Goal: Task Accomplishment & Management: Manage account settings

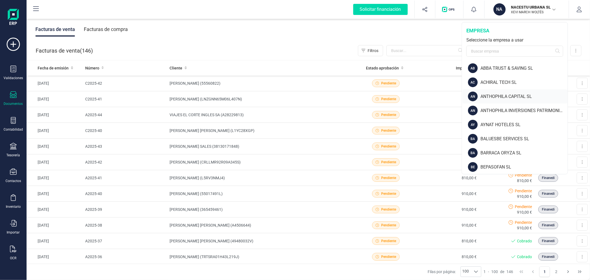
click at [499, 94] on div "ANTHOPHILA CAPITAL SL" at bounding box center [523, 96] width 87 height 7
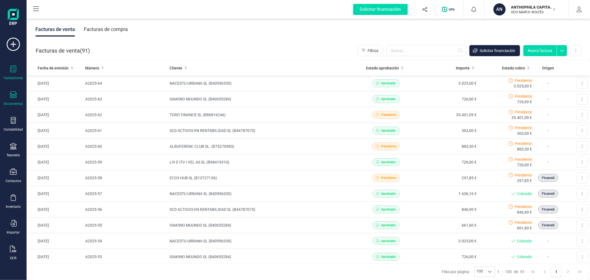
click at [16, 71] on icon at bounding box center [13, 69] width 7 height 7
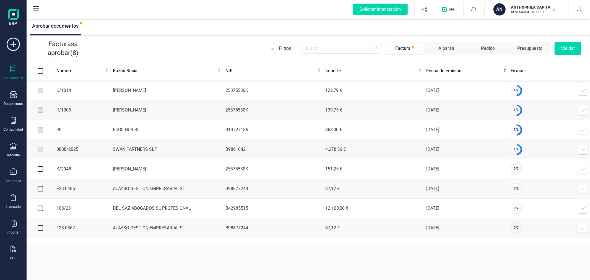
click at [460, 70] on span "Fecha de emisión" at bounding box center [464, 70] width 76 height 7
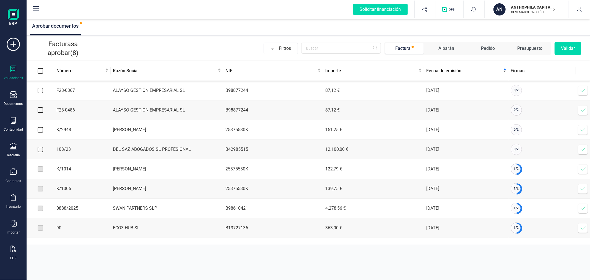
click at [460, 70] on span "Fecha de emisión" at bounding box center [464, 70] width 76 height 7
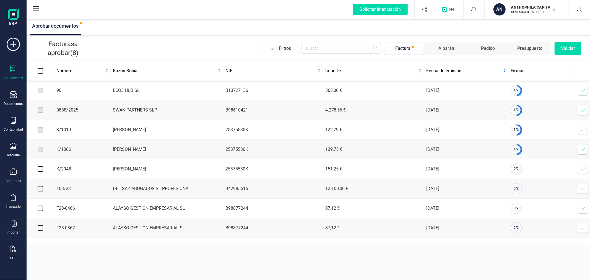
click at [583, 91] on icon at bounding box center [583, 91] width 6 height 6
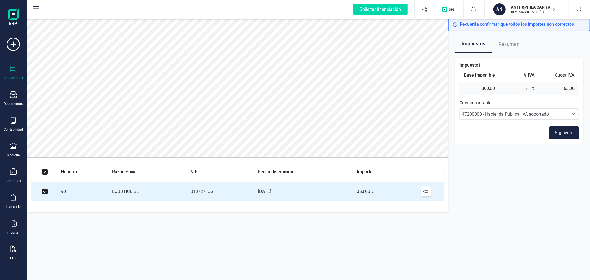
click at [569, 131] on button "Siguiente" at bounding box center [564, 132] width 30 height 13
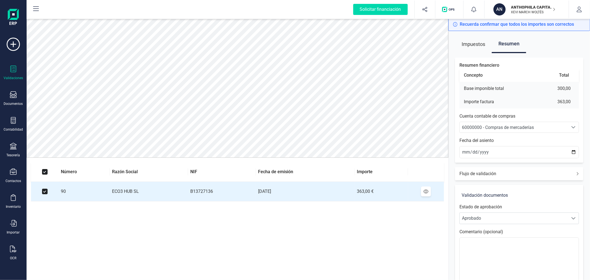
click at [498, 130] on span "60000000 - Compras de mercaderías" at bounding box center [498, 127] width 72 height 5
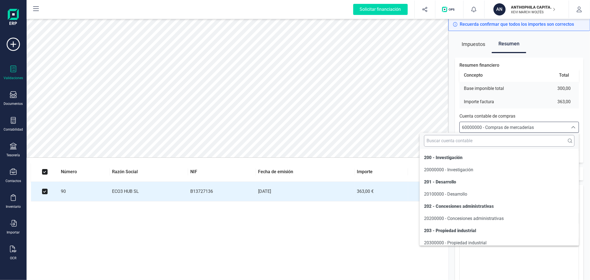
scroll to position [2863, 0]
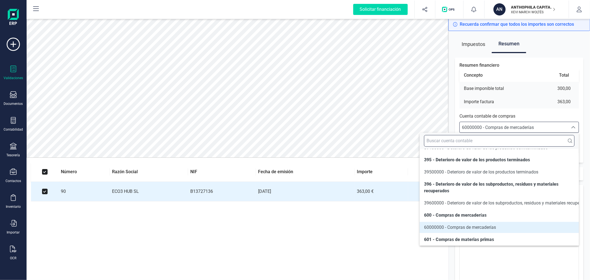
click at [495, 139] on input "text" at bounding box center [499, 141] width 150 height 12
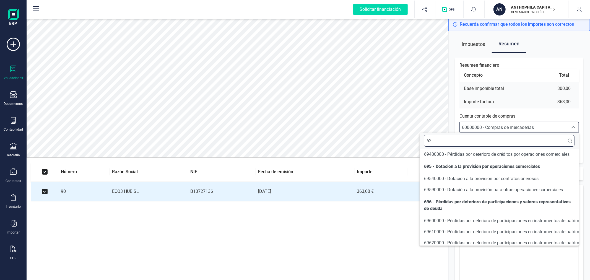
scroll to position [12, 0]
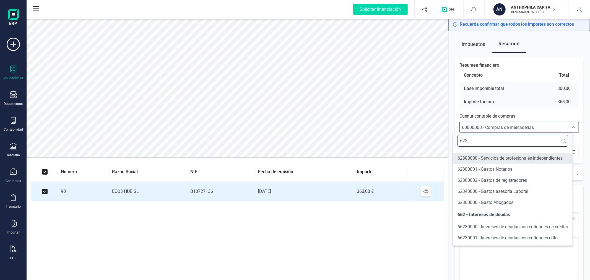
type input "623"
click at [501, 156] on span "62300000 - Servicios de profesionales independientes" at bounding box center [509, 157] width 105 height 5
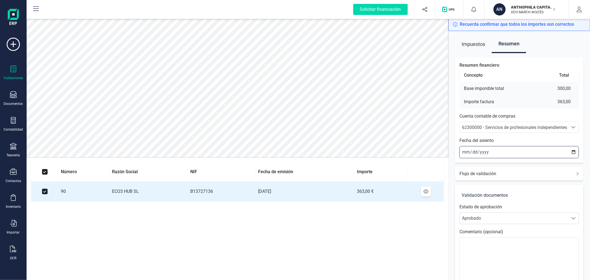
click at [573, 151] on input "[DATE]" at bounding box center [518, 152] width 119 height 12
type input "2025-09-23"
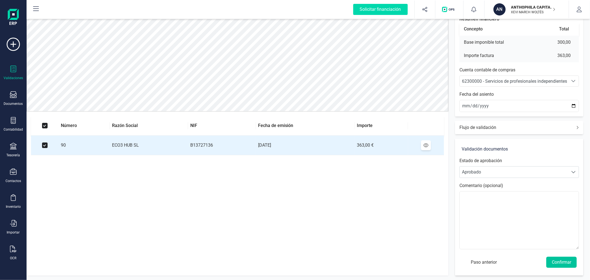
click at [564, 263] on button "Confirmar" at bounding box center [561, 261] width 30 height 11
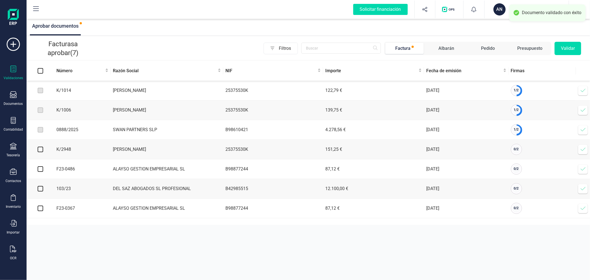
click at [582, 88] on icon at bounding box center [583, 91] width 6 height 6
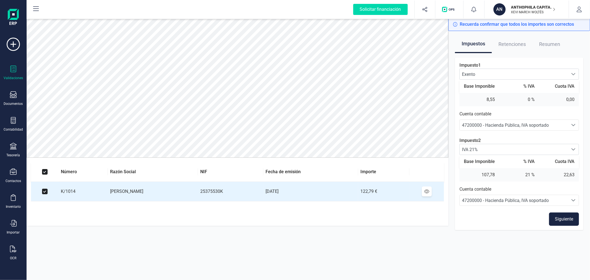
click at [565, 219] on button "Siguiente" at bounding box center [564, 218] width 30 height 13
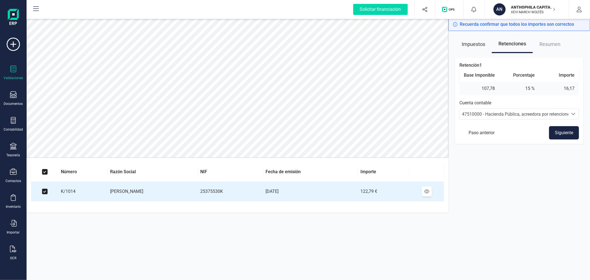
click at [561, 132] on button "Siguiente" at bounding box center [564, 132] width 30 height 13
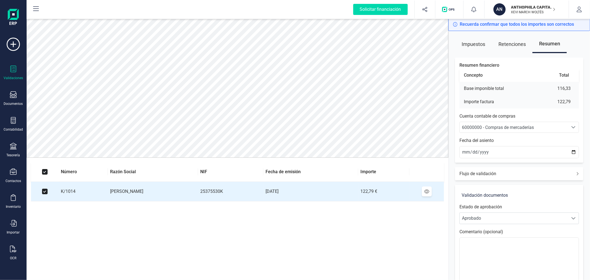
click at [514, 126] on span "60000000 - Compras de mercaderías" at bounding box center [498, 127] width 72 height 5
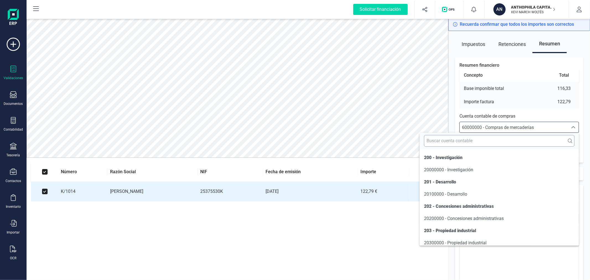
scroll to position [2863, 0]
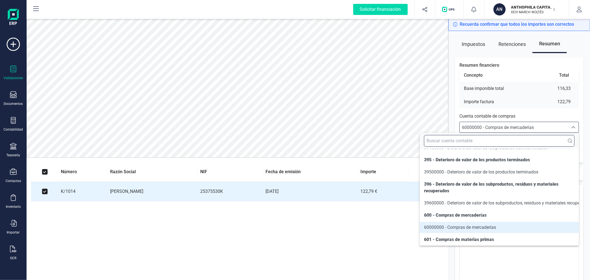
click at [510, 142] on input "text" at bounding box center [499, 141] width 150 height 12
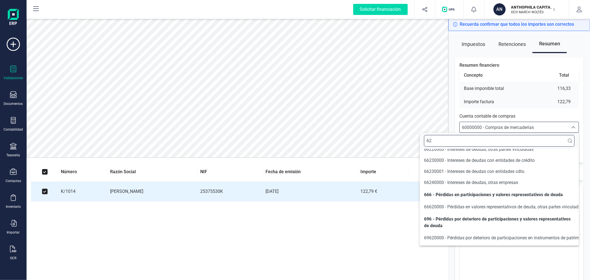
scroll to position [12, 0]
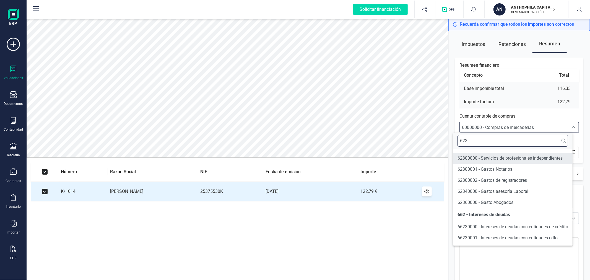
type input "623"
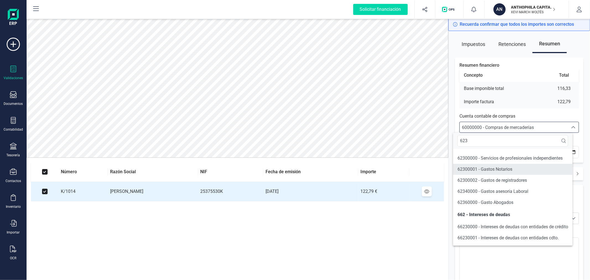
click at [515, 167] on li "62300001 - Gastos Notarios" at bounding box center [512, 169] width 119 height 11
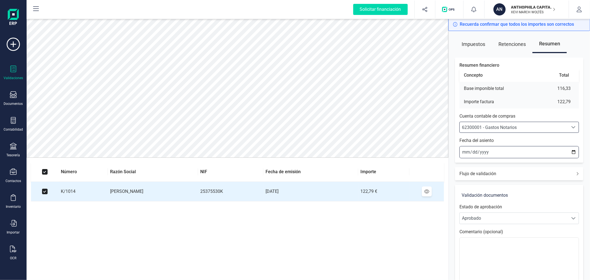
click at [573, 151] on input "[DATE]" at bounding box center [518, 152] width 119 height 12
type input "[DATE]"
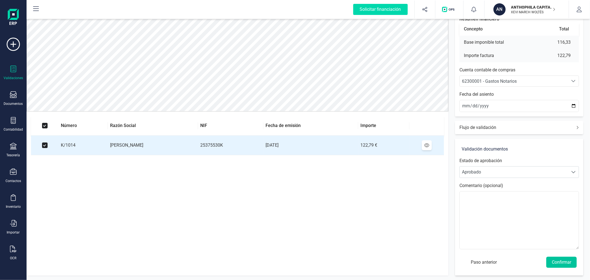
click at [563, 261] on button "Confirmar" at bounding box center [561, 261] width 30 height 11
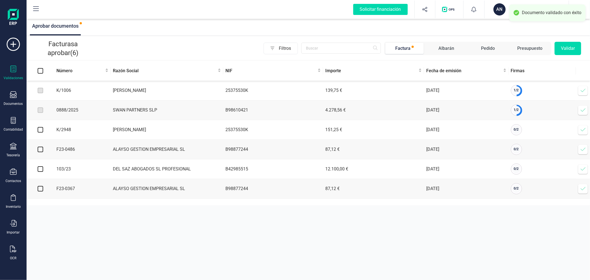
click at [582, 91] on icon at bounding box center [583, 91] width 6 height 6
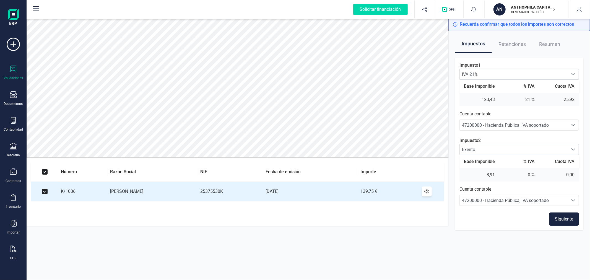
click at [566, 218] on button "Siguiente" at bounding box center [564, 218] width 30 height 13
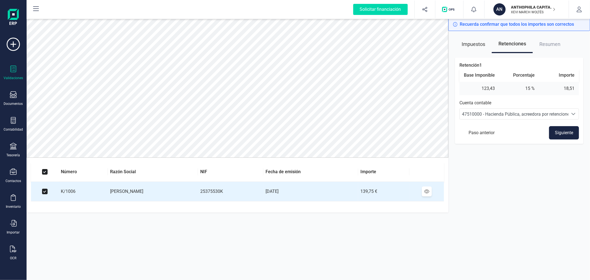
click at [552, 131] on button "Siguiente" at bounding box center [564, 132] width 30 height 13
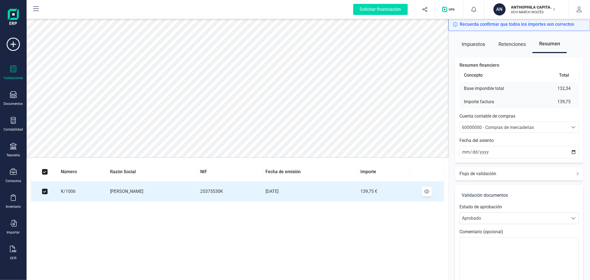
click at [515, 126] on span "60000000 - Compras de mercaderías" at bounding box center [498, 127] width 72 height 5
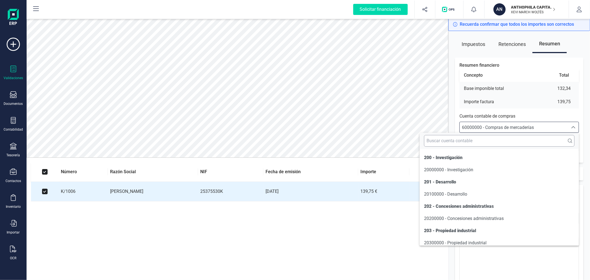
scroll to position [2863, 0]
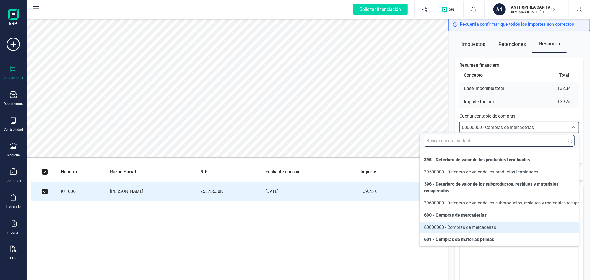
click at [516, 136] on input "text" at bounding box center [499, 141] width 150 height 12
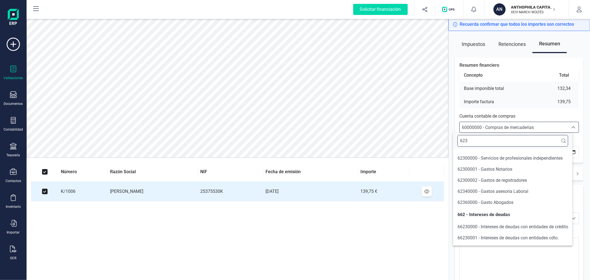
scroll to position [12, 0]
type input "623"
click at [518, 165] on li "62300001 - Gastos Notarios" at bounding box center [512, 169] width 119 height 11
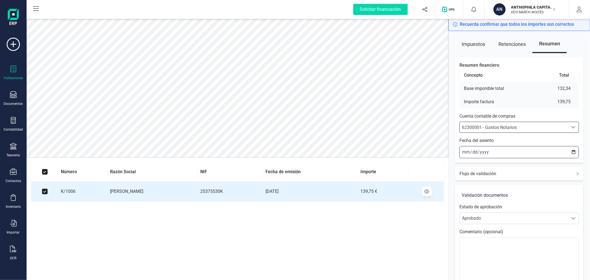
click at [573, 151] on input "[DATE]" at bounding box center [518, 152] width 119 height 12
type input "[DATE]"
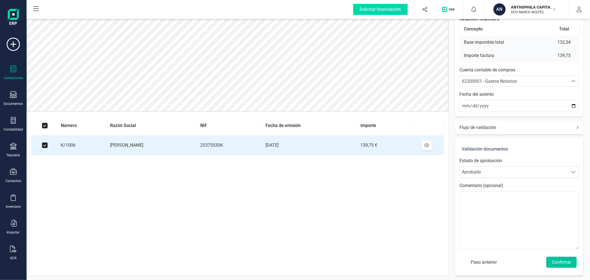
click at [553, 260] on button "Confirmar" at bounding box center [561, 261] width 30 height 11
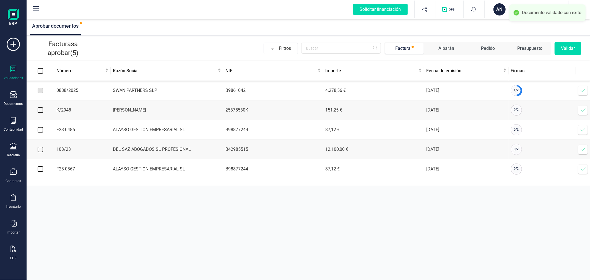
click at [583, 90] on icon at bounding box center [583, 91] width 6 height 6
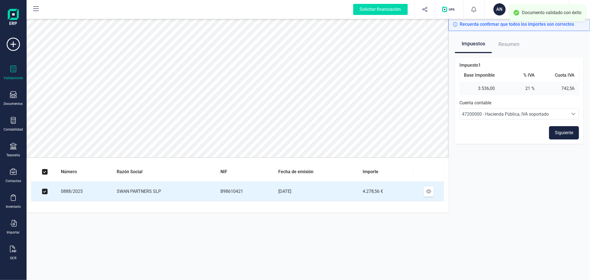
click at [567, 133] on button "Siguiente" at bounding box center [564, 132] width 30 height 13
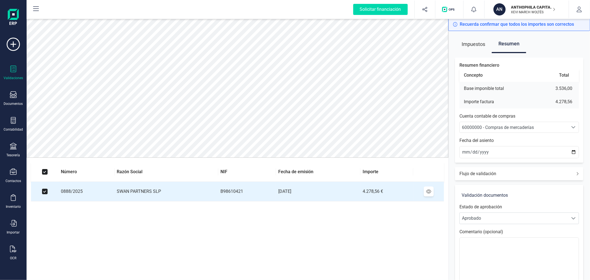
click at [512, 122] on span "60000000 - Compras de mercaderías" at bounding box center [513, 127] width 108 height 11
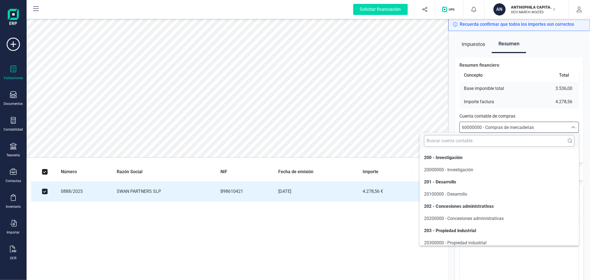
scroll to position [2863, 0]
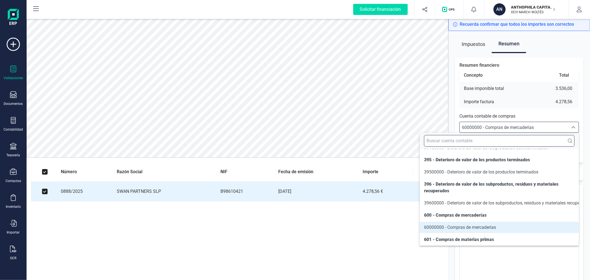
click at [515, 135] on input "text" at bounding box center [499, 141] width 150 height 12
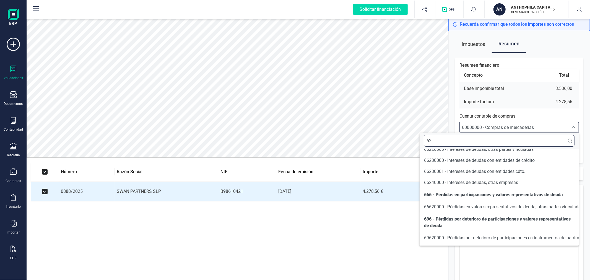
scroll to position [12, 0]
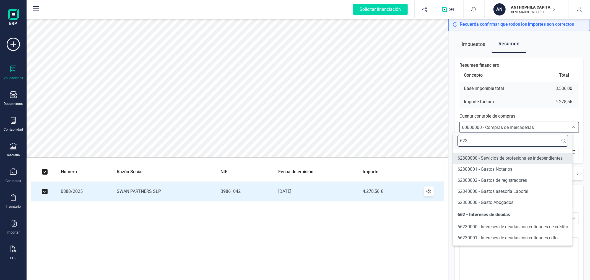
type input "623"
click at [537, 157] on span "62300000 - Servicios de profesionales independientes" at bounding box center [509, 157] width 105 height 5
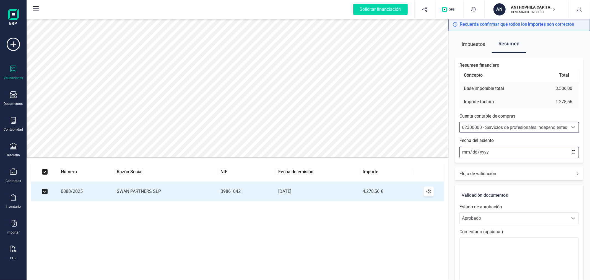
click at [574, 151] on input "[DATE]" at bounding box center [518, 152] width 119 height 12
type input "[DATE]"
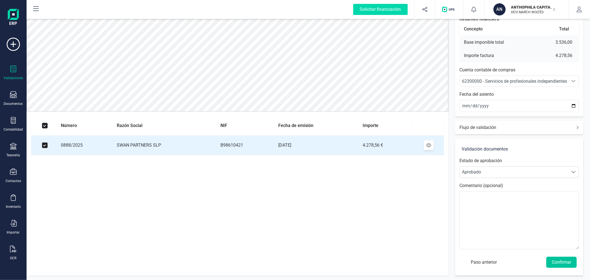
click at [556, 259] on button "Confirmar" at bounding box center [561, 261] width 30 height 11
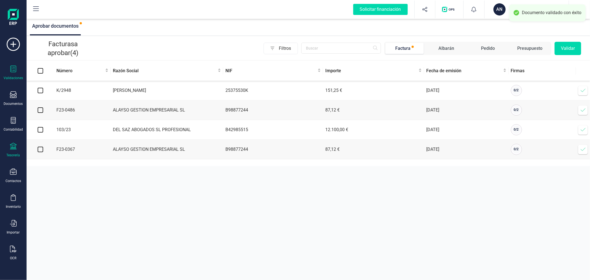
click at [10, 149] on icon at bounding box center [13, 146] width 7 height 7
click at [60, 119] on div at bounding box center [64, 118] width 10 height 2
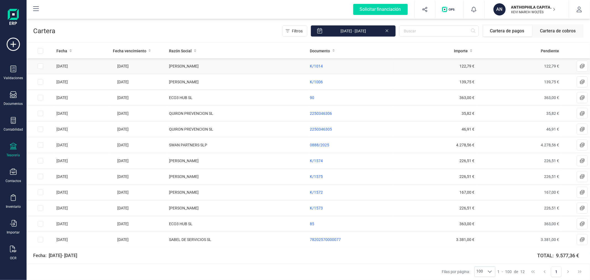
click at [39, 65] on input "Row Selected cf5b8bae-f9e4-4692-895a-355ab69a0098" at bounding box center [41, 66] width 6 height 6
checkbox input "true"
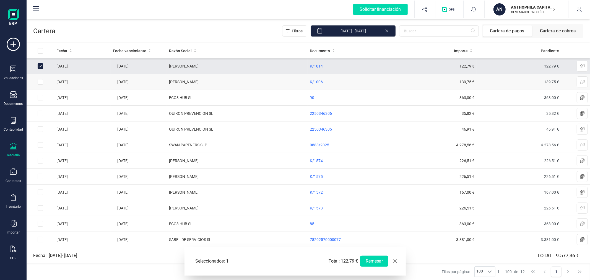
click at [41, 79] on input "Row Selected bd5c705f-48f7-4b51-9ef9-b3076d2f26f8" at bounding box center [41, 82] width 6 height 6
checkbox input "true"
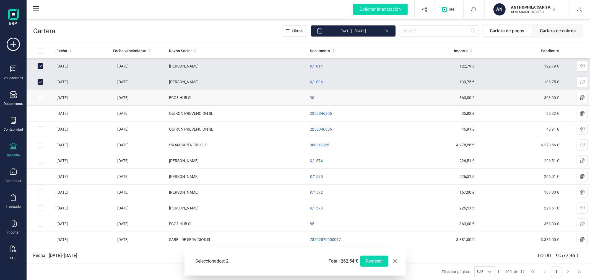
click at [41, 98] on input "Row Selected 3dbcc244-14d7-4643-a196-4529a7f59e06" at bounding box center [41, 98] width 6 height 6
checkbox input "true"
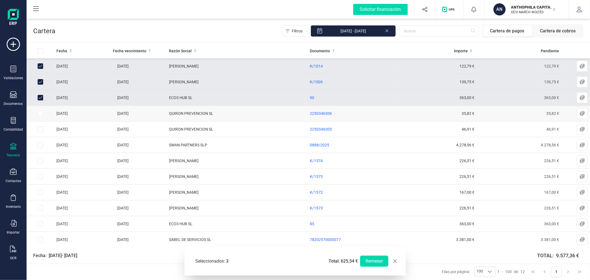
click at [39, 114] on input "Row Selected 936c0ff0-01ff-4f20-b7a0-e74a88e34817" at bounding box center [41, 114] width 6 height 6
checkbox input "true"
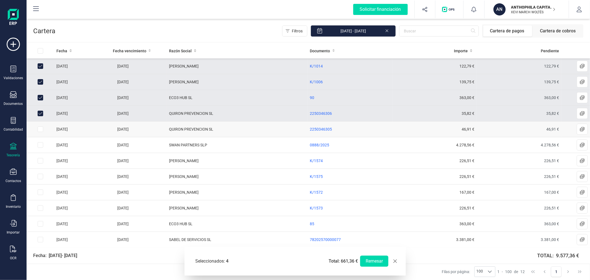
click at [39, 125] on td at bounding box center [41, 129] width 28 height 16
click at [40, 129] on input "Row Selected 1ab6f7c0-b59b-42ad-9bf3-f93774275b60" at bounding box center [41, 129] width 6 height 6
checkbox input "true"
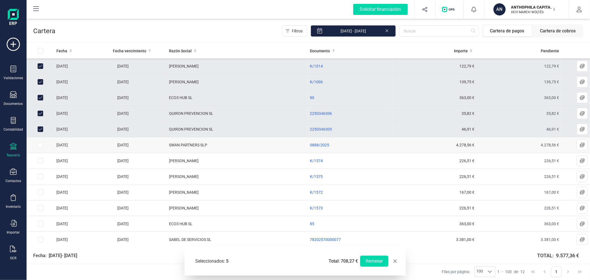
click at [39, 145] on input "Row Selected 5155272e-bd2d-42e2-9d2e-9789470f6e4b" at bounding box center [41, 145] width 6 height 6
checkbox input "true"
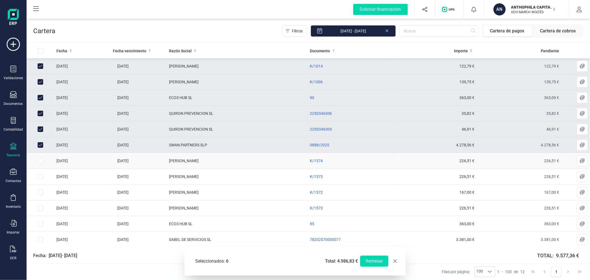
click at [41, 164] on td at bounding box center [41, 161] width 28 height 16
click at [40, 161] on input "Row Selected 3696f389-e330-4f46-939c-aee3ef644acd" at bounding box center [41, 161] width 6 height 6
checkbox input "true"
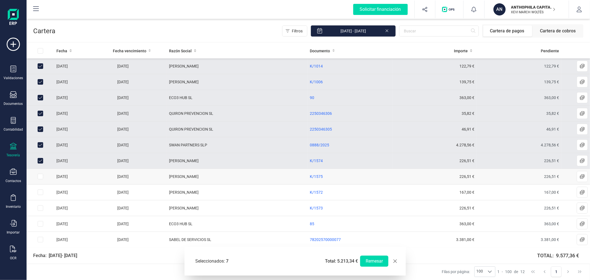
click at [41, 178] on input "Row Selected 976c9512-739b-4891-b7fd-e6b6822ebe6d" at bounding box center [41, 177] width 6 height 6
checkbox input "true"
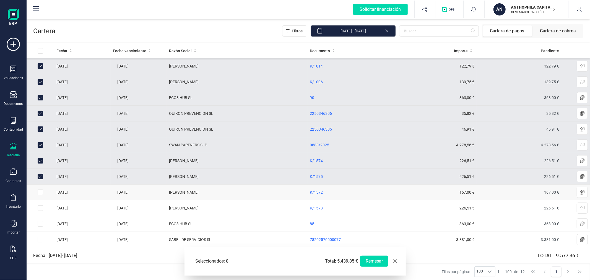
click at [41, 192] on input "Row Selected 3ef0efcb-a793-4a9c-b31e-1726d6428dfd" at bounding box center [41, 192] width 6 height 6
checkbox input "true"
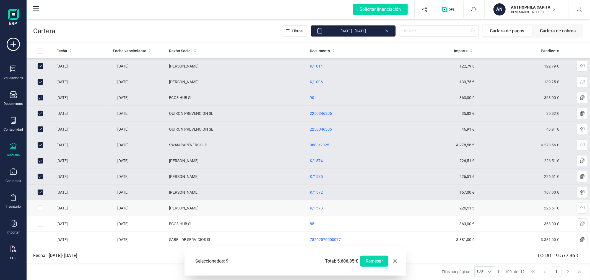
click at [41, 211] on td at bounding box center [41, 208] width 28 height 16
click at [38, 208] on input "Row Selected 8a4d0baa-3a80-4de6-bfd2-e90728e9e1df" at bounding box center [41, 208] width 6 height 6
checkbox input "true"
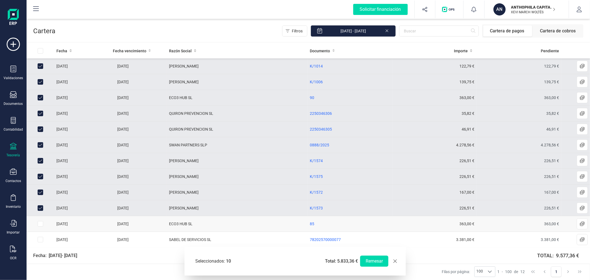
click at [41, 222] on input "Row Selected 7b89e3c2-a91f-42cd-b9b3-159eb8ef9fa5" at bounding box center [41, 224] width 6 height 6
checkbox input "true"
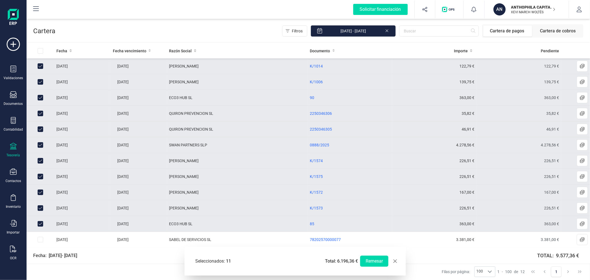
scroll to position [0, 0]
click at [371, 261] on button "Remesar" at bounding box center [374, 260] width 28 height 11
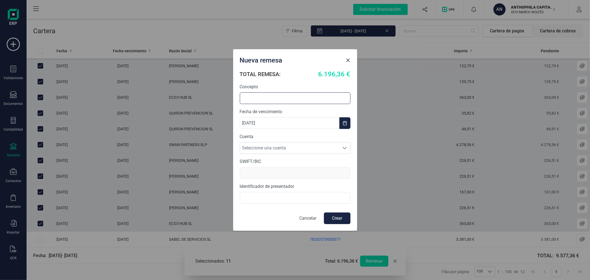
click at [292, 95] on input "text" at bounding box center [295, 98] width 111 height 12
type input "REMESA SEPTIEMBRE"
click at [269, 149] on span "Seleccione una cuenta" at bounding box center [289, 147] width 99 height 11
click at [269, 159] on li "ES9121006098981300044174" at bounding box center [295, 161] width 111 height 11
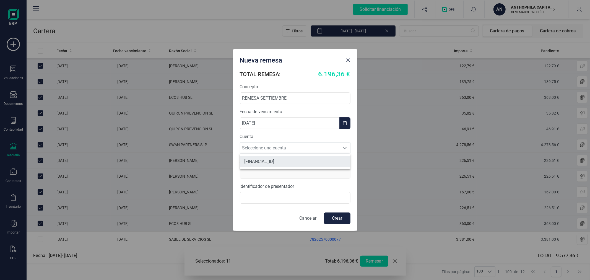
type input "[SWIFT_CODE]"
type input "B98836620"
click at [339, 219] on button "Crear" at bounding box center [337, 218] width 27 height 12
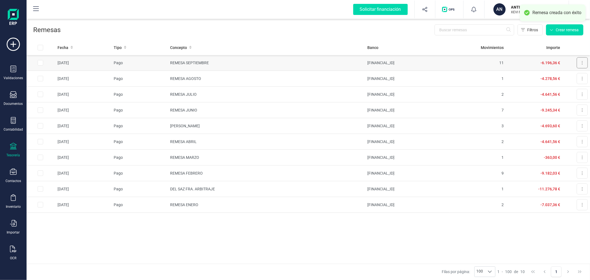
click at [582, 64] on icon at bounding box center [582, 62] width 1 height 3
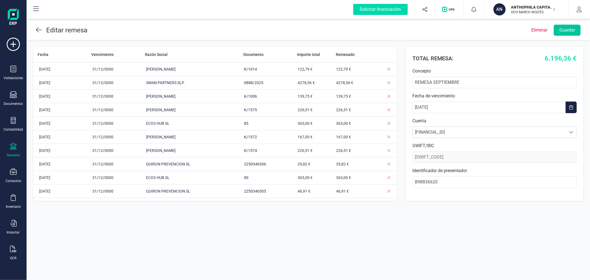
click at [569, 29] on button "Guardar" at bounding box center [566, 30] width 27 height 11
click at [39, 27] on icon at bounding box center [39, 30] width 6 height 7
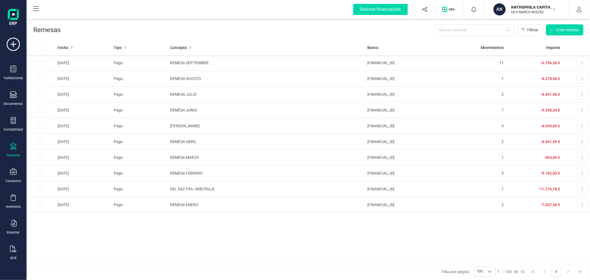
click at [533, 10] on p "XEVI MARCH WOLTÉS" at bounding box center [533, 12] width 44 height 4
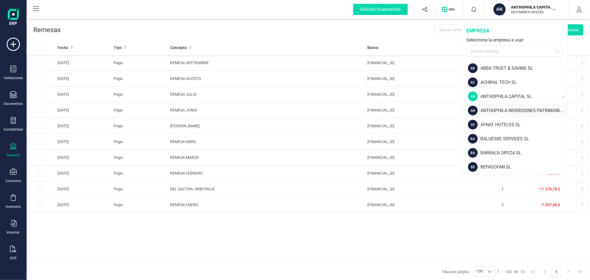
click at [503, 110] on div "ANTHOPHILA INVERSIONES PATRIMONIALES SL" at bounding box center [523, 110] width 87 height 7
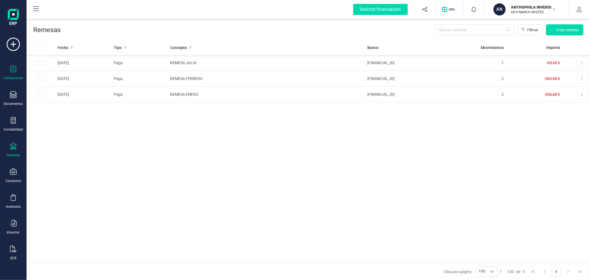
click at [15, 72] on icon at bounding box center [14, 69] width 6 height 7
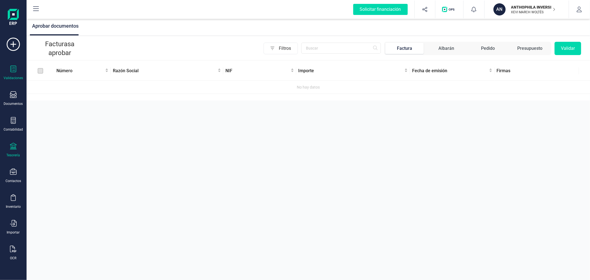
click at [14, 150] on div at bounding box center [13, 147] width 7 height 8
click at [52, 120] on span "Cartera" at bounding box center [56, 118] width 26 height 7
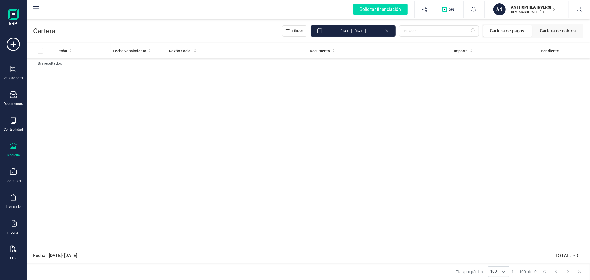
click at [529, 6] on p "ANTHOPHILA INVERSIONES PATRIMONIALES SL" at bounding box center [533, 7] width 44 height 6
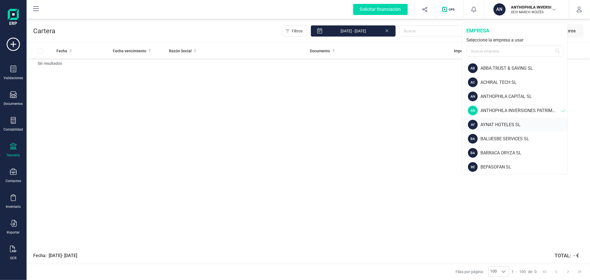
click at [488, 126] on div "AYNAT HOTELES SL" at bounding box center [523, 124] width 87 height 7
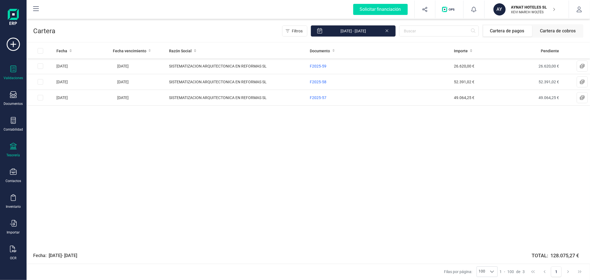
click at [10, 72] on div at bounding box center [13, 70] width 7 height 8
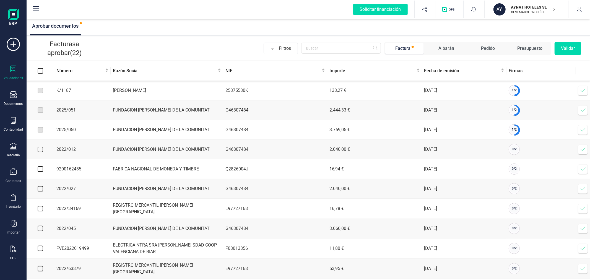
click at [584, 90] on icon at bounding box center [582, 90] width 5 height 3
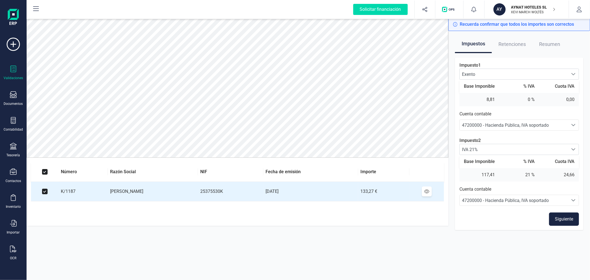
click at [564, 218] on button "Siguiente" at bounding box center [564, 218] width 30 height 13
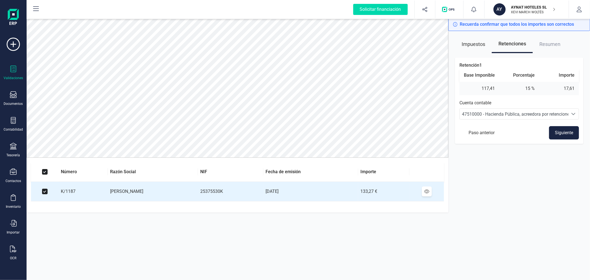
click at [557, 132] on button "Siguiente" at bounding box center [564, 132] width 30 height 13
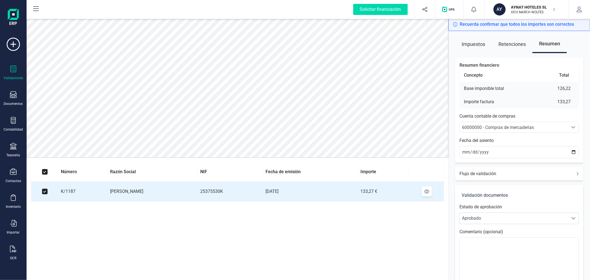
click at [508, 135] on div "Resumen financiero Concepto Total Base imponible total 126,22 Importe factura 1…" at bounding box center [519, 109] width 128 height 105
click at [509, 128] on span "60000000 - Compras de mercaderías" at bounding box center [498, 127] width 72 height 5
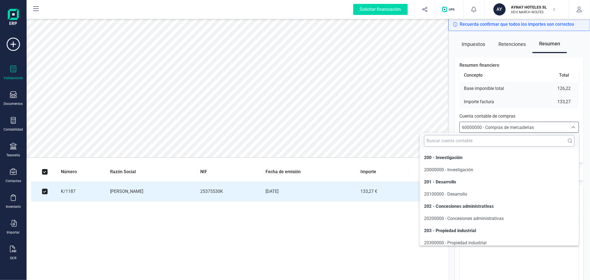
scroll to position [2731, 0]
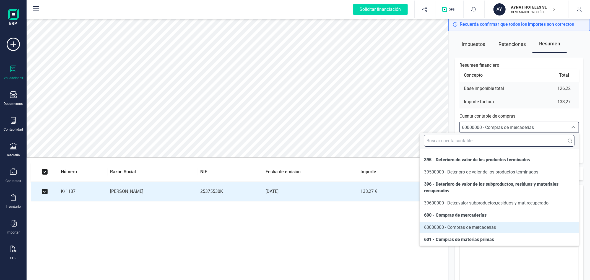
click at [505, 143] on input "text" at bounding box center [499, 141] width 150 height 12
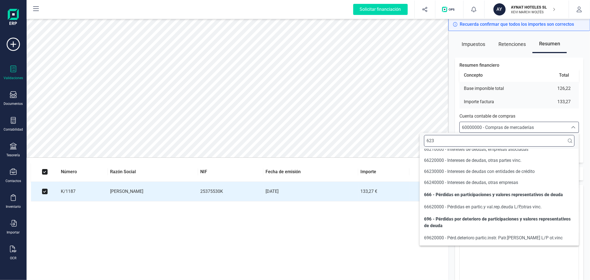
scroll to position [0, 0]
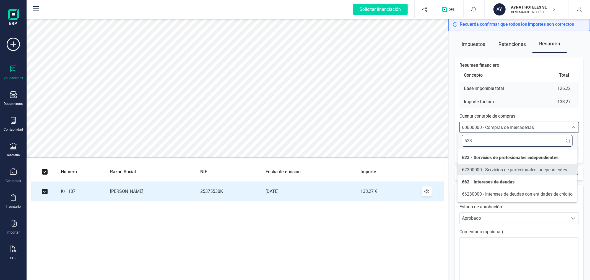
type input "623"
click at [511, 172] on span "62300000 - Servicios de profesionales independientes" at bounding box center [514, 169] width 105 height 7
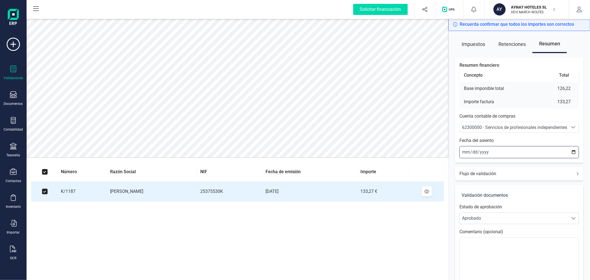
click at [573, 154] on input "[DATE]" at bounding box center [518, 152] width 119 height 12
type input "[DATE]"
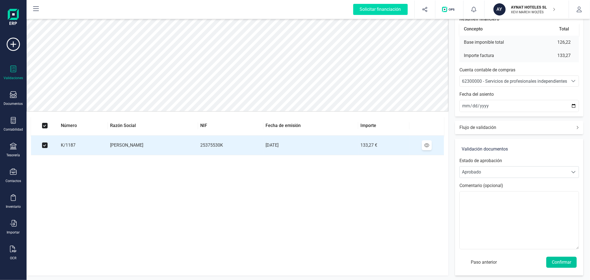
click at [570, 263] on button "Confirmar" at bounding box center [561, 261] width 30 height 11
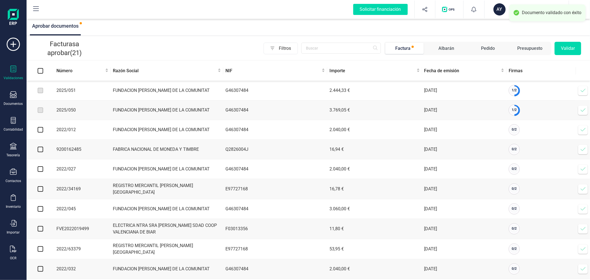
click at [581, 92] on icon at bounding box center [583, 91] width 6 height 6
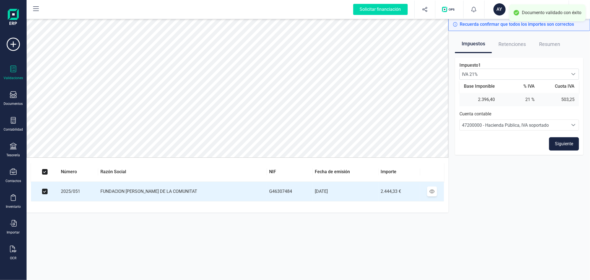
click at [559, 142] on button "Siguiente" at bounding box center [564, 143] width 30 height 13
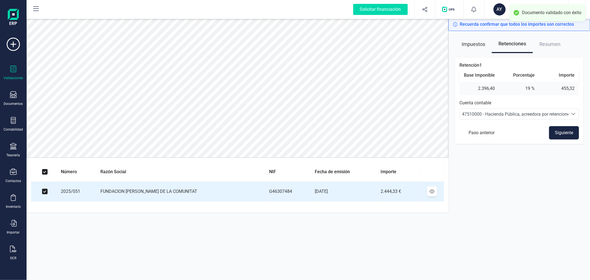
click at [560, 129] on button "Siguiente" at bounding box center [564, 132] width 30 height 13
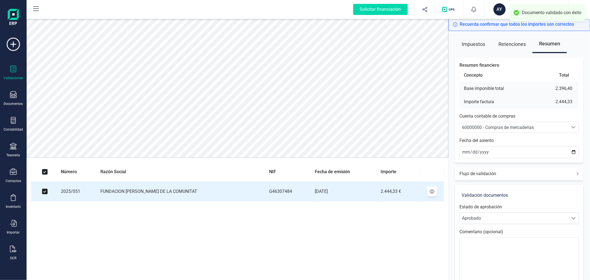
click at [525, 127] on span "60000000 - Compras de mercaderías" at bounding box center [498, 127] width 72 height 5
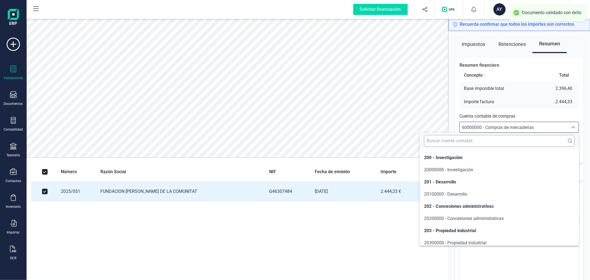
scroll to position [2731, 0]
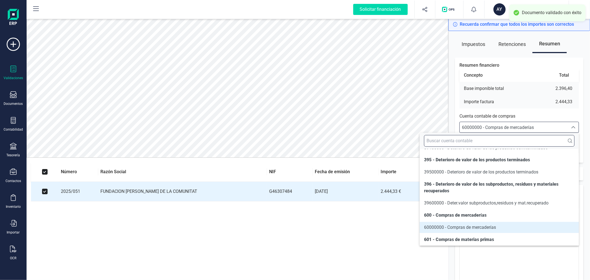
click at [506, 142] on input "text" at bounding box center [499, 141] width 150 height 12
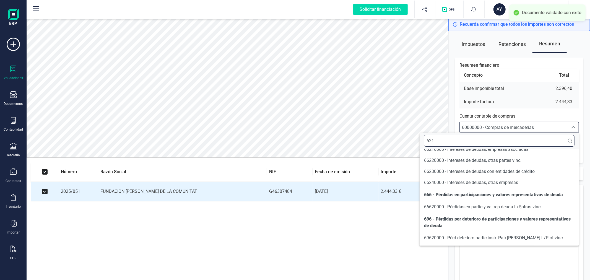
scroll to position [0, 0]
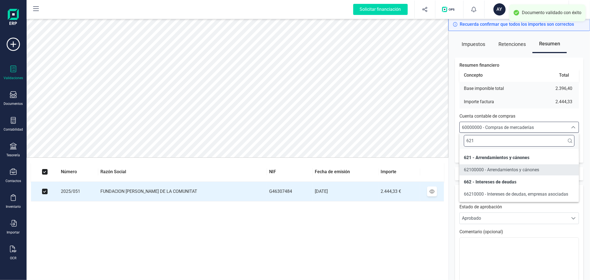
type input "621"
click at [507, 170] on span "62100000 - Arrendamientos y cánones" at bounding box center [500, 169] width 75 height 5
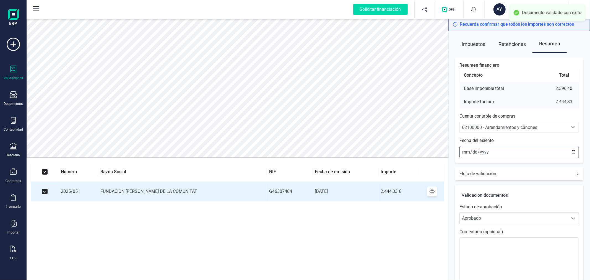
click at [574, 151] on input "2025-09-25" at bounding box center [518, 152] width 119 height 12
type input "2025-09-20"
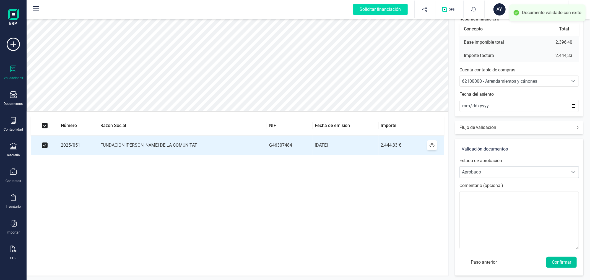
click at [569, 258] on button "Confirmar" at bounding box center [561, 261] width 30 height 11
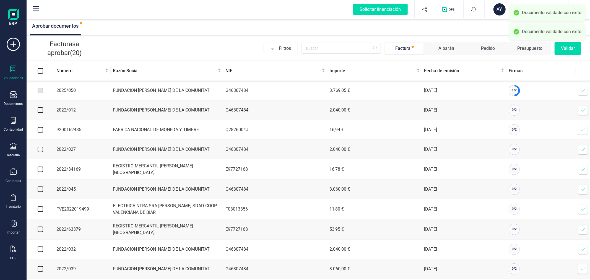
click at [585, 90] on icon at bounding box center [583, 91] width 6 height 6
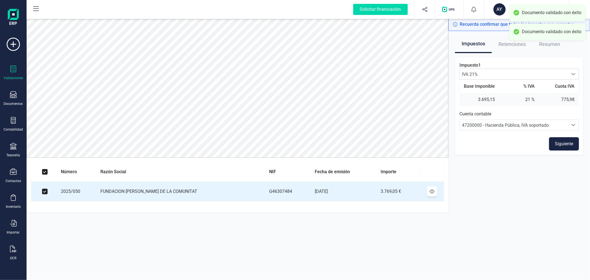
click at [574, 141] on button "Siguiente" at bounding box center [564, 143] width 30 height 13
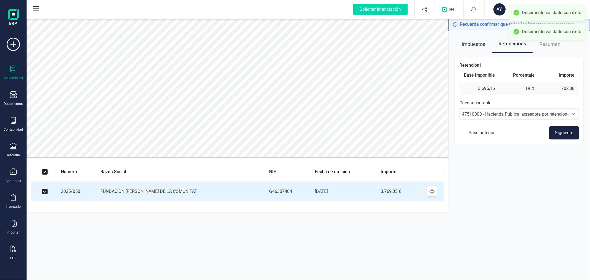
click at [562, 137] on button "Siguiente" at bounding box center [564, 132] width 30 height 13
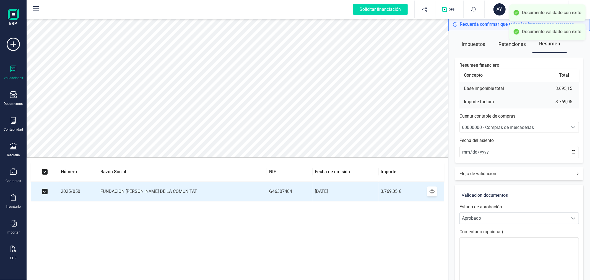
click at [546, 125] on div "60000000 - Compras de mercaderías" at bounding box center [514, 127] width 104 height 7
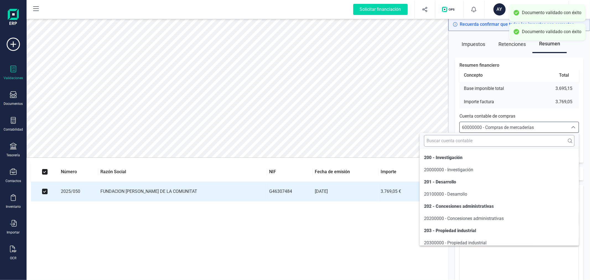
scroll to position [2731, 0]
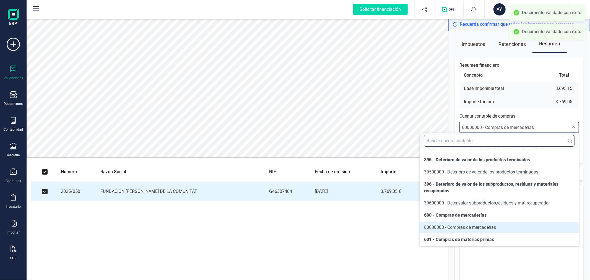
click at [535, 137] on input "text" at bounding box center [499, 141] width 150 height 12
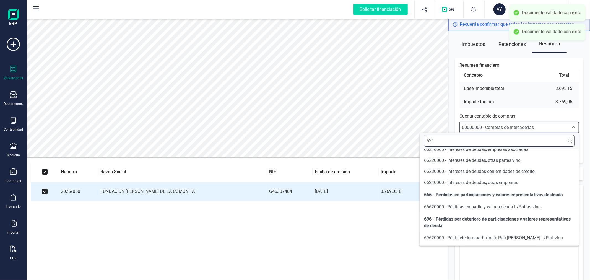
scroll to position [0, 0]
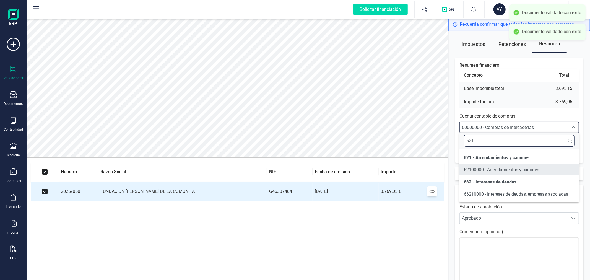
type input "621"
click at [510, 169] on span "62100000 - Arrendamientos y cánones" at bounding box center [500, 169] width 75 height 5
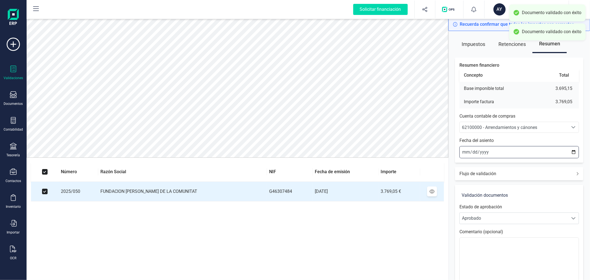
click at [574, 153] on input "2025-09-25" at bounding box center [518, 152] width 119 height 12
type input "2025-09-20"
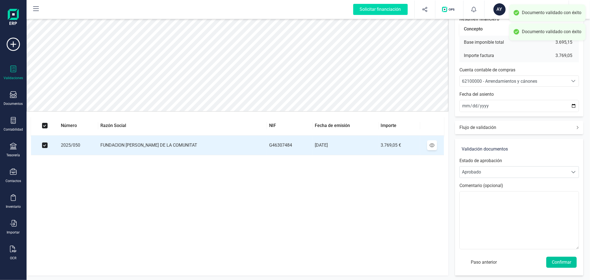
click at [561, 264] on button "Confirmar" at bounding box center [561, 261] width 30 height 11
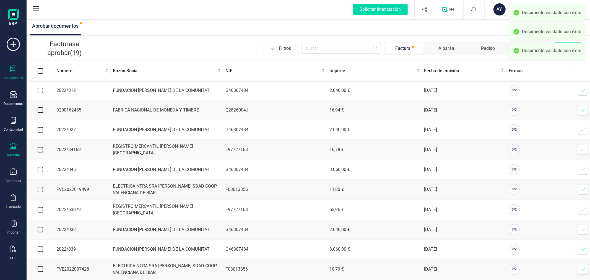
click at [14, 151] on div "Tesorería" at bounding box center [13, 150] width 22 height 15
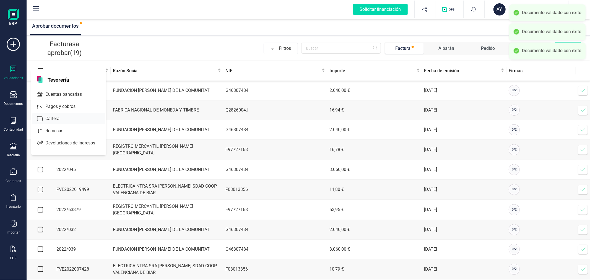
click at [73, 117] on div "Cartera" at bounding box center [68, 118] width 73 height 11
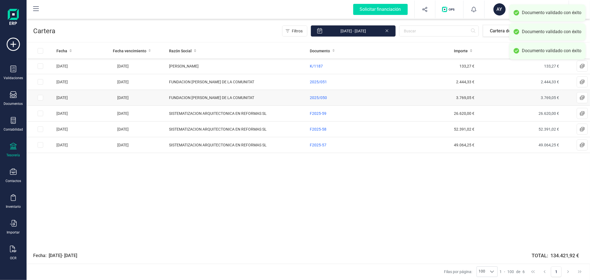
click at [42, 97] on input "Row Selected 9d7a01c8-be22-451a-8dfe-51eadef0a999" at bounding box center [41, 98] width 6 height 6
checkbox input "true"
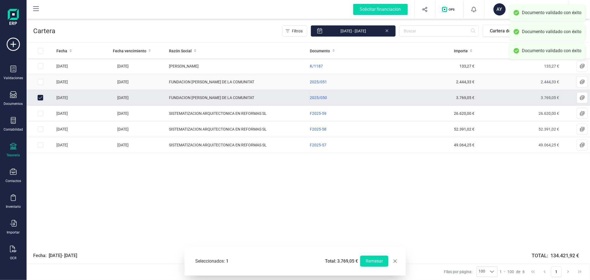
click at [40, 80] on input "Row Selected 056c5e65-eb64-4913-9c2c-1ba7ced3dbbd" at bounding box center [41, 82] width 6 height 6
checkbox input "true"
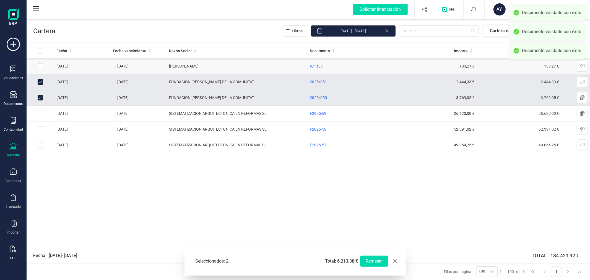
click at [39, 64] on input "Row Selected 60aa4af8-8db1-4c67-8ba1-2afb1c4bb1d8" at bounding box center [41, 66] width 6 height 6
checkbox input "true"
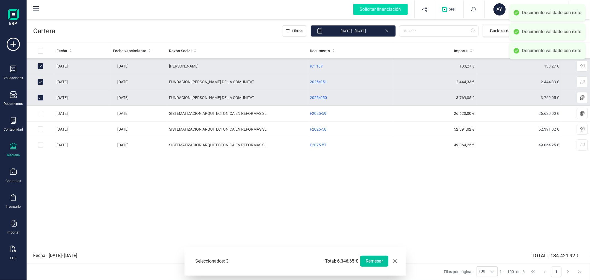
click at [364, 257] on button "Remesar" at bounding box center [374, 260] width 28 height 11
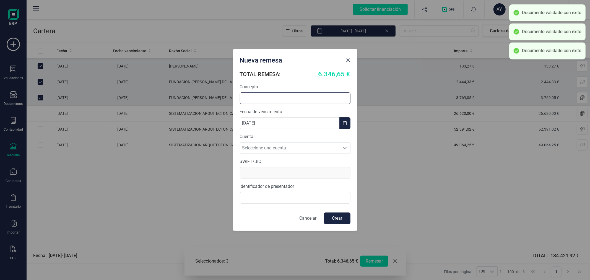
click at [294, 98] on input "text" at bounding box center [295, 98] width 111 height 12
type input "REMESA SEPTIEMBRE"
click at [287, 145] on span "Seleccione una cuenta" at bounding box center [289, 147] width 99 height 11
click at [282, 160] on li "ES8621006098951300148589" at bounding box center [295, 161] width 111 height 11
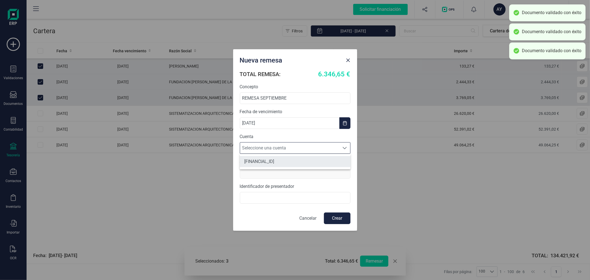
type input "CAIXESBBXXX"
type input "B40618266"
click at [339, 214] on button "Crear" at bounding box center [337, 218] width 27 height 12
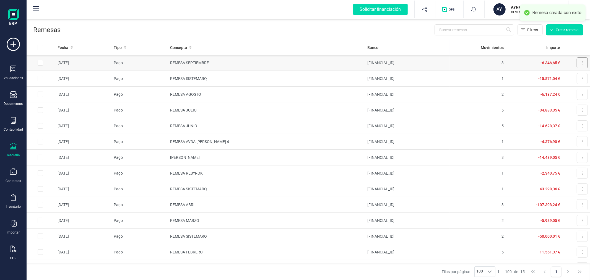
click at [581, 62] on icon at bounding box center [581, 63] width 1 height 4
click at [564, 74] on span "Descargar documento" at bounding box center [563, 77] width 38 height 6
click at [515, 12] on p "XEVI MARCH WOLTÉS" at bounding box center [533, 12] width 44 height 4
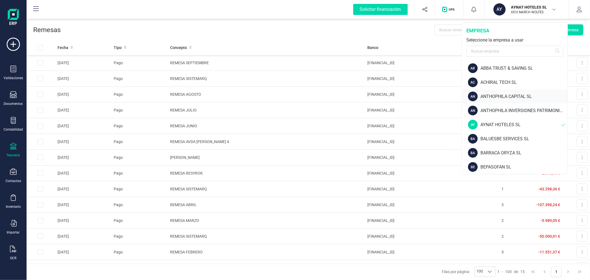
click at [490, 97] on div "ANTHOPHILA CAPITAL SL" at bounding box center [523, 96] width 87 height 7
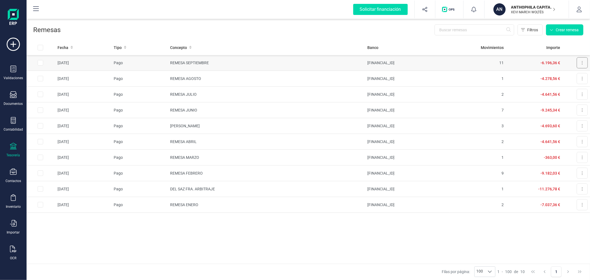
click at [584, 62] on button at bounding box center [581, 62] width 11 height 11
click at [570, 72] on button "Descargar documento" at bounding box center [561, 76] width 53 height 11
click at [495, 7] on div "AN" at bounding box center [499, 9] width 12 height 12
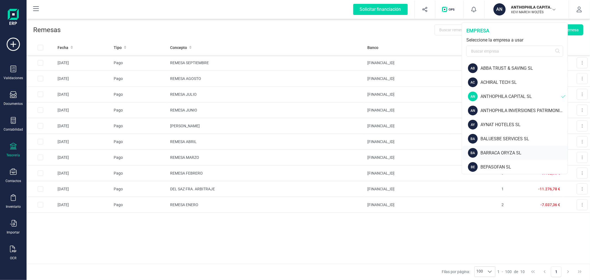
click at [486, 150] on div "BARRACA ORYZA SL" at bounding box center [523, 153] width 87 height 7
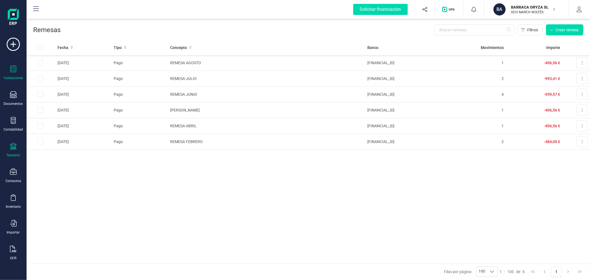
click at [14, 74] on div "Validaciones" at bounding box center [13, 73] width 22 height 15
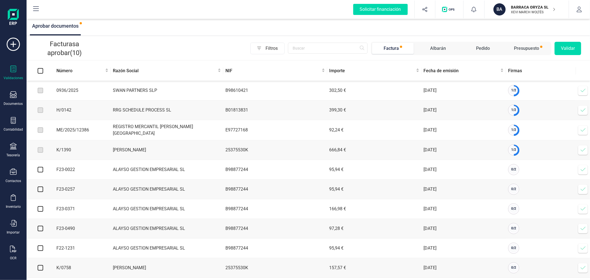
click at [581, 92] on icon at bounding box center [583, 91] width 6 height 6
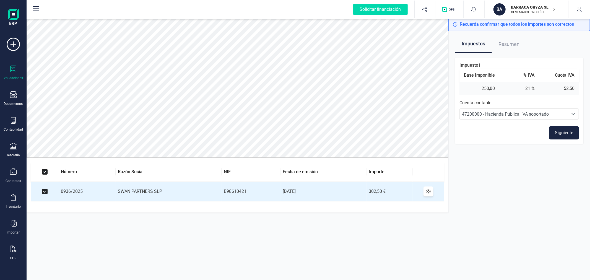
click at [571, 129] on button "Siguiente" at bounding box center [564, 132] width 30 height 13
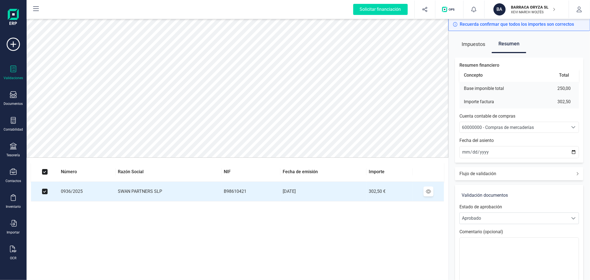
click at [511, 128] on span "60000000 - Compras de mercaderías" at bounding box center [498, 127] width 72 height 5
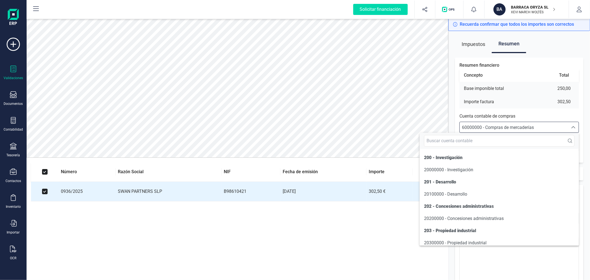
scroll to position [2742, 0]
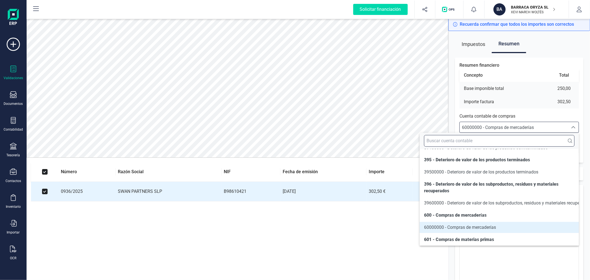
click at [504, 137] on input "text" at bounding box center [499, 141] width 150 height 12
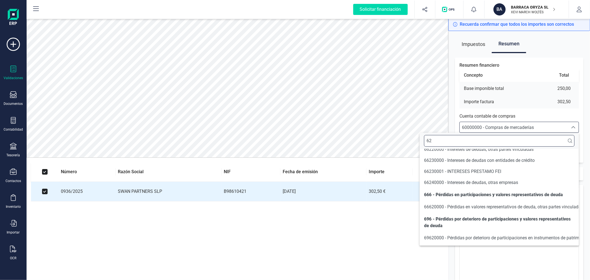
scroll to position [1, 0]
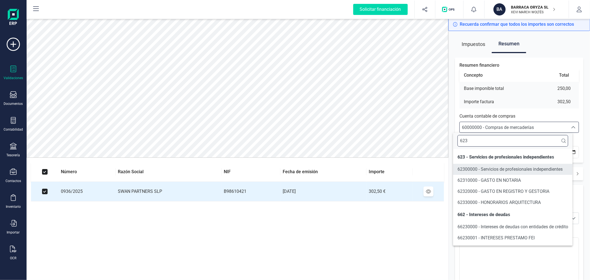
type input "623"
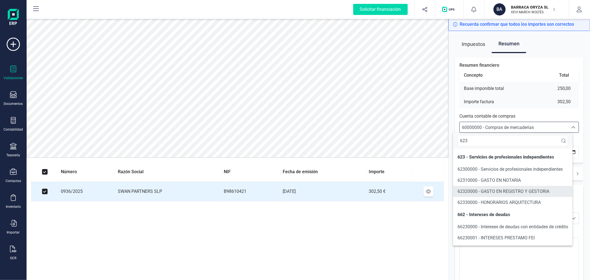
click at [517, 187] on li "62320000 - GASTO EN REGISTRO Y GESTORIA" at bounding box center [512, 191] width 119 height 11
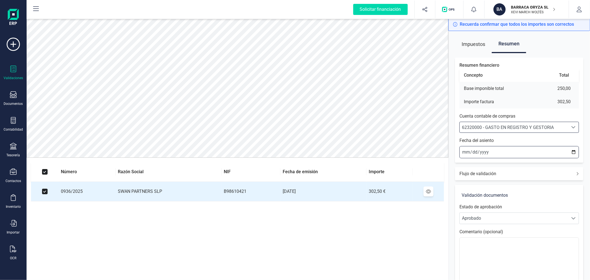
click at [575, 151] on input "[DATE]" at bounding box center [518, 152] width 119 height 12
type input "2025-09-05"
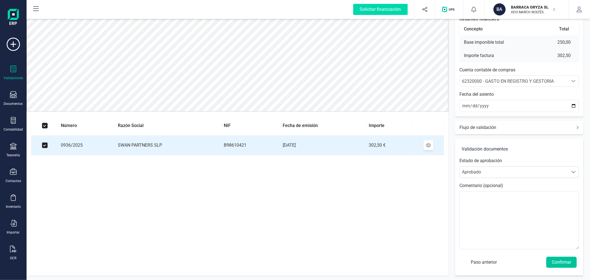
click at [557, 257] on button "Confirmar" at bounding box center [561, 261] width 30 height 11
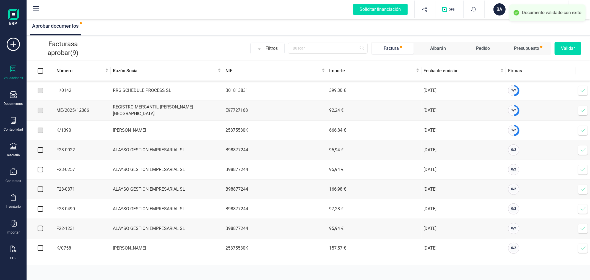
click at [583, 92] on icon at bounding box center [583, 91] width 6 height 6
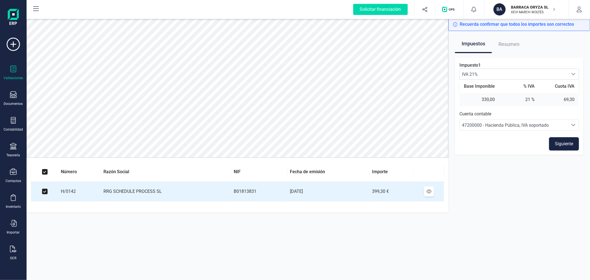
click at [571, 139] on button "Siguiente" at bounding box center [564, 143] width 30 height 13
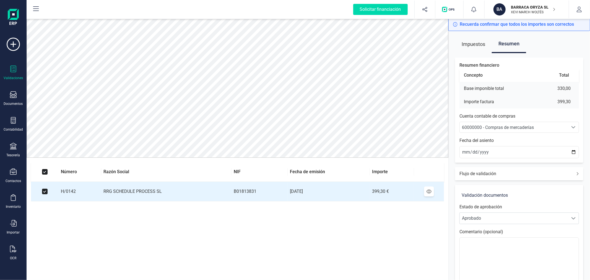
click at [544, 123] on span "60000000 - Compras de mercaderías" at bounding box center [513, 127] width 108 height 11
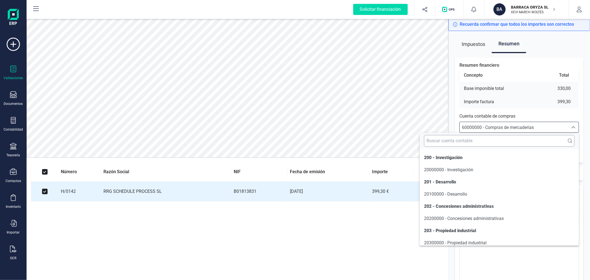
scroll to position [2742, 0]
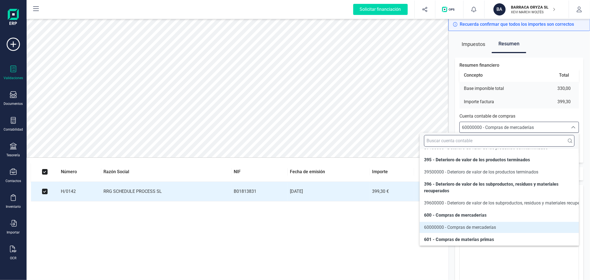
click at [532, 142] on input "text" at bounding box center [499, 141] width 150 height 12
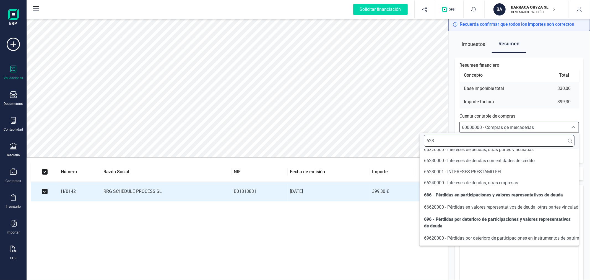
scroll to position [1, 0]
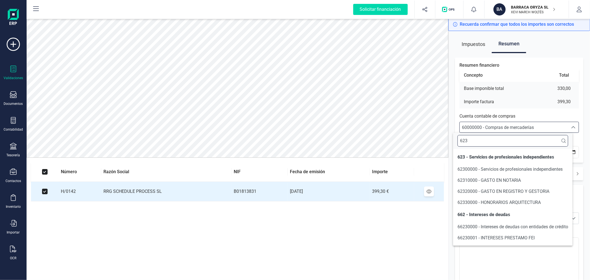
type input "623"
click at [527, 178] on li "62310000 - GASTO EN NOTARIA" at bounding box center [512, 180] width 119 height 11
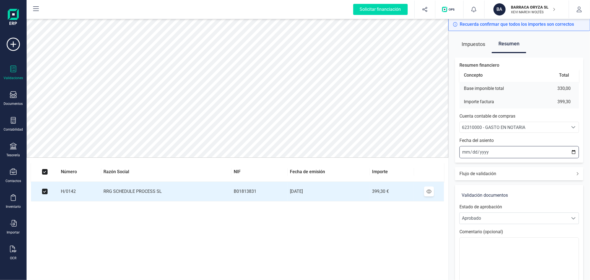
click at [574, 151] on input "[DATE]" at bounding box center [518, 152] width 119 height 12
type input "2025-09-01"
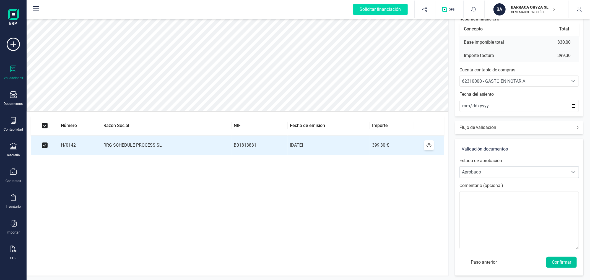
click at [561, 258] on button "Confirmar" at bounding box center [561, 261] width 30 height 11
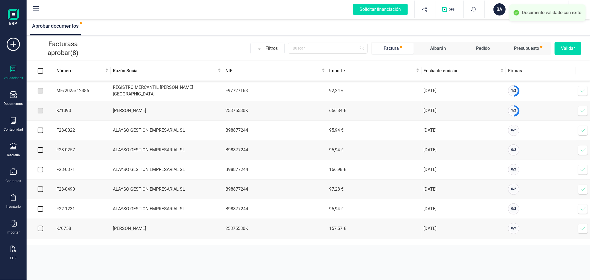
click at [583, 90] on icon at bounding box center [583, 91] width 6 height 6
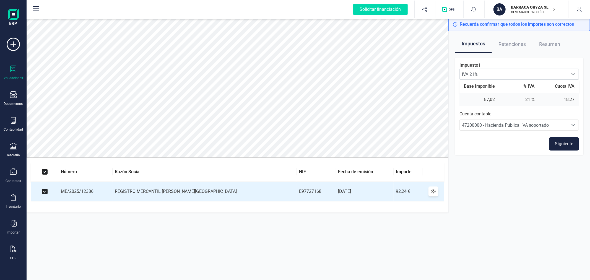
click at [567, 143] on button "Siguiente" at bounding box center [564, 143] width 30 height 13
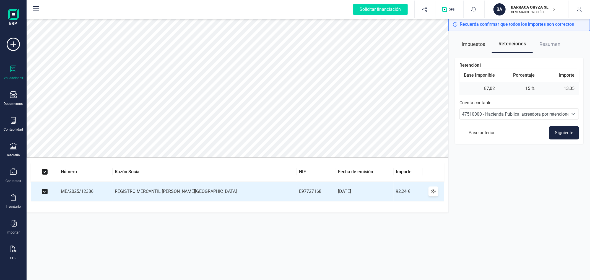
click at [556, 133] on button "Siguiente" at bounding box center [564, 132] width 30 height 13
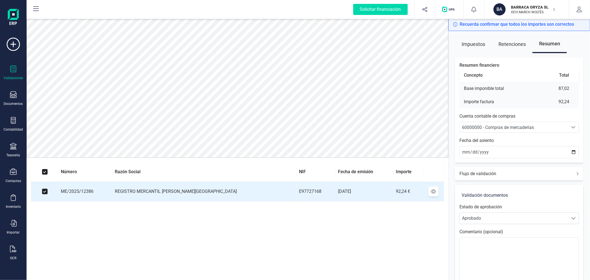
click at [493, 125] on span "60000000 - Compras de mercaderías" at bounding box center [498, 127] width 72 height 5
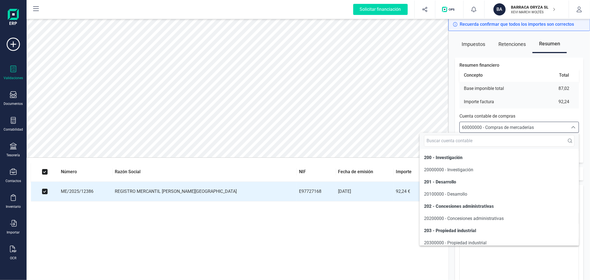
scroll to position [2742, 0]
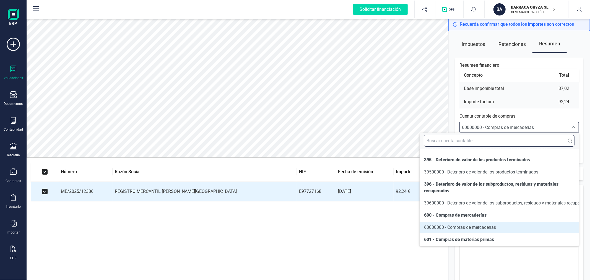
click at [494, 143] on input "text" at bounding box center [499, 141] width 150 height 12
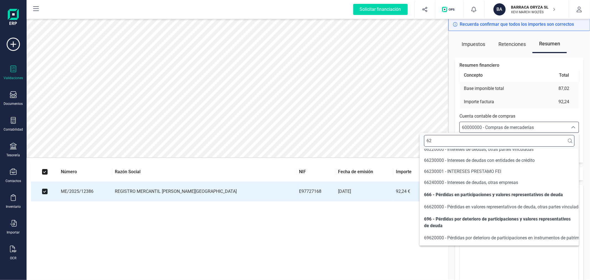
scroll to position [1, 0]
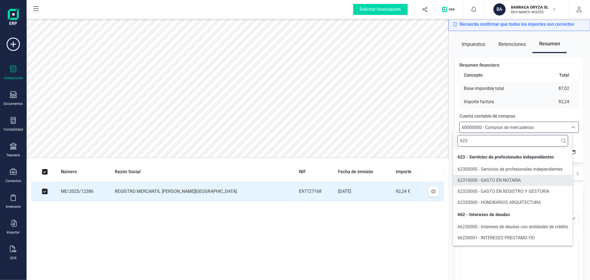
type input "623"
click at [514, 191] on span "62320000 - GASTO EN REGISTRO Y GESTORIA" at bounding box center [503, 190] width 92 height 5
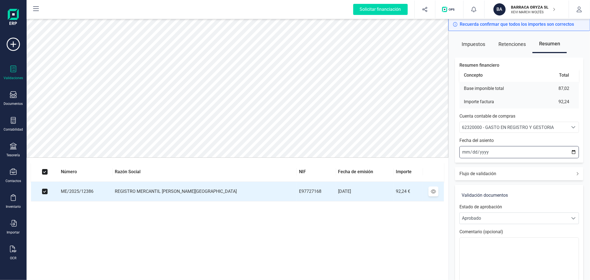
click at [573, 151] on input "[DATE]" at bounding box center [518, 152] width 119 height 12
type input "2025-09-01"
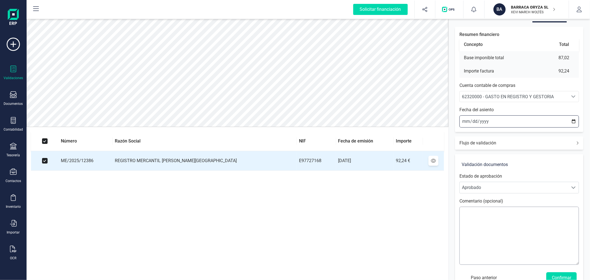
scroll to position [46, 0]
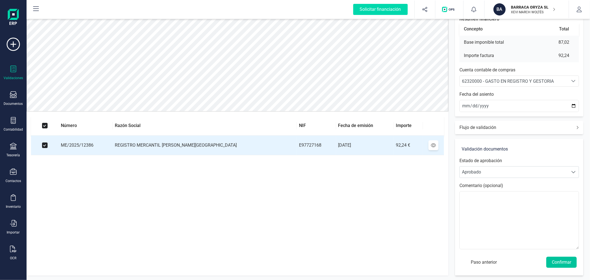
click at [561, 263] on button "Confirmar" at bounding box center [561, 261] width 30 height 11
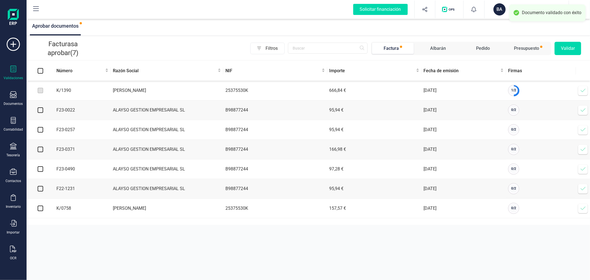
click at [584, 88] on icon at bounding box center [583, 91] width 6 height 6
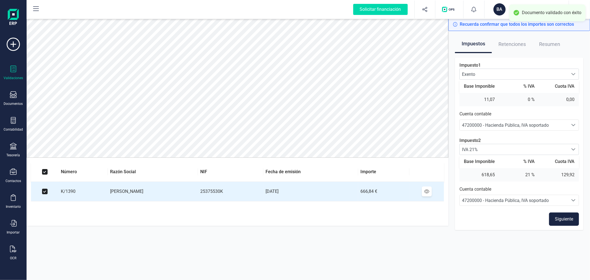
click at [567, 220] on button "Siguiente" at bounding box center [564, 218] width 30 height 13
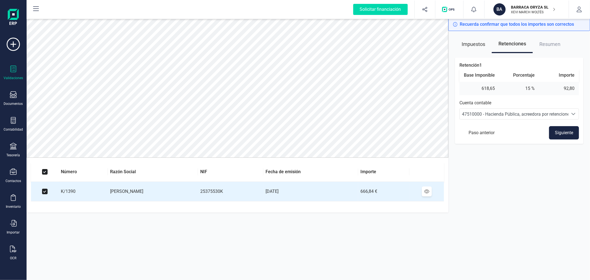
click at [568, 137] on button "Siguiente" at bounding box center [564, 132] width 30 height 13
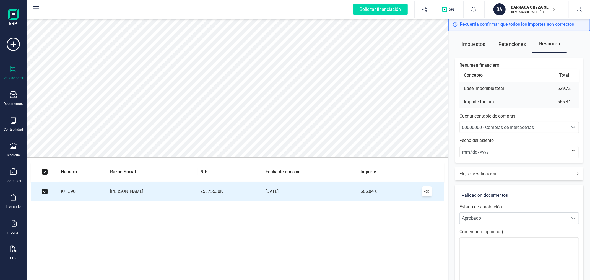
click at [561, 130] on div "60000000 - Compras de mercaderías" at bounding box center [514, 127] width 104 height 7
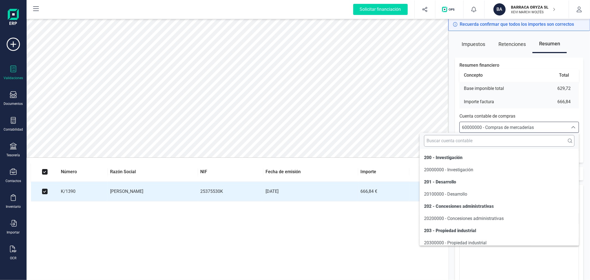
scroll to position [2742, 0]
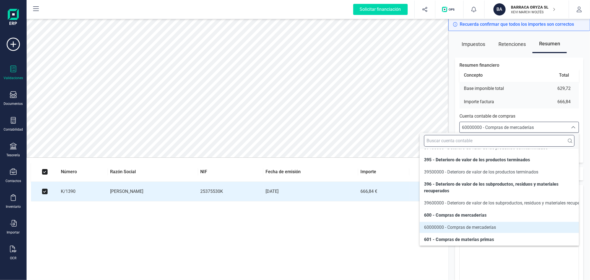
click at [550, 144] on input "text" at bounding box center [499, 141] width 150 height 12
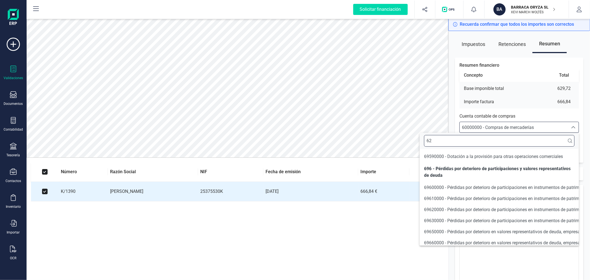
scroll to position [1, 0]
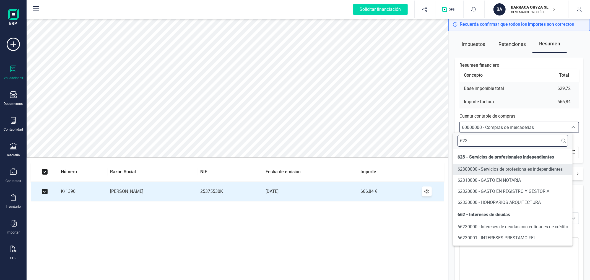
type input "623"
click at [500, 180] on span "62310000 - GASTO EN NOTARIA" at bounding box center [488, 179] width 63 height 5
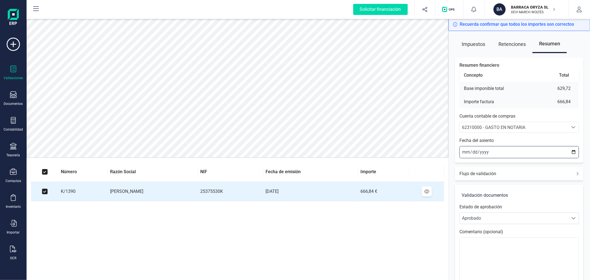
click at [572, 151] on input "[DATE]" at bounding box center [518, 152] width 119 height 12
type input "2025-09-01"
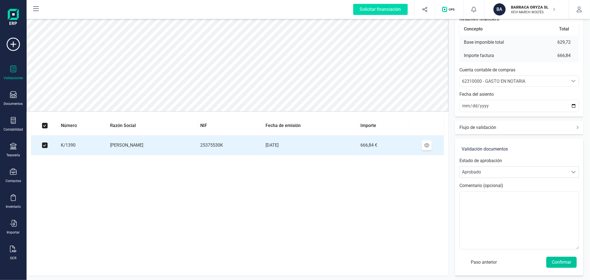
click at [553, 259] on button "Confirmar" at bounding box center [561, 261] width 30 height 11
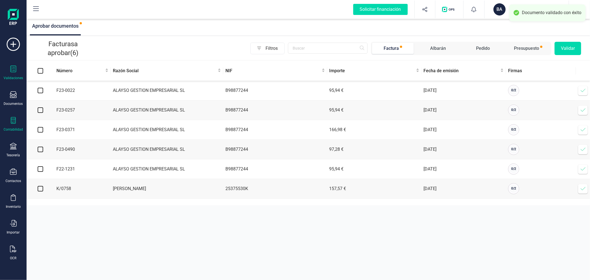
click at [14, 121] on icon at bounding box center [13, 120] width 7 height 7
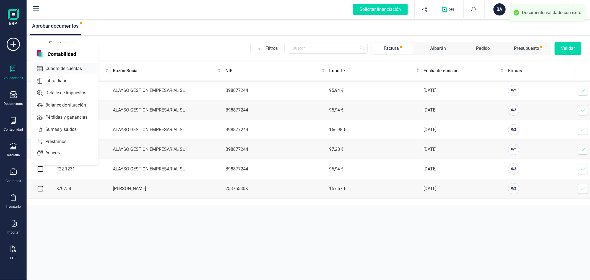
click at [62, 69] on span "Cuadro de cuentas" at bounding box center [67, 68] width 49 height 7
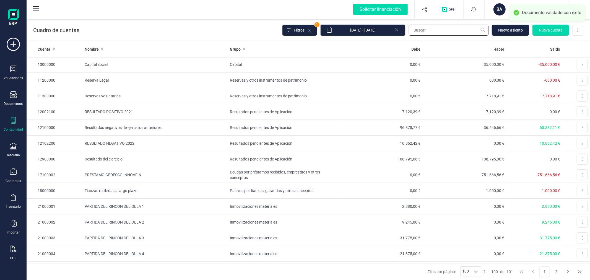
click at [442, 31] on input "text" at bounding box center [448, 30] width 80 height 11
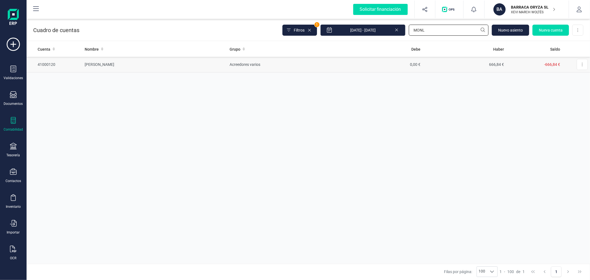
type input "MONL"
click at [231, 67] on td "Acreedores varios" at bounding box center [282, 65] width 111 height 16
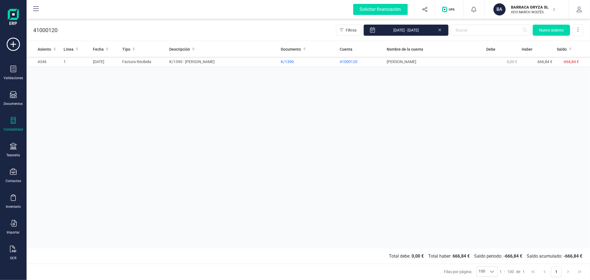
click at [441, 28] on icon at bounding box center [439, 30] width 4 height 6
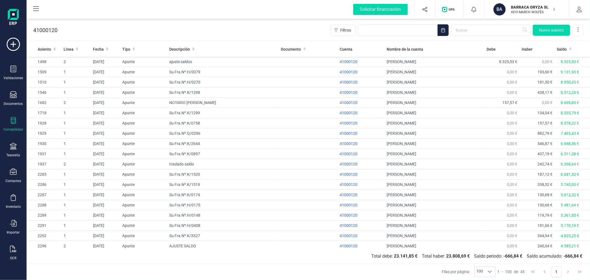
scroll to position [269, 0]
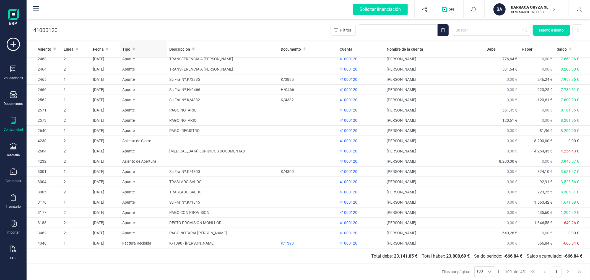
drag, startPoint x: 130, startPoint y: 47, endPoint x: 145, endPoint y: 49, distance: 14.5
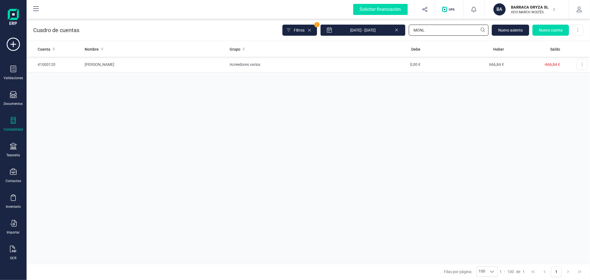
click at [429, 32] on input "MONL" at bounding box center [448, 30] width 80 height 11
type input "RRG"
click at [250, 64] on td "Acreedores varios" at bounding box center [282, 65] width 111 height 16
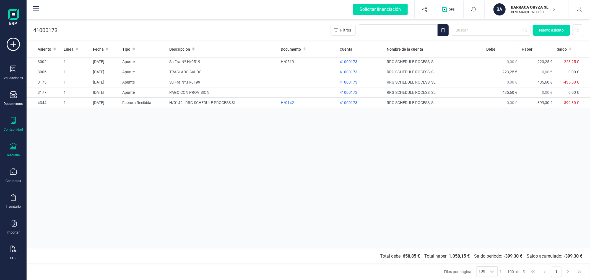
click at [15, 146] on icon at bounding box center [13, 146] width 7 height 7
click at [50, 116] on span "Cartera" at bounding box center [56, 118] width 26 height 7
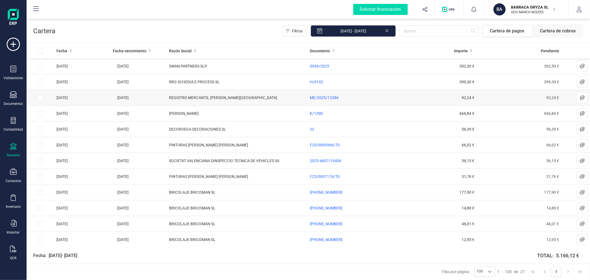
drag, startPoint x: 41, startPoint y: 113, endPoint x: 38, endPoint y: 96, distance: 17.0
click at [41, 113] on input "Row Selected 6df36951-603e-4f1f-a36c-230714d495f2" at bounding box center [41, 114] width 6 height 6
checkbox input "true"
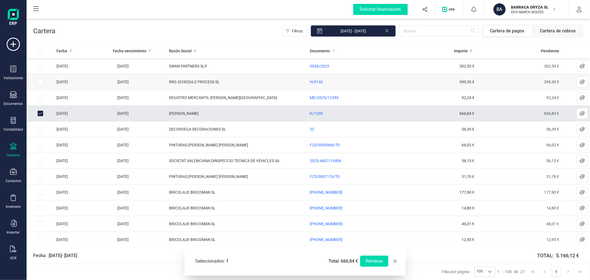
click at [38, 83] on input "Row Selected 2fb2f3d2-ab1b-4440-89d2-bb93db109a7f" at bounding box center [41, 82] width 6 height 6
checkbox input "true"
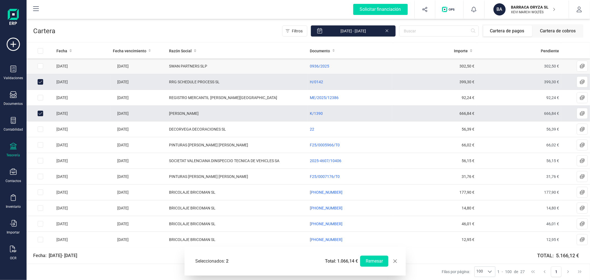
click at [41, 66] on input "Row Selected 067db797-0b2e-487f-a620-5dfb4008ef11" at bounding box center [41, 66] width 6 height 6
checkbox input "true"
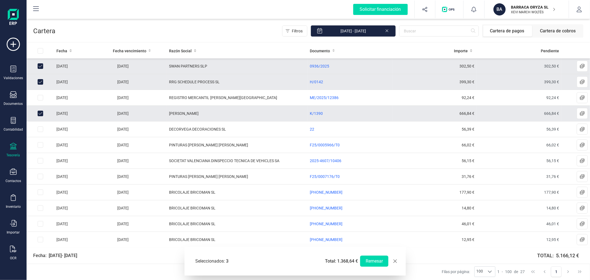
click at [40, 83] on input "Row Unselected 2fb2f3d2-ab1b-4440-89d2-bb93db109a7f" at bounding box center [41, 82] width 6 height 6
checkbox input "false"
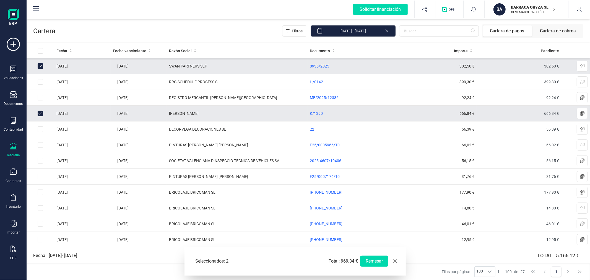
click at [40, 113] on input "Row Unselected 6df36951-603e-4f1f-a36c-230714d495f2" at bounding box center [41, 114] width 6 height 6
checkbox input "false"
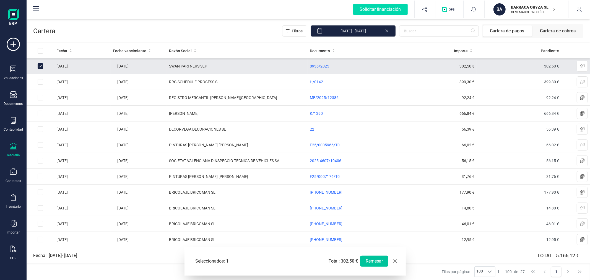
click at [375, 259] on button "Remesar" at bounding box center [374, 260] width 28 height 11
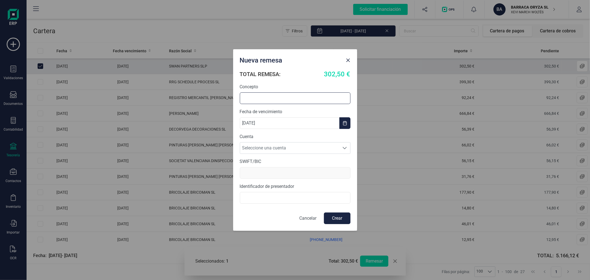
click at [289, 96] on input "text" at bounding box center [295, 98] width 111 height 12
type input "REMESA SEPTIEMBRE"
click at [281, 147] on span "Seleccione una cuenta" at bounding box center [289, 147] width 99 height 11
click at [284, 171] on li "ES9421005982530200074647" at bounding box center [295, 172] width 111 height 11
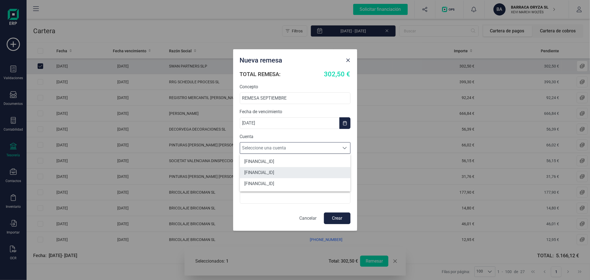
type input "CAIXESBBXXX"
type input "B98976012"
click at [335, 221] on button "Crear" at bounding box center [337, 218] width 27 height 12
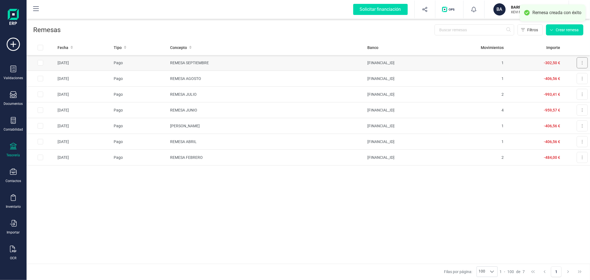
click at [584, 64] on button at bounding box center [581, 62] width 11 height 11
click at [567, 76] on span "Descargar documento" at bounding box center [563, 77] width 38 height 6
click at [515, 10] on p "XEVI MARCH WOLTÉS" at bounding box center [533, 12] width 44 height 4
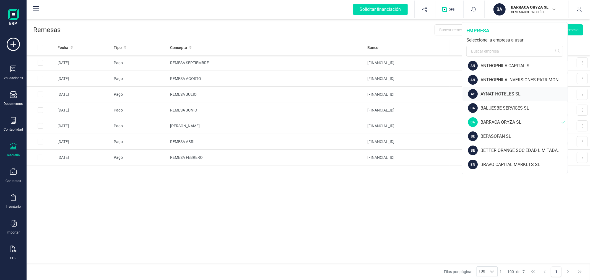
scroll to position [61, 0]
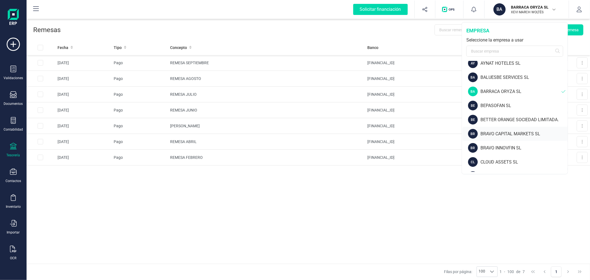
click at [499, 132] on div "BRAVO CAPITAL MARKETS SL" at bounding box center [523, 133] width 87 height 7
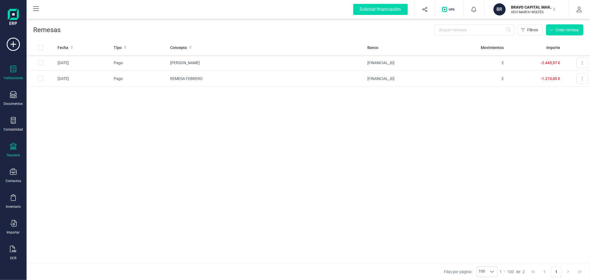
click at [16, 74] on div "Validaciones" at bounding box center [13, 73] width 22 height 15
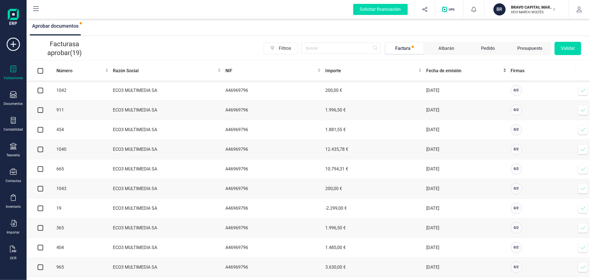
click at [427, 71] on span "Fecha de emisión" at bounding box center [464, 70] width 76 height 7
click at [533, 8] on p "BRAVO CAPITAL MARKETS SL" at bounding box center [533, 7] width 44 height 6
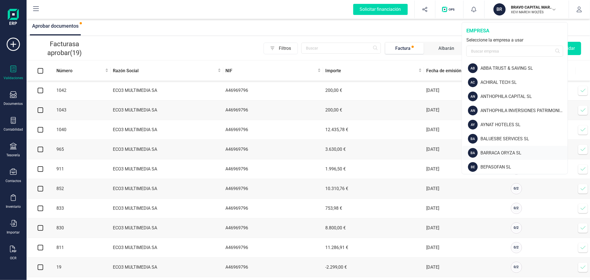
click at [509, 152] on div "BARRACA ORYZA SL" at bounding box center [523, 153] width 87 height 7
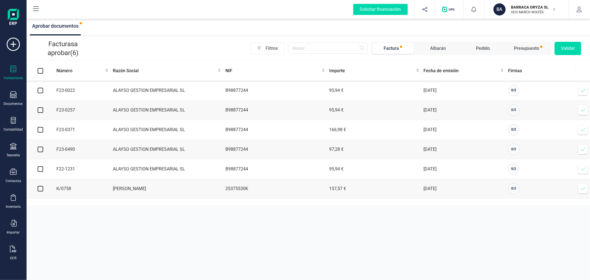
click at [532, 8] on p "BARRACA ORYZA SL" at bounding box center [533, 7] width 44 height 6
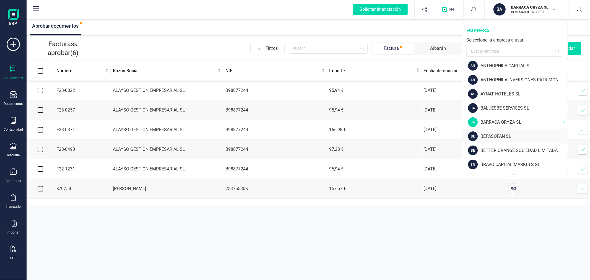
scroll to position [61, 0]
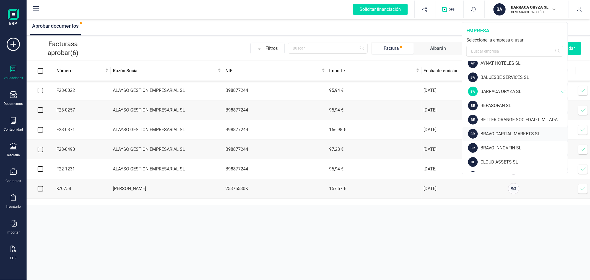
click at [504, 129] on div "BR BRAVO CAPITAL MARKETS SL" at bounding box center [514, 134] width 105 height 14
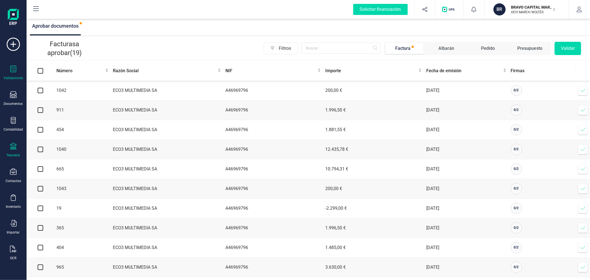
click at [13, 147] on icon at bounding box center [13, 146] width 7 height 7
click at [57, 112] on div "Tesorería Cuentas bancarias Pagos y cobros Cartera Remesas Devoluciones de ingr…" at bounding box center [68, 112] width 75 height 86
click at [57, 117] on span "Cartera" at bounding box center [56, 118] width 26 height 7
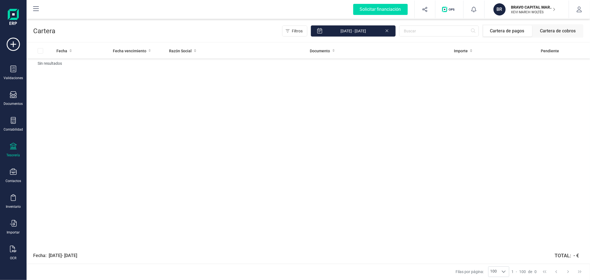
click at [520, 12] on p "XEVI MARCH WOLTÉS" at bounding box center [533, 12] width 44 height 4
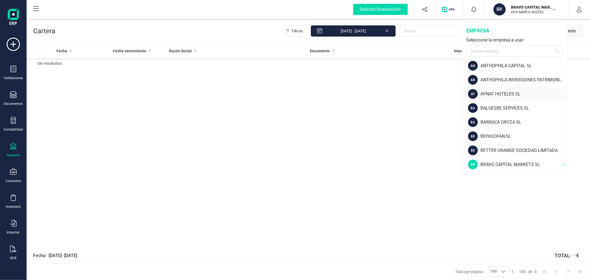
scroll to position [61, 0]
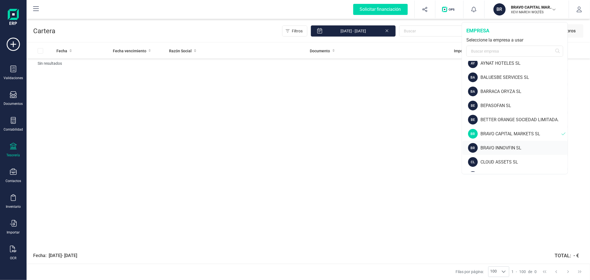
click at [498, 150] on div "BRAVO INNOVFIN SL" at bounding box center [523, 148] width 87 height 7
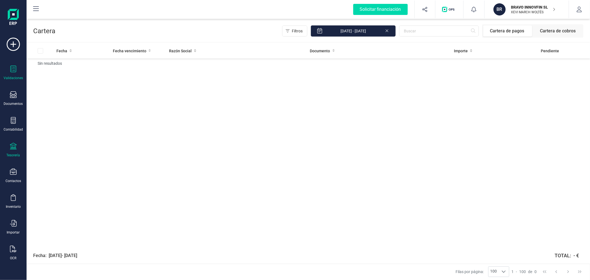
click at [15, 73] on div at bounding box center [13, 70] width 7 height 8
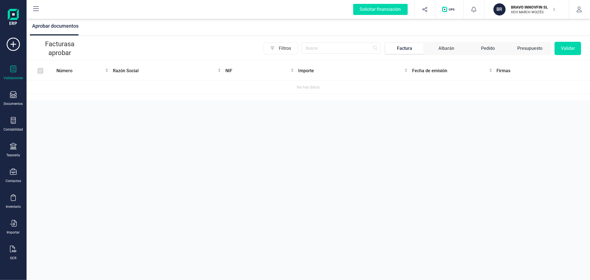
click at [505, 12] on div "BR" at bounding box center [499, 9] width 13 height 12
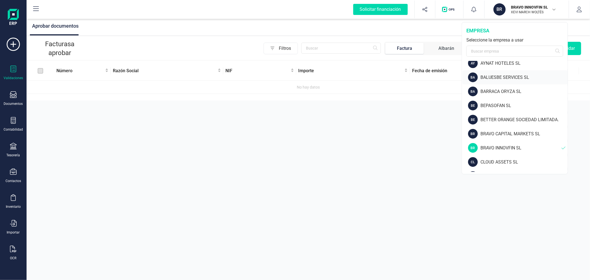
scroll to position [92, 0]
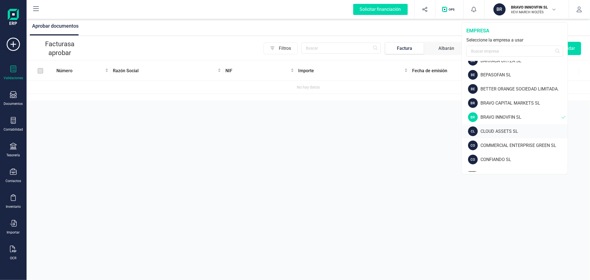
click at [505, 133] on div "CLOUD ASSETS SL" at bounding box center [523, 131] width 87 height 7
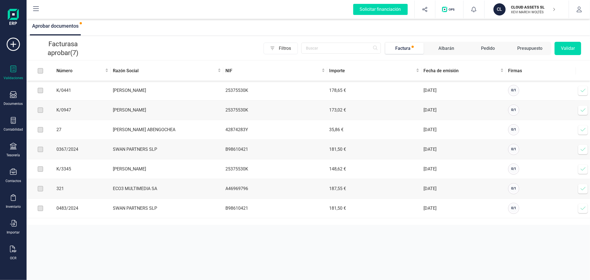
click at [125, 246] on div "Aprobar documentos Facturas a aprobar (7) Filtros Factura Albarán Pedido Presup…" at bounding box center [308, 140] width 563 height 280
click at [523, 7] on p "CLOUD ASSETS SL" at bounding box center [533, 7] width 44 height 6
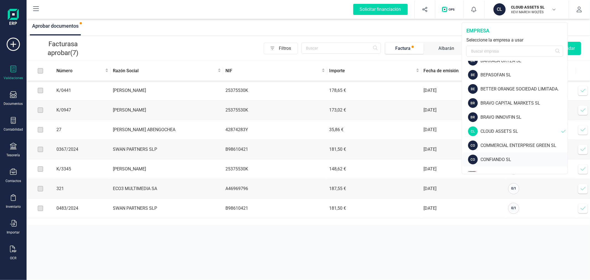
click at [496, 159] on div "CONFIANDO SL" at bounding box center [523, 159] width 87 height 7
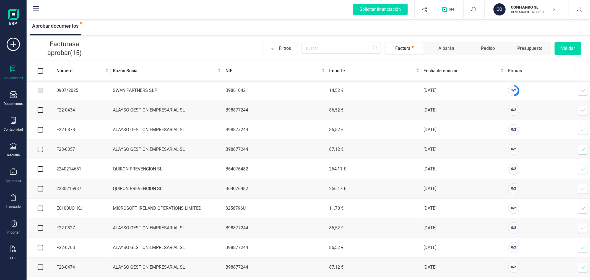
click at [582, 91] on icon at bounding box center [583, 91] width 6 height 6
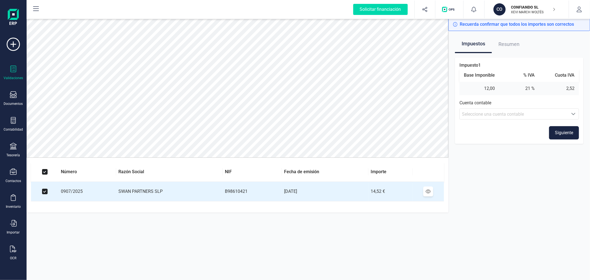
click at [544, 109] on span "Seleccione una cuenta contable" at bounding box center [513, 114] width 108 height 11
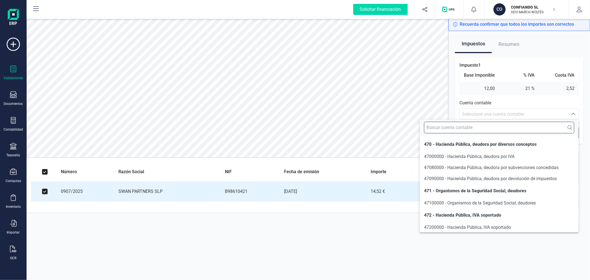
click at [504, 125] on input "text" at bounding box center [499, 128] width 150 height 12
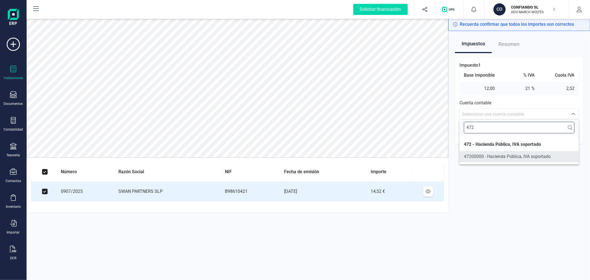
type input "472"
click at [473, 156] on span "47200000 - Hacienda Pública, IVA soportado" at bounding box center [506, 156] width 87 height 5
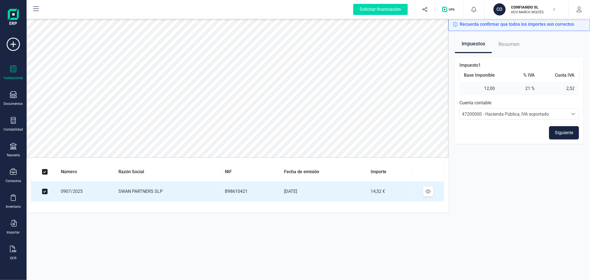
click at [566, 128] on button "Siguiente" at bounding box center [564, 132] width 30 height 13
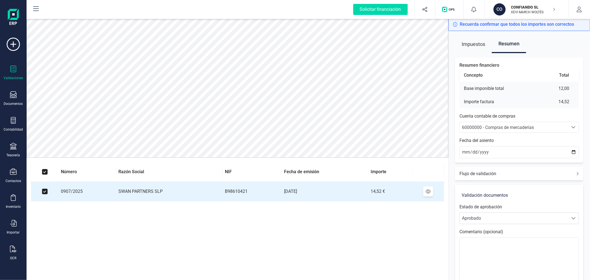
click at [529, 128] on span "60000000 - Compras de mercaderías" at bounding box center [498, 127] width 72 height 5
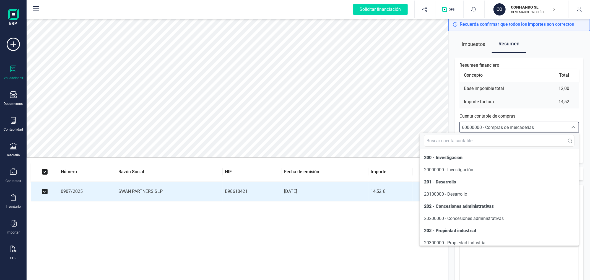
scroll to position [2642, 0]
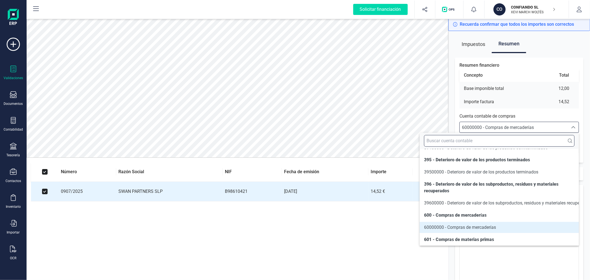
drag, startPoint x: 526, startPoint y: 130, endPoint x: 508, endPoint y: 140, distance: 20.4
click at [508, 140] on input "text" at bounding box center [499, 141] width 150 height 12
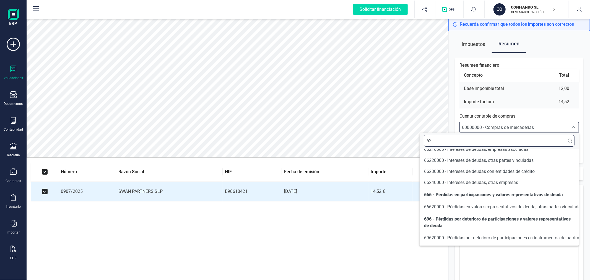
scroll to position [12, 0]
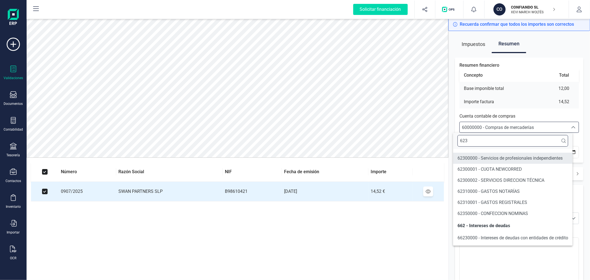
type input "623"
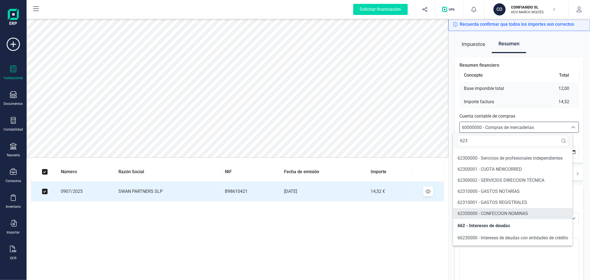
click at [526, 211] on span "62350000 - CONFECCION NOMINAS" at bounding box center [492, 213] width 70 height 5
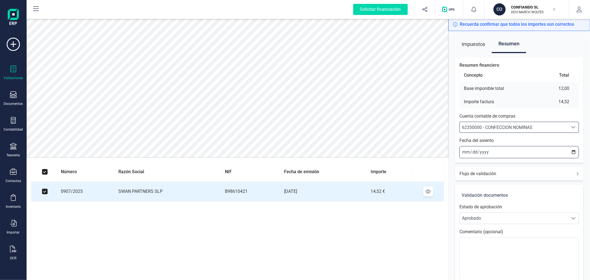
click at [571, 150] on input "[DATE]" at bounding box center [518, 152] width 119 height 12
type input "2025-09-04"
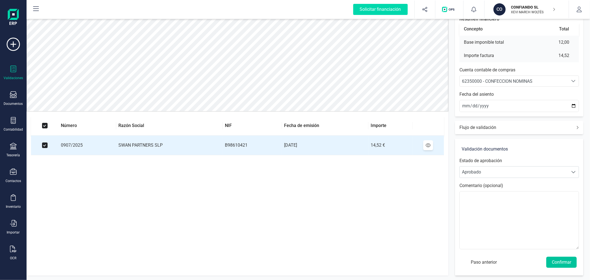
click at [556, 263] on button "Confirmar" at bounding box center [561, 261] width 30 height 11
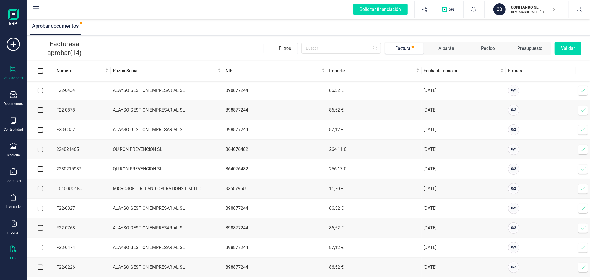
click at [14, 247] on icon at bounding box center [13, 248] width 7 height 7
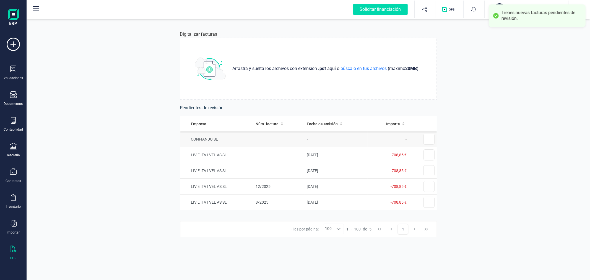
click at [241, 143] on td "CONFIANDO SL" at bounding box center [217, 139] width 74 height 16
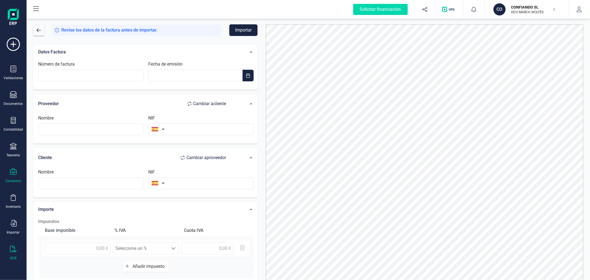
click at [13, 174] on icon at bounding box center [13, 171] width 7 height 7
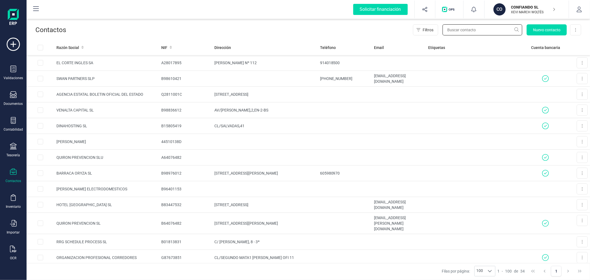
click at [470, 28] on input "text" at bounding box center [482, 29] width 80 height 11
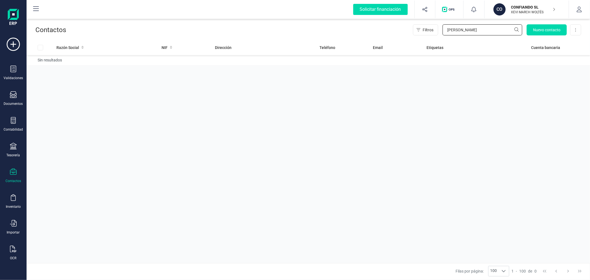
click at [477, 26] on input "PILAR" at bounding box center [482, 29] width 80 height 11
type input "ISABEL"
click at [184, 64] on td "21458349Q" at bounding box center [186, 63] width 54 height 16
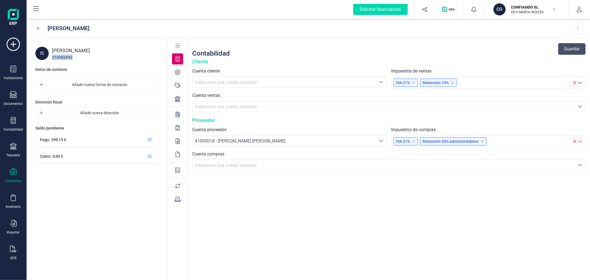
drag, startPoint x: 75, startPoint y: 56, endPoint x: 53, endPoint y: 58, distance: 22.7
click at [53, 58] on div "21458349Q" at bounding box center [105, 57] width 106 height 6
copy div "21458349Q"
click at [106, 60] on div "IS ISABEL RUIZ 21458349Q Datos de contacto Añadir nueva forma de contacto Direc…" at bounding box center [97, 159] width 141 height 243
click at [11, 253] on div at bounding box center [13, 249] width 7 height 8
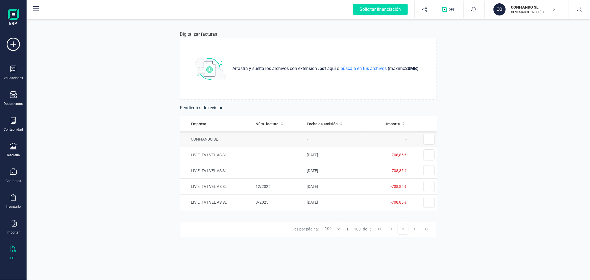
click at [306, 141] on td "-" at bounding box center [335, 139] width 63 height 16
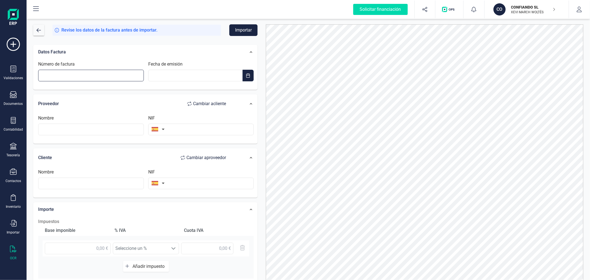
click at [89, 75] on input "Número de factura" at bounding box center [91, 76] width 106 height 12
type input "SEPTIEMBRE"
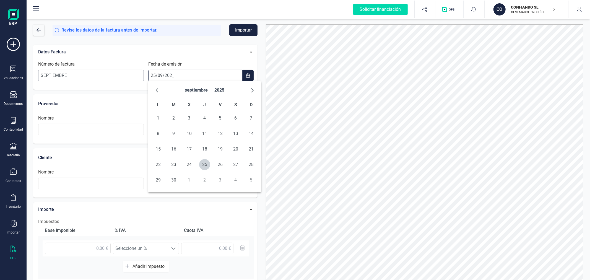
type input "25/09/2025"
click at [108, 130] on input "text" at bounding box center [91, 130] width 106 height 12
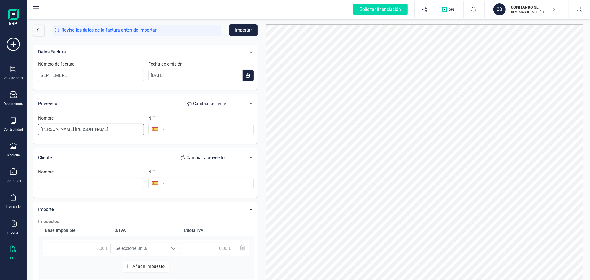
type input "ISABEL RUIZ PRATS"
paste input "21458349Q"
type input "21458349Q"
click at [73, 184] on input "text" at bounding box center [91, 183] width 106 height 12
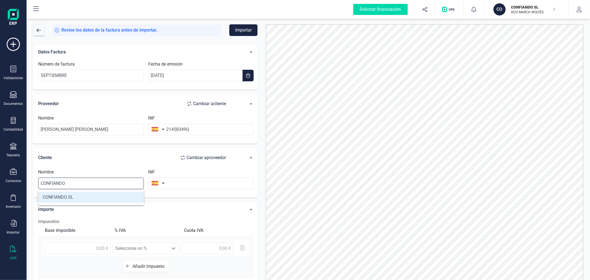
type input "CONFIANDO SL"
type input "B40612616"
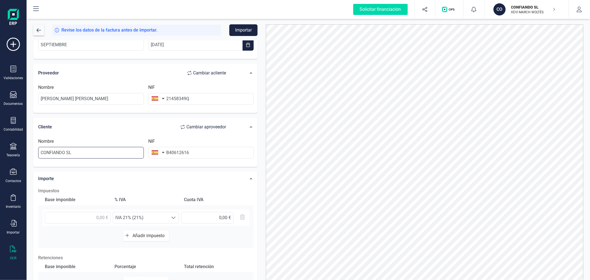
scroll to position [87, 0]
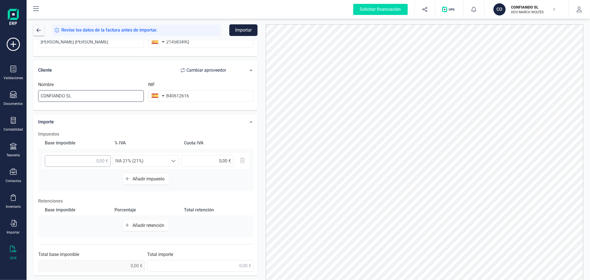
type input "CONFIANDO SL"
click at [91, 158] on input "text" at bounding box center [78, 161] width 66 height 12
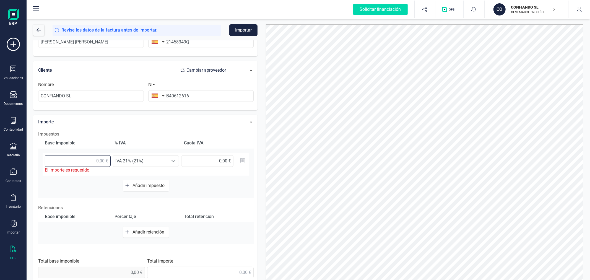
click at [79, 160] on input "text" at bounding box center [78, 161] width 66 height 12
type input "47,00 €"
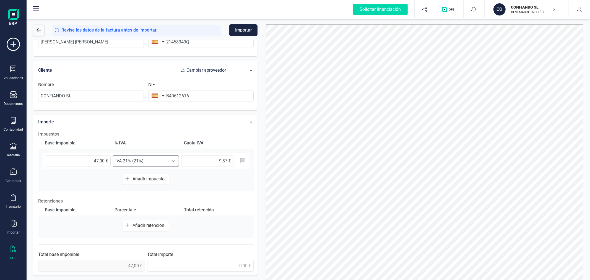
scroll to position [3, 24]
click at [146, 162] on span "IVA 21% (21%)" at bounding box center [140, 160] width 55 height 11
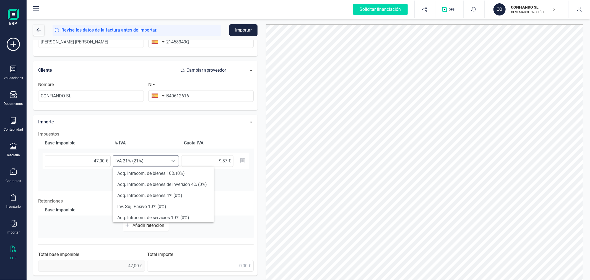
scroll to position [153, 0]
click at [148, 220] on li "Exento (0%)" at bounding box center [163, 219] width 101 height 11
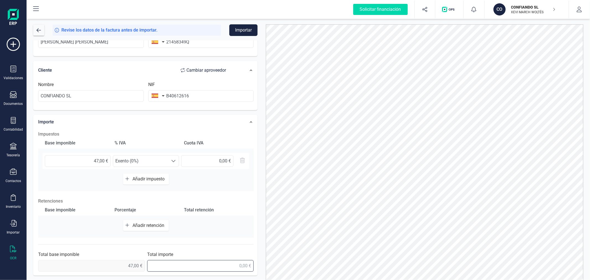
click at [209, 266] on input "text" at bounding box center [200, 266] width 107 height 12
type input "47,00 €"
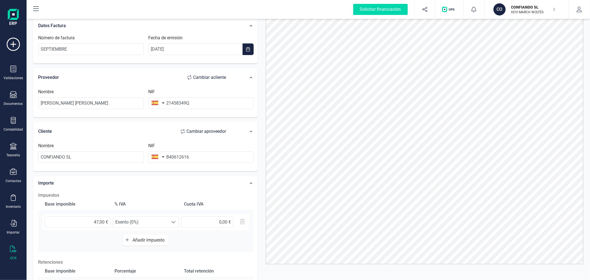
scroll to position [0, 0]
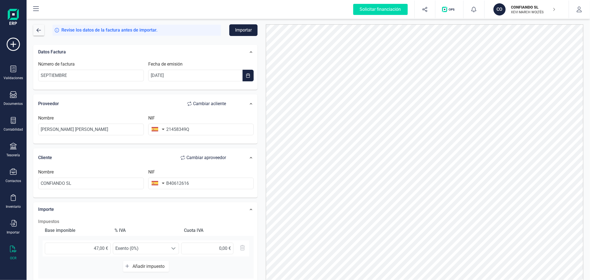
click at [243, 31] on button "Importar" at bounding box center [243, 30] width 28 height 12
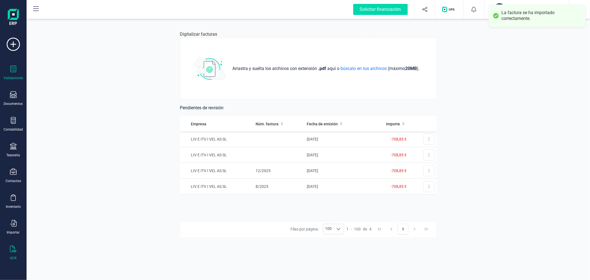
click at [13, 74] on div "Validaciones" at bounding box center [13, 73] width 22 height 15
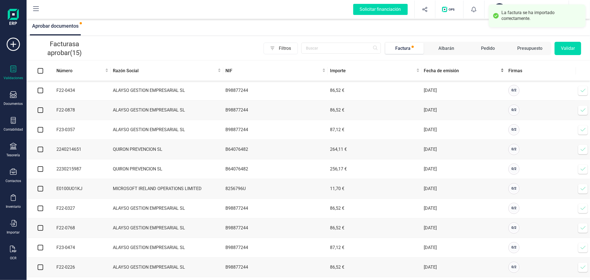
click at [438, 68] on span "Fecha de emisión" at bounding box center [462, 70] width 76 height 7
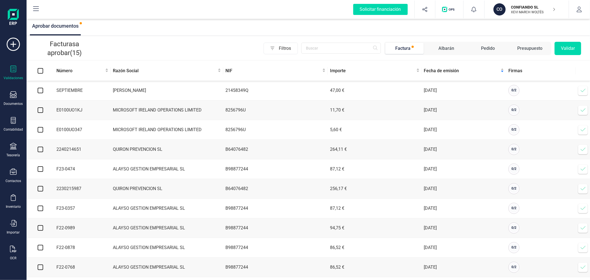
click at [583, 89] on icon at bounding box center [583, 91] width 6 height 6
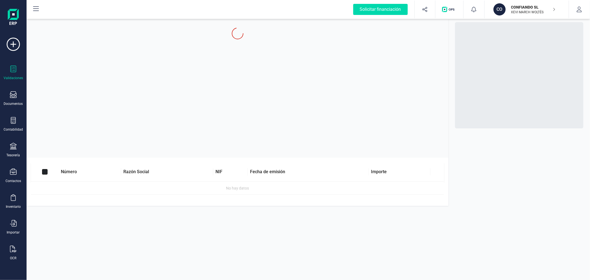
checkbox input "true"
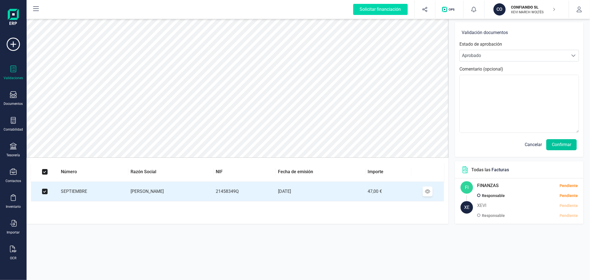
click at [557, 147] on button "Confirmar" at bounding box center [561, 144] width 30 height 11
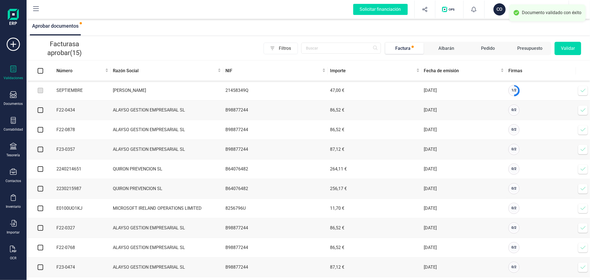
click at [582, 90] on icon at bounding box center [583, 91] width 6 height 6
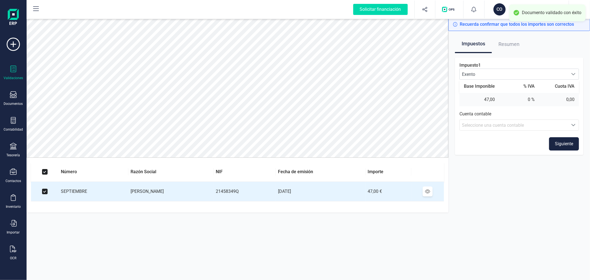
click at [559, 126] on div "Seleccione una cuenta contable" at bounding box center [514, 125] width 104 height 7
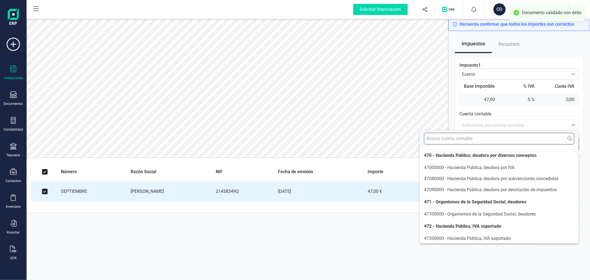
click at [488, 140] on input "text" at bounding box center [499, 139] width 150 height 12
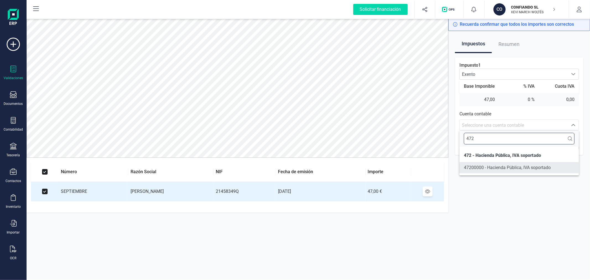
type input "472"
click at [488, 170] on span "47200000 - Hacienda Pública, IVA soportado" at bounding box center [506, 167] width 87 height 5
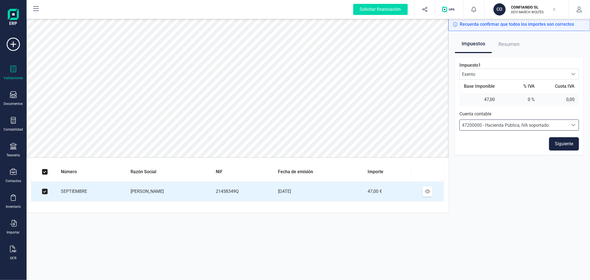
click at [572, 144] on button "Siguiente" at bounding box center [564, 143] width 30 height 13
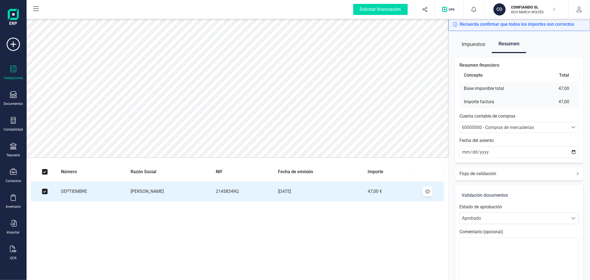
click at [524, 129] on span "60000000 - Compras de mercaderías" at bounding box center [498, 127] width 72 height 5
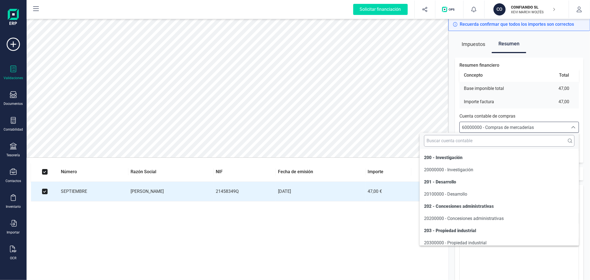
scroll to position [2642, 0]
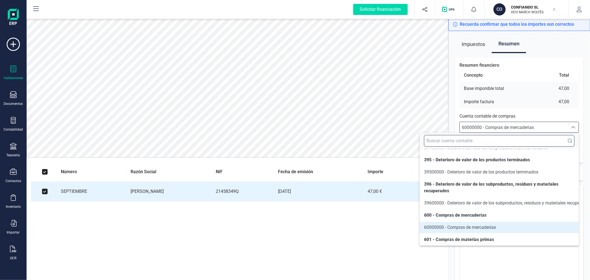
click at [502, 138] on input "text" at bounding box center [499, 141] width 150 height 12
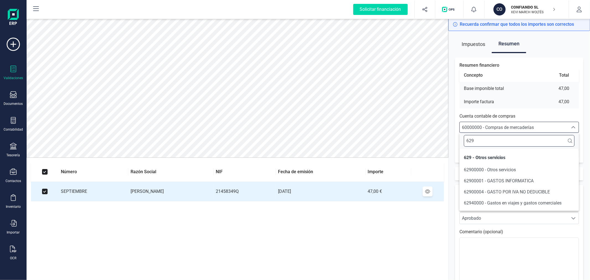
scroll to position [0, 0]
type input "629"
click at [514, 202] on span "62940000 - Gastos en viajes y gastos comerciales" at bounding box center [512, 202] width 98 height 5
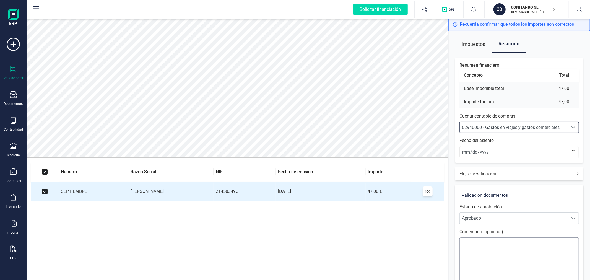
scroll to position [46, 0]
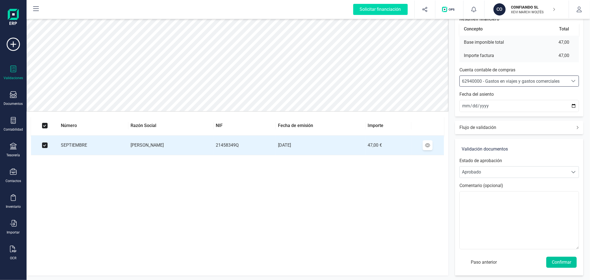
click at [556, 263] on button "Confirmar" at bounding box center [561, 261] width 30 height 11
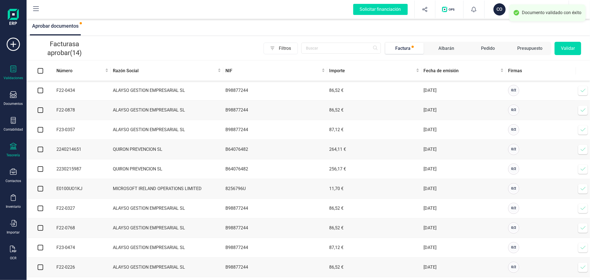
click at [13, 148] on icon at bounding box center [13, 146] width 7 height 7
click at [68, 119] on div at bounding box center [64, 118] width 10 height 2
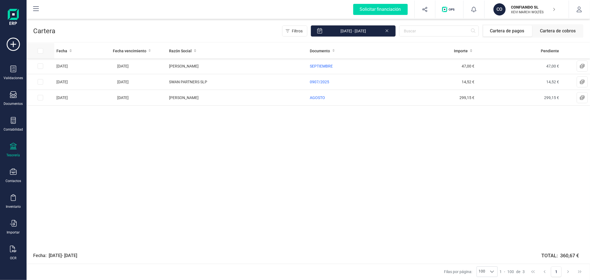
click at [39, 49] on input "All items unselected" at bounding box center [41, 51] width 6 height 6
checkbox input "true"
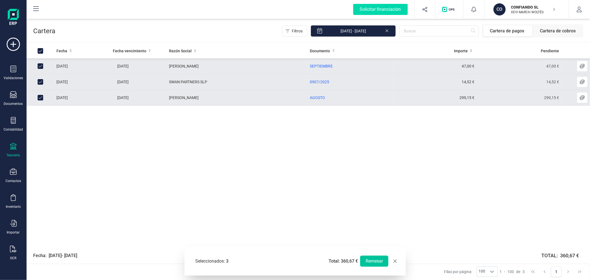
click at [376, 259] on button "Remesar" at bounding box center [374, 260] width 28 height 11
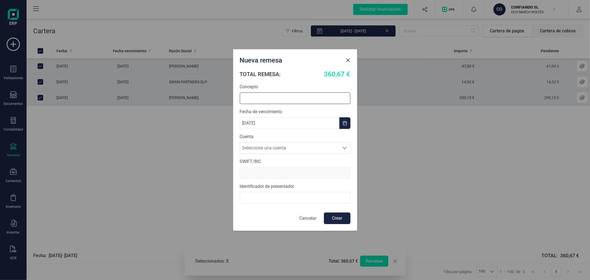
click at [292, 93] on input "text" at bounding box center [295, 98] width 111 height 12
type input "REMESA SEPTIEMBRE"
click at [275, 146] on span "Seleccione una cuenta" at bounding box center [289, 147] width 99 height 11
click at [274, 156] on li "ES1821003805310200041122" at bounding box center [295, 161] width 111 height 11
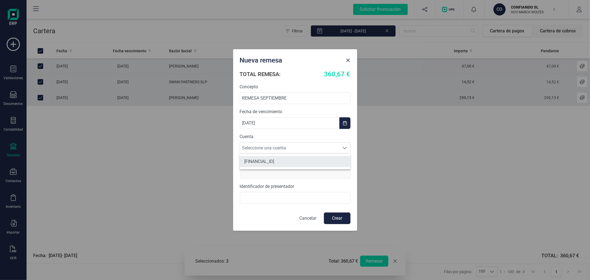
type input "CAIXESBBXXX"
type input "B40612616"
click at [333, 218] on button "Crear" at bounding box center [337, 218] width 27 height 12
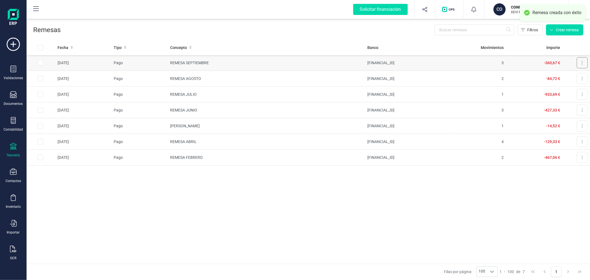
click at [583, 62] on button at bounding box center [581, 62] width 11 height 11
click at [563, 74] on span "Descargar documento" at bounding box center [563, 77] width 38 height 6
click at [514, 5] on p "CONFIANDO SL" at bounding box center [533, 7] width 44 height 6
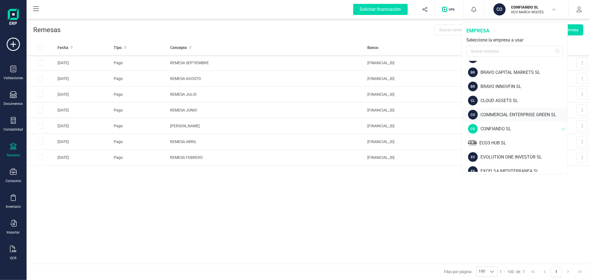
scroll to position [153, 0]
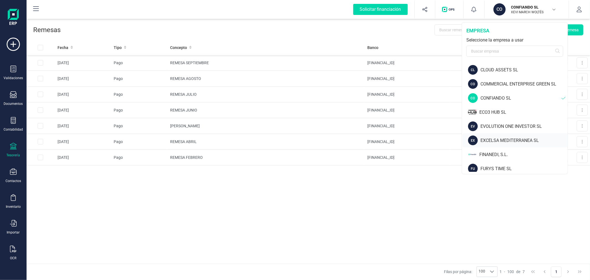
click at [489, 138] on div "EXCELSA MEDITERRANEA SL" at bounding box center [523, 140] width 87 height 7
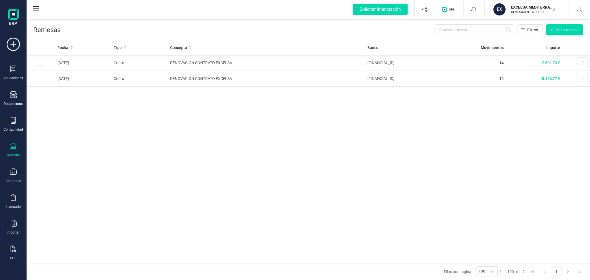
click at [7, 156] on div "Tesorería" at bounding box center [14, 155] width 14 height 4
click at [48, 121] on span "Cartera" at bounding box center [56, 118] width 26 height 7
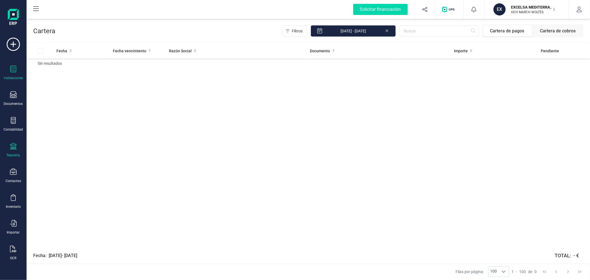
click at [10, 68] on icon at bounding box center [13, 69] width 7 height 7
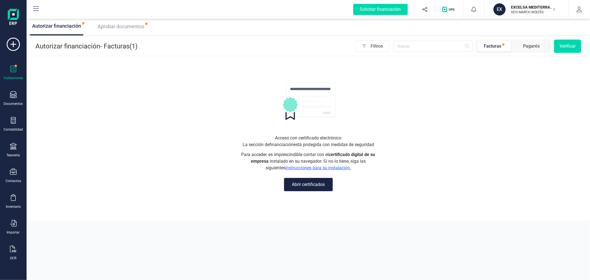
click at [107, 25] on span "Aprobar documentos" at bounding box center [121, 26] width 46 height 6
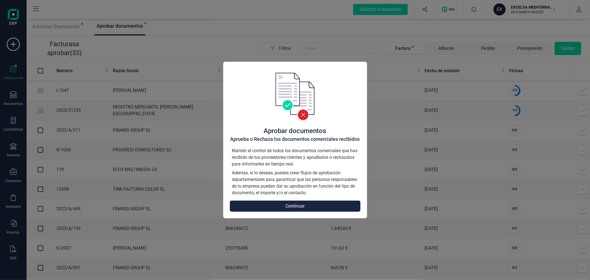
click at [279, 201] on button "Continuar" at bounding box center [295, 205] width 130 height 11
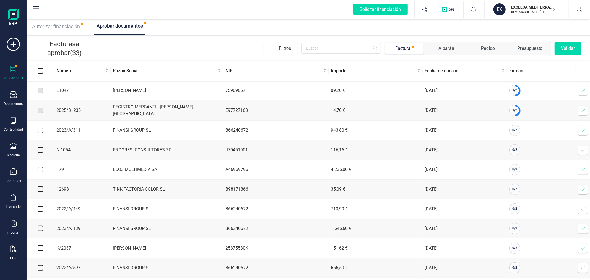
click at [582, 89] on icon at bounding box center [583, 91] width 6 height 6
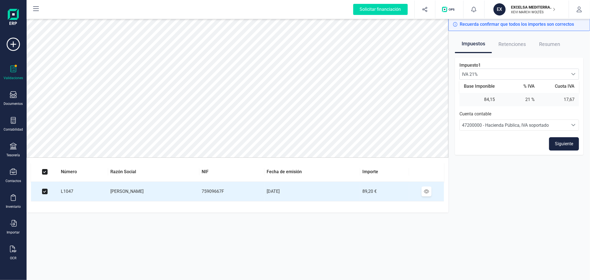
click at [560, 142] on button "Siguiente" at bounding box center [564, 143] width 30 height 13
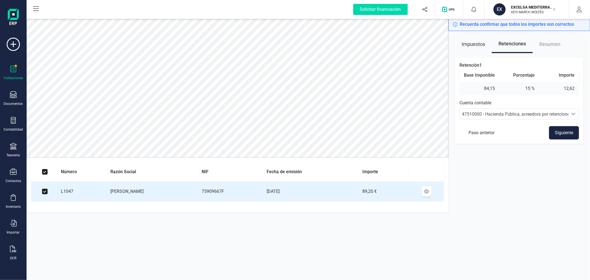
click at [561, 129] on button "Siguiente" at bounding box center [564, 132] width 30 height 13
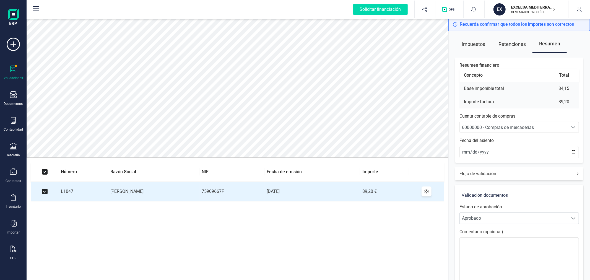
click at [548, 127] on div "60000000 - Compras de mercaderías" at bounding box center [514, 127] width 104 height 7
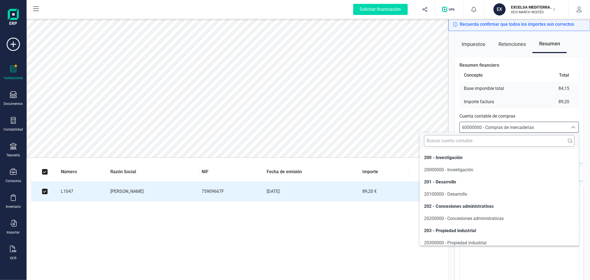
scroll to position [2709, 0]
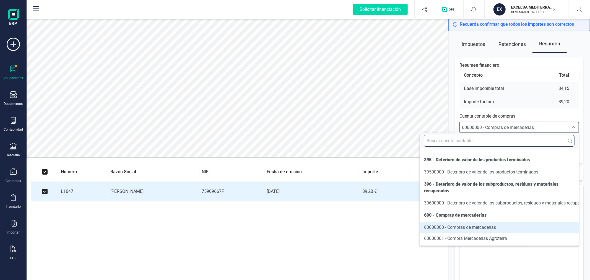
click at [509, 144] on input "text" at bounding box center [499, 141] width 150 height 12
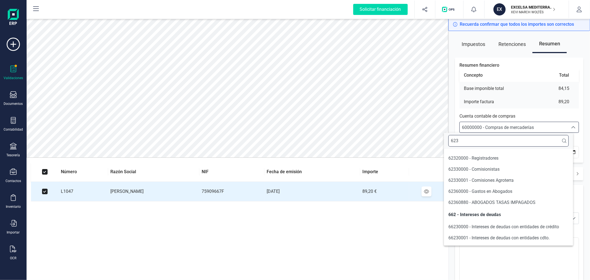
scroll to position [56, 0]
type input "623"
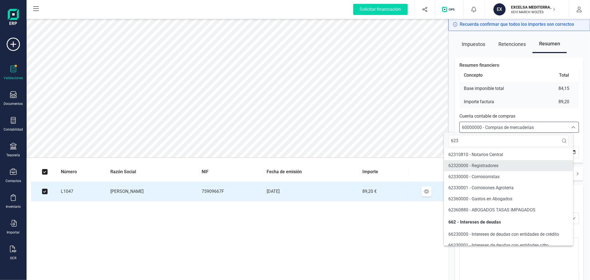
click at [507, 162] on li "62320000 - Registradores" at bounding box center [508, 165] width 129 height 11
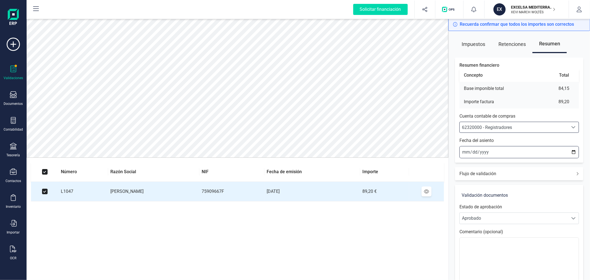
click at [570, 152] on input "[DATE]" at bounding box center [518, 152] width 119 height 12
type input "2025-07-08"
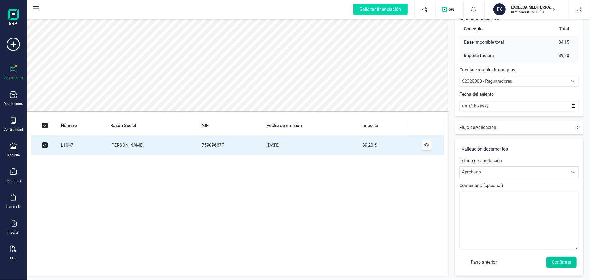
click at [562, 262] on button "Confirmar" at bounding box center [561, 261] width 30 height 11
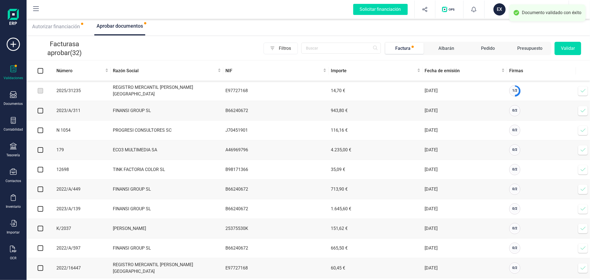
click at [582, 90] on icon at bounding box center [583, 91] width 6 height 6
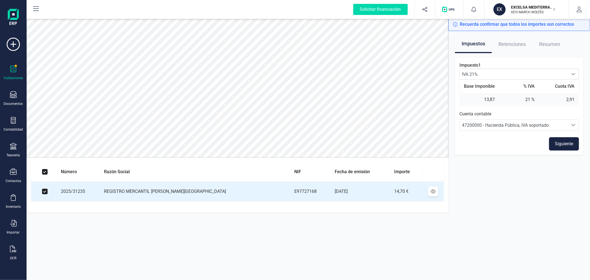
click at [561, 140] on button "Siguiente" at bounding box center [564, 143] width 30 height 13
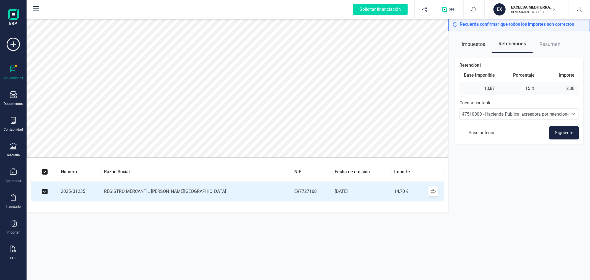
click at [563, 130] on button "Siguiente" at bounding box center [564, 132] width 30 height 13
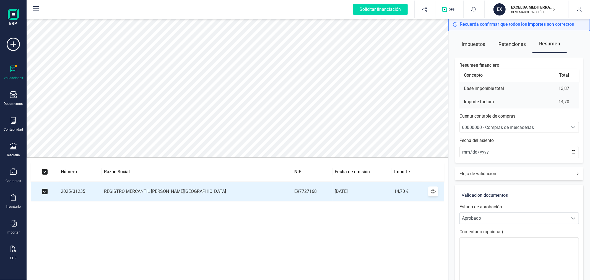
click at [525, 125] on span "60000000 - Compras de mercaderías" at bounding box center [498, 127] width 72 height 5
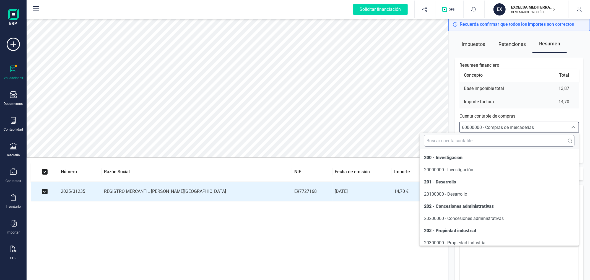
scroll to position [2709, 0]
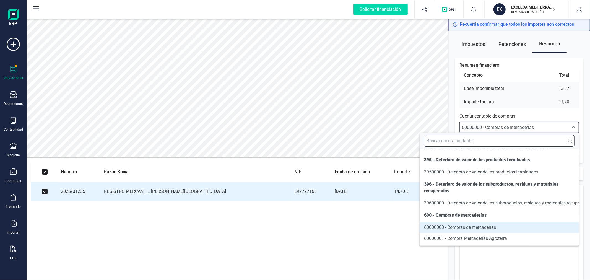
click at [519, 135] on input "text" at bounding box center [499, 141] width 150 height 12
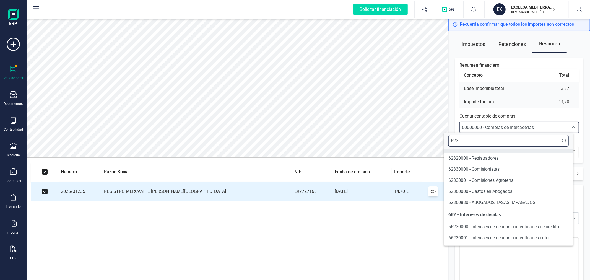
type input "623"
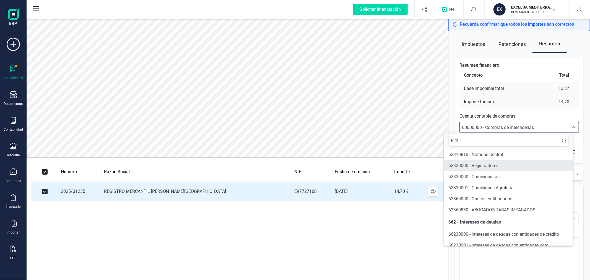
click at [504, 167] on li "62320000 - Registradores" at bounding box center [508, 165] width 129 height 11
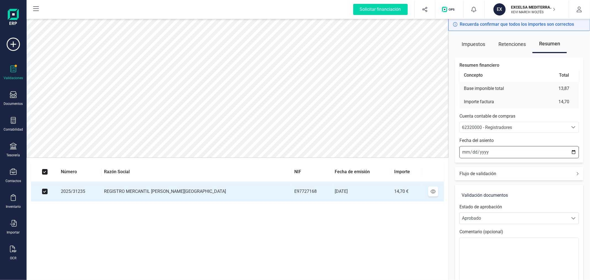
click at [571, 154] on input "[DATE]" at bounding box center [518, 152] width 119 height 12
type input "2025-08-12"
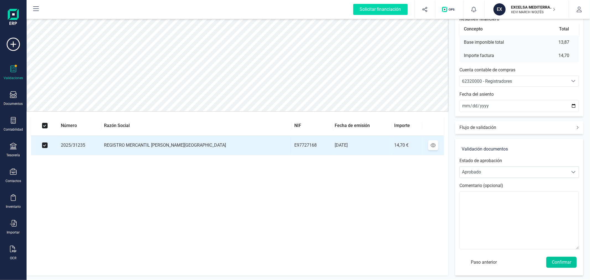
click at [562, 264] on button "Confirmar" at bounding box center [561, 261] width 30 height 11
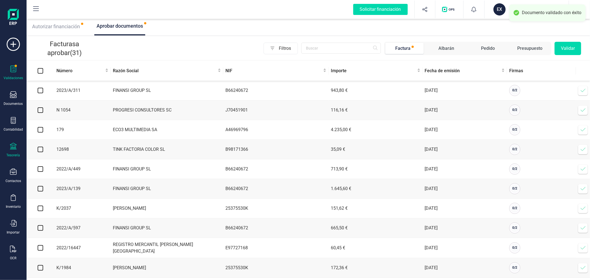
click at [16, 150] on div at bounding box center [13, 147] width 7 height 8
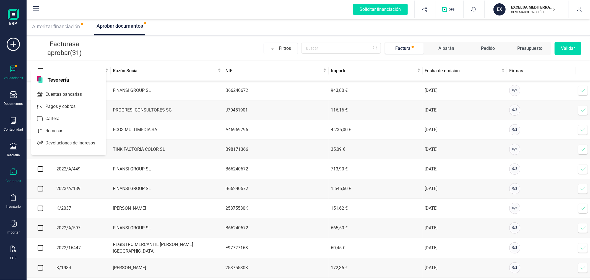
click at [14, 175] on icon at bounding box center [13, 171] width 7 height 6
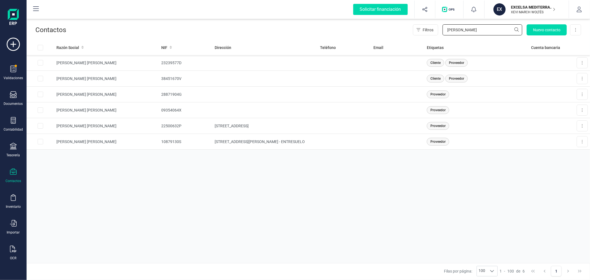
click at [479, 28] on input "ISABEL" at bounding box center [482, 29] width 80 height 11
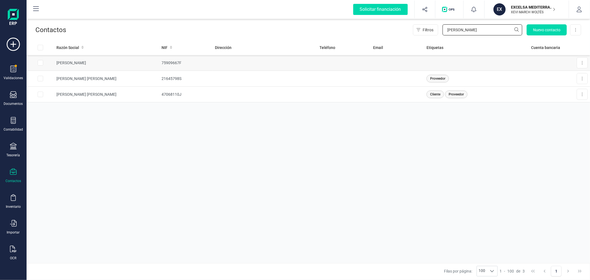
type input "julia"
click at [129, 64] on td "JULIA ANDRES LANDALUCE" at bounding box center [106, 63] width 105 height 16
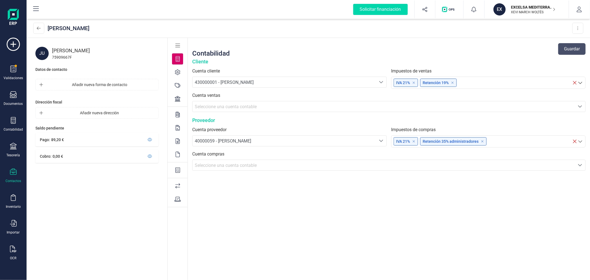
click at [181, 96] on div at bounding box center [177, 98] width 11 height 11
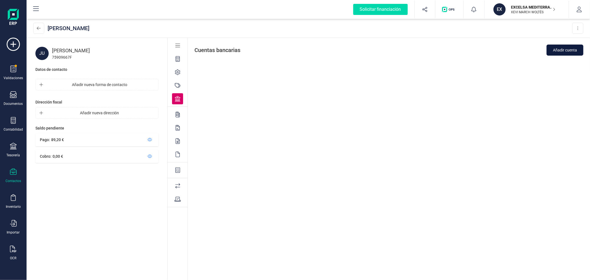
click at [567, 48] on span "Añadir cuenta" at bounding box center [564, 50] width 24 height 6
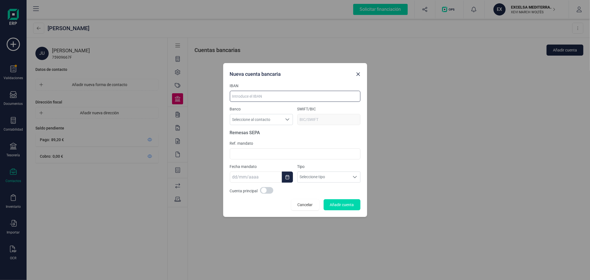
click at [254, 99] on input at bounding box center [295, 96] width 130 height 11
type input "ES3400490206552110870410"
type input "BSCHESMM"
type input "ES3400490206552110870410"
click at [267, 189] on span at bounding box center [266, 190] width 13 height 7
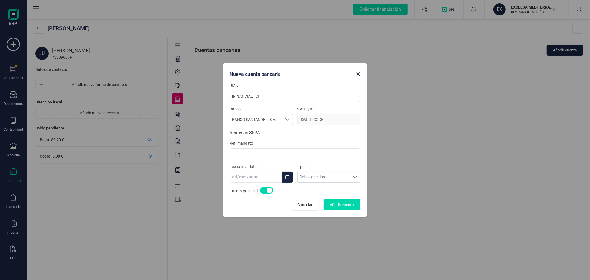
scroll to position [3, 2]
click at [347, 206] on span "Añadir cuenta" at bounding box center [342, 205] width 24 height 6
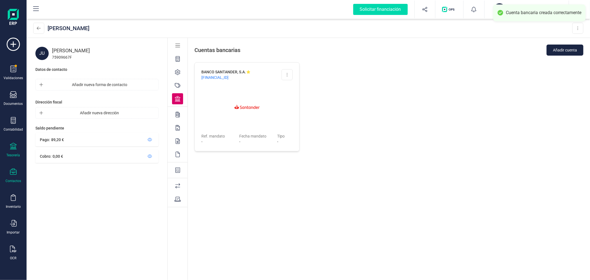
click at [12, 150] on div at bounding box center [13, 147] width 7 height 8
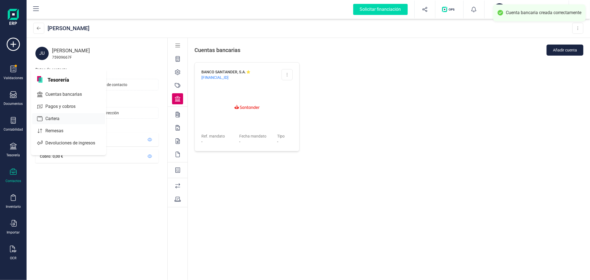
click at [58, 117] on span "Cartera" at bounding box center [56, 118] width 26 height 7
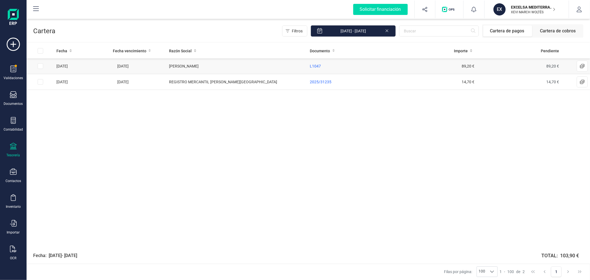
click at [39, 65] on input "Row Selected e6e97f18-5cc4-439d-b780-ce22496d567d" at bounding box center [41, 66] width 6 height 6
checkbox input "true"
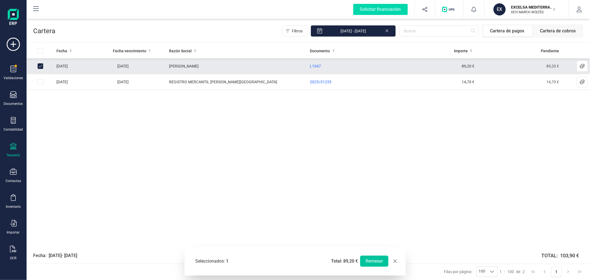
click at [375, 259] on button "Remesar" at bounding box center [374, 260] width 28 height 11
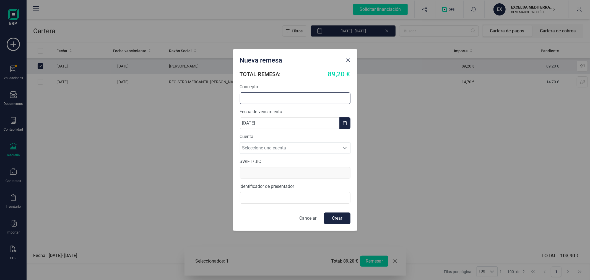
click at [283, 94] on input "text" at bounding box center [295, 98] width 111 height 12
type input "REMESA SEPTIEMBRE"
click at [284, 146] on span "Seleccione una cuenta" at bounding box center [289, 147] width 99 height 11
click at [286, 169] on li "ES9821005266352200013801" at bounding box center [295, 172] width 111 height 11
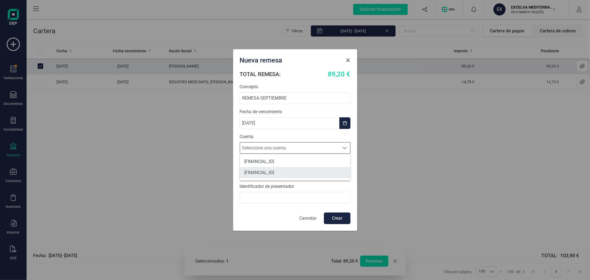
type input "CAIXESBBXXX"
click at [312, 219] on p "Cancelar" at bounding box center [307, 218] width 17 height 7
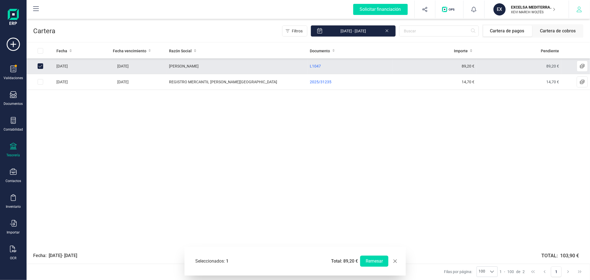
click at [579, 9] on icon "button" at bounding box center [578, 10] width 5 height 6
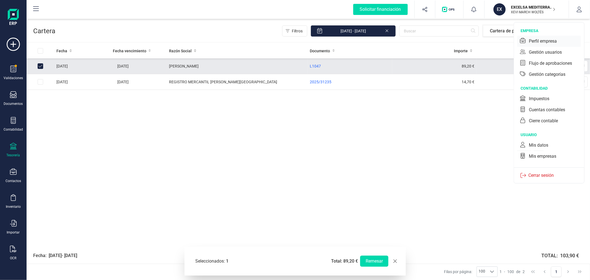
click at [548, 42] on div "Perfil empresa" at bounding box center [542, 41] width 28 height 7
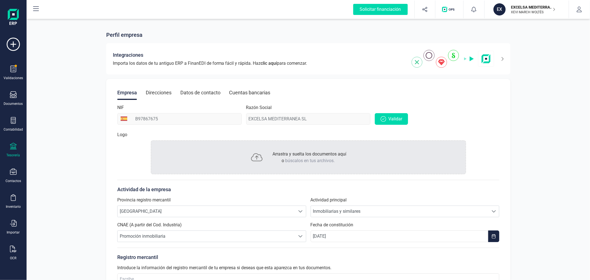
click at [17, 151] on div "Tesorería" at bounding box center [13, 150] width 22 height 15
click at [60, 116] on span "Cartera" at bounding box center [56, 118] width 26 height 7
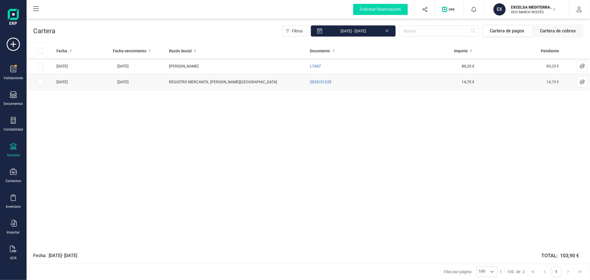
drag, startPoint x: 38, startPoint y: 64, endPoint x: 181, endPoint y: 86, distance: 144.6
click at [38, 63] on input "Row Selected e6e97f18-5cc4-439d-b780-ce22496d567d" at bounding box center [41, 66] width 6 height 6
checkbox input "true"
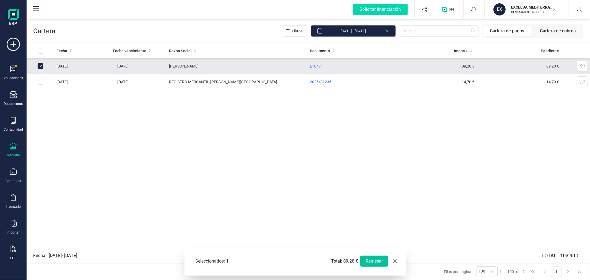
click at [372, 261] on button "Remesar" at bounding box center [374, 260] width 28 height 11
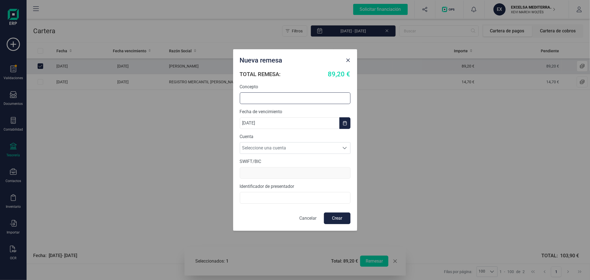
click at [274, 97] on input "text" at bounding box center [295, 98] width 111 height 12
type input "REMESA SEPTIEMBRE"
click at [286, 150] on span "Seleccione una cuenta" at bounding box center [289, 147] width 99 height 11
click at [282, 169] on li "ES9821005266352200013801" at bounding box center [295, 172] width 111 height 11
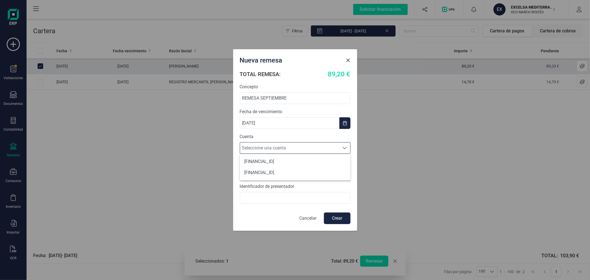
type input "CAIXESBBXXX"
click at [286, 192] on input "text" at bounding box center [295, 198] width 111 height 12
type input "B97867675"
click at [332, 216] on button "Crear" at bounding box center [337, 218] width 27 height 12
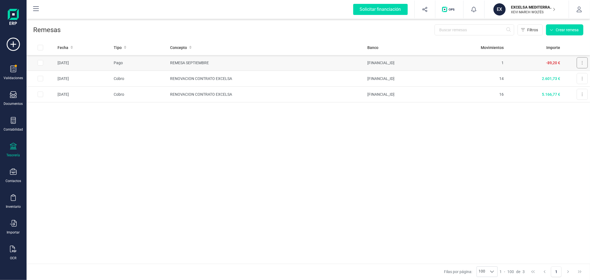
click at [583, 62] on button at bounding box center [581, 62] width 11 height 11
click at [566, 78] on span "Descargar documento" at bounding box center [563, 77] width 38 height 6
click at [457, 160] on div "Fecha Tipo Concepto Banco Movimientos Importe 25/09/2025 Pago REMESA SEPTIEMBRE…" at bounding box center [308, 151] width 563 height 223
click at [336, 144] on div "Fecha Tipo Concepto Banco Movimientos Importe 25/09/2025 Pago REMESA SEPTIEMBRE…" at bounding box center [308, 151] width 563 height 223
click at [512, 9] on p "EXCELSA MEDITERRANEA SL" at bounding box center [533, 7] width 44 height 6
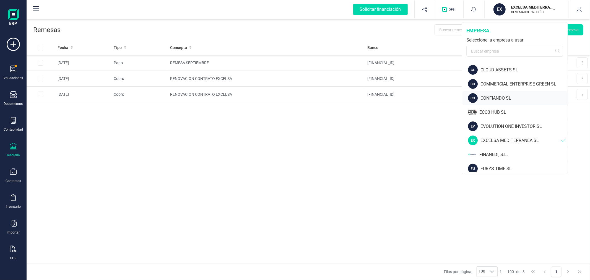
scroll to position [184, 0]
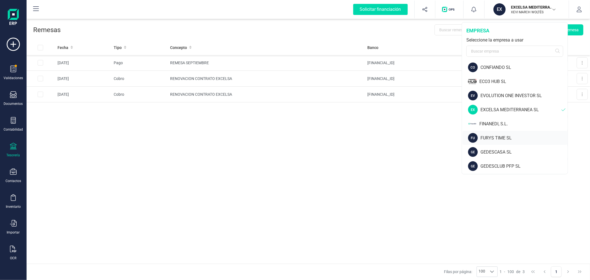
click at [498, 135] on div "FURYS TIME SL" at bounding box center [523, 138] width 87 height 7
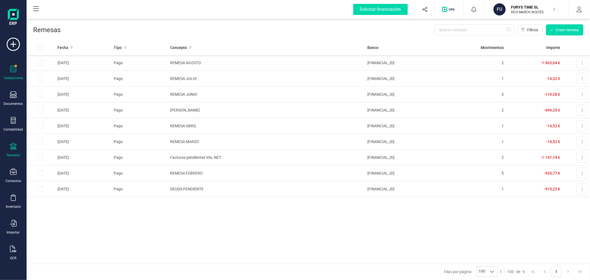
click at [12, 74] on div "Validaciones" at bounding box center [13, 73] width 22 height 15
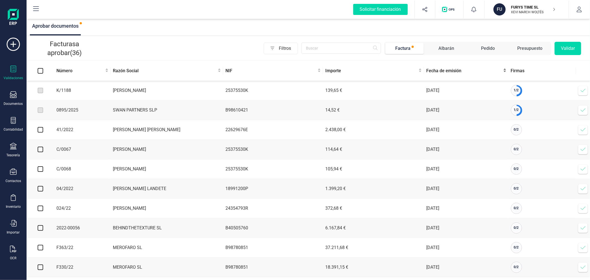
click at [435, 72] on span "Fecha de emisión" at bounding box center [464, 70] width 76 height 7
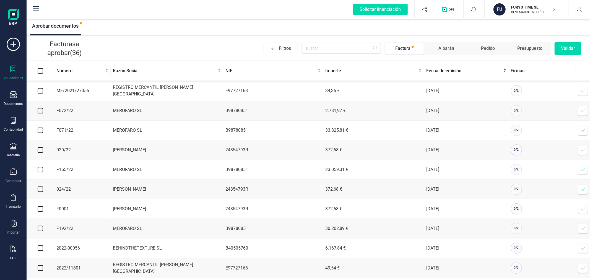
click at [435, 72] on span "Fecha de emisión" at bounding box center [464, 70] width 76 height 7
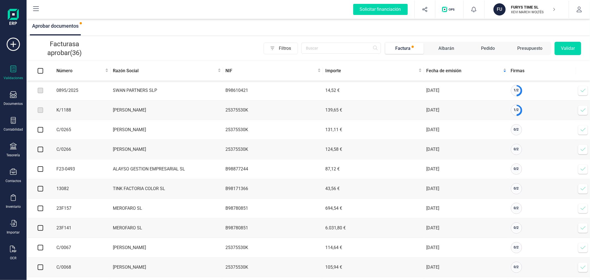
click at [580, 91] on icon at bounding box center [583, 91] width 6 height 6
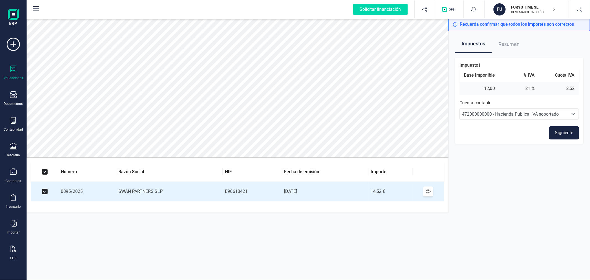
click at [567, 133] on button "Siguiente" at bounding box center [564, 132] width 30 height 13
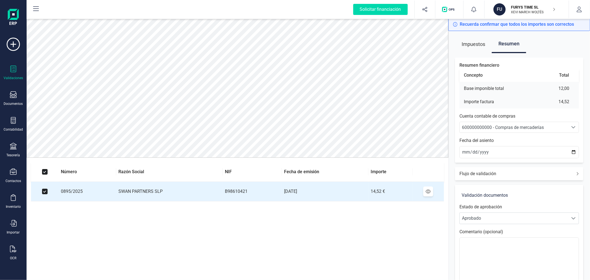
click at [535, 126] on span "600000000000 - Compras de mercaderías" at bounding box center [503, 127] width 82 height 5
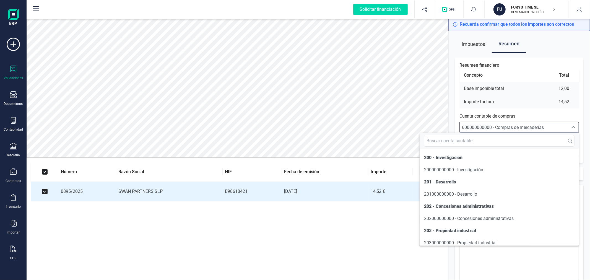
scroll to position [2686, 0]
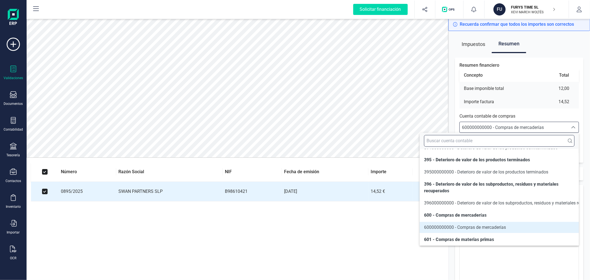
click at [510, 137] on input "text" at bounding box center [499, 141] width 150 height 12
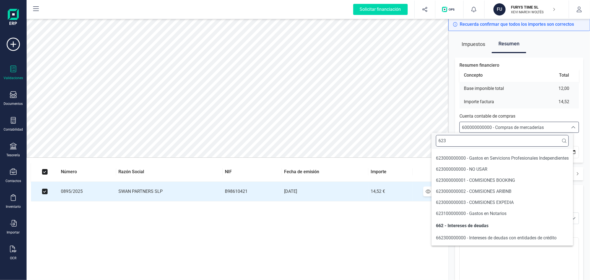
scroll to position [12, 0]
type input "623"
click at [499, 162] on li "623000000000 - Gastos en Servicions Profesionales Independientes" at bounding box center [502, 158] width 142 height 11
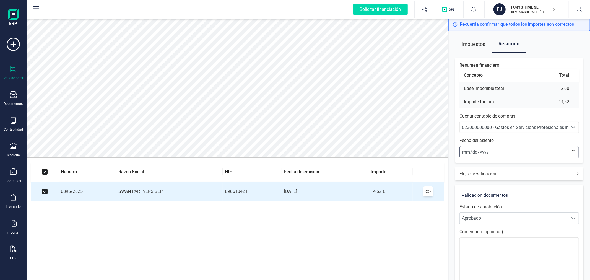
click at [574, 150] on input "[DATE]" at bounding box center [518, 152] width 119 height 12
type input "2025-09-04"
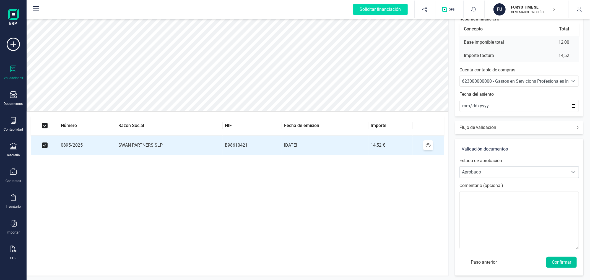
click at [561, 260] on button "Confirmar" at bounding box center [561, 261] width 30 height 11
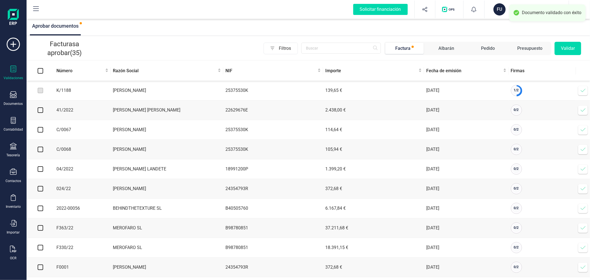
click at [582, 92] on icon at bounding box center [583, 91] width 6 height 6
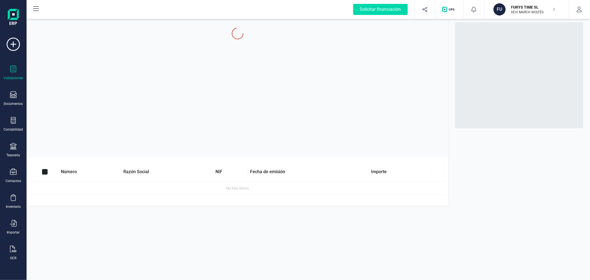
checkbox input "true"
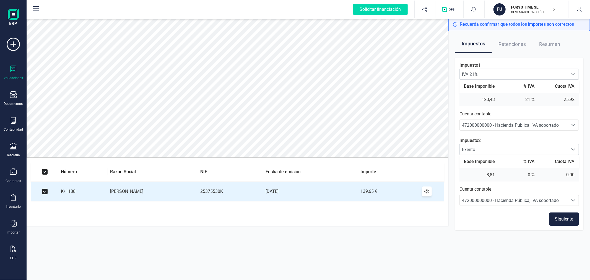
click at [556, 220] on button "Siguiente" at bounding box center [564, 218] width 30 height 13
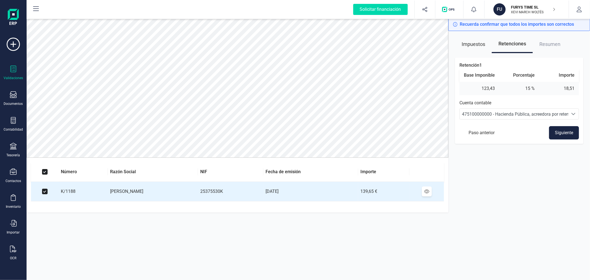
click at [562, 131] on button "Siguiente" at bounding box center [564, 132] width 30 height 13
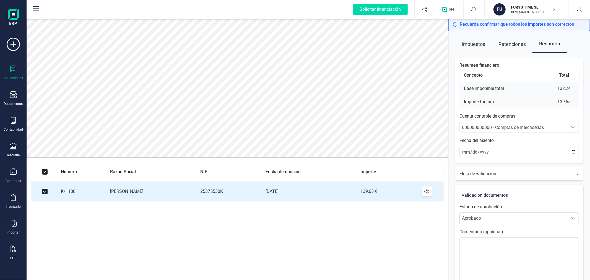
click at [509, 123] on span "600000000000 - Compras de mercaderías" at bounding box center [513, 127] width 108 height 11
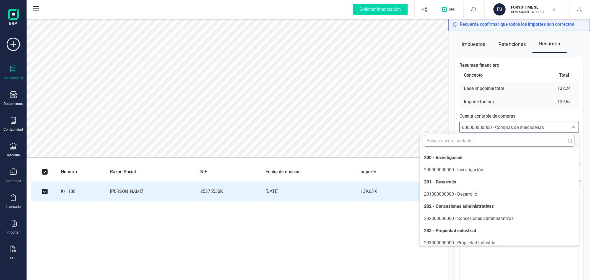
scroll to position [2686, 0]
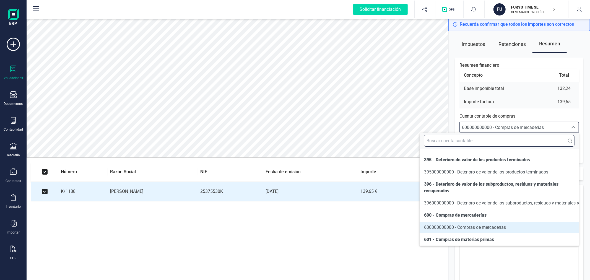
click at [507, 141] on input "text" at bounding box center [499, 141] width 150 height 12
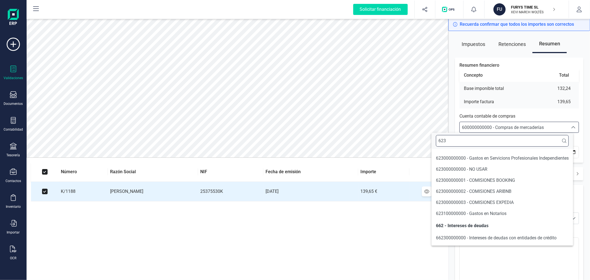
scroll to position [12, 0]
type input "623"
click at [459, 211] on span "623100000000 - Gastos en Notarios" at bounding box center [471, 213] width 70 height 5
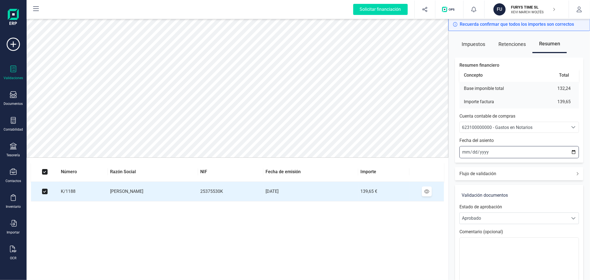
click at [574, 151] on input "[DATE]" at bounding box center [518, 152] width 119 height 12
type input "2025-09-01"
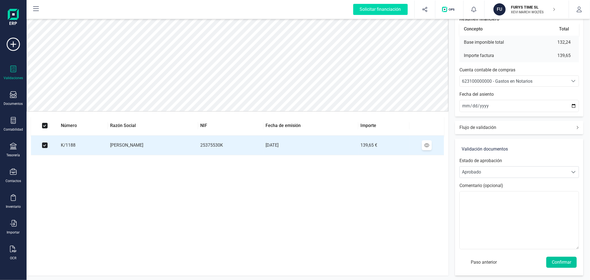
click at [553, 263] on button "Confirmar" at bounding box center [561, 261] width 30 height 11
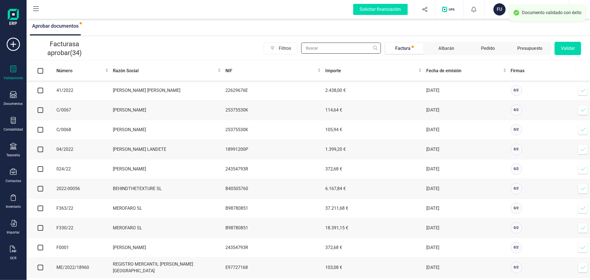
click at [319, 47] on input "text" at bounding box center [341, 48] width 80 height 11
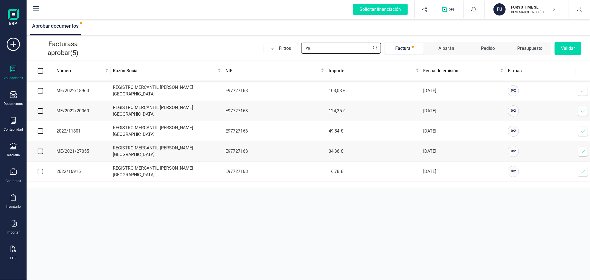
type input "v"
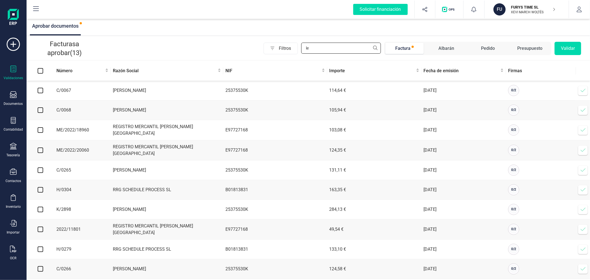
type input "l"
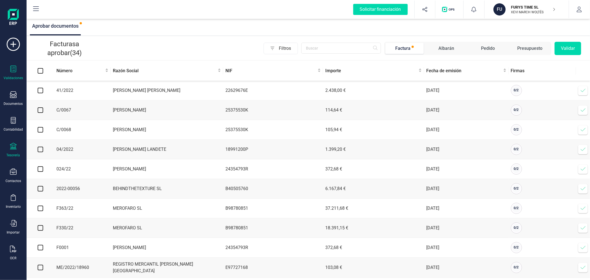
click at [11, 150] on div at bounding box center [13, 147] width 7 height 8
click at [51, 118] on span "Cartera" at bounding box center [56, 118] width 26 height 7
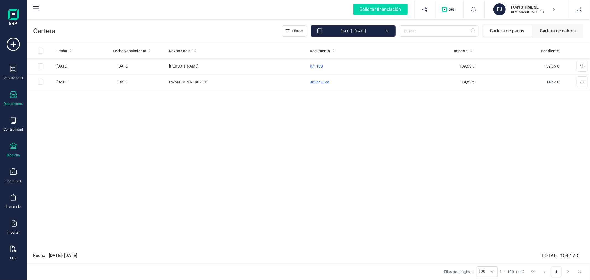
click at [15, 100] on div "Documentos" at bounding box center [13, 98] width 22 height 15
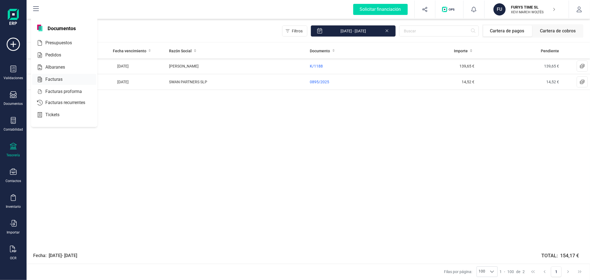
click at [51, 81] on span "Facturas" at bounding box center [57, 79] width 29 height 7
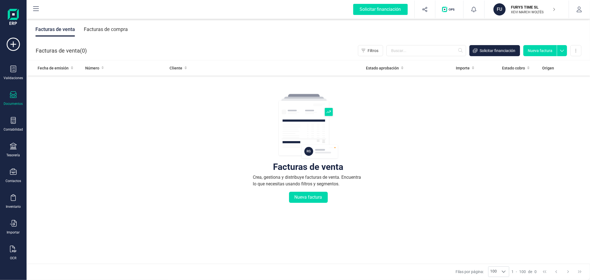
click at [101, 32] on div "Facturas de compra" at bounding box center [106, 29] width 44 height 14
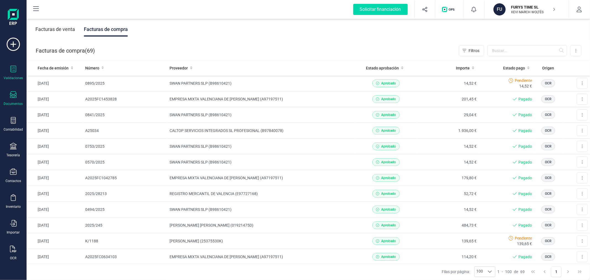
click at [12, 69] on icon at bounding box center [13, 69] width 7 height 7
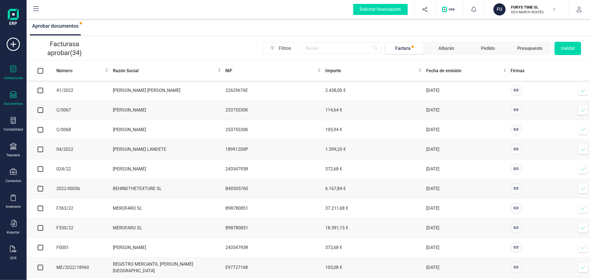
click at [16, 101] on div "Documentos" at bounding box center [13, 98] width 22 height 15
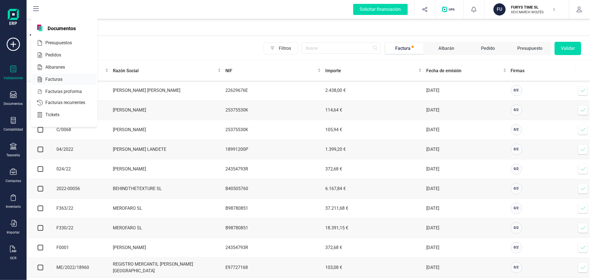
click at [55, 75] on div "Facturas" at bounding box center [64, 79] width 64 height 11
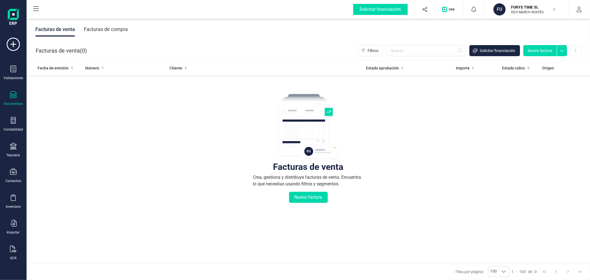
click at [116, 26] on div "Facturas de compra" at bounding box center [106, 29] width 44 height 14
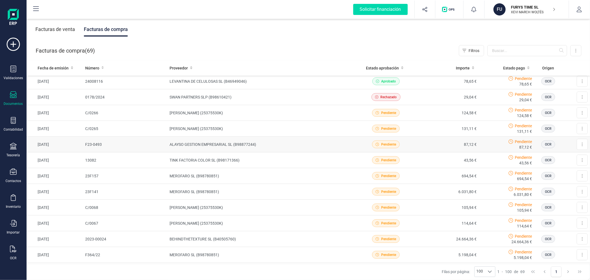
scroll to position [460, 0]
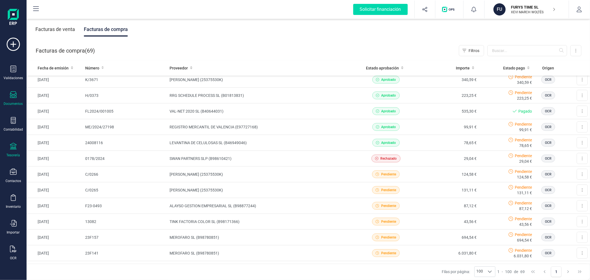
click at [12, 153] on div "Tesorería" at bounding box center [14, 155] width 14 height 4
click at [66, 119] on div at bounding box center [64, 118] width 10 height 2
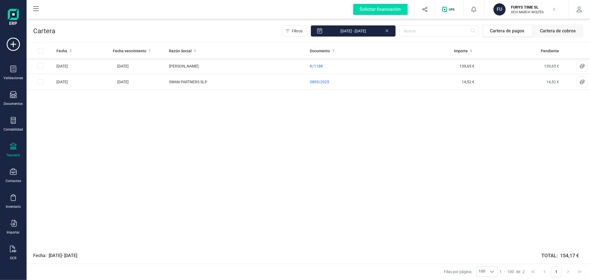
click at [389, 28] on icon at bounding box center [386, 30] width 4 height 6
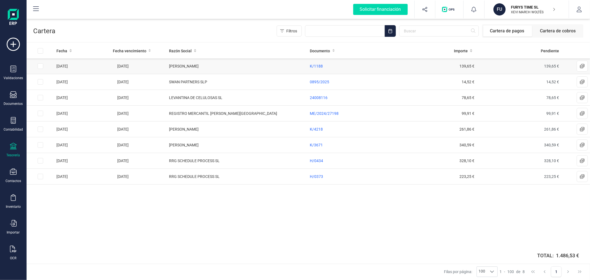
click at [38, 65] on input "Row Selected b82de902-eef9-4a14-adfa-f15d4d0620aa" at bounding box center [41, 66] width 6 height 6
checkbox input "true"
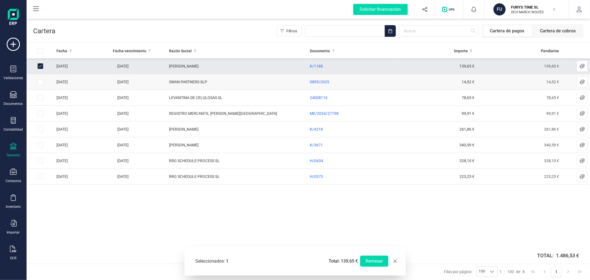
click at [39, 79] on input "Row Selected a1fa04a3-5a79-4c98-ba6b-abf1ac9adcc1" at bounding box center [41, 82] width 6 height 6
checkbox input "true"
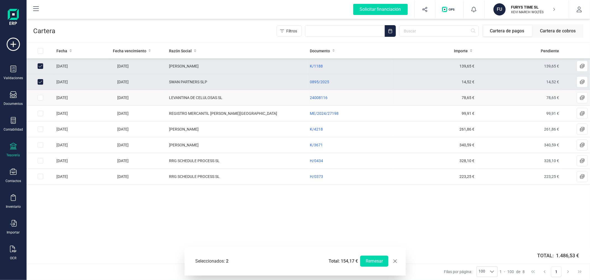
click at [39, 100] on input "Row Selected f097ff3c-500b-4801-825e-2f434094ae3a" at bounding box center [41, 98] width 6 height 6
checkbox input "true"
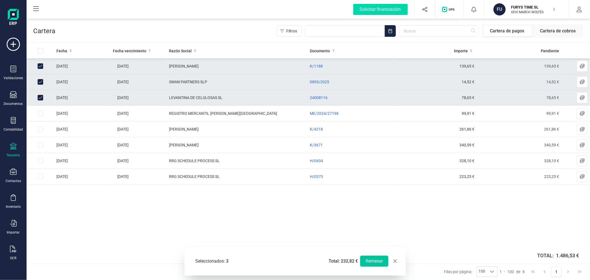
click at [370, 265] on button "Remesar" at bounding box center [374, 260] width 28 height 11
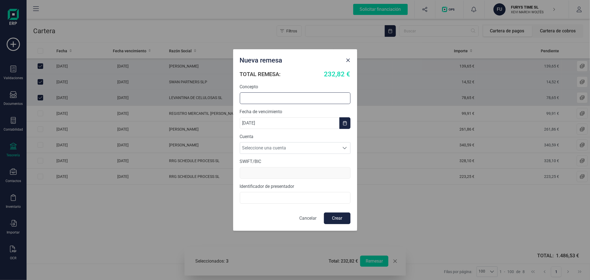
click at [277, 96] on input "text" at bounding box center [295, 98] width 111 height 12
type input "REMESA SEPTIEMBRE"
click at [274, 148] on span "Seleccione una cuenta" at bounding box center [289, 147] width 99 height 11
click at [277, 164] on li "ES9321009108292200080008" at bounding box center [295, 161] width 111 height 11
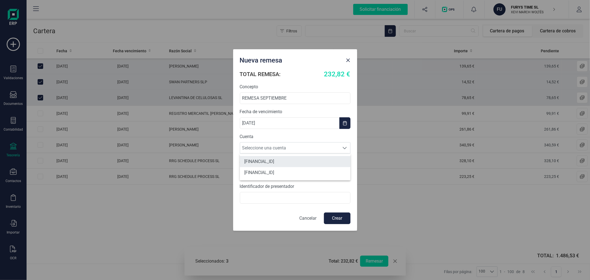
type input "CAIXESBBXXX"
type input "B97242937"
click at [331, 219] on button "Crear" at bounding box center [337, 218] width 27 height 12
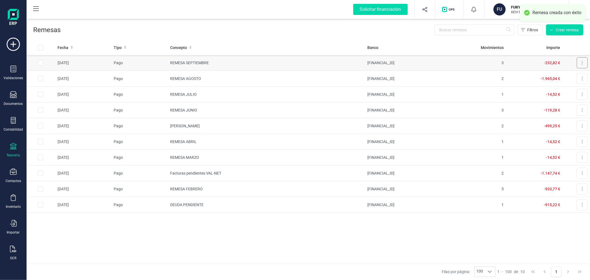
click at [580, 62] on button at bounding box center [581, 62] width 11 height 11
click at [557, 76] on span "Descargar documento" at bounding box center [563, 77] width 38 height 6
click at [516, 9] on p "FURYS TIME SL" at bounding box center [533, 7] width 44 height 6
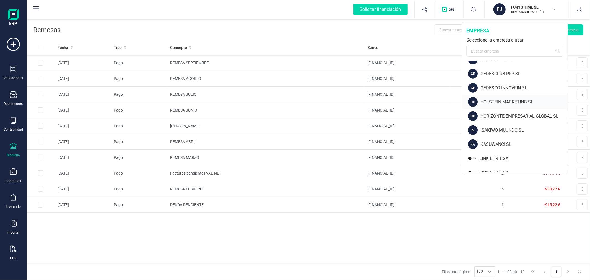
scroll to position [307, 0]
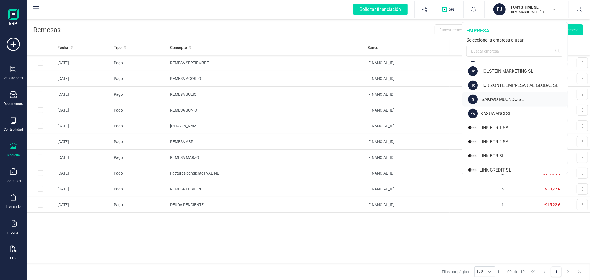
click at [490, 94] on div "IS ISAKIWO MUUNDO SL" at bounding box center [514, 99] width 105 height 14
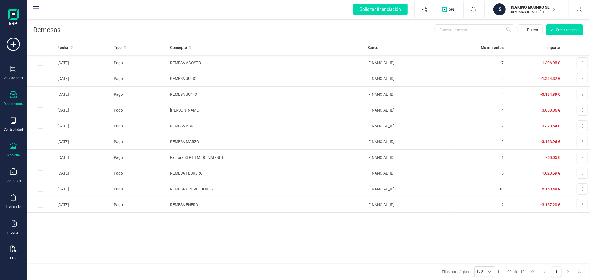
click at [16, 93] on icon at bounding box center [13, 94] width 7 height 7
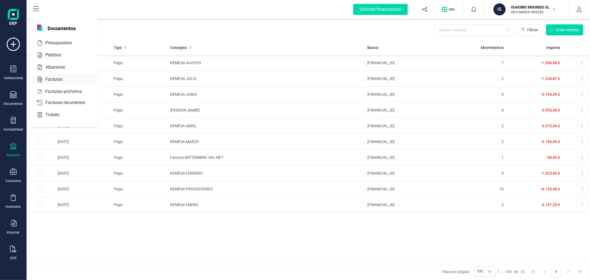
click at [50, 78] on span "Facturas" at bounding box center [57, 79] width 29 height 7
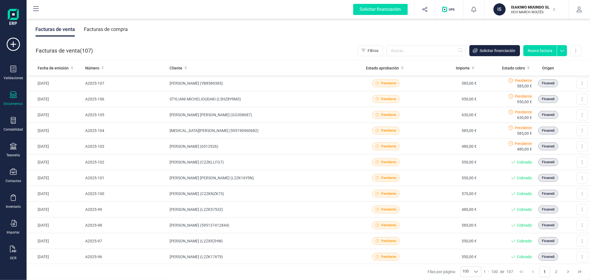
click at [117, 26] on div "Facturas de compra" at bounding box center [106, 29] width 44 height 14
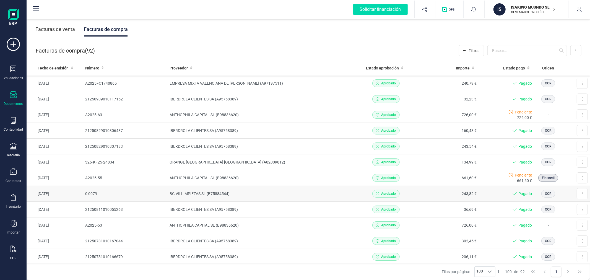
click at [201, 195] on td "BG VII LIMPIEZAS SL (B75884544)" at bounding box center [260, 194] width 187 height 16
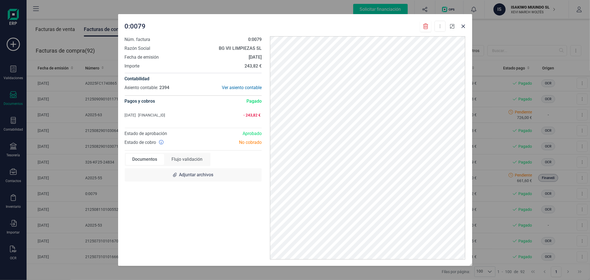
click at [451, 26] on icon "button" at bounding box center [452, 26] width 4 height 4
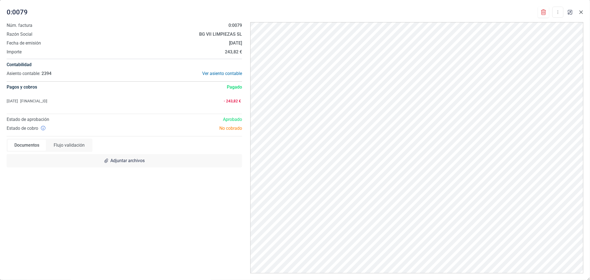
drag, startPoint x: 579, startPoint y: 12, endPoint x: 545, endPoint y: 20, distance: 35.3
click at [579, 12] on icon "Close" at bounding box center [580, 12] width 4 height 4
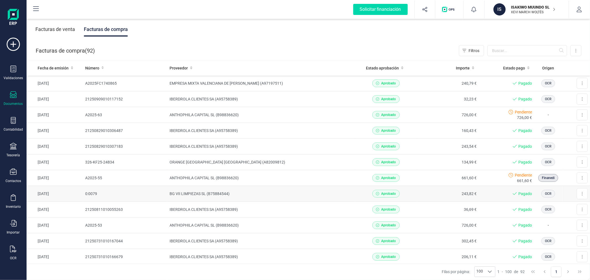
click at [203, 192] on td "BG VII LIMPIEZAS SL (B75884544)" at bounding box center [260, 194] width 187 height 16
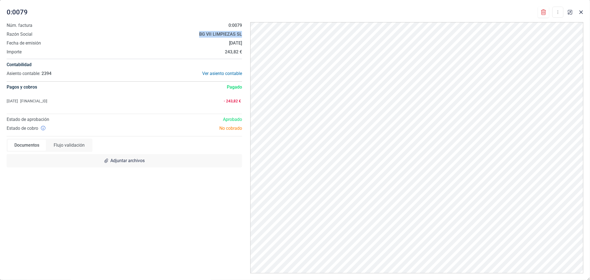
drag, startPoint x: 200, startPoint y: 34, endPoint x: 241, endPoint y: 35, distance: 41.5
click at [241, 35] on strong "BG VII LIMPIEZAS SL" at bounding box center [220, 34] width 43 height 5
copy strong "BG VII LIMPIEZAS SL"
click at [580, 12] on icon "Close" at bounding box center [581, 13] width 4 height 4
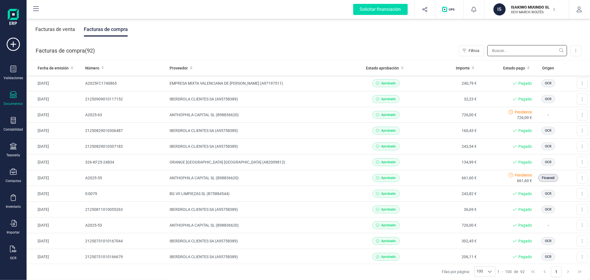
click at [503, 51] on input "text" at bounding box center [527, 50] width 80 height 11
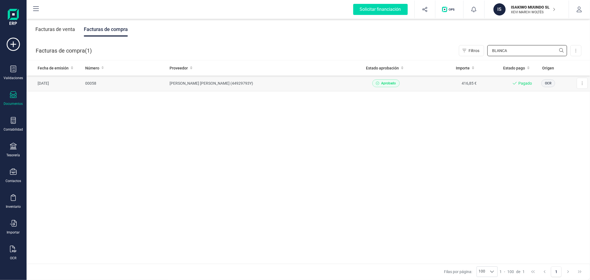
type input "BLANCA"
click at [219, 82] on td "BLANCA SUSANA GUILLEN MONTESINOS (44929793Y)" at bounding box center [260, 83] width 187 height 16
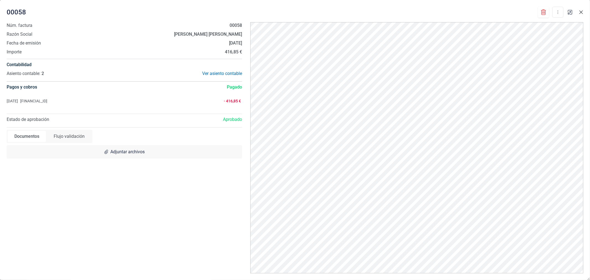
click at [582, 12] on icon "Close" at bounding box center [580, 12] width 4 height 4
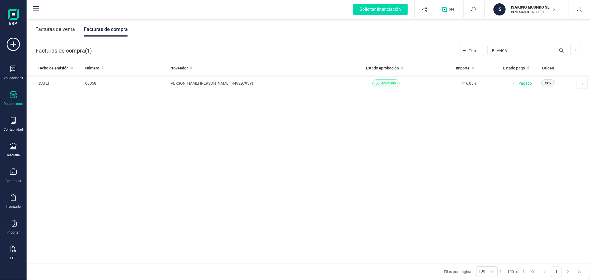
click at [308, 160] on div "Fecha de emisión Número Proveedor Estado aprobación Importe Estado pago Origen …" at bounding box center [308, 161] width 563 height 203
click at [525, 7] on p "ISAKIWO MUUNDO SL" at bounding box center [533, 7] width 44 height 6
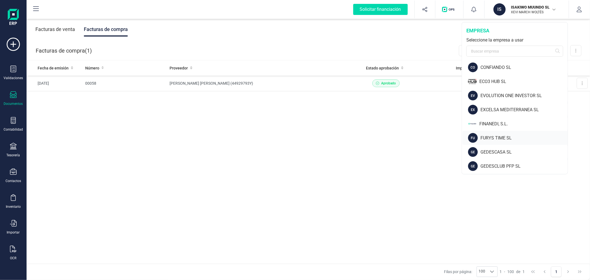
scroll to position [215, 0]
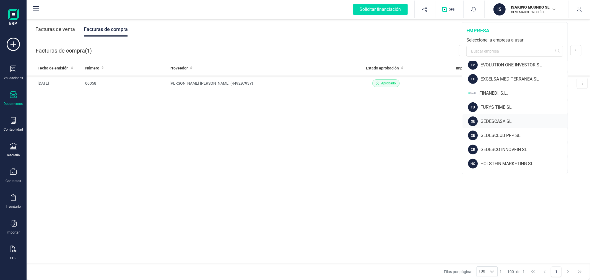
click at [509, 120] on div "GEDESCASA SL" at bounding box center [523, 121] width 87 height 7
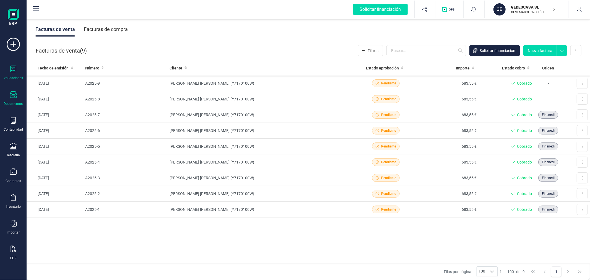
click at [5, 73] on div "Validaciones" at bounding box center [13, 73] width 22 height 15
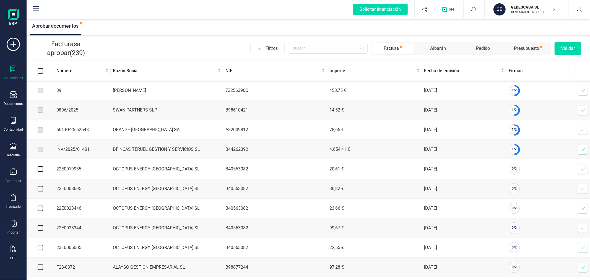
click at [582, 91] on icon at bounding box center [583, 91] width 6 height 6
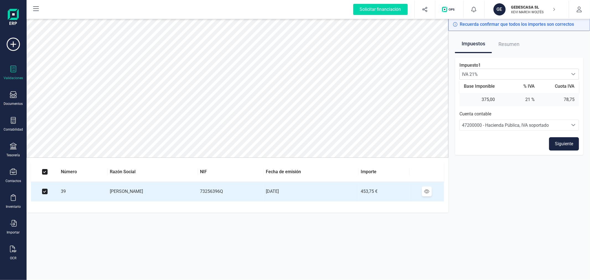
click at [559, 143] on button "Siguiente" at bounding box center [564, 143] width 30 height 13
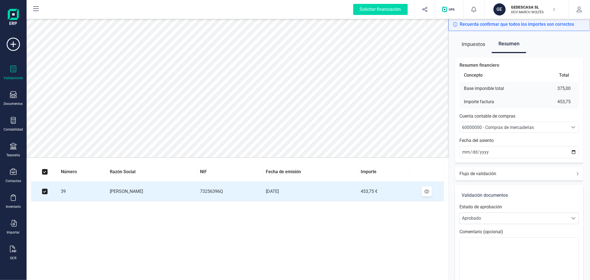
click at [522, 123] on span "60000000 - Compras de mercaderías" at bounding box center [513, 127] width 108 height 11
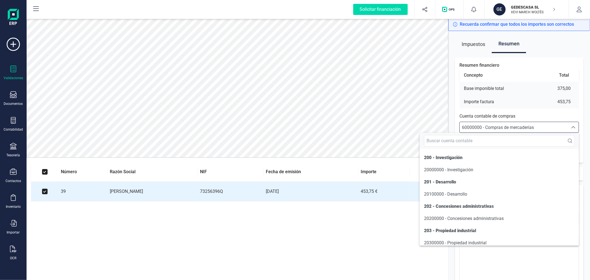
scroll to position [3151, 0]
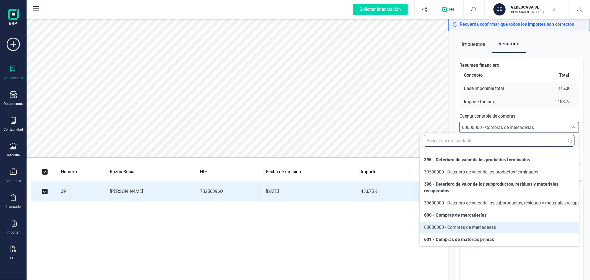
click at [512, 137] on input "text" at bounding box center [499, 141] width 150 height 12
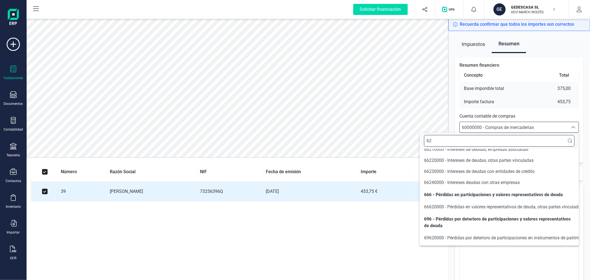
scroll to position [111, 0]
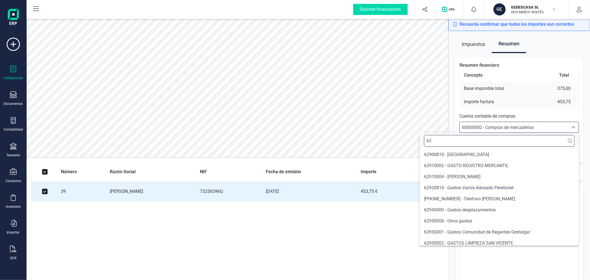
type input "623"
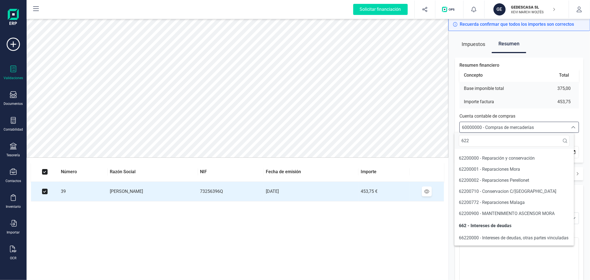
scroll to position [12, 0]
type input "622"
click at [519, 166] on span "62200001 - Reparaciones Mora" at bounding box center [489, 168] width 61 height 5
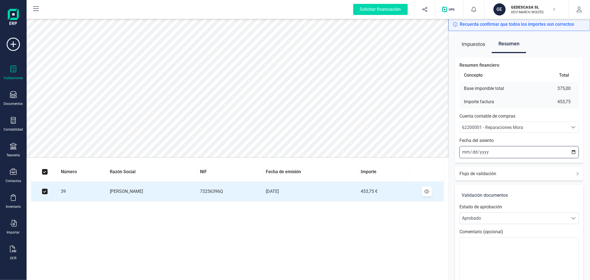
click at [574, 151] on input "[DATE]" at bounding box center [518, 152] width 119 height 12
type input "[DATE]"
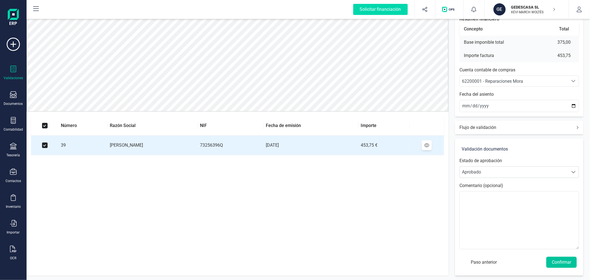
click at [560, 263] on button "Confirmar" at bounding box center [561, 261] width 30 height 11
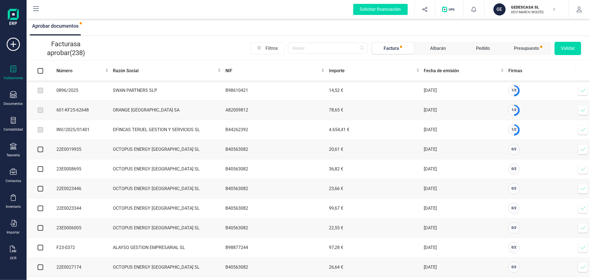
click at [579, 93] on span at bounding box center [582, 90] width 11 height 11
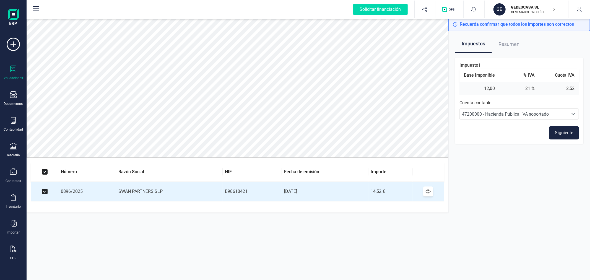
click at [565, 133] on button "Siguiente" at bounding box center [564, 132] width 30 height 13
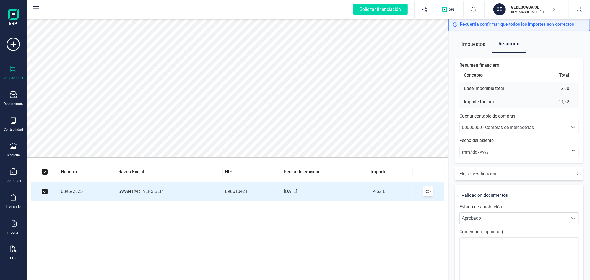
click at [548, 129] on div "60000000 - Compras de mercaderías" at bounding box center [514, 127] width 104 height 7
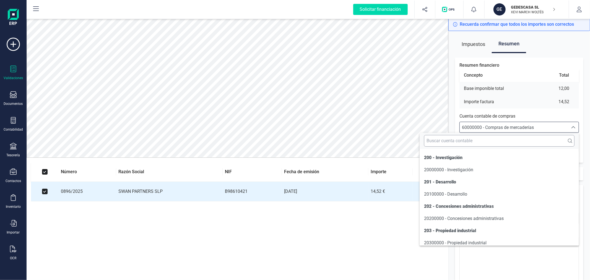
scroll to position [3151, 0]
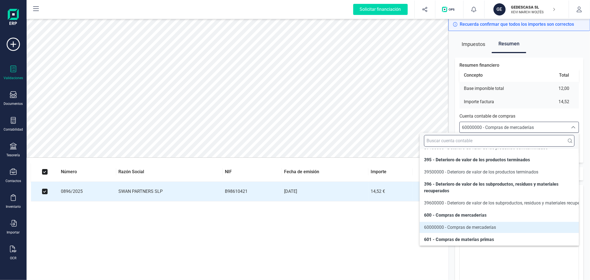
click at [491, 142] on input "text" at bounding box center [499, 141] width 150 height 12
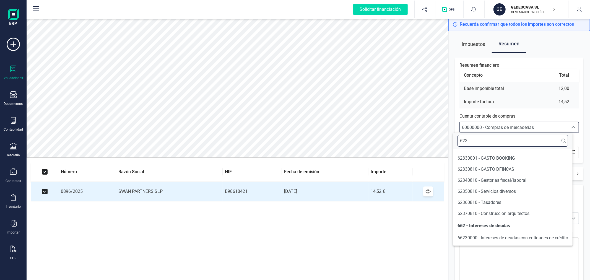
scroll to position [111, 0]
type input "623"
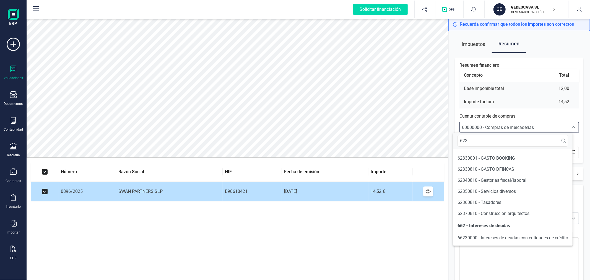
scroll to position [104, 0]
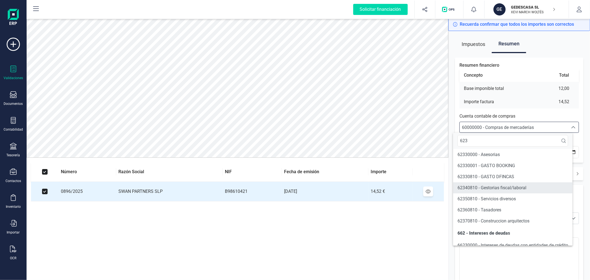
click at [513, 187] on span "62340810 - Gestorias fiscal/laboral" at bounding box center [491, 187] width 69 height 5
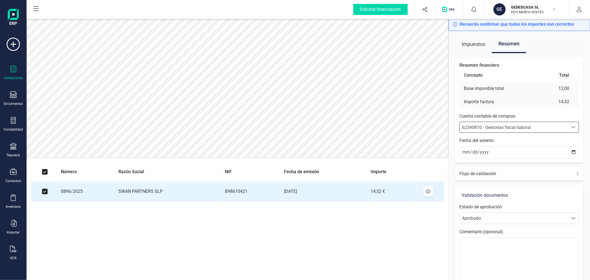
click at [571, 128] on icon "Seleccione una cuenta" at bounding box center [573, 127] width 4 height 4
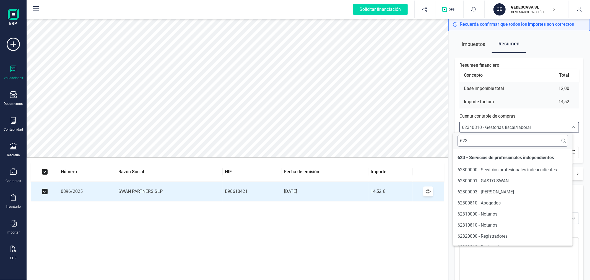
scroll to position [51, 0]
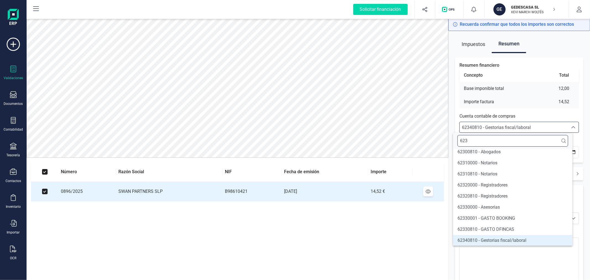
click at [504, 143] on input "623" at bounding box center [512, 141] width 111 height 12
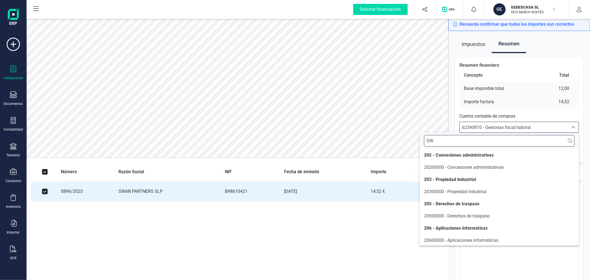
scroll to position [0, 0]
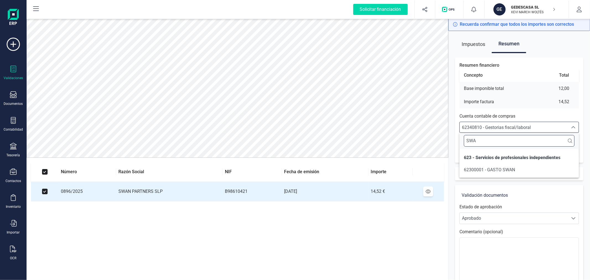
type input "SWA"
click at [510, 169] on span "62300001 - GASTO SWAN" at bounding box center [488, 169] width 51 height 5
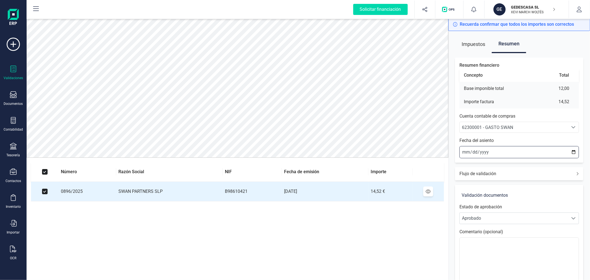
click at [571, 153] on input "2025-09-25" at bounding box center [518, 152] width 119 height 12
type input "2025-09-04"
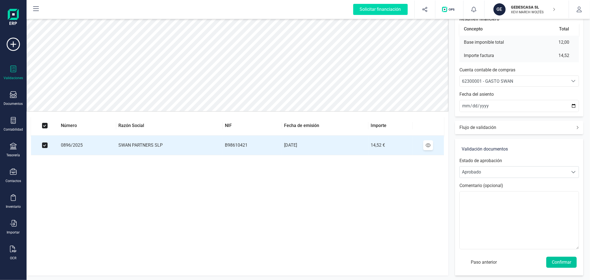
click at [560, 264] on button "Confirmar" at bounding box center [561, 261] width 30 height 11
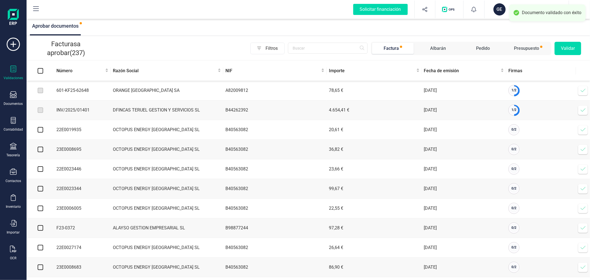
click at [585, 90] on icon at bounding box center [583, 91] width 6 height 6
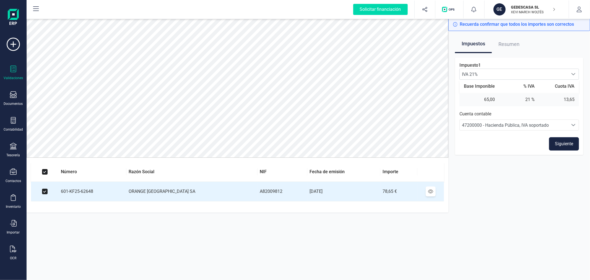
click at [569, 142] on button "Siguiente" at bounding box center [564, 143] width 30 height 13
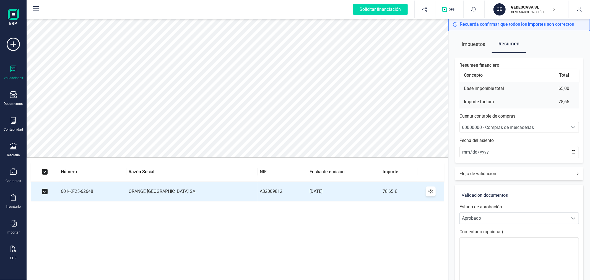
click at [547, 131] on span "60000000 - Compras de mercaderías" at bounding box center [513, 127] width 108 height 11
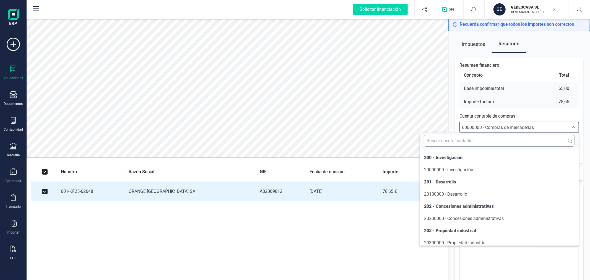
scroll to position [3151, 0]
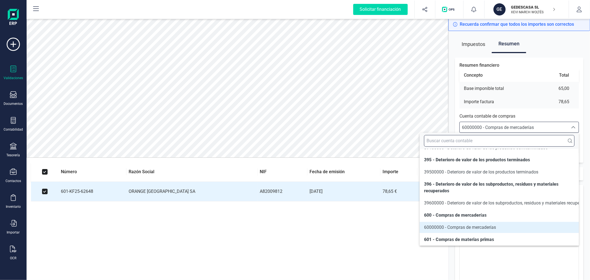
click at [538, 144] on input "text" at bounding box center [499, 141] width 150 height 12
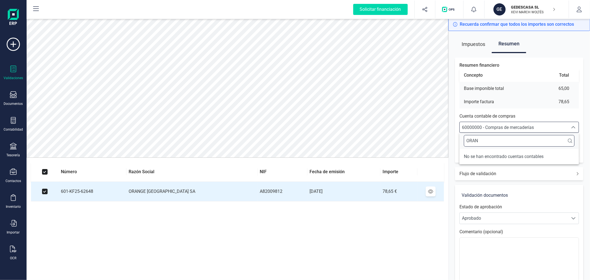
scroll to position [0, 0]
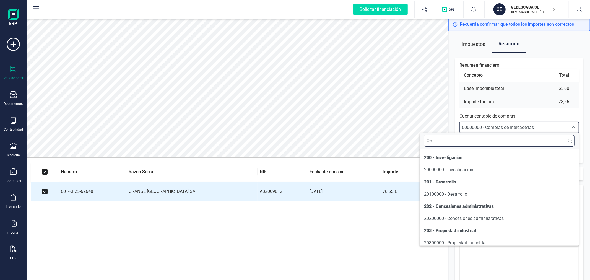
type input "O"
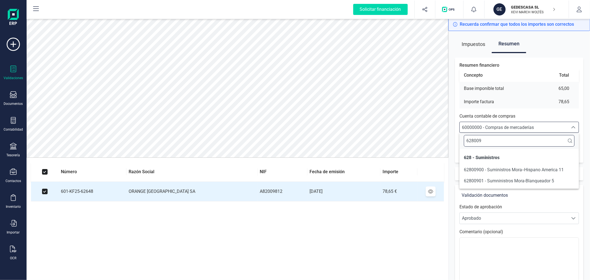
click at [512, 140] on input "628009" at bounding box center [518, 141] width 111 height 12
type input "62930"
click at [532, 170] on li "62930900 - Telefono MORA" at bounding box center [518, 169] width 119 height 11
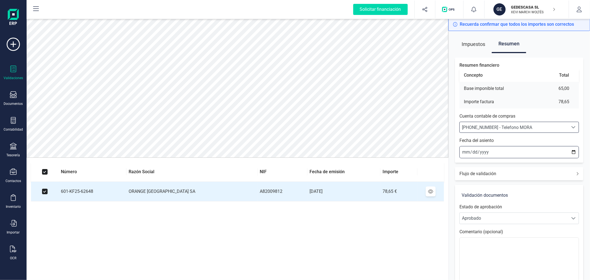
click at [575, 151] on input "[DATE]" at bounding box center [518, 152] width 119 height 12
type input "[DATE]"
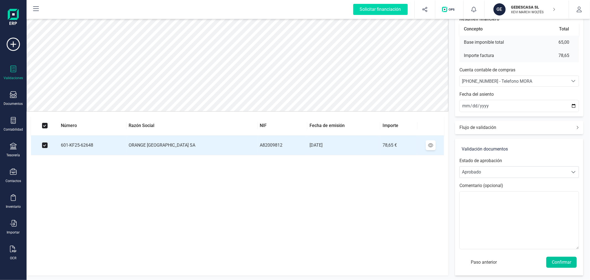
click at [569, 264] on button "Confirmar" at bounding box center [561, 261] width 30 height 11
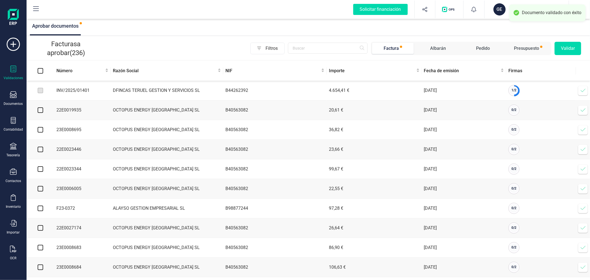
click at [582, 90] on icon at bounding box center [583, 91] width 6 height 6
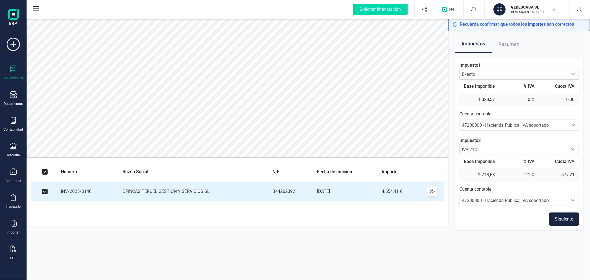
click at [559, 216] on button "Siguiente" at bounding box center [564, 218] width 30 height 13
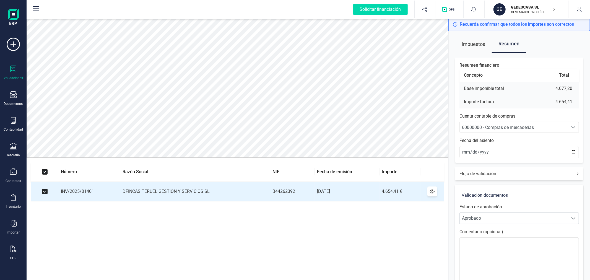
click at [493, 123] on span "60000000 - Compras de mercaderías" at bounding box center [513, 127] width 108 height 11
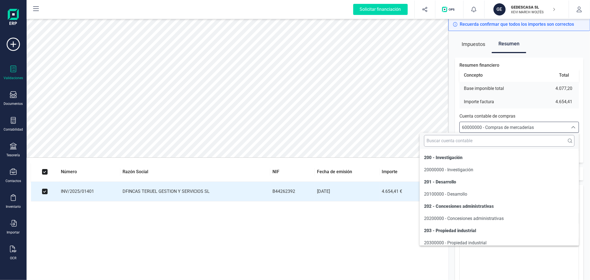
scroll to position [3151, 0]
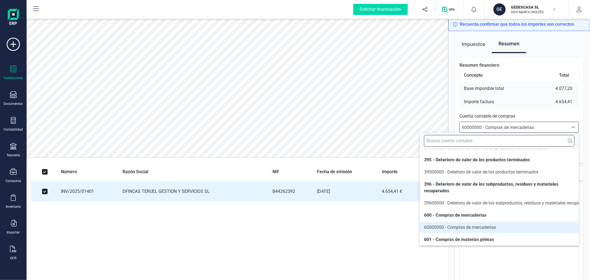
click at [484, 143] on input "text" at bounding box center [499, 141] width 150 height 12
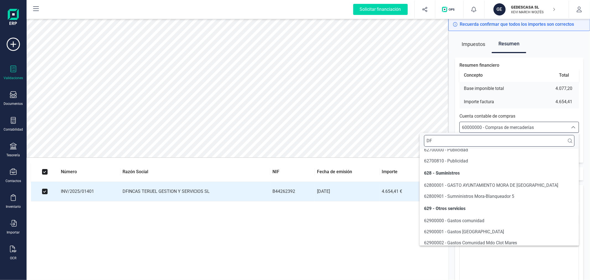
scroll to position [0, 0]
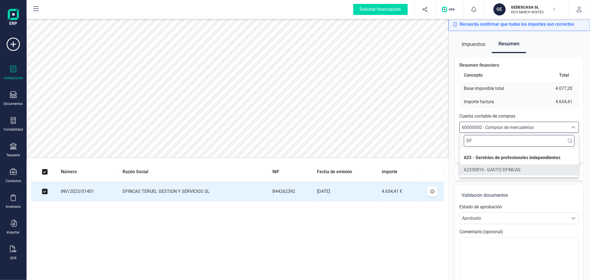
type input "DF"
click at [495, 171] on span "62330810 - GASTO DFINCAS" at bounding box center [491, 169] width 57 height 5
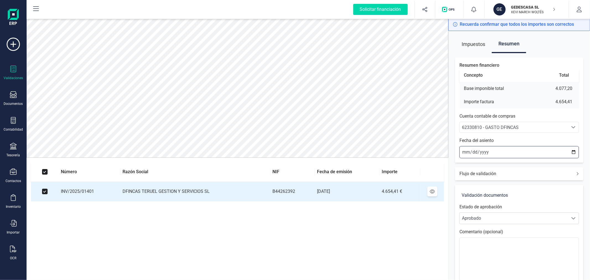
click at [572, 150] on input "[DATE]" at bounding box center [518, 152] width 119 height 12
type input "[DATE]"
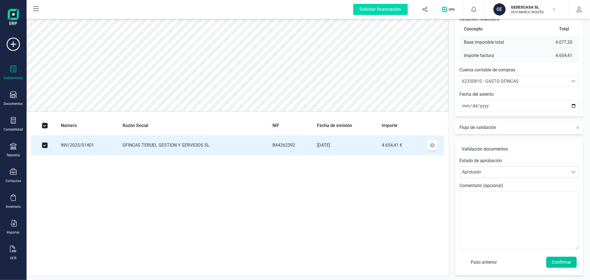
click at [569, 262] on button "Confirmar" at bounding box center [561, 261] width 30 height 11
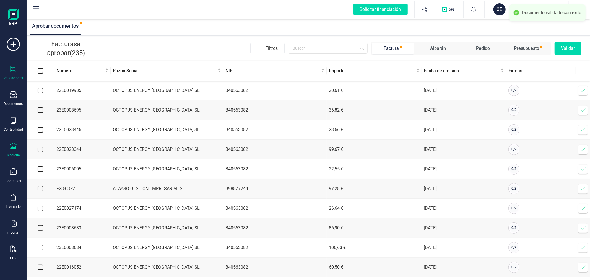
click at [12, 145] on icon at bounding box center [13, 146] width 7 height 7
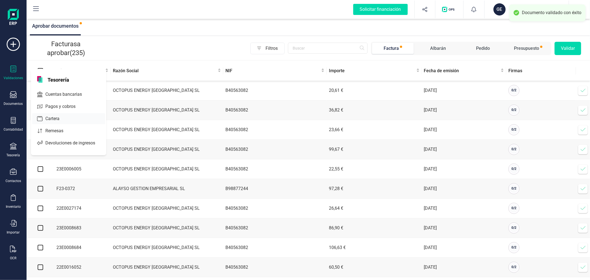
click at [57, 121] on span "Cartera" at bounding box center [56, 118] width 26 height 7
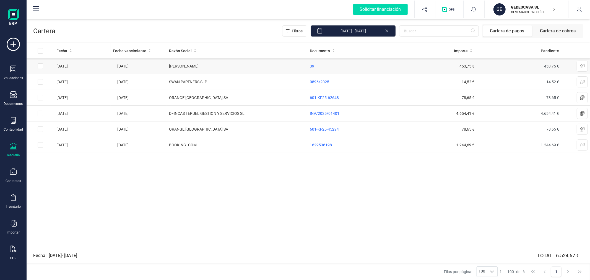
click at [40, 65] on input "Row Selected f11d8872-1be8-4f30-9070-a08c7858404b" at bounding box center [41, 66] width 6 height 6
checkbox input "true"
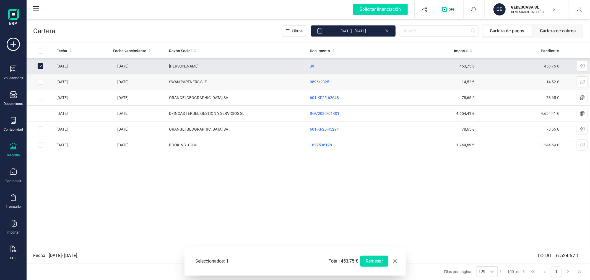
click at [41, 81] on input "Row Selected aee0cbaf-b5cc-45f2-9350-3ac533b20937" at bounding box center [41, 82] width 6 height 6
checkbox input "true"
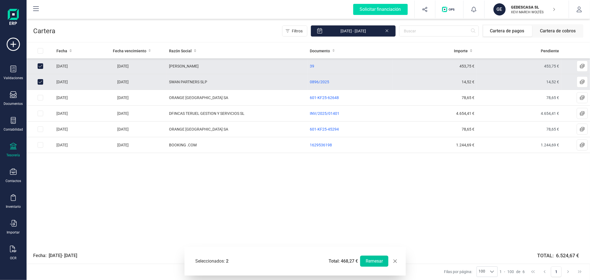
click at [384, 259] on button "Remesar" at bounding box center [374, 260] width 28 height 11
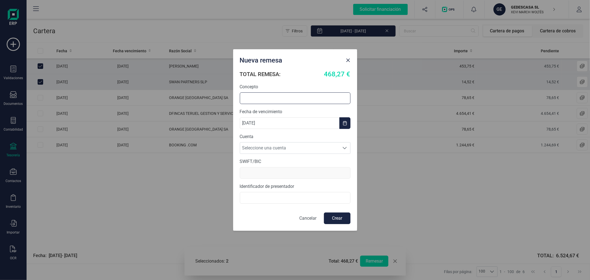
click at [295, 97] on input "text" at bounding box center [295, 98] width 111 height 12
type input "REMESA SEPTIEMBRE"
click at [290, 148] on span "Seleccione una cuenta" at bounding box center [289, 147] width 99 height 11
click at [290, 159] on li "ES8821005266332200003894" at bounding box center [295, 161] width 111 height 11
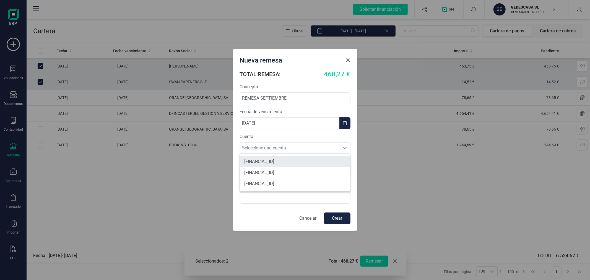
type input "[SWIFT_CODE]"
type input "B97435358"
click at [336, 218] on button "Crear" at bounding box center [337, 218] width 27 height 12
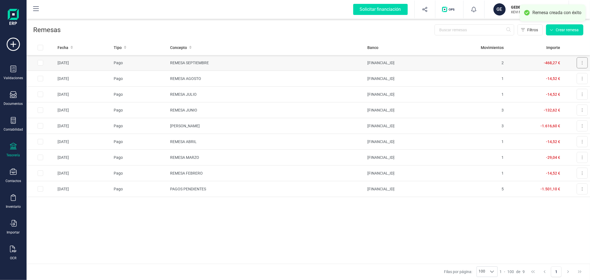
click at [585, 62] on button at bounding box center [581, 62] width 11 height 11
click at [562, 75] on span "Descargar documento" at bounding box center [563, 77] width 38 height 6
click at [314, 232] on div "Fecha Tipo Concepto Banco Movimientos Importe 25/09/2025 Pago REMESA SEPTIEMBRE…" at bounding box center [308, 151] width 563 height 223
click at [489, 7] on div "GE GEDESCASA SL XEVI MARCH WOLTÉS GE GEDESCASA SL XEVI MARCH WOLTÉS empresa Sel…" at bounding box center [526, 10] width 85 height 18
click at [494, 7] on div "GE" at bounding box center [499, 9] width 12 height 12
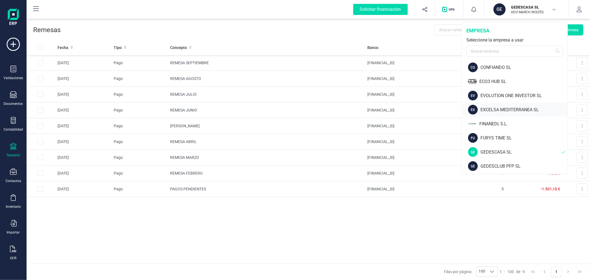
scroll to position [215, 0]
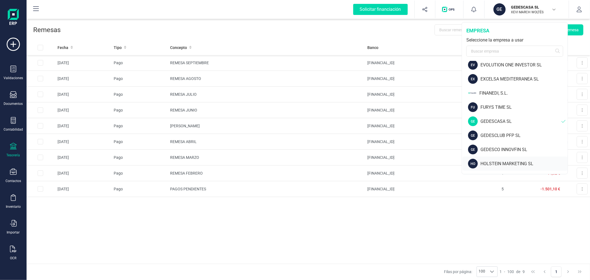
click at [496, 159] on div "HO HOLSTEIN MARKETING SL" at bounding box center [514, 163] width 105 height 14
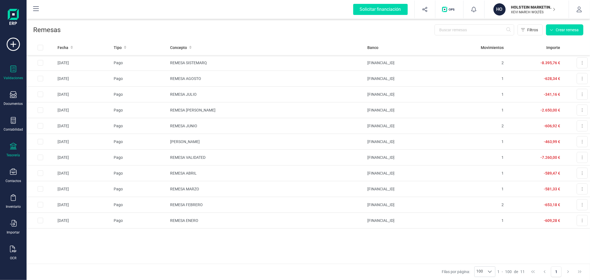
click at [14, 70] on icon at bounding box center [13, 69] width 7 height 7
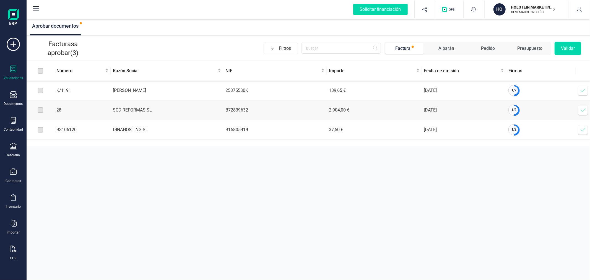
click at [582, 90] on icon at bounding box center [583, 91] width 6 height 6
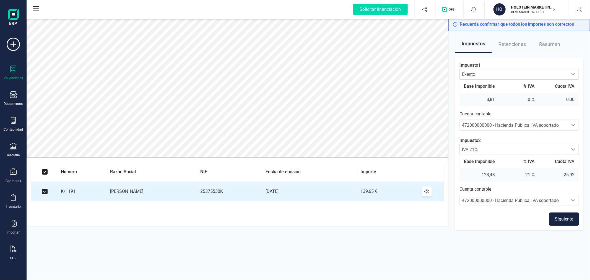
click at [567, 218] on button "Siguiente" at bounding box center [564, 218] width 30 height 13
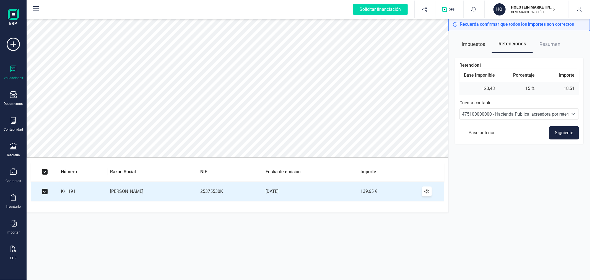
click at [565, 131] on button "Siguiente" at bounding box center [564, 132] width 30 height 13
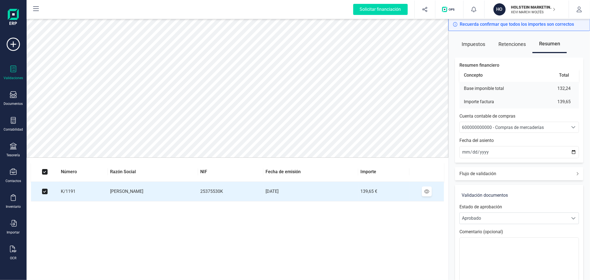
click at [538, 129] on span "600000000000 - Compras de mercaderías" at bounding box center [503, 127] width 82 height 5
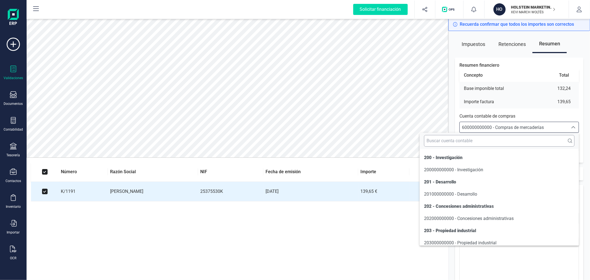
scroll to position [2664, 0]
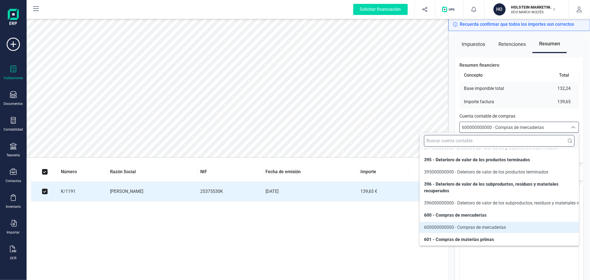
click at [515, 146] on input "text" at bounding box center [499, 141] width 150 height 12
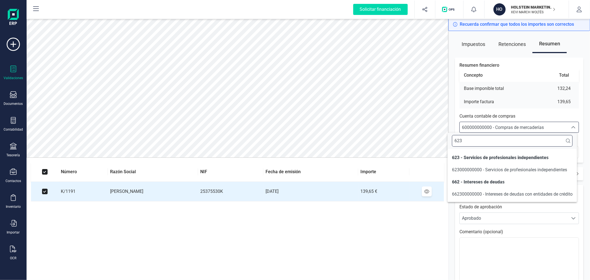
scroll to position [0, 0]
type input "623"
click at [526, 172] on span "623000000000 - Servicios de profesionales independientes" at bounding box center [509, 169] width 115 height 7
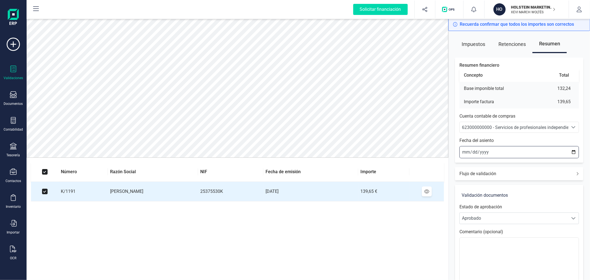
click at [573, 152] on input "[DATE]" at bounding box center [518, 152] width 119 height 12
type input "[DATE]"
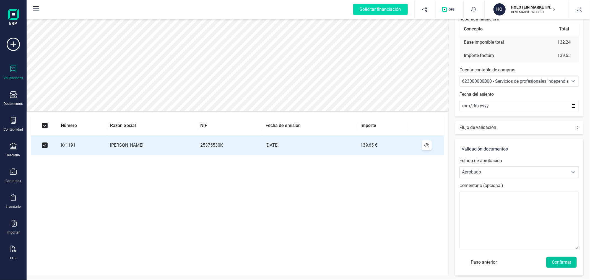
click at [570, 259] on button "Confirmar" at bounding box center [561, 261] width 30 height 11
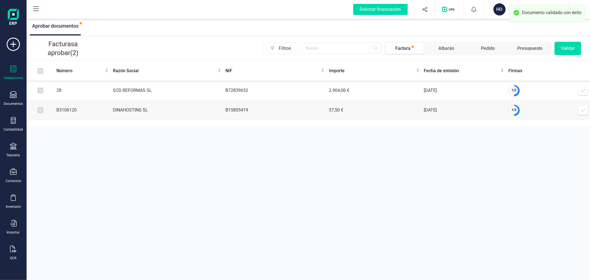
click at [584, 90] on icon at bounding box center [582, 90] width 5 height 3
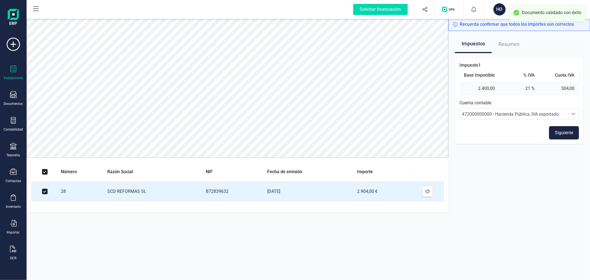
click at [559, 130] on button "Siguiente" at bounding box center [564, 132] width 30 height 13
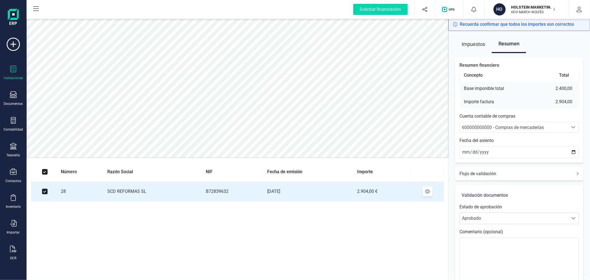
click at [540, 125] on span "600000000000 - Compras de mercaderías" at bounding box center [503, 127] width 82 height 5
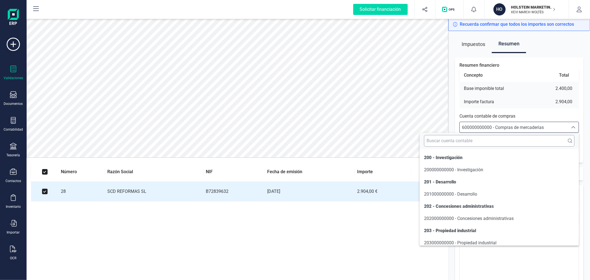
scroll to position [2664, 0]
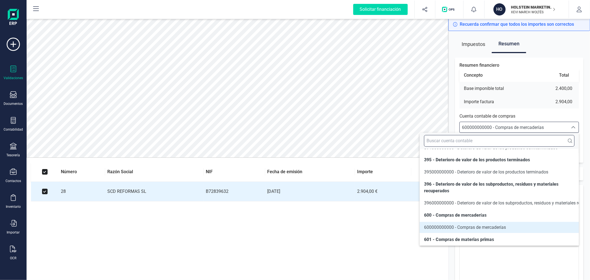
click at [509, 138] on input "text" at bounding box center [499, 141] width 150 height 12
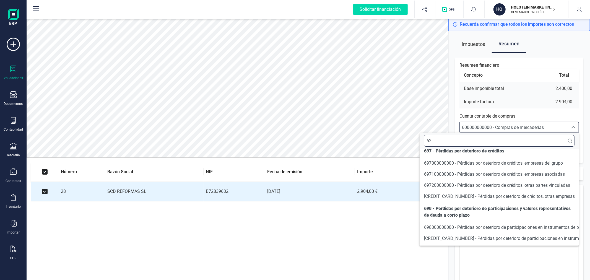
scroll to position [0, 0]
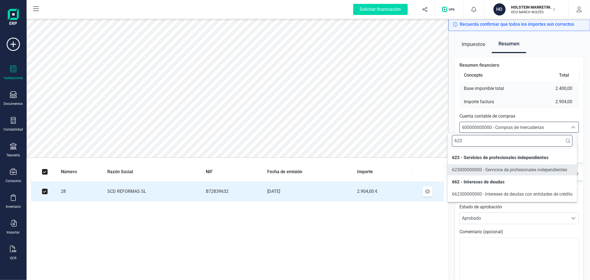
type input "623"
click at [483, 167] on span "623000000000 - Servicios de profesionales independientes" at bounding box center [509, 169] width 115 height 5
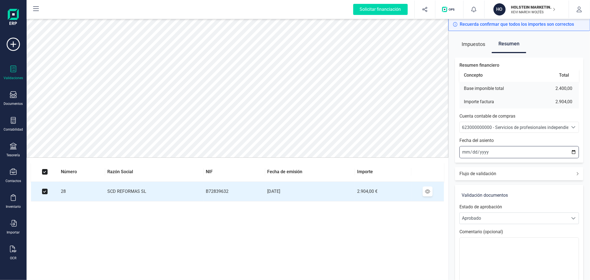
click at [573, 154] on input "[DATE]" at bounding box center [518, 152] width 119 height 12
type input "2025-09-23"
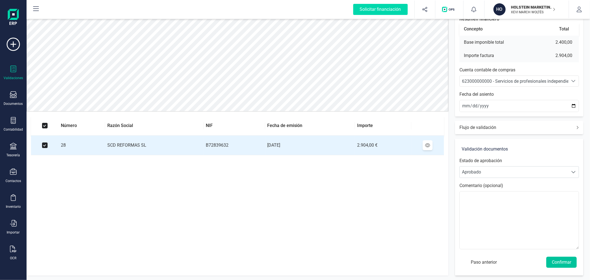
click at [559, 258] on button "Confirmar" at bounding box center [561, 261] width 30 height 11
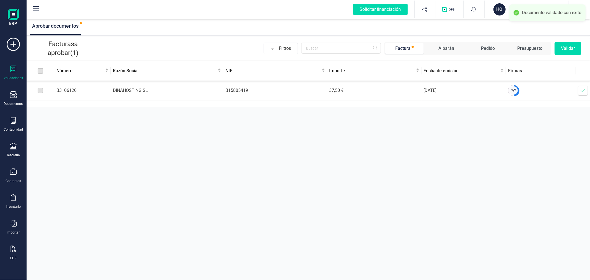
click at [582, 87] on span at bounding box center [582, 90] width 11 height 11
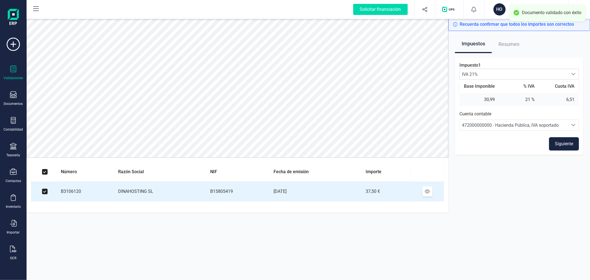
click at [568, 139] on button "Siguiente" at bounding box center [564, 143] width 30 height 13
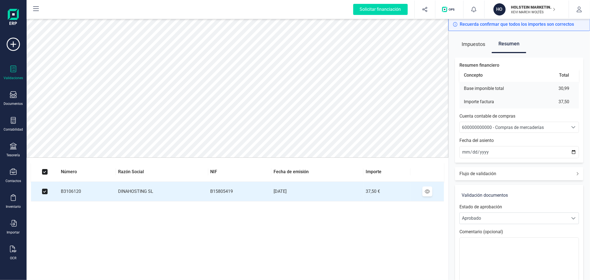
click at [514, 124] on span "600000000000 - Compras de mercaderías" at bounding box center [513, 127] width 108 height 11
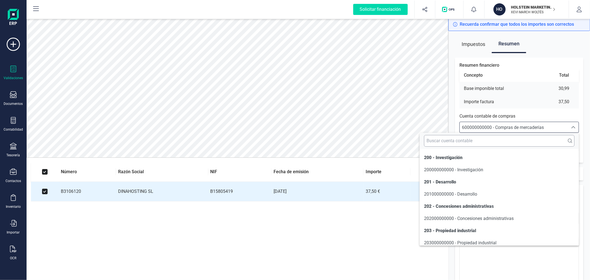
scroll to position [2664, 0]
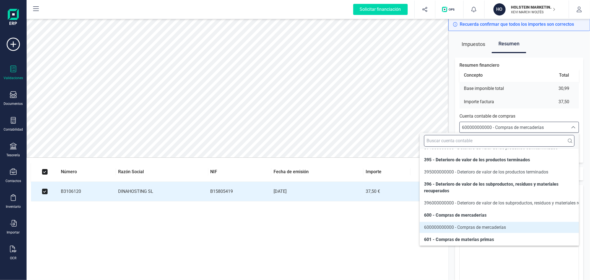
click at [500, 142] on input "text" at bounding box center [499, 141] width 150 height 12
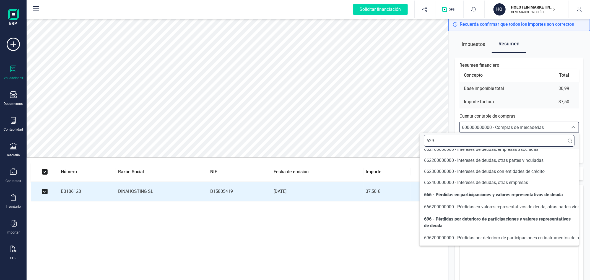
scroll to position [0, 0]
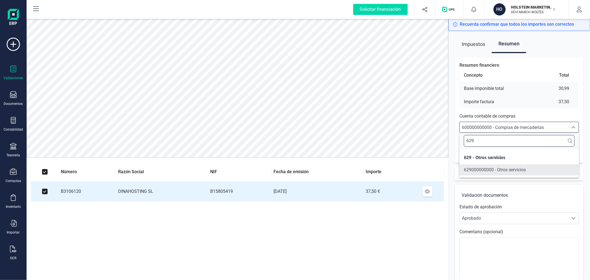
type input "629"
click at [497, 170] on span "629000000000 - Otros servicios" at bounding box center [494, 169] width 62 height 5
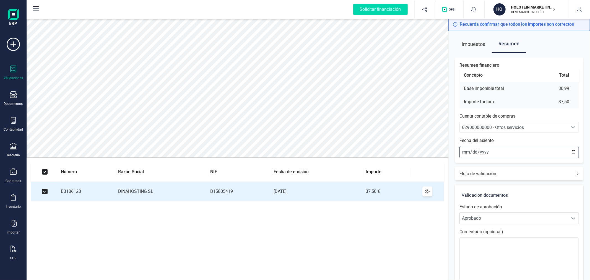
click at [573, 151] on input "[DATE]" at bounding box center [518, 152] width 119 height 12
type input "2025-09-19"
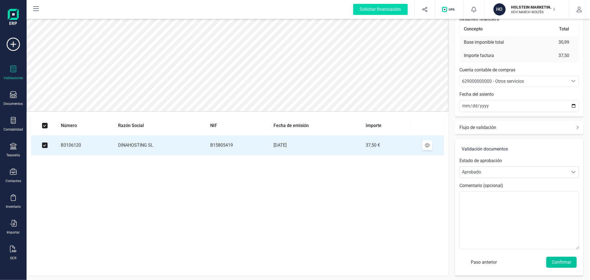
click at [565, 261] on button "Confirmar" at bounding box center [561, 261] width 30 height 11
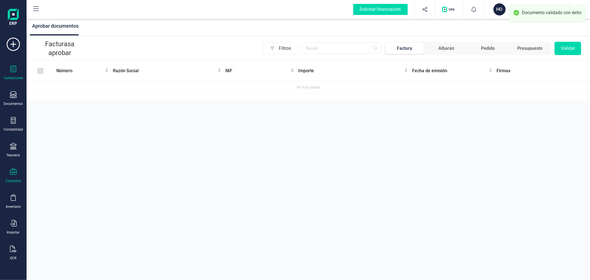
click at [14, 180] on div "Contactos" at bounding box center [13, 181] width 15 height 4
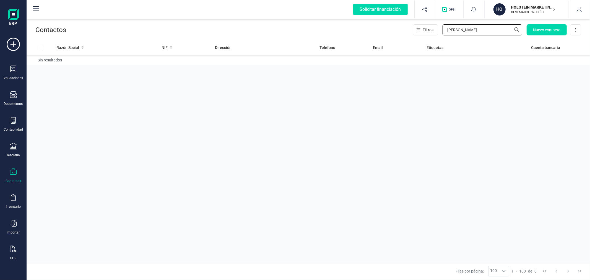
click at [463, 27] on input "julia" at bounding box center [482, 29] width 80 height 11
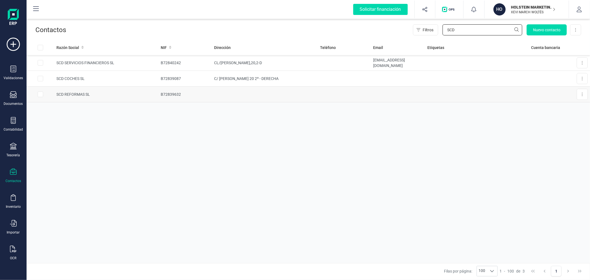
type input "SCD"
click at [174, 93] on td "B72839632" at bounding box center [184, 95] width 53 height 16
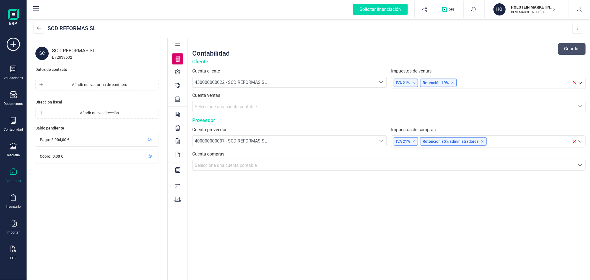
click at [178, 98] on icon at bounding box center [178, 99] width 6 height 6
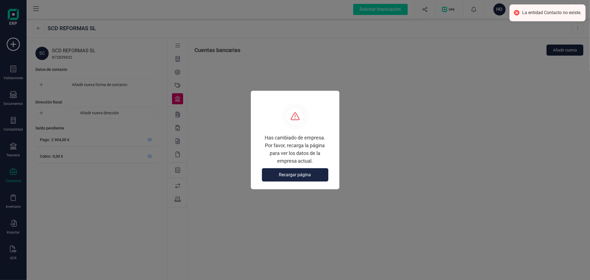
click at [291, 169] on button "Recargar página" at bounding box center [295, 174] width 66 height 13
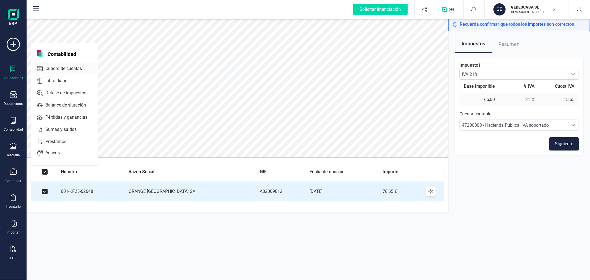
click at [73, 69] on span "Cuadro de cuentas" at bounding box center [67, 68] width 49 height 7
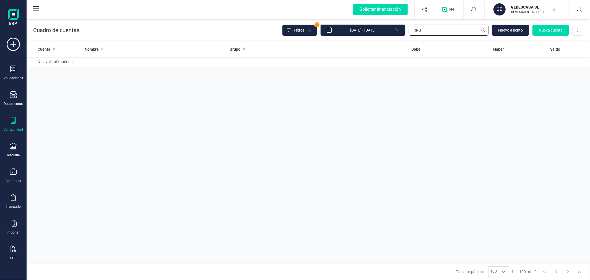
click at [424, 31] on input "RRG" at bounding box center [448, 30] width 80 height 11
type input "ORANGE"
click at [238, 67] on td "Acreedores varios" at bounding box center [282, 65] width 111 height 16
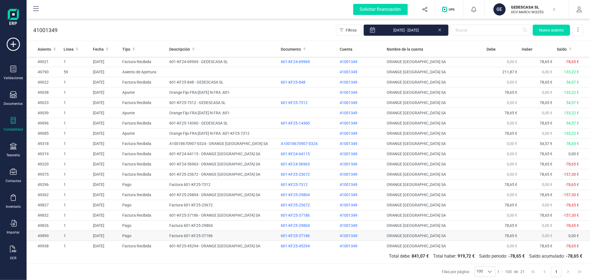
scroll to position [23, 0]
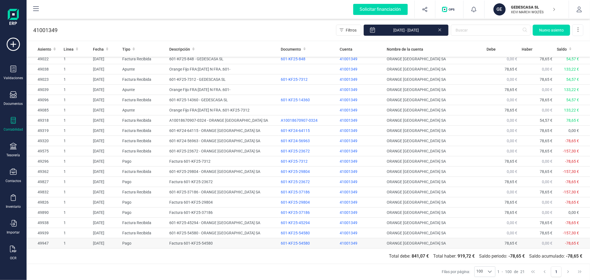
click at [196, 242] on td "Factura 601-KF25-54580" at bounding box center [222, 243] width 111 height 10
click at [217, 228] on td "601-KF25-54580 - ORANGE ESPAGNE SA" at bounding box center [222, 233] width 111 height 10
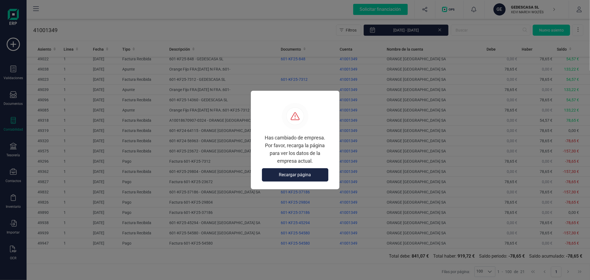
click at [300, 169] on button "Recargar página" at bounding box center [295, 174] width 66 height 13
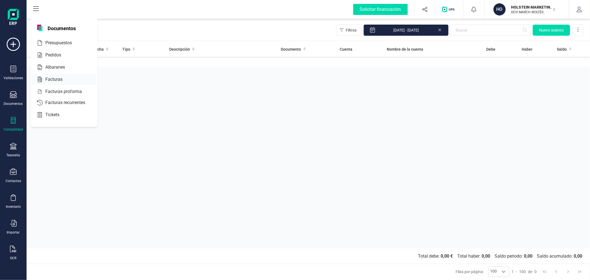
click at [52, 79] on span "Facturas" at bounding box center [57, 79] width 29 height 7
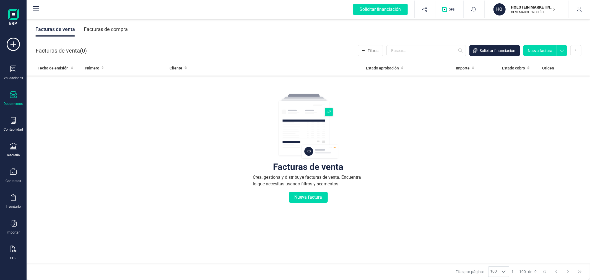
click at [111, 31] on div "Facturas de compra" at bounding box center [106, 29] width 44 height 14
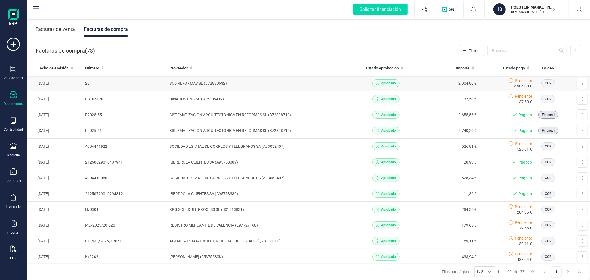
click at [196, 85] on td "SCD REFORMAS SL (B72839632)" at bounding box center [260, 83] width 187 height 16
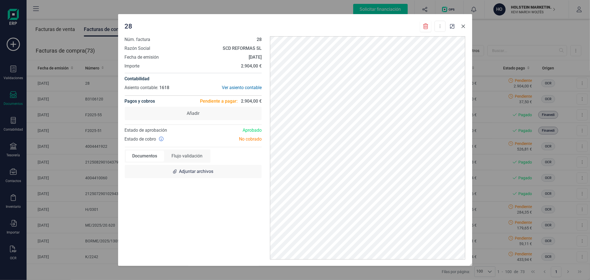
click at [462, 28] on icon "Close" at bounding box center [463, 26] width 4 height 4
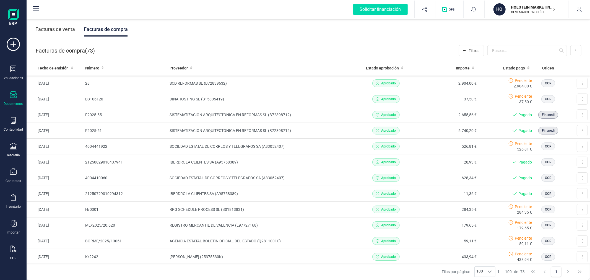
click at [518, 7] on p "HOLSTEIN MARKETING SL" at bounding box center [533, 7] width 44 height 6
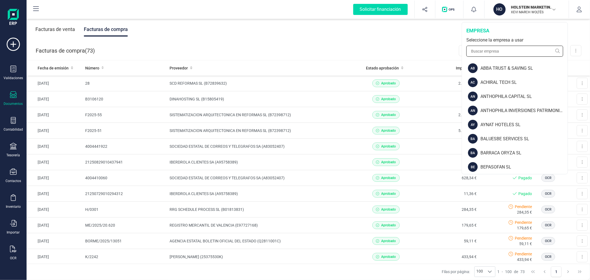
click at [494, 51] on input "text" at bounding box center [514, 51] width 97 height 11
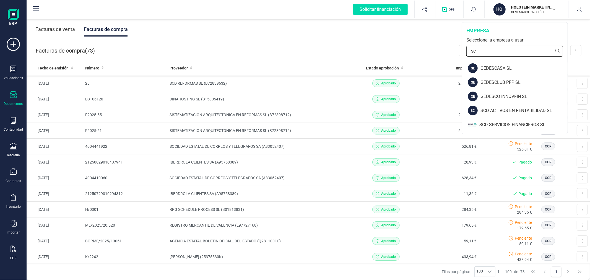
type input "SCD"
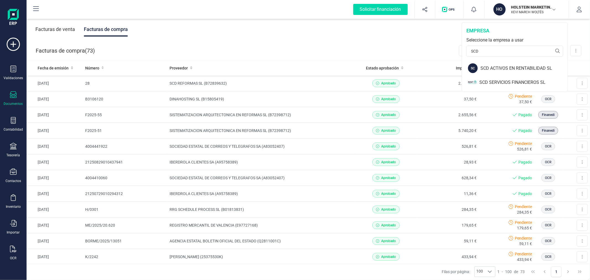
click at [378, 37] on div "Facturas de venta Facturas de compra" at bounding box center [308, 29] width 563 height 23
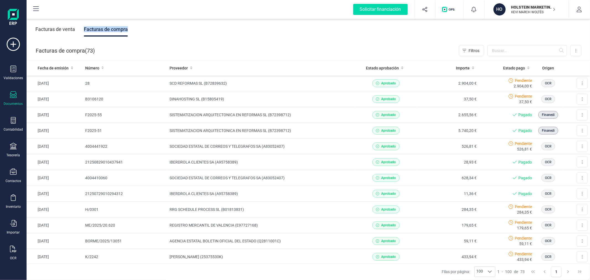
click at [378, 37] on div "Facturas de venta Facturas de compra" at bounding box center [308, 29] width 563 height 23
click at [577, 7] on icon "button" at bounding box center [579, 10] width 6 height 6
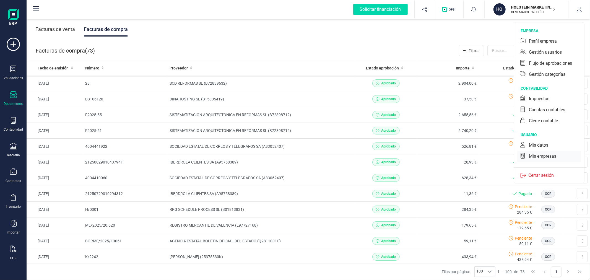
click at [535, 156] on div "Mis empresas" at bounding box center [541, 156] width 27 height 7
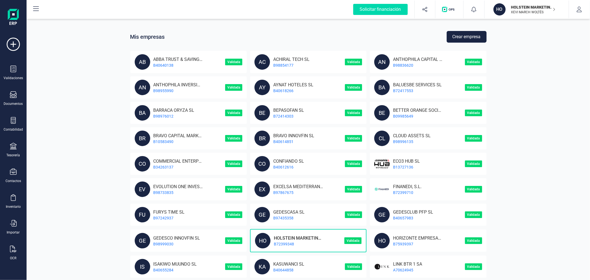
click at [478, 39] on button "Crear empresa" at bounding box center [466, 37] width 40 height 12
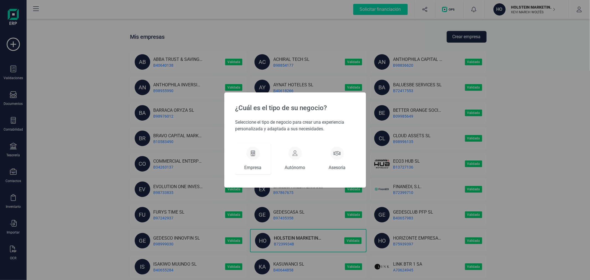
click at [250, 151] on div at bounding box center [252, 152] width 13 height 13
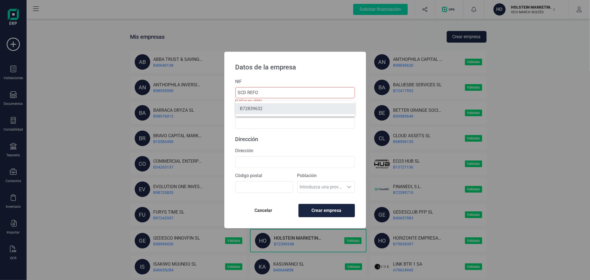
click at [278, 110] on li "B72839632" at bounding box center [294, 108] width 119 height 11
type input "B72839632"
type input "SCD REFORMAS SL"
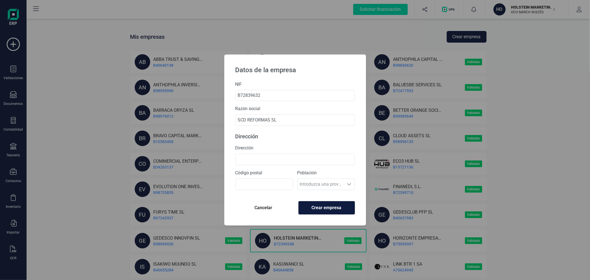
click at [332, 211] on button "Crear empresa" at bounding box center [326, 207] width 56 height 13
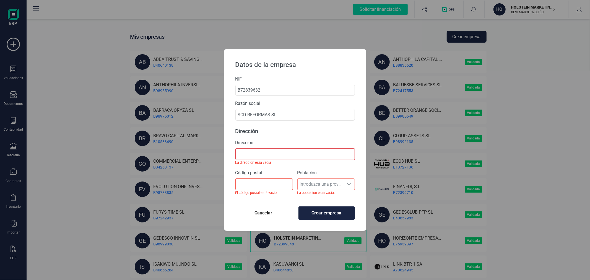
click at [254, 147] on div "Dirección La dirección está vacía" at bounding box center [294, 152] width 119 height 26
click at [256, 156] on input "Dirección" at bounding box center [294, 154] width 119 height 12
type input "C/VELAZQUEZ 20 - 2º DERECHA"
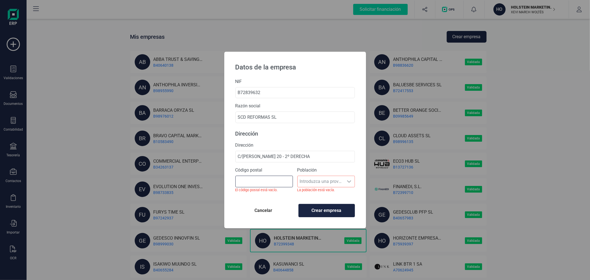
click at [267, 178] on input "Código postal" at bounding box center [263, 182] width 57 height 12
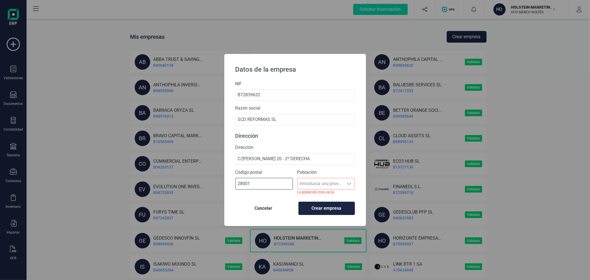
type input "28001"
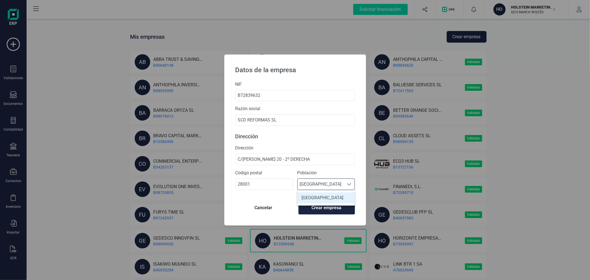
click at [323, 190] on ul "Madrid" at bounding box center [325, 197] width 57 height 15
click at [324, 195] on li "Madrid" at bounding box center [325, 197] width 57 height 11
click at [328, 208] on span "Crear empresa" at bounding box center [326, 207] width 47 height 7
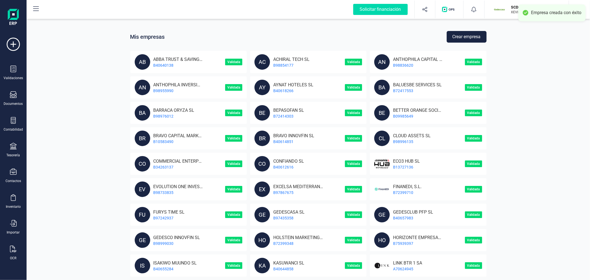
drag, startPoint x: 16, startPoint y: 151, endPoint x: 25, endPoint y: 151, distance: 9.1
click at [16, 152] on div "Tesorería" at bounding box center [13, 150] width 22 height 15
click at [68, 92] on span "Cuentas bancarias" at bounding box center [67, 94] width 49 height 7
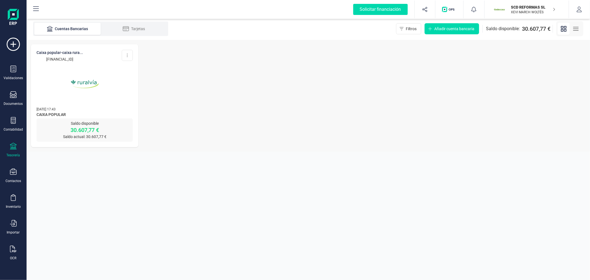
drag, startPoint x: 97, startPoint y: 56, endPoint x: 37, endPoint y: 59, distance: 60.3
click at [37, 59] on div "CAIXA POPULAR-CAIXA RURA... ES60 3159 0078 5528 8289 7321 Editar cuenta Actuali…" at bounding box center [84, 56] width 96 height 12
copy p "ES60 3159 0078 5528 8289 7321"
click at [517, 3] on button "SCD REFORMAS SL XEVI MARCH WOLTÉS" at bounding box center [526, 10] width 71 height 18
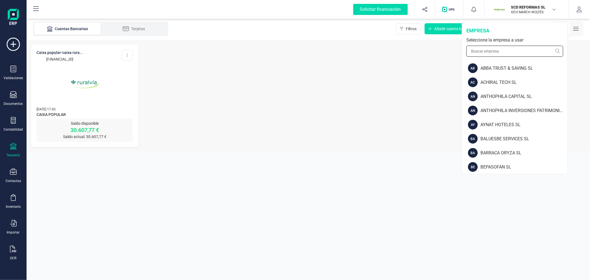
click at [494, 53] on input "text" at bounding box center [514, 51] width 97 height 11
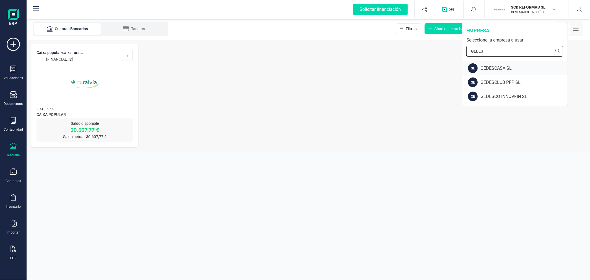
type input "GEDES"
click at [493, 66] on div "GEDESCASA SL" at bounding box center [523, 68] width 87 height 7
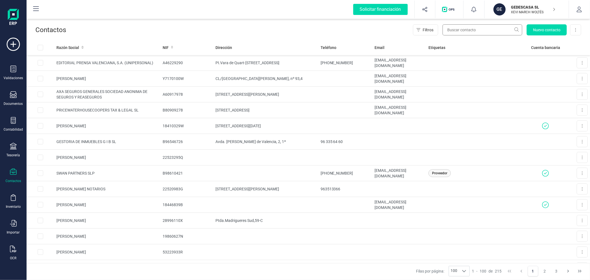
click at [472, 32] on input "text" at bounding box center [482, 29] width 80 height 11
type input "SCD"
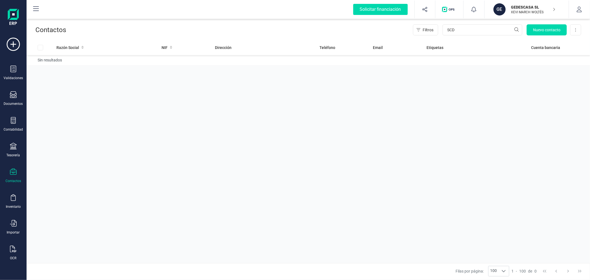
click at [200, 159] on div "Razón Social NIF Dirección Teléfono Email Etiquetas Cuenta bancaria Sin resulta…" at bounding box center [308, 151] width 563 height 223
click at [12, 95] on icon at bounding box center [13, 94] width 7 height 7
click at [533, 4] on p "GEDESCASA SL" at bounding box center [533, 7] width 44 height 6
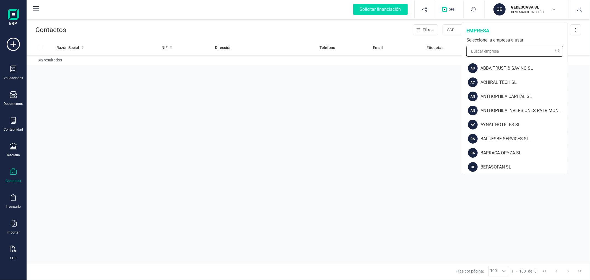
click at [507, 53] on input "text" at bounding box center [514, 51] width 97 height 11
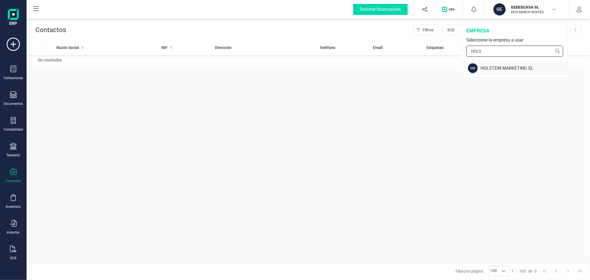
type input "HOLS"
click at [513, 68] on div "HOLSTEIN MARKETING SL" at bounding box center [523, 68] width 87 height 7
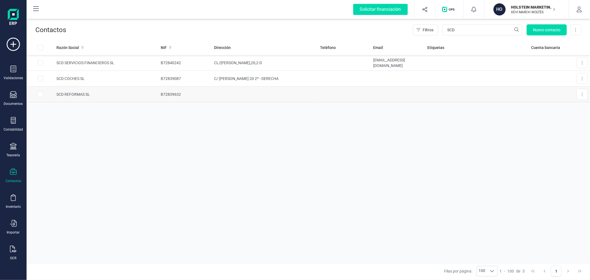
click at [161, 93] on td "B72839632" at bounding box center [184, 95] width 53 height 16
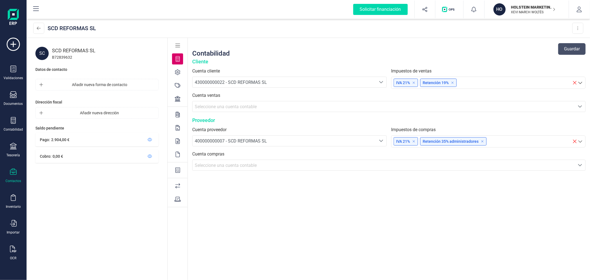
click at [179, 102] on div at bounding box center [177, 98] width 11 height 11
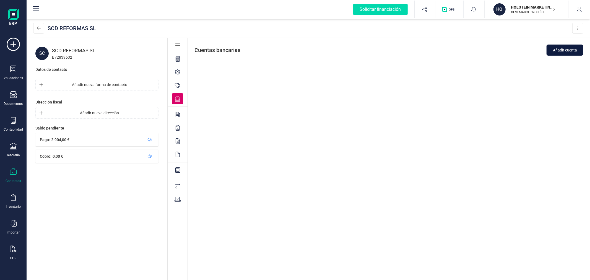
click at [558, 53] on button "Añadir cuenta" at bounding box center [564, 49] width 37 height 11
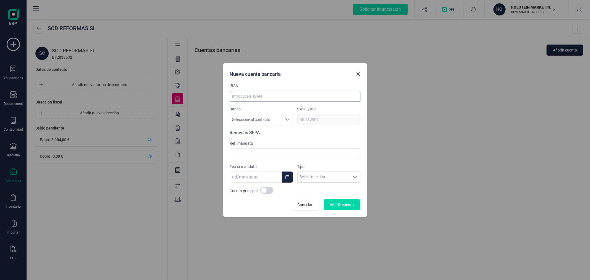
click at [296, 98] on input at bounding box center [295, 96] width 130 height 11
paste input "ES60 3159 0078 5528 8289 7321"
type input "ES60 3159 0078 5528 8289 7321"
type input "BCOEESMM159"
type input "ES60 3159 0078 5528 8289 7321"
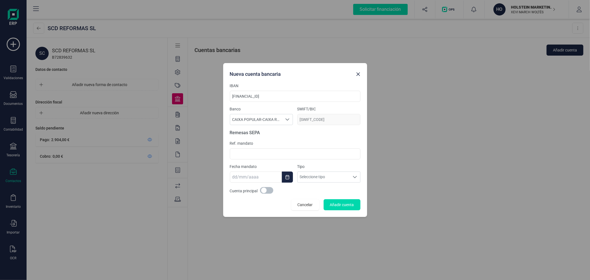
click at [268, 190] on span at bounding box center [266, 190] width 13 height 7
click at [346, 203] on span "Añadir cuenta" at bounding box center [342, 205] width 24 height 6
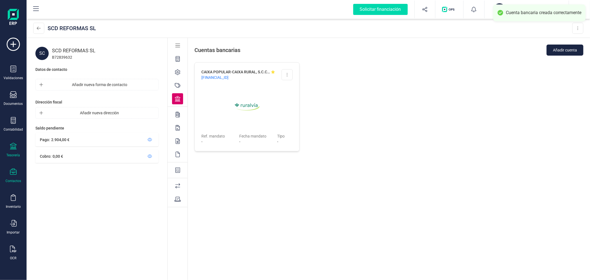
click at [11, 147] on icon at bounding box center [13, 146] width 7 height 7
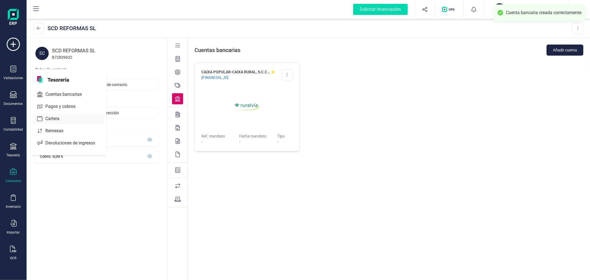
click at [56, 121] on span "Cartera" at bounding box center [56, 118] width 26 height 7
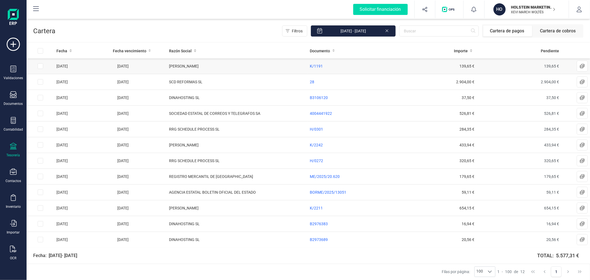
click at [36, 67] on td at bounding box center [41, 66] width 28 height 16
click at [40, 68] on input "Row Selected 822f5844-3704-41da-ba85-d3fbf4bdd5a5" at bounding box center [41, 66] width 6 height 6
checkbox input "true"
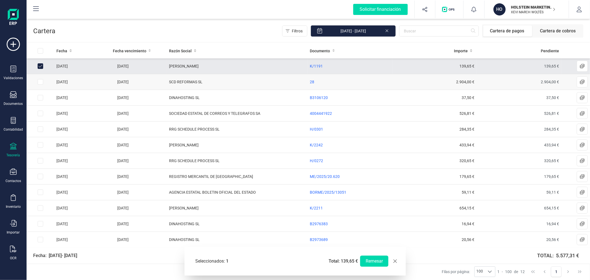
click at [40, 81] on input "Row Selected 91290196-d3a6-4704-b00f-c7573849e20f" at bounding box center [41, 82] width 6 height 6
checkbox input "true"
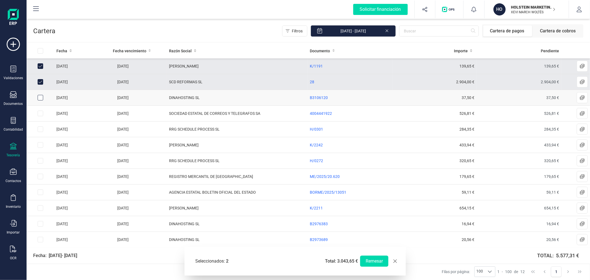
click at [43, 95] on div "Row Selected 2aa8fdb4-b139-4417-aa2e-ddd317f4f985" at bounding box center [41, 98] width 6 height 6
click at [40, 98] on input "Row Selected 2aa8fdb4-b139-4417-aa2e-ddd317f4f985" at bounding box center [41, 98] width 6 height 6
checkbox input "true"
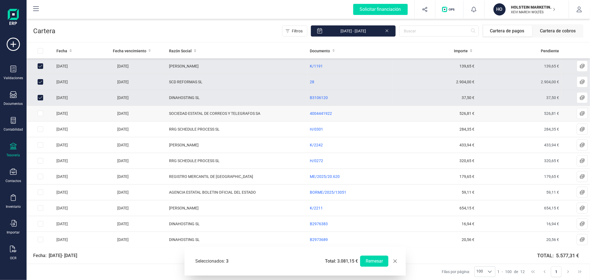
click at [41, 112] on input "Row Selected 7862bf0d-df17-4a68-8b55-fe1d24518226" at bounding box center [41, 114] width 6 height 6
checkbox input "true"
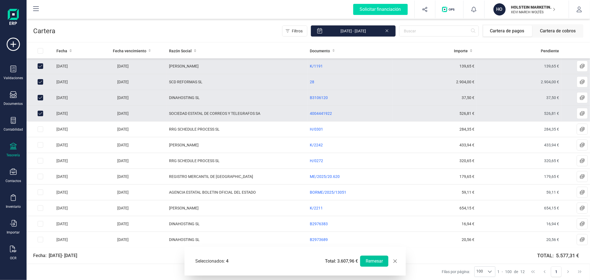
click at [372, 259] on button "Remesar" at bounding box center [374, 260] width 28 height 11
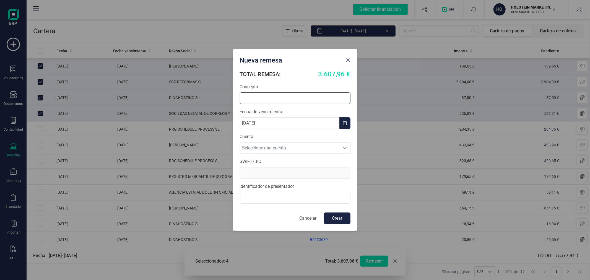
click at [261, 99] on input "text" at bounding box center [295, 98] width 111 height 12
type input "REMESA SEPTIEMBRE"
click at [261, 152] on span "Seleccione una cuenta" at bounding box center [289, 147] width 99 height 11
click at [263, 164] on li "ES0421008622650200141462" at bounding box center [295, 161] width 111 height 11
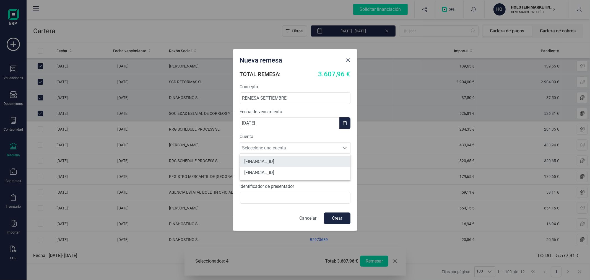
type input "CAIXESBBXXX"
type input "B72399348"
click at [338, 219] on button "Crear" at bounding box center [337, 218] width 27 height 12
checkbox input "false"
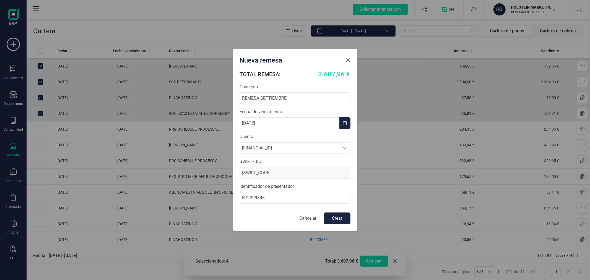
checkbox input "false"
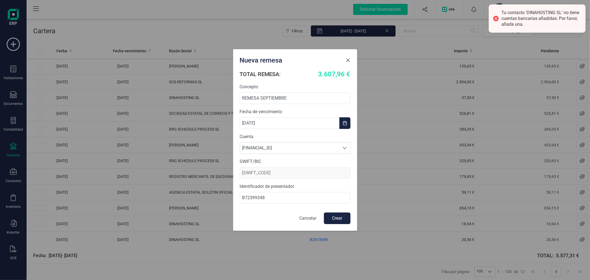
click at [347, 58] on span "Close" at bounding box center [348, 60] width 4 height 4
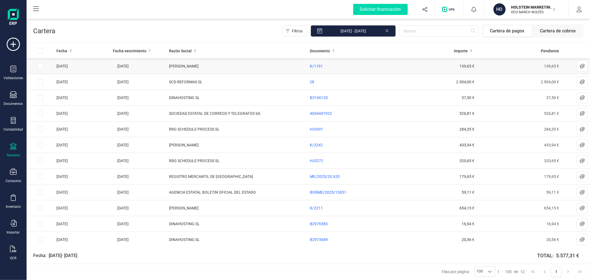
click at [43, 68] on input "Row Selected 822f5844-3704-41da-ba85-d3fbf4bdd5a5" at bounding box center [41, 66] width 6 height 6
checkbox input "true"
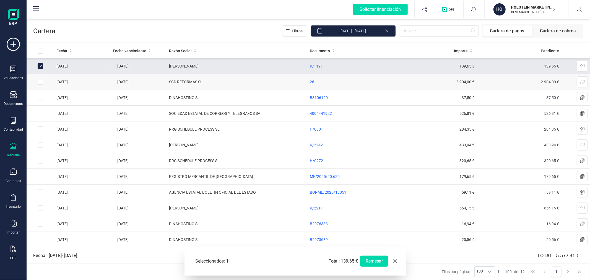
click at [41, 82] on input "Row Selected 91290196-d3a6-4704-b00f-c7573849e20f" at bounding box center [41, 82] width 6 height 6
checkbox input "true"
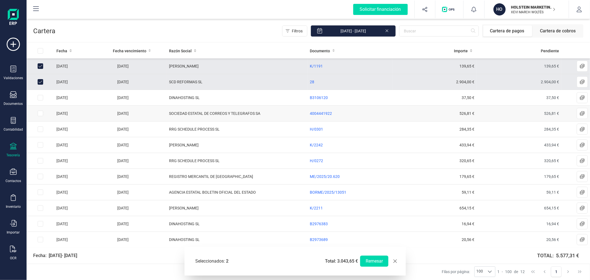
click at [39, 113] on input "Row Selected 7862bf0d-df17-4a68-8b55-fe1d24518226" at bounding box center [41, 114] width 6 height 6
checkbox input "true"
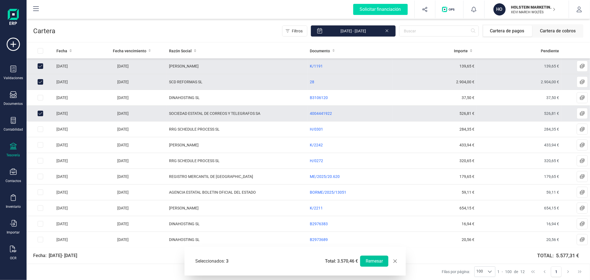
click at [371, 261] on button "Remesar" at bounding box center [374, 260] width 28 height 11
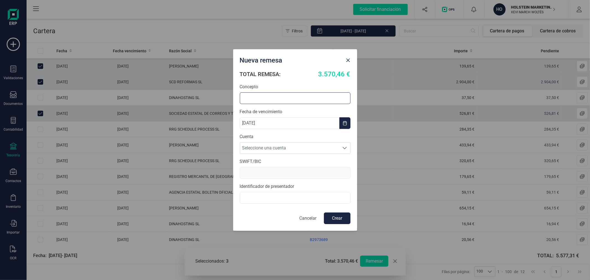
click at [260, 97] on input "text" at bounding box center [295, 98] width 111 height 12
click at [281, 149] on span "Seleccione una cuenta" at bounding box center [289, 147] width 99 height 11
click at [269, 100] on input "REMESA SEPIEMBRE" at bounding box center [295, 98] width 111 height 12
click at [267, 97] on input "REMESA SEPIEMBRE" at bounding box center [295, 98] width 111 height 12
type input "REMESA SEPTIEMBRE"
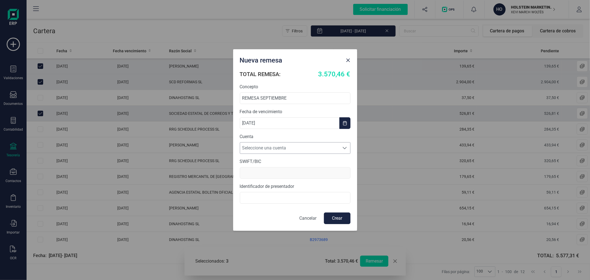
click at [263, 146] on span "Seleccione una cuenta" at bounding box center [289, 147] width 99 height 11
click at [264, 160] on li "ES0421008622650200141462" at bounding box center [295, 161] width 111 height 11
type input "CAIXESBBXXX"
type input "B72399348"
click at [341, 216] on button "Crear" at bounding box center [337, 218] width 27 height 12
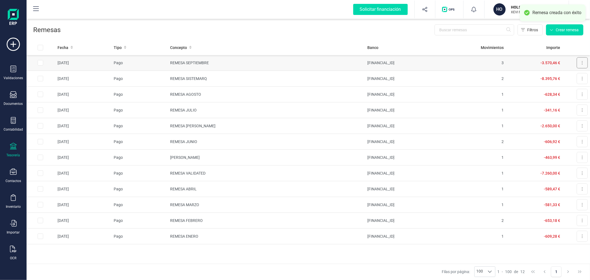
click at [582, 58] on button at bounding box center [581, 62] width 11 height 11
click at [559, 74] on span "Descargar documento" at bounding box center [563, 77] width 38 height 6
click at [530, 13] on p "XEVI MARCH WOLTÉS" at bounding box center [533, 12] width 44 height 4
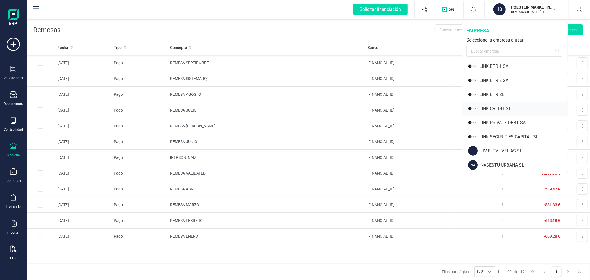
scroll to position [399, 0]
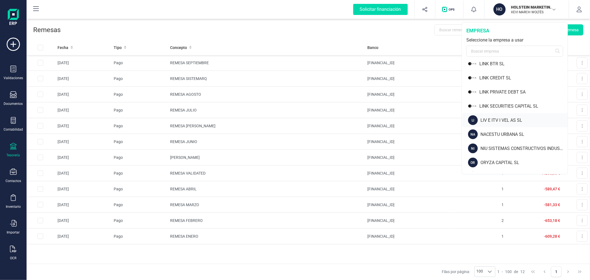
click at [501, 118] on div "LIV E ITV I VEL AS SL" at bounding box center [523, 120] width 87 height 7
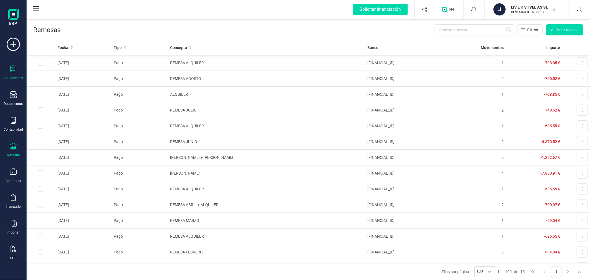
click at [12, 73] on div at bounding box center [13, 70] width 7 height 8
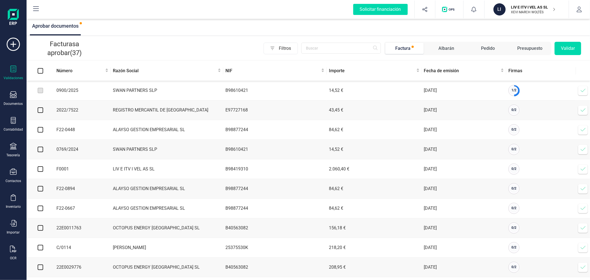
click at [585, 90] on icon at bounding box center [582, 90] width 5 height 3
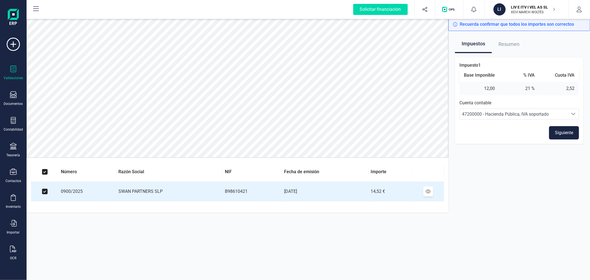
click at [567, 132] on button "Siguiente" at bounding box center [564, 132] width 30 height 13
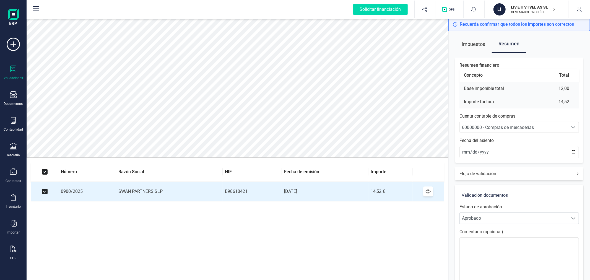
click at [552, 125] on div "60000000 - Compras de mercaderías" at bounding box center [514, 127] width 104 height 7
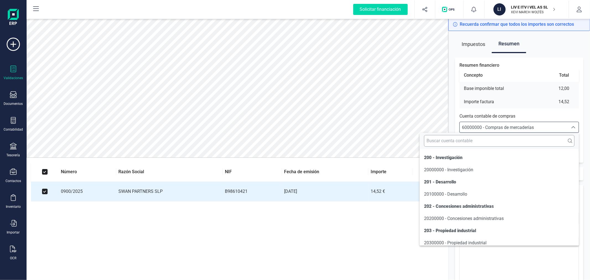
scroll to position [2777, 0]
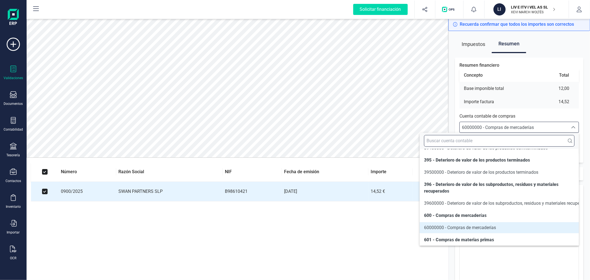
click at [519, 138] on input "text" at bounding box center [499, 141] width 150 height 12
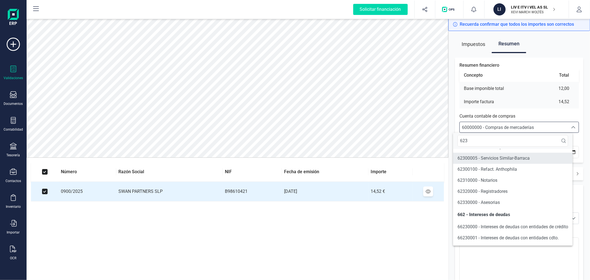
scroll to position [59, 0]
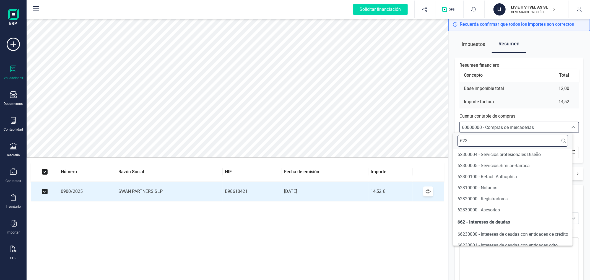
click at [507, 142] on input "623" at bounding box center [512, 141] width 111 height 12
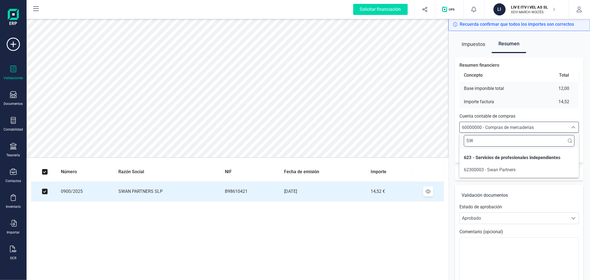
scroll to position [0, 0]
type input "SW"
click at [509, 167] on span "62300003 - Swan Partners" at bounding box center [489, 169] width 52 height 5
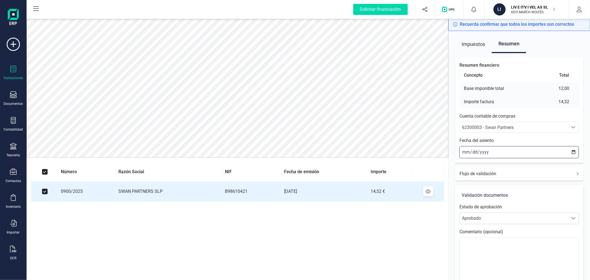
click at [573, 149] on input "[DATE]" at bounding box center [518, 152] width 119 height 12
type input "2025-09-04"
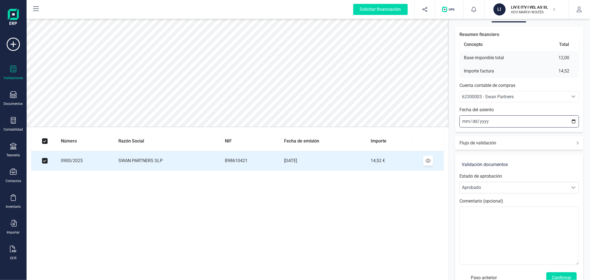
scroll to position [46, 0]
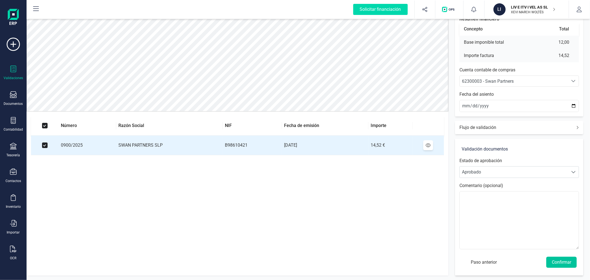
click at [565, 263] on button "Confirmar" at bounding box center [561, 261] width 30 height 11
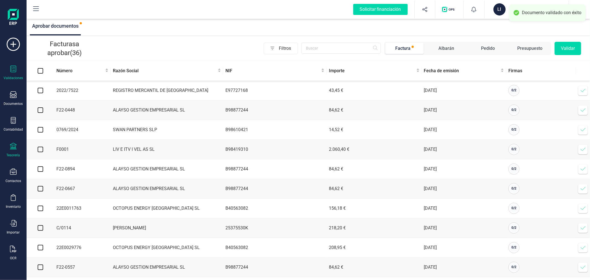
click at [18, 146] on div "Tesorería" at bounding box center [13, 150] width 22 height 15
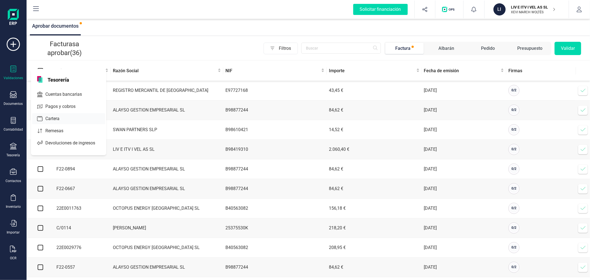
click at [65, 117] on span "Cartera" at bounding box center [56, 118] width 26 height 7
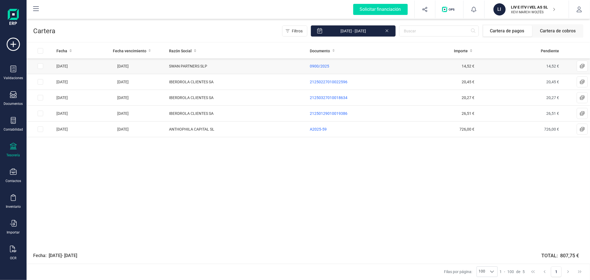
click at [40, 65] on input "Row Selected c6a3a3b6-1d71-4881-848e-a7a9d8d669df" at bounding box center [41, 66] width 6 height 6
checkbox input "true"
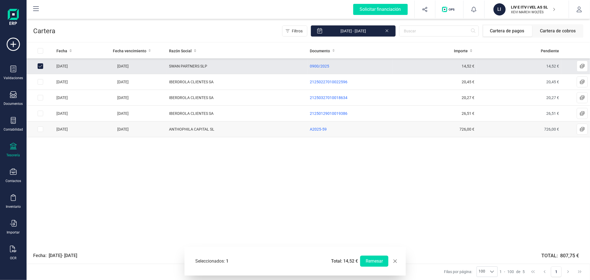
click at [39, 132] on td at bounding box center [41, 129] width 28 height 16
click at [42, 129] on input "Row Selected 30ca46b3-347d-477a-beb2-948dbae9dde7" at bounding box center [41, 129] width 6 height 6
checkbox input "true"
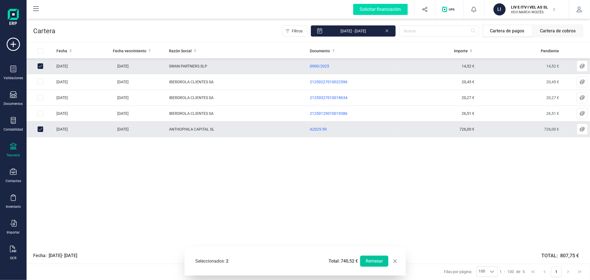
click at [377, 261] on button "Remesar" at bounding box center [374, 260] width 28 height 11
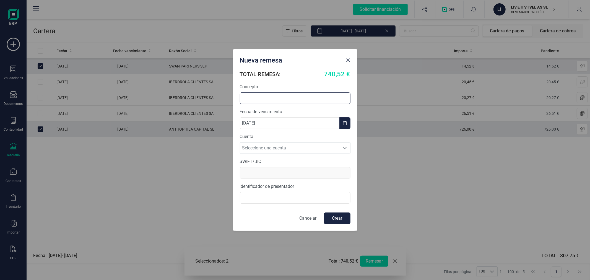
click at [305, 95] on input "text" at bounding box center [295, 98] width 111 height 12
type input "REMESA SEPTIEMBRE"
click at [302, 149] on span "Seleccione una cuenta" at bounding box center [289, 147] width 99 height 11
click at [292, 162] on li "ES1621005266352200005577" at bounding box center [295, 161] width 111 height 11
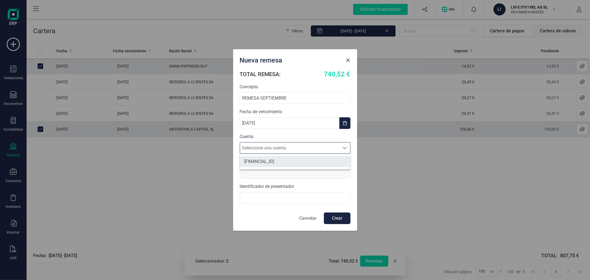
type input "CAIXESBBXXX"
type input "B98419310"
click at [337, 220] on button "Crear" at bounding box center [337, 218] width 27 height 12
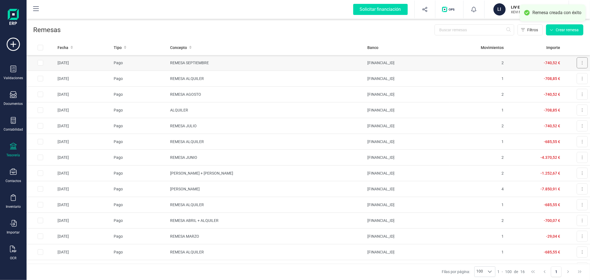
click at [576, 62] on button at bounding box center [581, 62] width 11 height 11
click at [565, 76] on span "Descargar documento" at bounding box center [563, 77] width 38 height 6
click at [494, 11] on div "LI" at bounding box center [499, 9] width 12 height 12
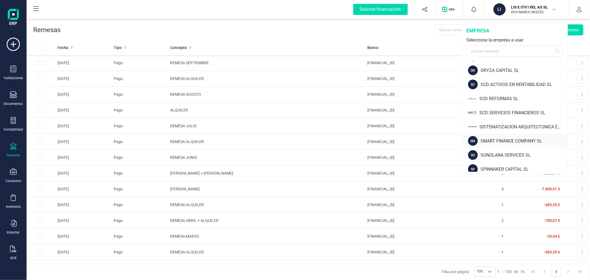
scroll to position [522, 0]
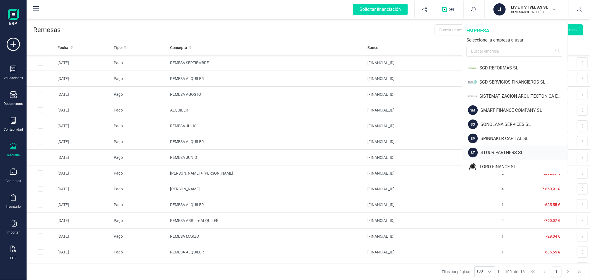
click at [497, 151] on div "STUUR PARTNERS SL" at bounding box center [523, 152] width 87 height 7
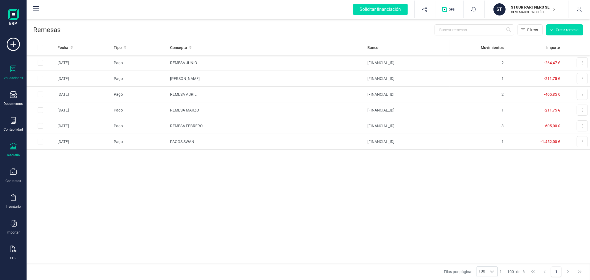
click at [14, 75] on div "Validaciones" at bounding box center [13, 73] width 22 height 15
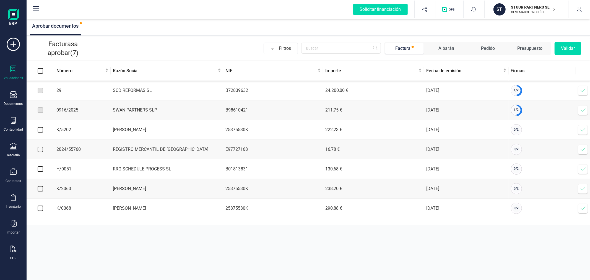
click at [582, 92] on icon at bounding box center [582, 90] width 5 height 3
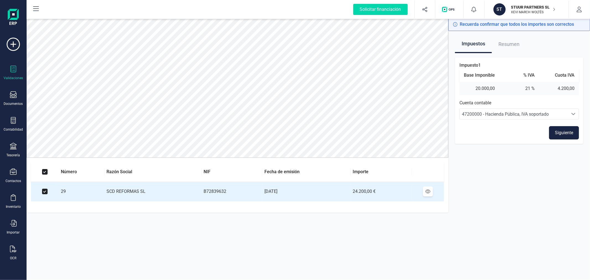
click at [560, 133] on button "Siguiente" at bounding box center [564, 132] width 30 height 13
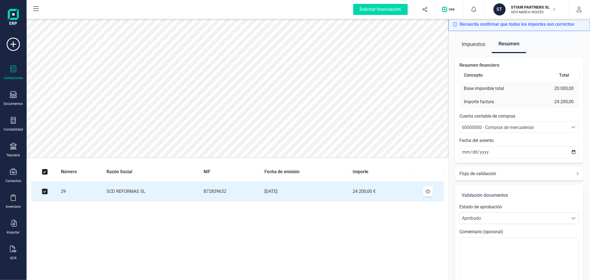
click at [548, 125] on div "60000000 - Compras de mercaderías" at bounding box center [514, 127] width 104 height 7
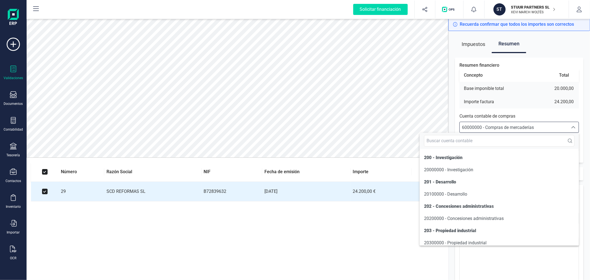
scroll to position [2675, 0]
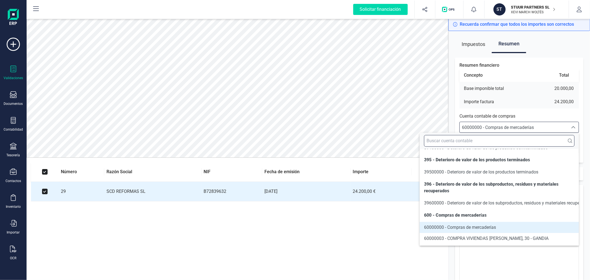
click at [529, 143] on input "text" at bounding box center [499, 141] width 150 height 12
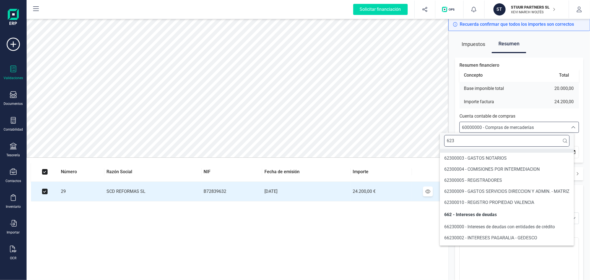
type input "623"
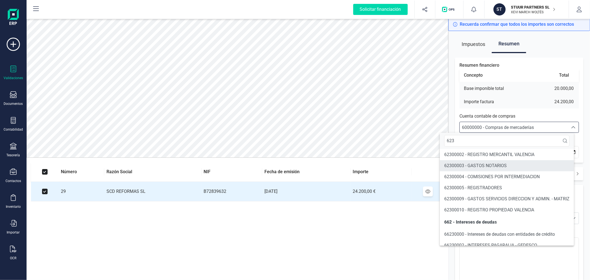
scroll to position [7, 0]
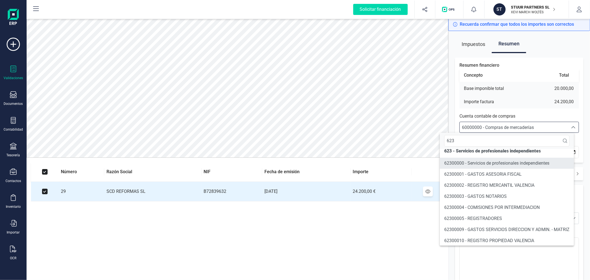
click at [525, 161] on span "62300000 - Servicios de profesionales independientes" at bounding box center [496, 162] width 105 height 5
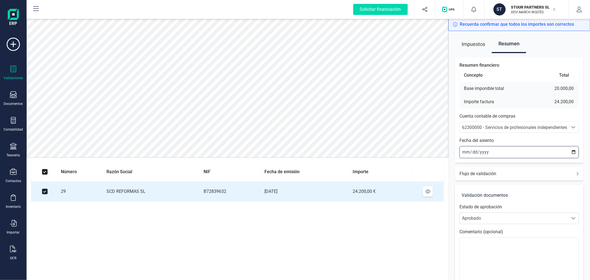
click at [573, 150] on input "[DATE]" at bounding box center [518, 152] width 119 height 12
type input "2025-09-24"
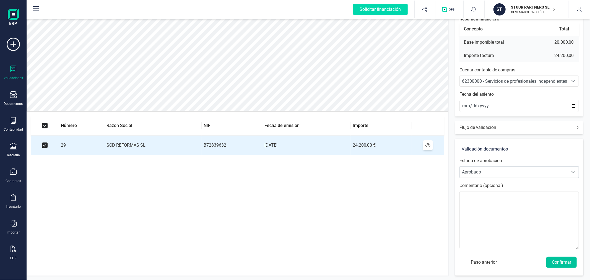
click at [562, 264] on button "Confirmar" at bounding box center [561, 261] width 30 height 11
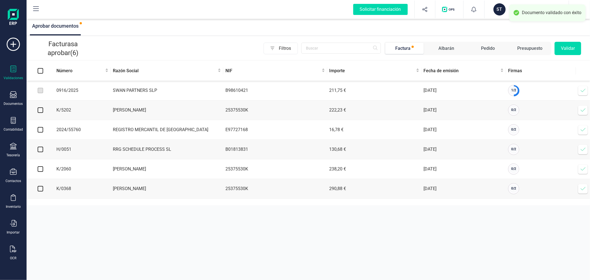
click at [585, 92] on icon at bounding box center [583, 91] width 6 height 6
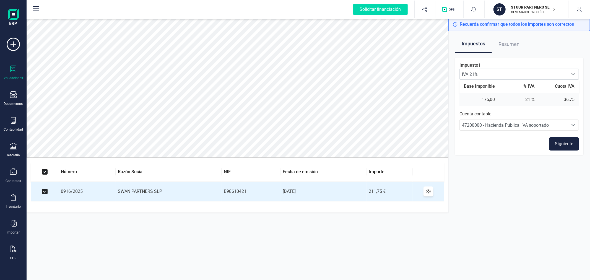
click at [562, 142] on button "Siguiente" at bounding box center [564, 143] width 30 height 13
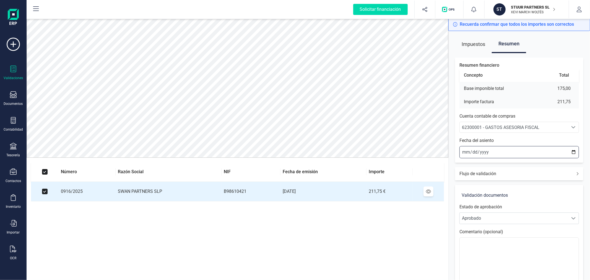
click at [574, 153] on input "[DATE]" at bounding box center [518, 152] width 119 height 12
type input "2025-09-04"
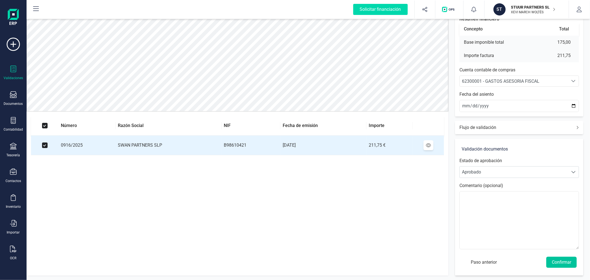
click at [563, 261] on button "Confirmar" at bounding box center [561, 261] width 30 height 11
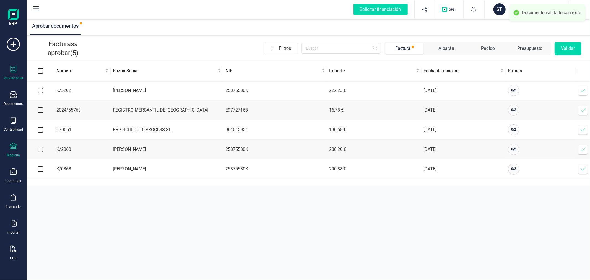
click at [15, 149] on icon at bounding box center [13, 146] width 7 height 7
click at [52, 117] on span "Cartera" at bounding box center [56, 118] width 26 height 7
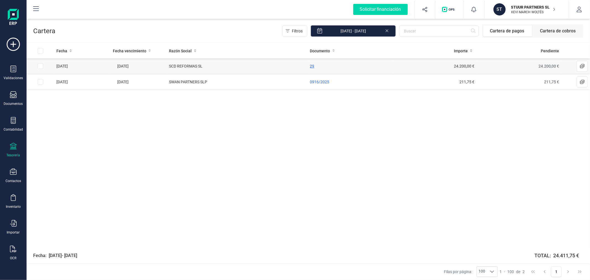
click at [312, 66] on span "29" at bounding box center [312, 66] width 4 height 4
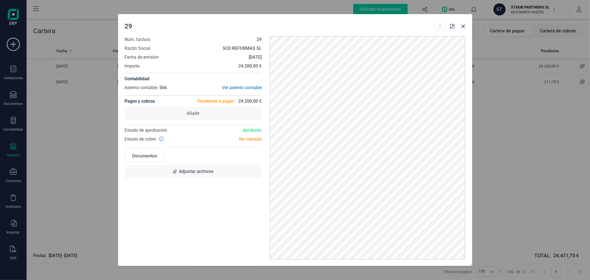
click at [71, 155] on div "29 Descargar documento Crear factura rectificativa Marcar como cobrada Núm. fac…" at bounding box center [295, 140] width 590 height 280
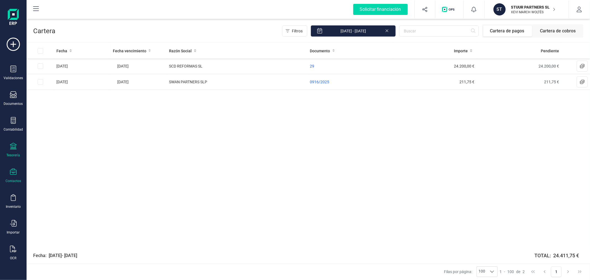
click at [10, 177] on div "Contactos" at bounding box center [13, 175] width 22 height 15
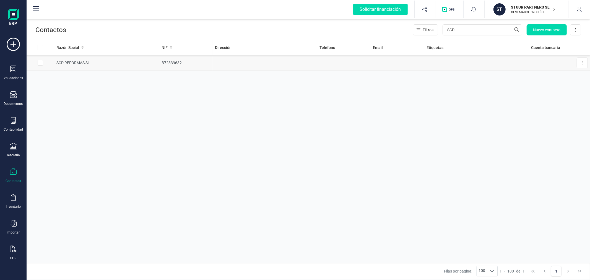
click at [87, 63] on td "SCD REFORMAS SL" at bounding box center [106, 63] width 105 height 16
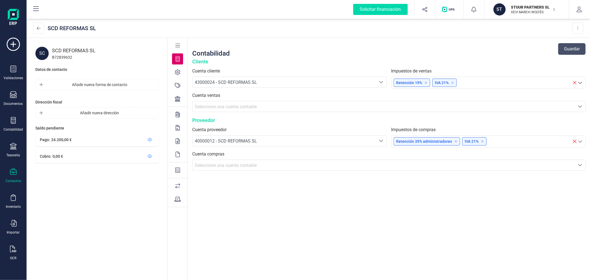
click at [177, 99] on icon at bounding box center [178, 99] width 6 height 6
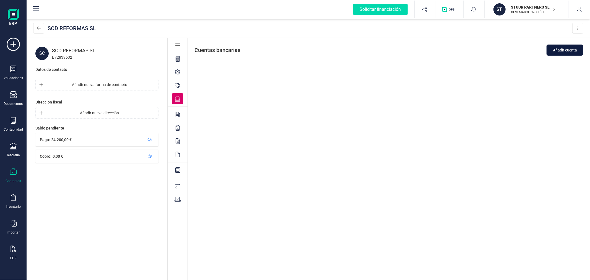
click at [559, 51] on span "Añadir cuenta" at bounding box center [564, 50] width 24 height 6
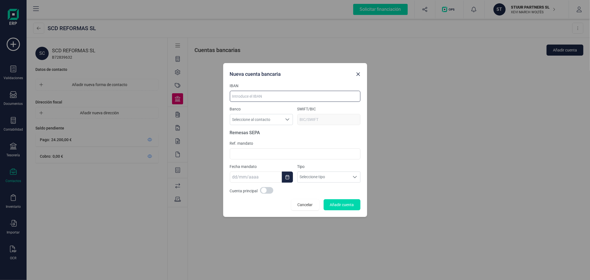
click at [265, 92] on input at bounding box center [295, 96] width 130 height 11
paste input "ES60 3159 0078 5528 8289 7321"
type input "ES60 3159 0078 5528 8289 7321"
type input "BCOEESMM159"
type input "ES60 3159 0078 5528 8289 7321"
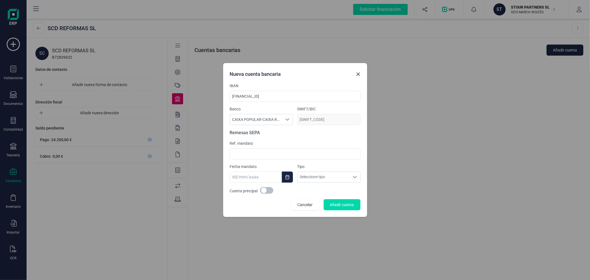
click at [269, 191] on span at bounding box center [266, 190] width 13 height 7
click at [347, 205] on span "Añadir cuenta" at bounding box center [342, 205] width 24 height 6
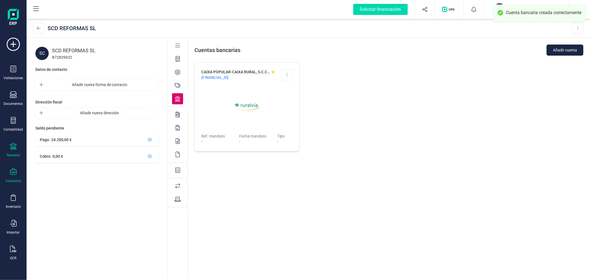
click at [15, 152] on div "Tesorería" at bounding box center [13, 150] width 22 height 15
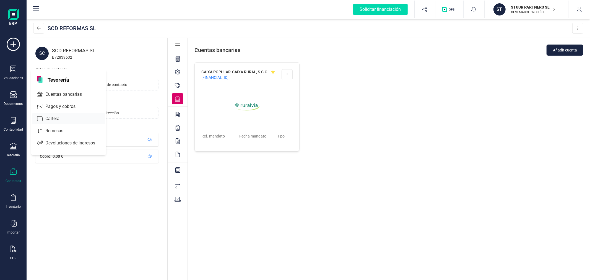
click at [59, 118] on span "Cartera" at bounding box center [56, 118] width 26 height 7
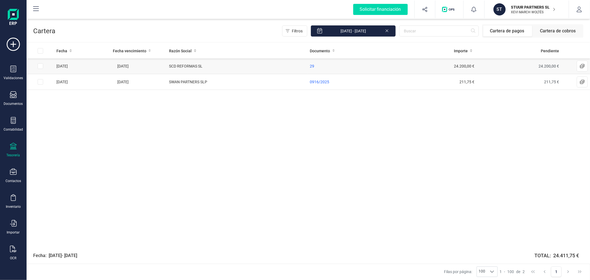
click at [42, 68] on input "Row Selected ea2e15d9-29b2-4d6d-9006-876b18752ea1" at bounding box center [41, 66] width 6 height 6
checkbox input "true"
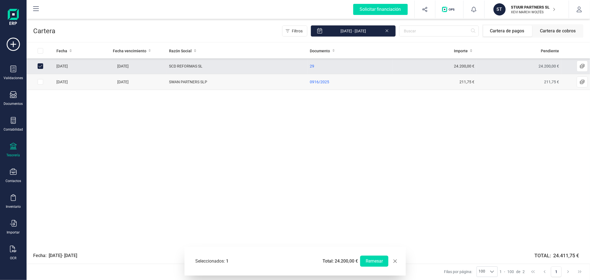
click at [38, 82] on input "Row Selected 4f51b965-2e4b-41f0-9fd4-dcdf61dc301b" at bounding box center [41, 82] width 6 height 6
checkbox input "true"
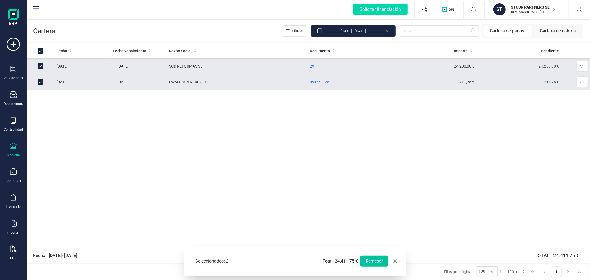
click at [372, 262] on button "Remesar" at bounding box center [374, 260] width 28 height 11
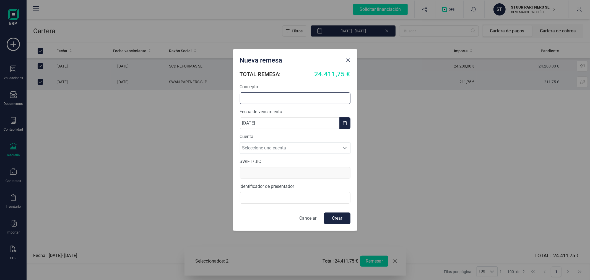
click at [271, 100] on input "text" at bounding box center [295, 98] width 111 height 12
type input "REMESA SEPTIEMBRE"
click at [347, 123] on icon "Choose Date" at bounding box center [344, 123] width 4 height 4
click at [352, 112] on div "TOTAL REMESA: 24.411,75 € Concepto REMESA SEPTIEMBRE Fecha de vencimiento 25/09…" at bounding box center [295, 149] width 124 height 161
click at [344, 146] on span at bounding box center [344, 148] width 4 height 4
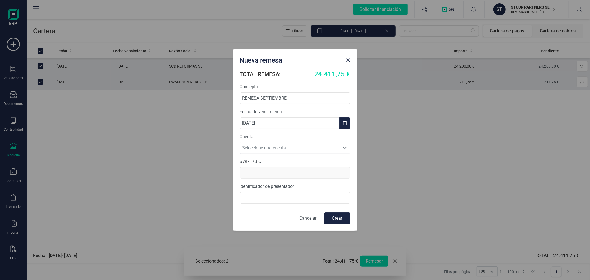
scroll to position [3, 24]
click at [320, 158] on li "ES1100491827802310649095" at bounding box center [295, 161] width 111 height 11
type input "BSCHESMM"
type input "B98995350"
click at [339, 218] on button "Crear" at bounding box center [337, 218] width 27 height 12
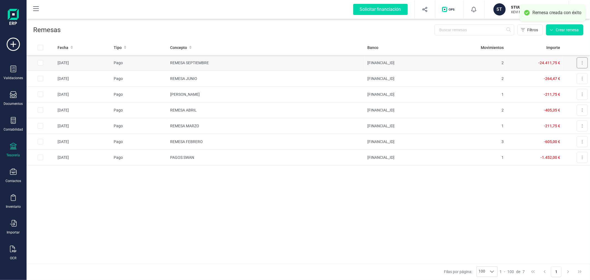
click at [584, 64] on button at bounding box center [581, 62] width 11 height 11
click at [560, 75] on span "Descargar documento" at bounding box center [563, 77] width 38 height 6
click at [306, 225] on div "Fecha Tipo Concepto Banco Movimientos Importe 25/09/2025 Pago REMESA SEPTIEMBRE…" at bounding box center [308, 151] width 563 height 223
click at [494, 6] on div "ST" at bounding box center [499, 9] width 12 height 12
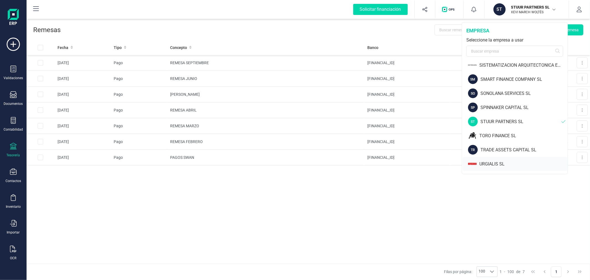
scroll to position [580, 0]
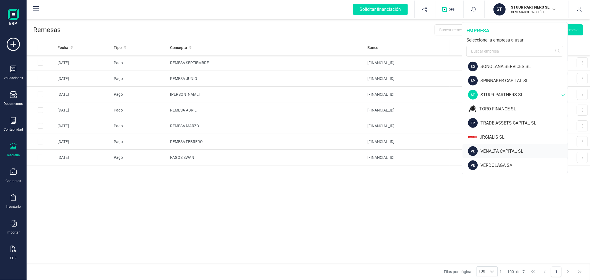
click at [495, 148] on div "VENALTA CAPITAL SL" at bounding box center [523, 151] width 87 height 7
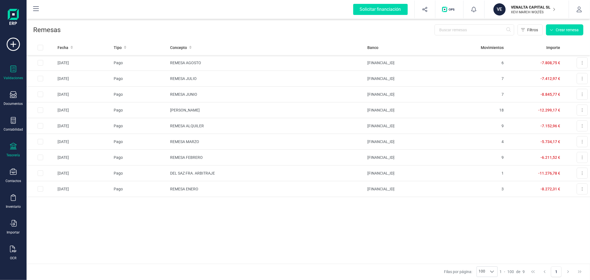
click at [17, 75] on div "Validaciones" at bounding box center [13, 73] width 22 height 15
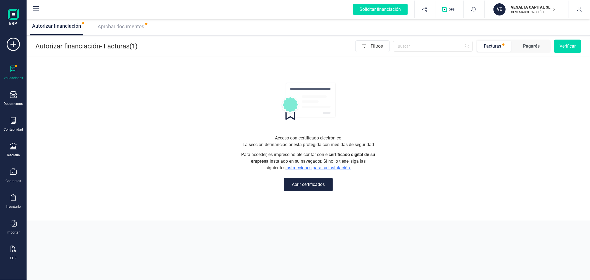
click at [136, 25] on span "Aprobar documentos" at bounding box center [121, 26] width 46 height 6
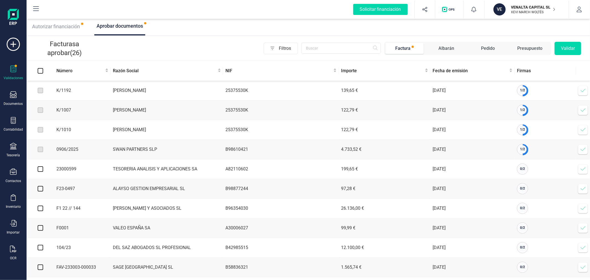
click at [583, 90] on icon at bounding box center [583, 91] width 6 height 6
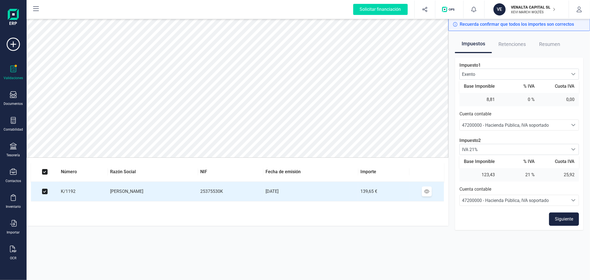
click at [571, 217] on button "Siguiente" at bounding box center [564, 218] width 30 height 13
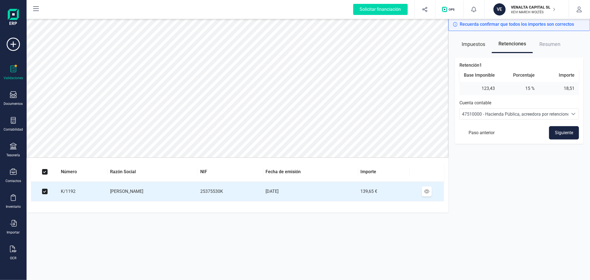
click at [570, 133] on button "Siguiente" at bounding box center [564, 132] width 30 height 13
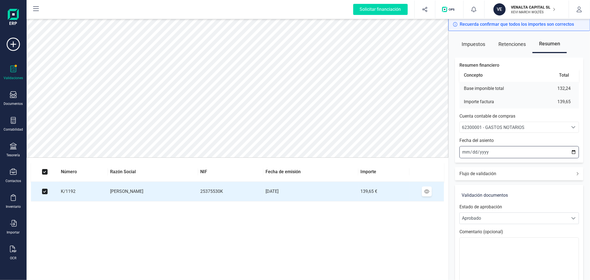
click at [573, 153] on input "[DATE]" at bounding box center [518, 152] width 119 height 12
type input "2025-09-01"
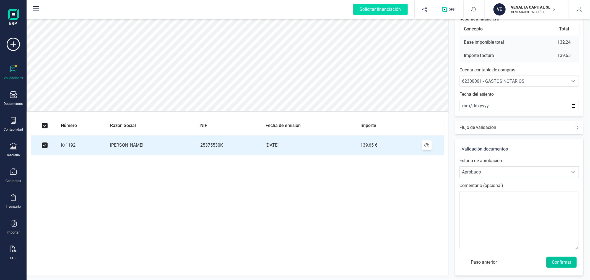
click at [569, 259] on button "Confirmar" at bounding box center [561, 261] width 30 height 11
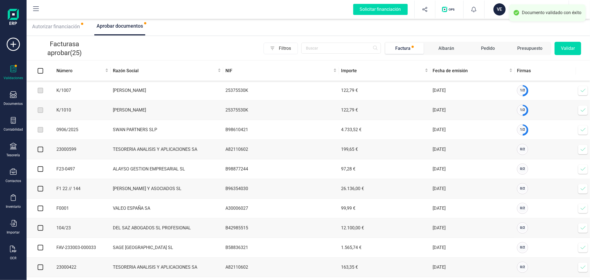
click at [582, 91] on icon at bounding box center [583, 91] width 6 height 6
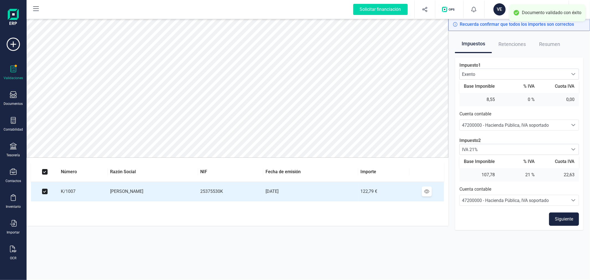
click at [566, 217] on button "Siguiente" at bounding box center [564, 218] width 30 height 13
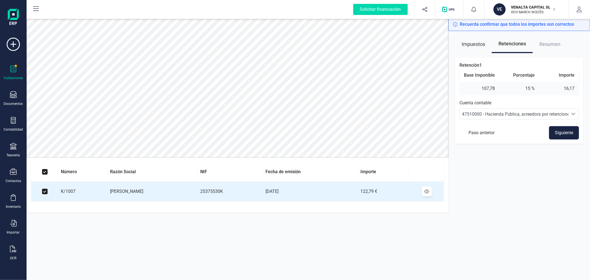
click at [567, 134] on button "Siguiente" at bounding box center [564, 132] width 30 height 13
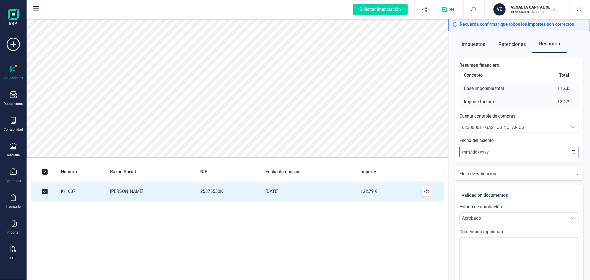
click at [570, 152] on input "[DATE]" at bounding box center [518, 152] width 119 height 12
click at [573, 153] on input "[DATE]" at bounding box center [518, 152] width 119 height 12
type input "2025-09-01"
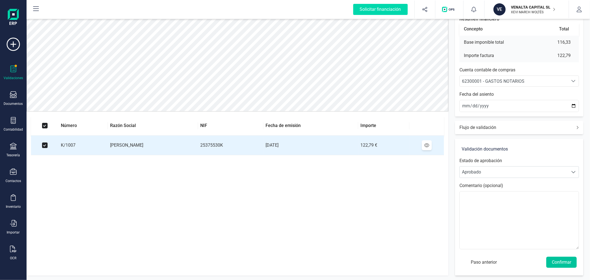
click at [568, 261] on button "Confirmar" at bounding box center [561, 261] width 30 height 11
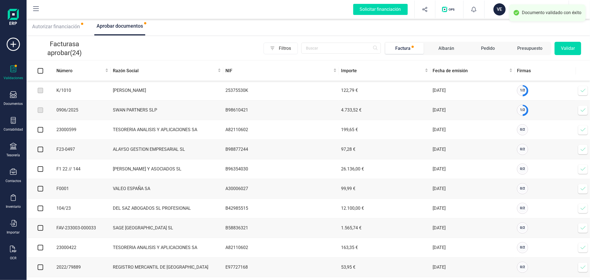
click at [582, 92] on icon at bounding box center [583, 91] width 6 height 6
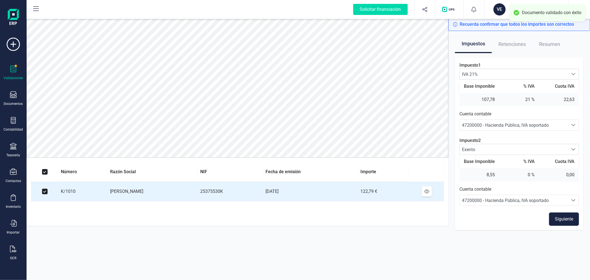
click at [565, 216] on button "Siguiente" at bounding box center [564, 218] width 30 height 13
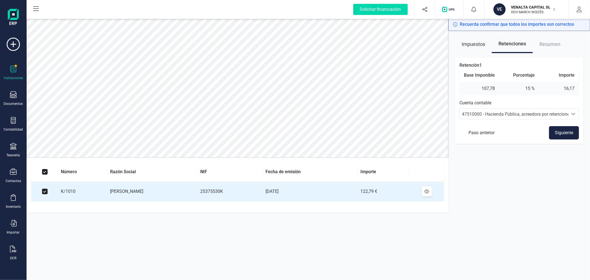
click at [567, 129] on button "Siguiente" at bounding box center [564, 132] width 30 height 13
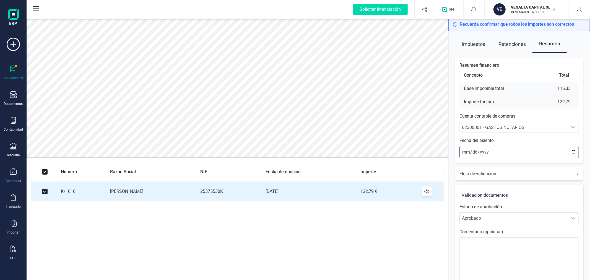
click at [573, 153] on input "[DATE]" at bounding box center [518, 152] width 119 height 12
type input "2025-09-01"
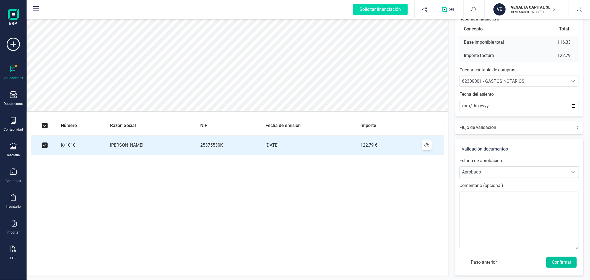
click at [568, 261] on button "Confirmar" at bounding box center [561, 261] width 30 height 11
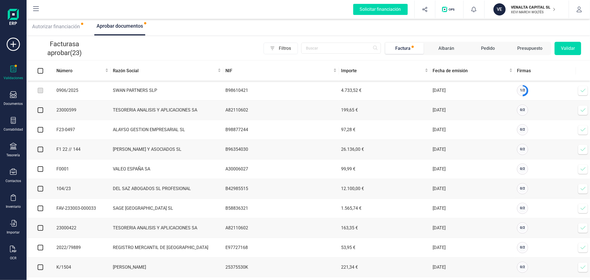
click at [581, 88] on icon at bounding box center [583, 91] width 6 height 6
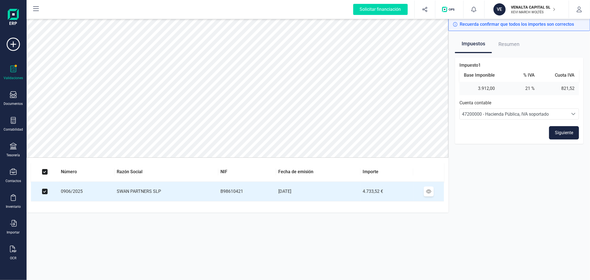
click at [568, 132] on button "Siguiente" at bounding box center [564, 132] width 30 height 13
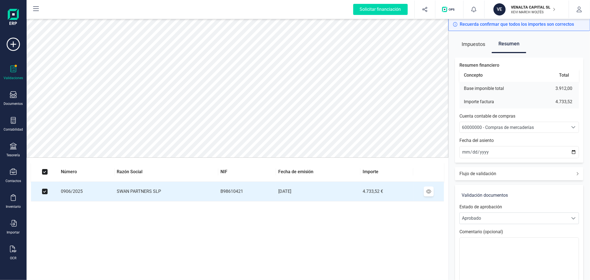
click at [565, 129] on div "60000000 - Compras de mercaderías" at bounding box center [514, 127] width 104 height 7
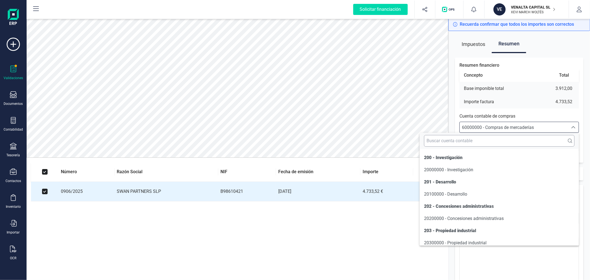
scroll to position [2830, 0]
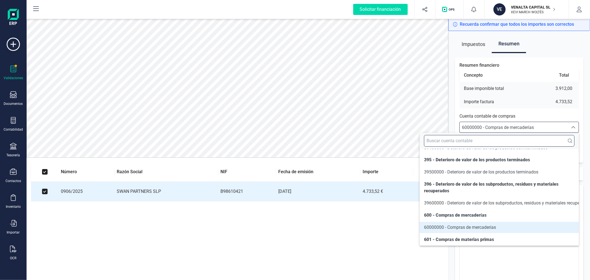
click at [553, 143] on input "text" at bounding box center [499, 141] width 150 height 12
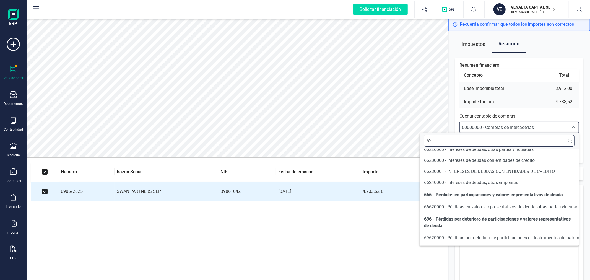
scroll to position [12, 0]
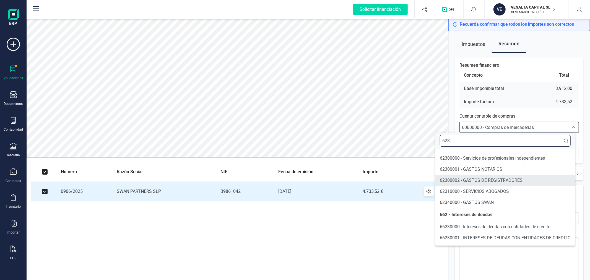
type input "623"
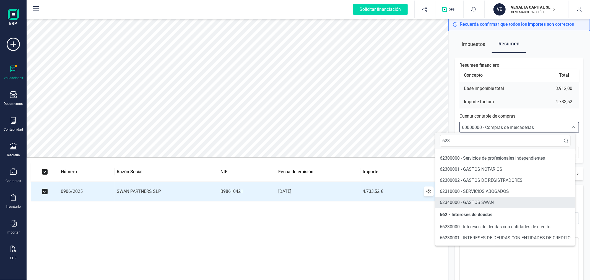
click at [504, 200] on li "62340000 - GASTOS SWAN" at bounding box center [505, 202] width 140 height 11
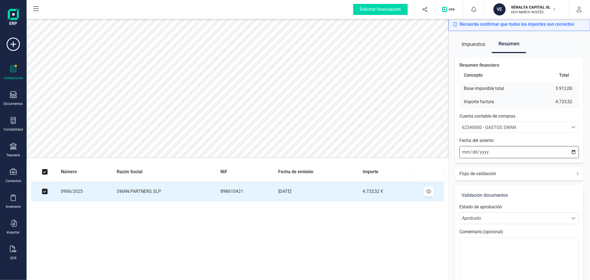
click at [573, 153] on input "[DATE]" at bounding box center [518, 152] width 119 height 12
type input "2025-09-04"
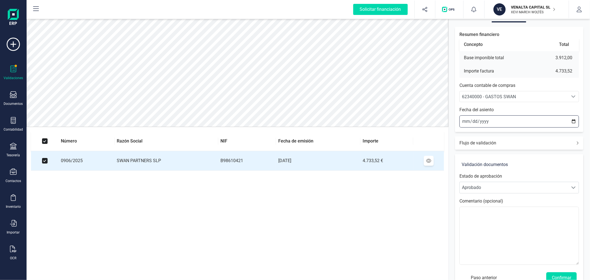
scroll to position [46, 0]
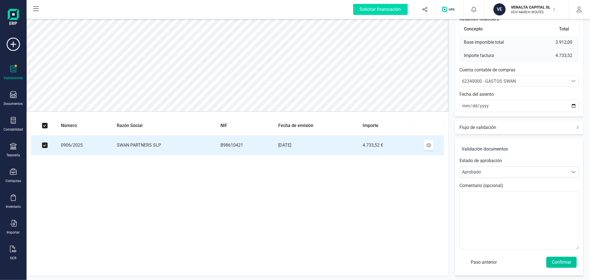
click at [562, 263] on button "Confirmar" at bounding box center [561, 261] width 30 height 11
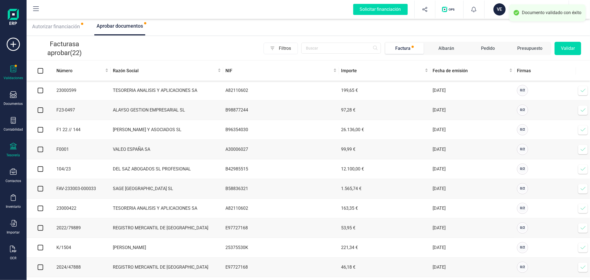
click at [12, 150] on div at bounding box center [13, 147] width 7 height 8
click at [43, 122] on span "Cartera" at bounding box center [56, 118] width 26 height 7
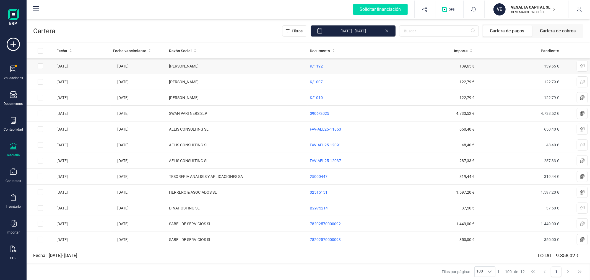
click at [38, 65] on input "Row Selected 5df11112-47b8-4f21-805a-42ddb86f19ef" at bounding box center [41, 66] width 6 height 6
checkbox input "true"
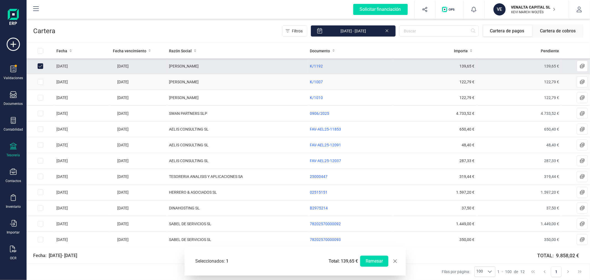
click at [38, 81] on input "Row Selected 733820d8-ffcd-4daa-b59e-9939d8b3196a" at bounding box center [41, 82] width 6 height 6
checkbox input "true"
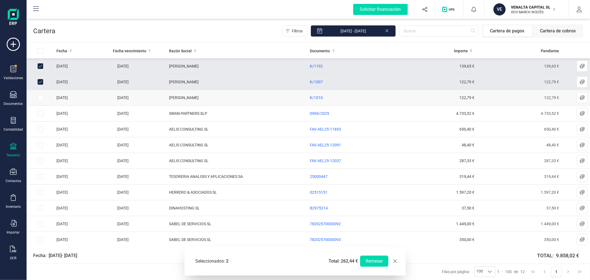
click at [38, 97] on input "Row Selected 24516d37-3259-470b-bb96-d15c4638bc7a" at bounding box center [41, 98] width 6 height 6
checkbox input "true"
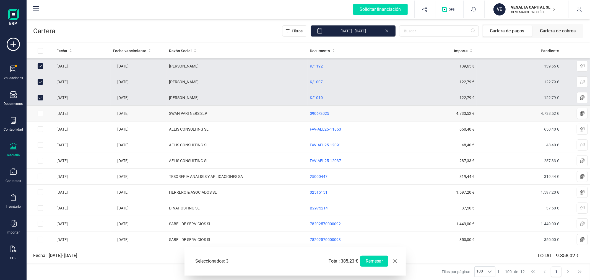
click at [40, 111] on input "Row Selected cba241df-6802-4854-8321-2a4ebb8a5fb3" at bounding box center [41, 114] width 6 height 6
checkbox input "true"
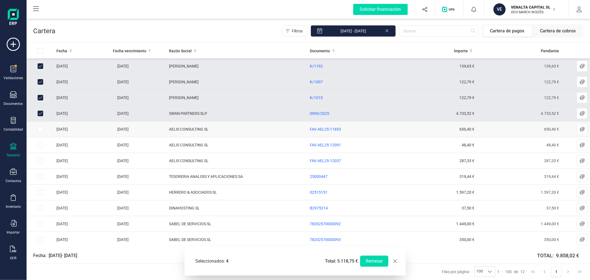
click at [40, 129] on input "Row Selected 5b2ec0aa-e4db-4876-86e4-89b99df043b9" at bounding box center [41, 129] width 6 height 6
checkbox input "true"
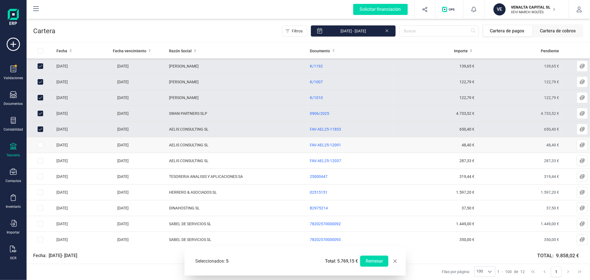
click at [40, 146] on input "Row Selected ac115b4c-d437-4279-baa4-dd5b72594379" at bounding box center [41, 145] width 6 height 6
checkbox input "true"
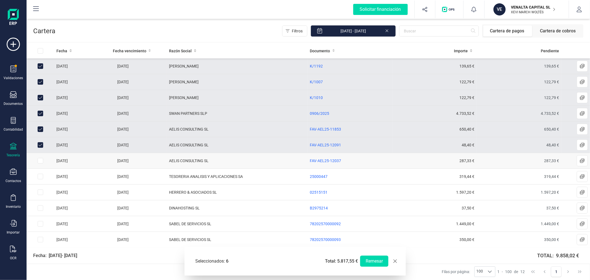
click at [39, 159] on input "Row Selected fb69e89f-19c6-4ce6-886a-8c3d79e47a56" at bounding box center [41, 161] width 6 height 6
checkbox input "true"
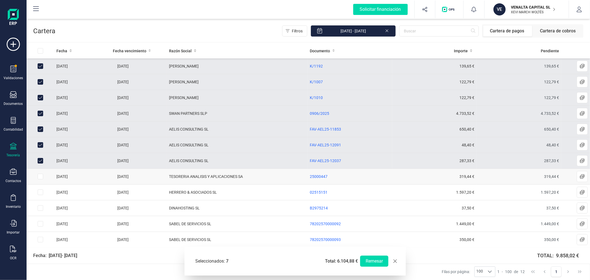
click at [39, 176] on input "Row Selected 8a3ca558-5ce3-4f81-8bec-9e7f14c12c3b" at bounding box center [41, 177] width 6 height 6
checkbox input "true"
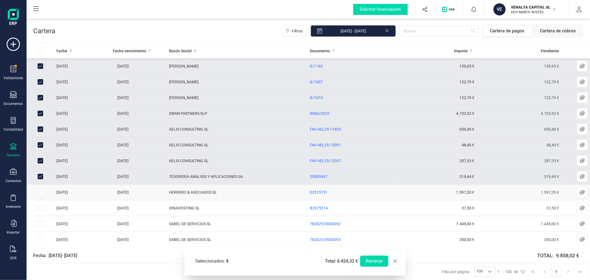
click at [39, 192] on input "Row Selected 6fe99b5d-abeb-4003-af63-b27ce2d91bc6" at bounding box center [41, 192] width 6 height 6
checkbox input "true"
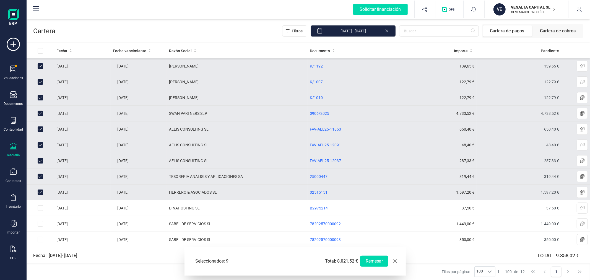
scroll to position [0, 0]
click at [375, 260] on button "Remesar" at bounding box center [374, 260] width 28 height 11
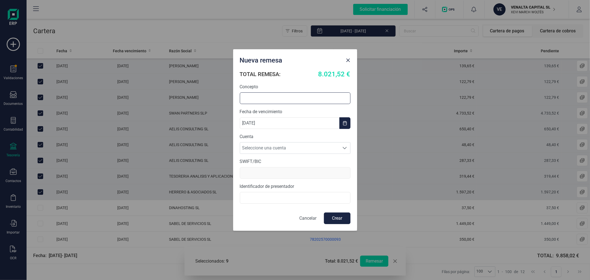
click at [326, 98] on input "text" at bounding box center [295, 98] width 111 height 12
type input "REMESA SEPTIEMBRE"
click at [274, 150] on span "Seleccione una cuenta" at bounding box center [289, 147] width 99 height 11
click at [271, 159] on li "ES5421006098911300011233" at bounding box center [295, 161] width 111 height 11
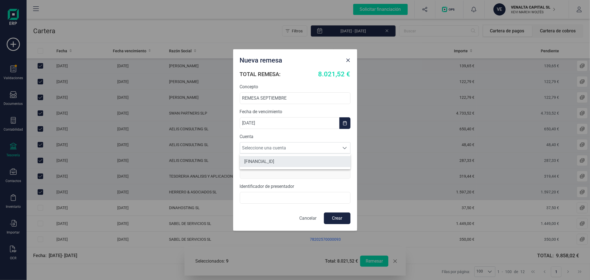
type input "CAIXESBBXXX"
type input "B98836612"
click at [335, 216] on button "Crear" at bounding box center [337, 218] width 27 height 12
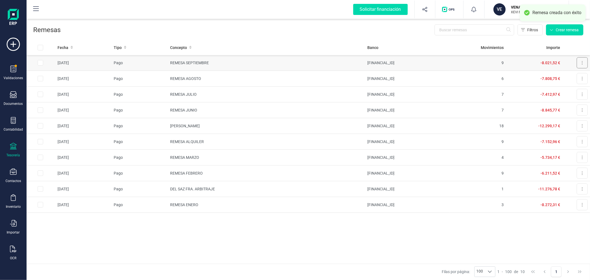
click at [582, 62] on button at bounding box center [581, 62] width 11 height 11
click at [565, 75] on span "Descargar documento" at bounding box center [563, 77] width 38 height 6
click at [275, 23] on div "Remesas Filtros Crear remesa" at bounding box center [308, 29] width 563 height 22
click at [530, 4] on div "VENALTA CAPITAL SL XEVI MARCH WOLTÉS" at bounding box center [530, 9] width 43 height 12
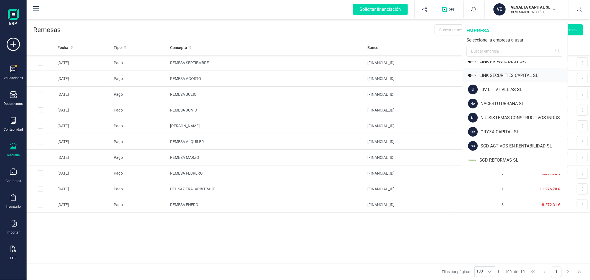
scroll to position [399, 0]
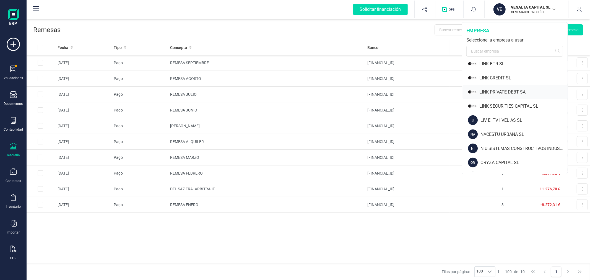
click at [502, 91] on div "LINK PRIVATE DEBT SA" at bounding box center [523, 92] width 88 height 7
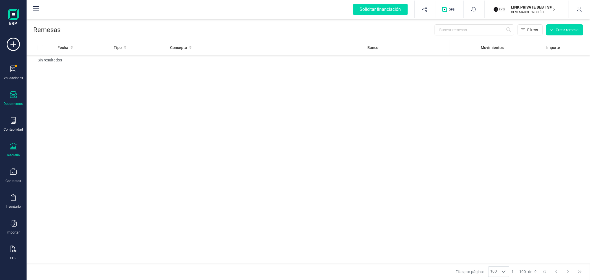
click at [10, 102] on div "Documentos" at bounding box center [13, 103] width 19 height 4
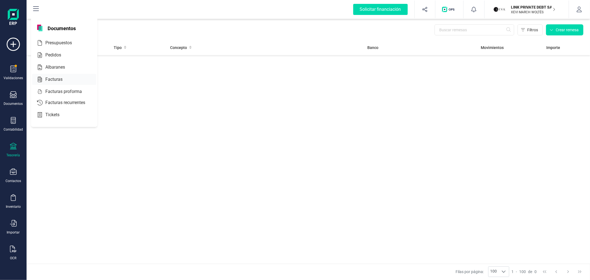
click at [51, 77] on span "Facturas" at bounding box center [57, 79] width 29 height 7
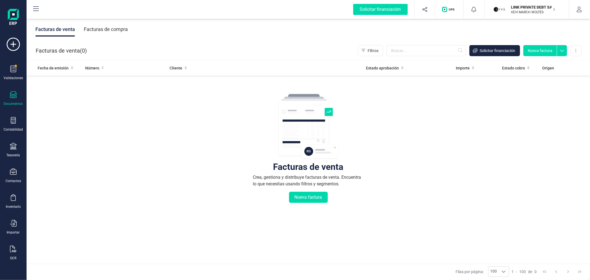
click at [114, 27] on div "Facturas de compra" at bounding box center [106, 29] width 44 height 14
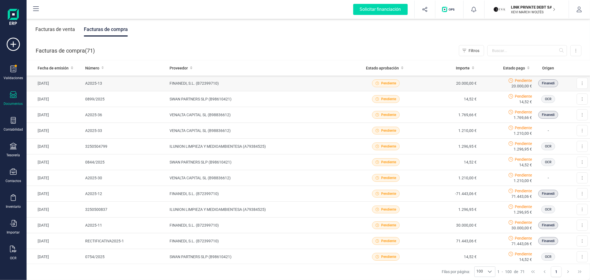
click at [206, 87] on td "FINANEDI, S.L. (B72399710)" at bounding box center [260, 83] width 187 height 16
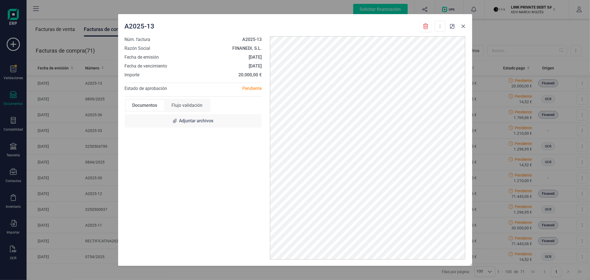
click at [462, 25] on icon "Close" at bounding box center [463, 26] width 4 height 4
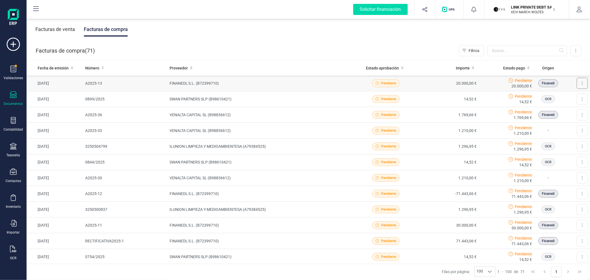
click at [578, 86] on button at bounding box center [581, 83] width 11 height 11
click at [566, 98] on span "Descargar documento" at bounding box center [563, 97] width 38 height 6
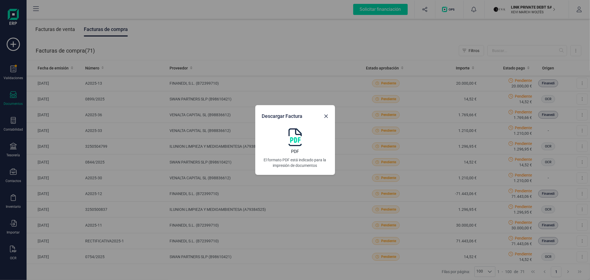
click at [296, 140] on img at bounding box center [294, 137] width 13 height 18
click at [325, 115] on icon "Close" at bounding box center [326, 116] width 4 height 4
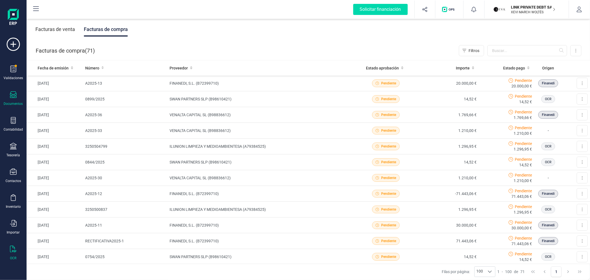
click at [9, 250] on div "OCR" at bounding box center [13, 252] width 22 height 15
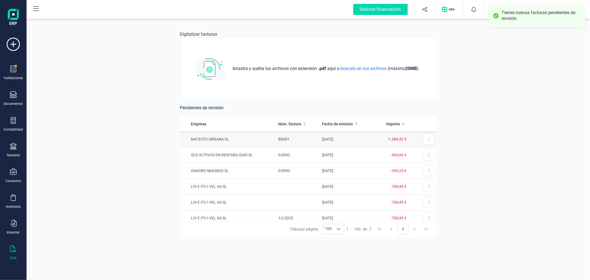
click at [319, 141] on td "25/08/2025" at bounding box center [346, 139] width 54 height 16
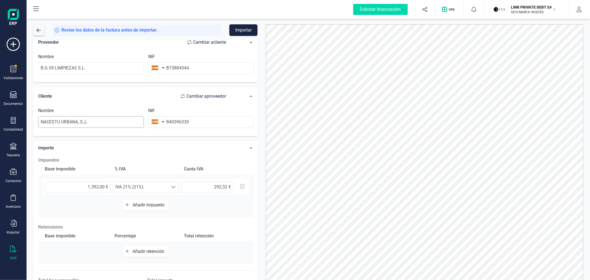
scroll to position [87, 0]
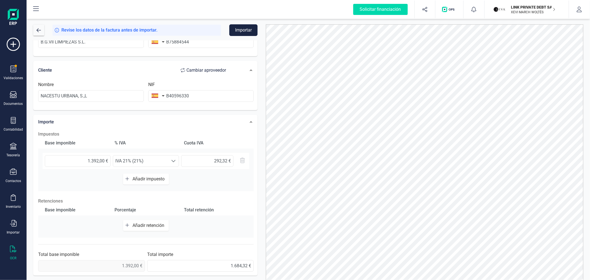
click at [249, 28] on button "Importar" at bounding box center [243, 30] width 28 height 12
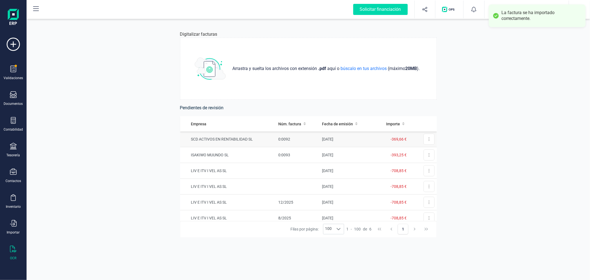
click at [308, 140] on td "0:0092" at bounding box center [298, 139] width 44 height 16
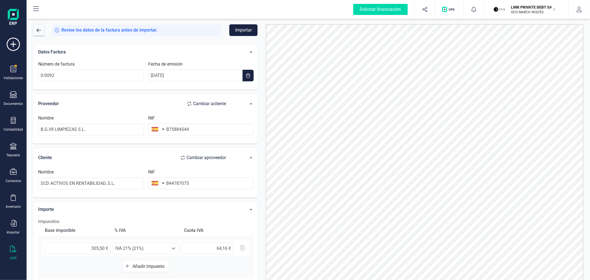
click at [243, 28] on button "Importar" at bounding box center [243, 30] width 28 height 12
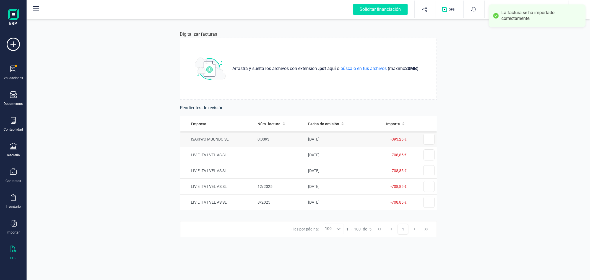
click at [275, 140] on td "0:0093" at bounding box center [280, 139] width 50 height 16
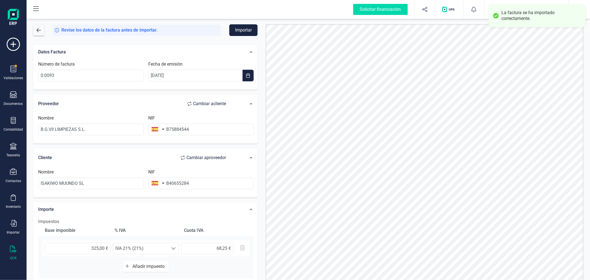
click at [241, 29] on button "Importar" at bounding box center [243, 30] width 28 height 12
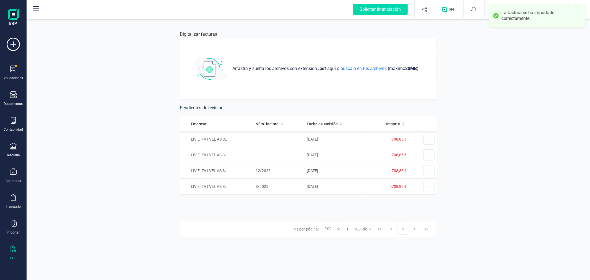
click at [506, 114] on div "Digitalizar facturas Arrastra y suelta los archivos con extensión .pdf aquí o b…" at bounding box center [308, 149] width 563 height 262
click at [505, 11] on div "button" at bounding box center [499, 9] width 13 height 12
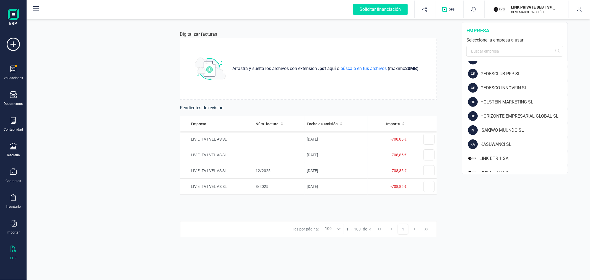
scroll to position [307, 0]
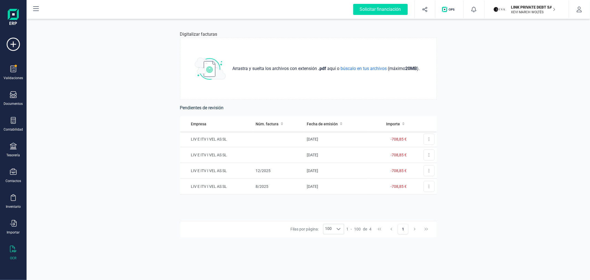
click at [72, 93] on div "Digitalizar facturas Arrastra y suelta los archivos con extensión .pdf aquí o b…" at bounding box center [308, 149] width 563 height 262
click at [515, 9] on p "LINK PRIVATE DEBT SA" at bounding box center [533, 7] width 44 height 6
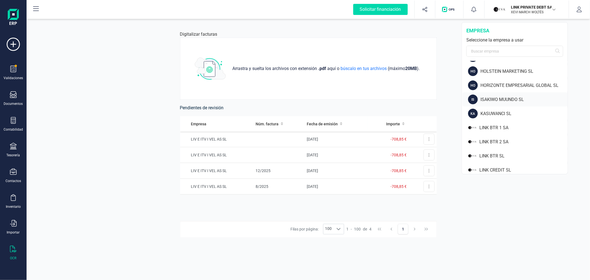
click at [499, 99] on div "ISAKIWO MUUNDO SL" at bounding box center [523, 99] width 87 height 7
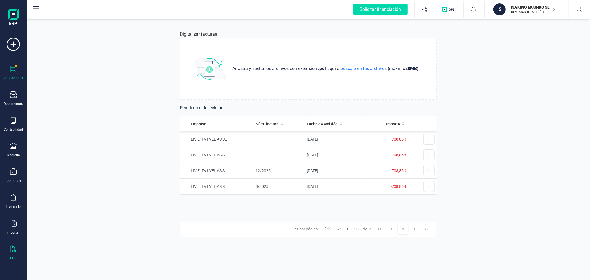
click at [7, 70] on div "Validaciones" at bounding box center [13, 73] width 22 height 15
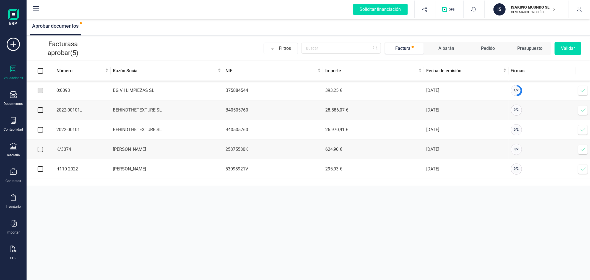
click at [579, 91] on span at bounding box center [582, 90] width 11 height 11
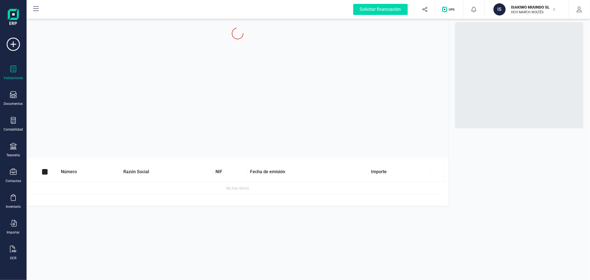
checkbox input "true"
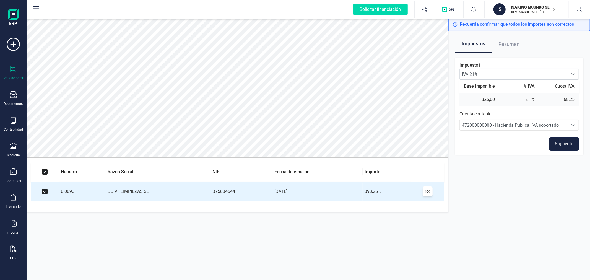
click at [560, 138] on button "Siguiente" at bounding box center [564, 143] width 30 height 13
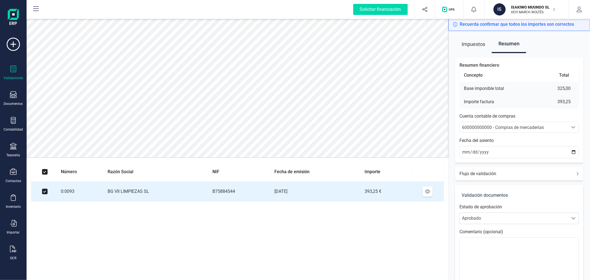
click at [518, 132] on span "600000000000 - Compras de mercaderías" at bounding box center [513, 127] width 108 height 11
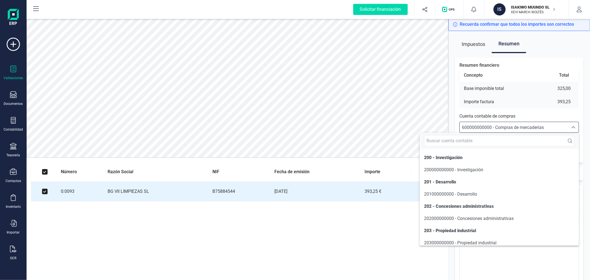
scroll to position [2675, 0]
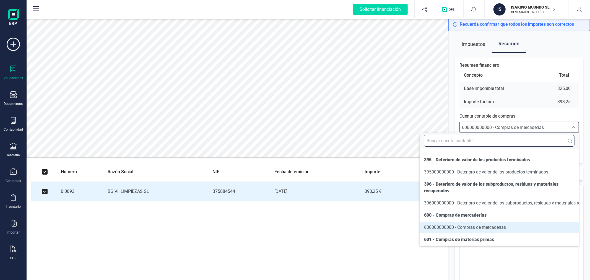
click at [490, 141] on input "text" at bounding box center [499, 141] width 150 height 12
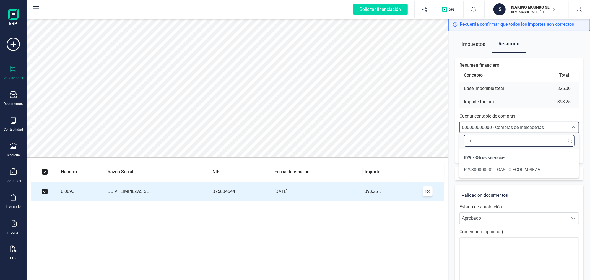
scroll to position [0, 0]
click at [496, 139] on input "lim" at bounding box center [518, 141] width 111 height 12
type input "blan"
click at [509, 167] on span "629300000003 - GASTO BLANCA SUSANA GUILLEN" at bounding box center [506, 169] width 87 height 5
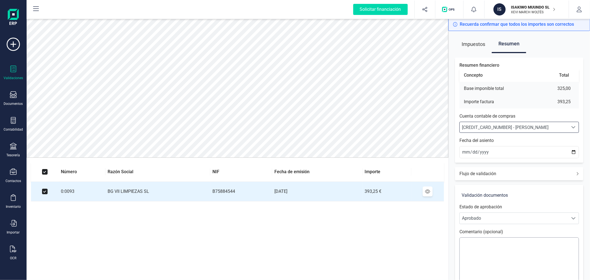
scroll to position [46, 0]
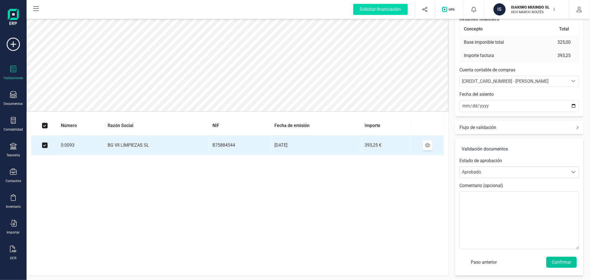
click at [560, 265] on button "Confirmar" at bounding box center [561, 261] width 30 height 11
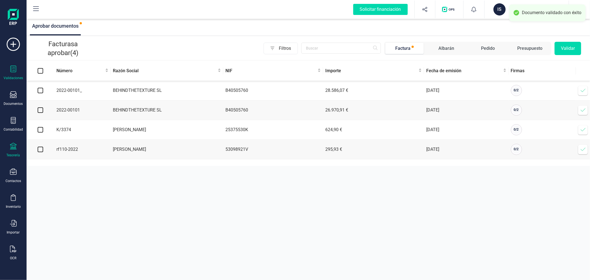
click at [9, 153] on div "Tesorería" at bounding box center [13, 150] width 22 height 15
click at [42, 119] on icon at bounding box center [40, 119] width 6 height 6
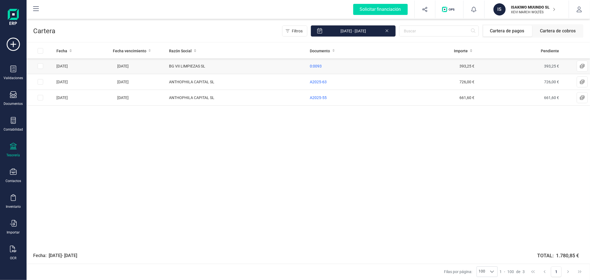
click at [34, 64] on td at bounding box center [41, 66] width 28 height 16
click at [40, 67] on input "Row Selected 9ba68ecb-d67e-4a9a-8f47-7ca16b4eeff2" at bounding box center [41, 66] width 6 height 6
checkbox input "true"
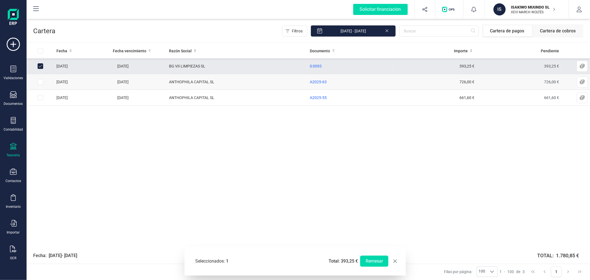
click at [40, 80] on input "Row Selected dd602fbb-1cf5-4f9c-a64a-f11db6ab61ce" at bounding box center [41, 82] width 6 height 6
checkbox input "true"
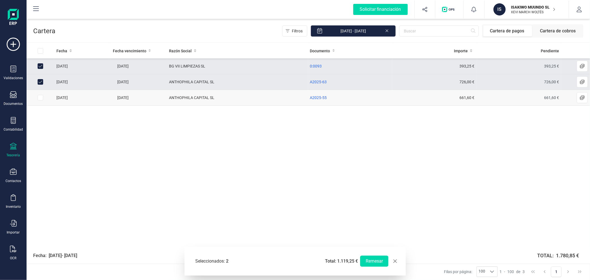
click at [40, 97] on input "Row Selected 77f5b072-d787-45b6-8607-34f2dc3f84b8" at bounding box center [41, 98] width 6 height 6
checkbox input "true"
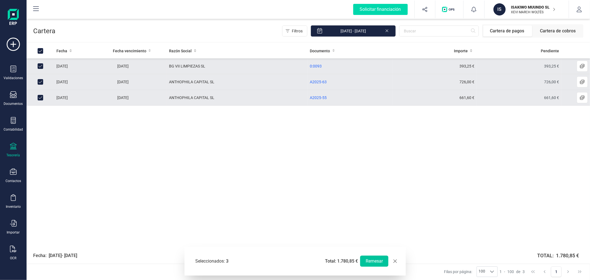
click at [376, 263] on button "Remesar" at bounding box center [374, 260] width 28 height 11
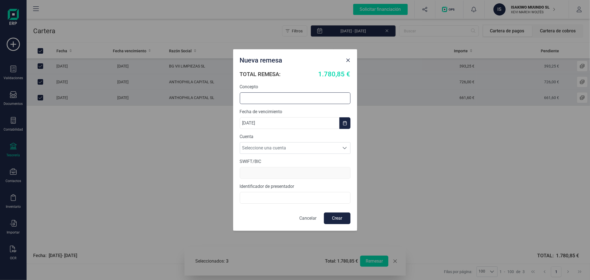
click at [265, 97] on input "text" at bounding box center [295, 98] width 111 height 12
type input "REMESA SEPTIEMBRE"
click at [274, 145] on span "Seleccione una cuenta" at bounding box center [289, 147] width 99 height 11
click at [274, 161] on li "ES7900496964652010010401" at bounding box center [295, 161] width 111 height 11
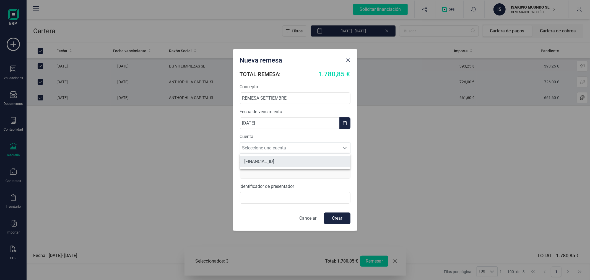
type input "BSCHESMM"
type input "B40655284"
click at [336, 220] on button "Crear" at bounding box center [337, 218] width 27 height 12
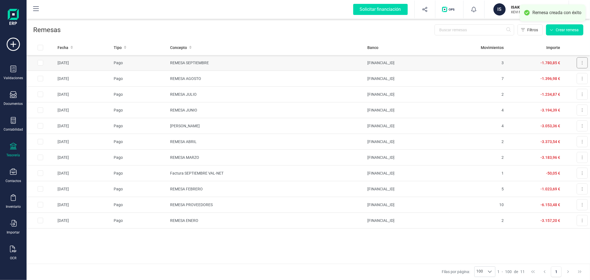
click at [583, 61] on button at bounding box center [581, 62] width 11 height 11
click at [566, 77] on span "Descargar documento" at bounding box center [563, 77] width 38 height 6
click at [491, 9] on div "IS ISAKIWO MUUNDO SL XEVI MARCH WOLTÉS" at bounding box center [524, 9] width 66 height 12
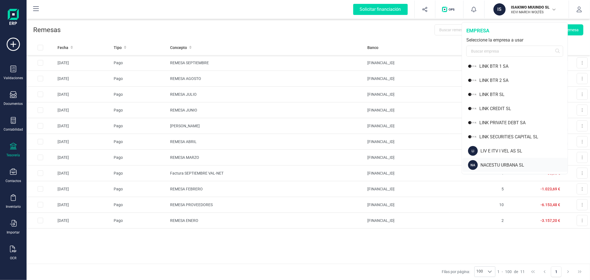
scroll to position [399, 0]
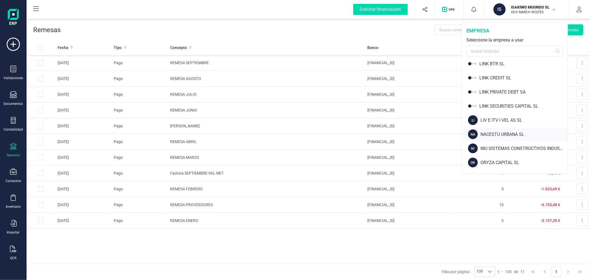
click at [493, 133] on div "NACESTU URBANA SL" at bounding box center [523, 134] width 87 height 7
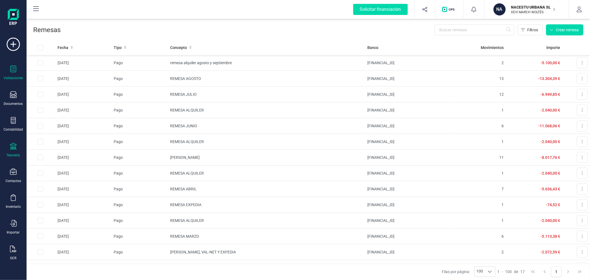
click at [11, 71] on icon at bounding box center [14, 69] width 6 height 7
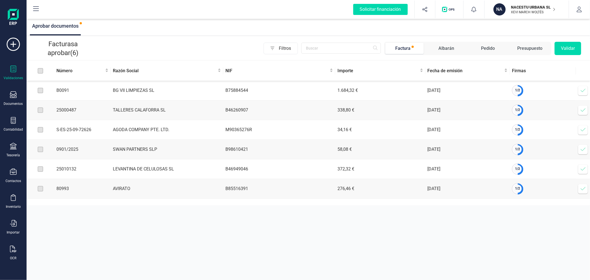
click at [585, 89] on icon at bounding box center [583, 91] width 6 height 6
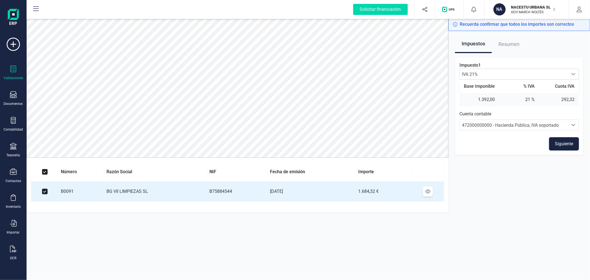
click at [566, 145] on button "Siguiente" at bounding box center [564, 143] width 30 height 13
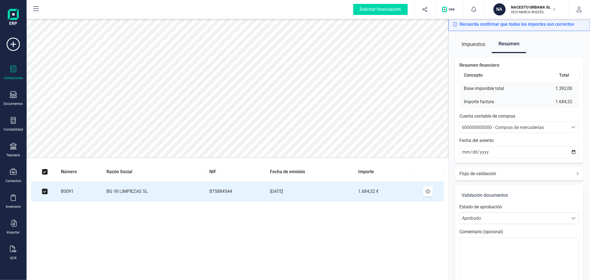
click at [552, 125] on div "600000000000 - Compras de mercaderías" at bounding box center [514, 127] width 104 height 7
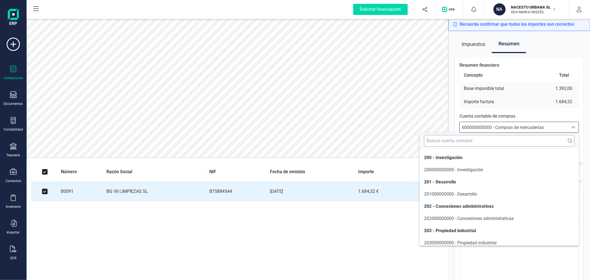
scroll to position [2664, 0]
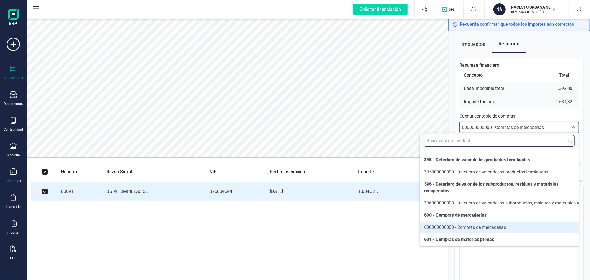
click at [503, 142] on input "text" at bounding box center [499, 141] width 150 height 12
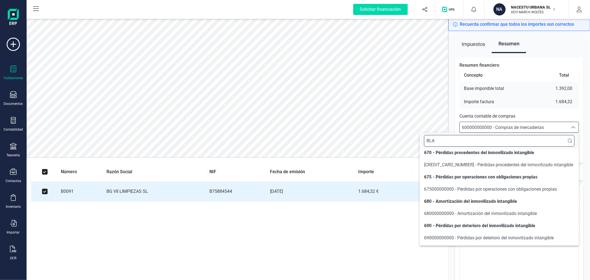
scroll to position [0, 0]
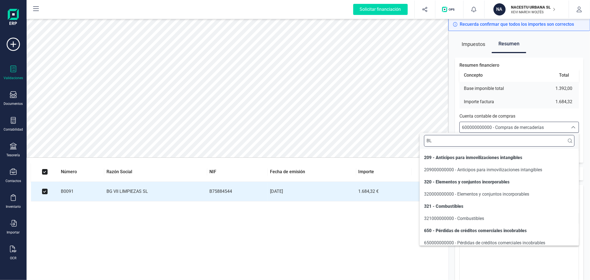
type input "B"
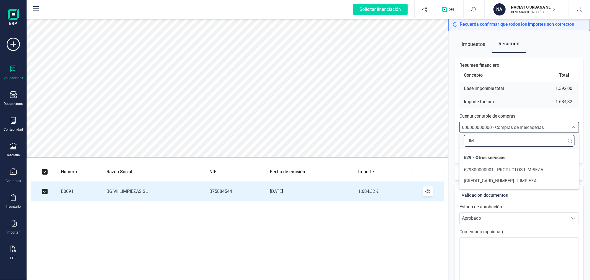
type input "LIM"
click at [485, 176] on li "629300000003 - LIMPIEZA" at bounding box center [518, 180] width 119 height 11
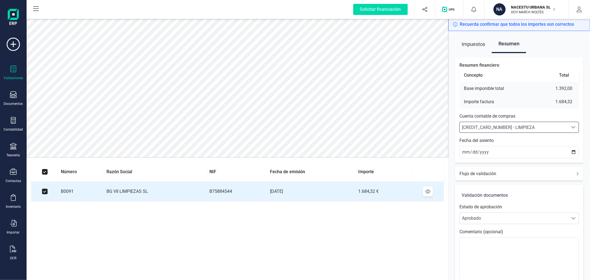
scroll to position [46, 0]
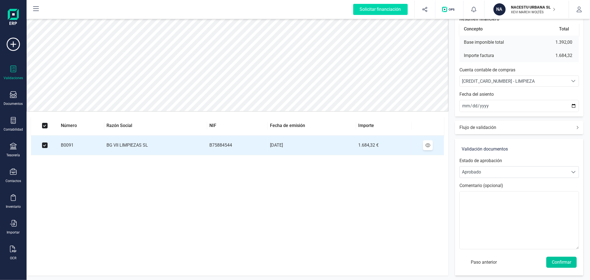
click at [560, 260] on button "Confirmar" at bounding box center [561, 261] width 30 height 11
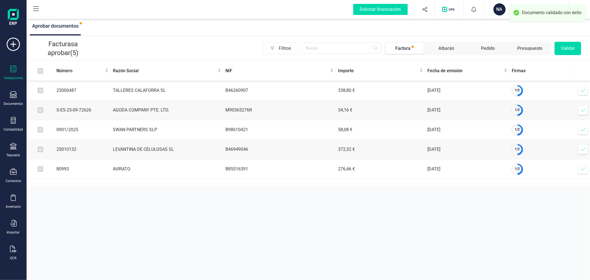
click at [583, 88] on icon at bounding box center [583, 91] width 6 height 6
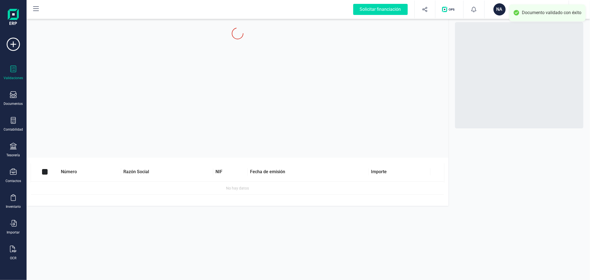
checkbox input "true"
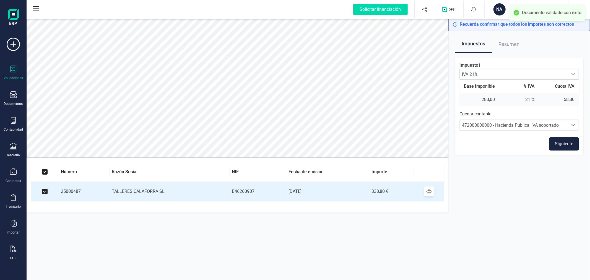
click at [567, 139] on button "Siguiente" at bounding box center [564, 143] width 30 height 13
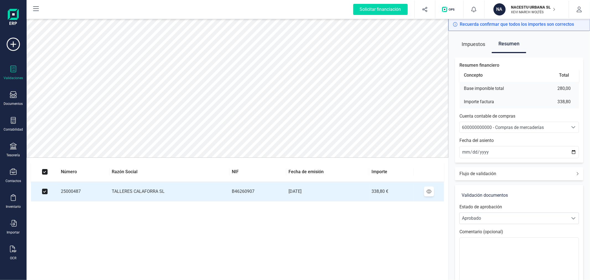
click at [521, 127] on span "600000000000 - Compras de mercaderías" at bounding box center [503, 127] width 82 height 5
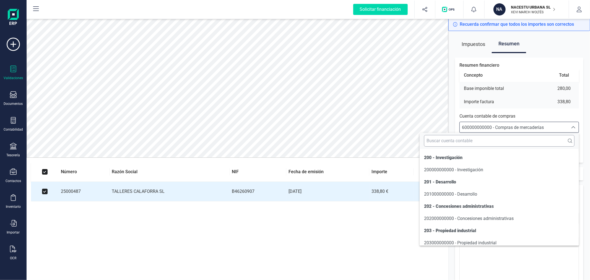
scroll to position [2664, 0]
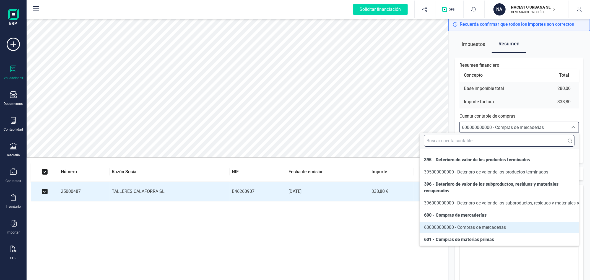
click at [518, 135] on input "text" at bounding box center [499, 141] width 150 height 12
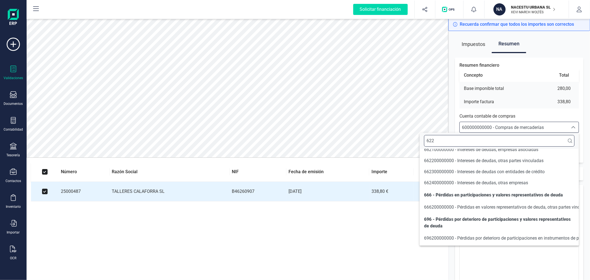
scroll to position [0, 0]
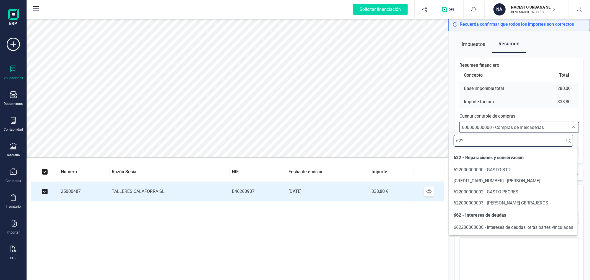
click at [521, 138] on input "622" at bounding box center [512, 141] width 119 height 12
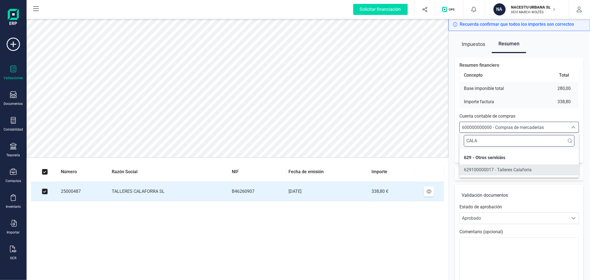
type input "CALA"
click at [514, 167] on span "629100000017 - Talleres Calaforra" at bounding box center [497, 169] width 68 height 5
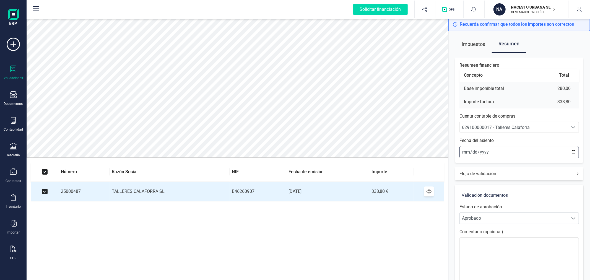
drag, startPoint x: 574, startPoint y: 151, endPoint x: 570, endPoint y: 151, distance: 3.6
click at [573, 151] on input "[DATE]" at bounding box center [518, 152] width 119 height 12
type input "2025-09-01"
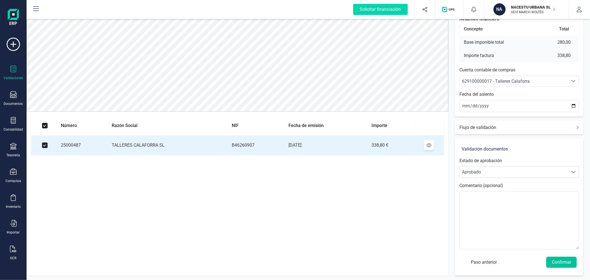
click at [562, 262] on button "Confirmar" at bounding box center [561, 261] width 30 height 11
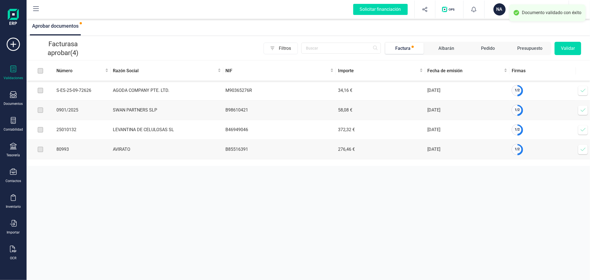
click at [583, 92] on icon at bounding box center [583, 91] width 6 height 6
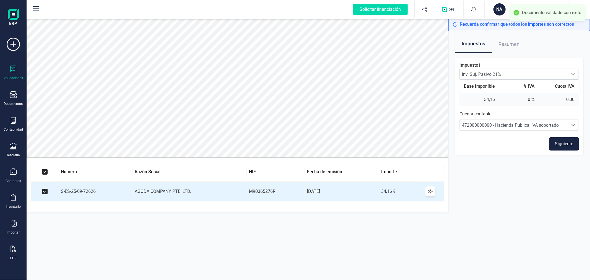
click at [562, 140] on button "Siguiente" at bounding box center [564, 143] width 30 height 13
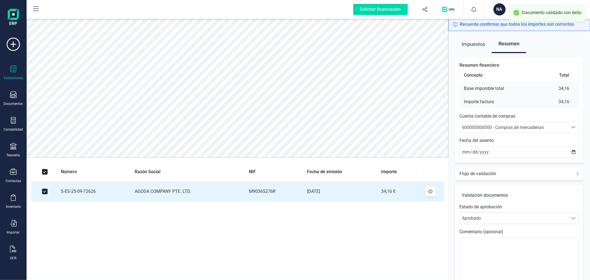
click at [522, 130] on div "600000000000 - Compras de mercaderías" at bounding box center [514, 127] width 104 height 7
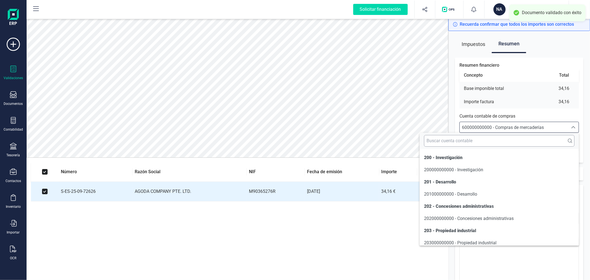
scroll to position [2664, 0]
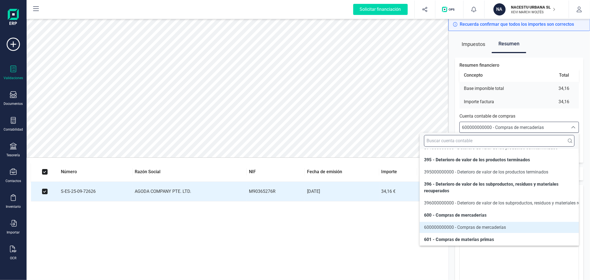
click at [518, 140] on input "text" at bounding box center [499, 141] width 150 height 12
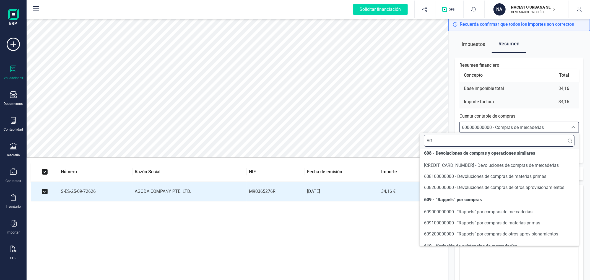
scroll to position [0, 0]
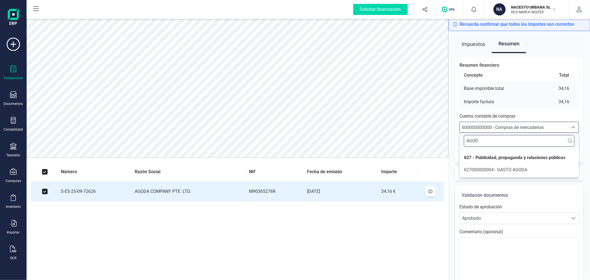
type input "AGOD"
click at [512, 171] on span "627000000004 - GASTO AGODA" at bounding box center [494, 169] width 63 height 5
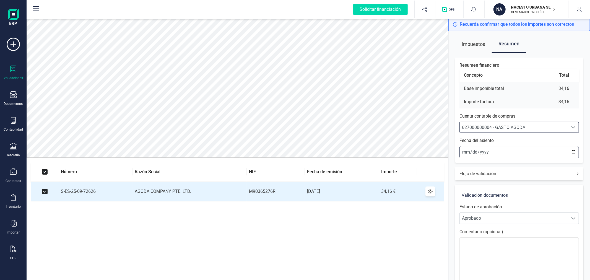
click at [572, 151] on input "[DATE]" at bounding box center [518, 152] width 119 height 12
type input "2025-09-18"
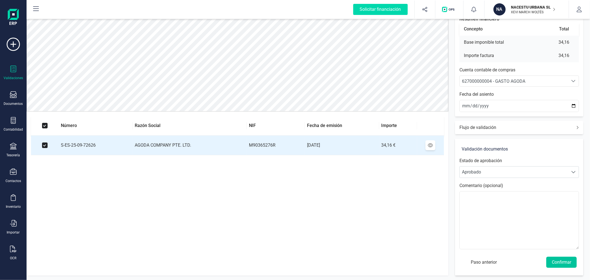
click at [565, 266] on button "Confirmar" at bounding box center [561, 261] width 30 height 11
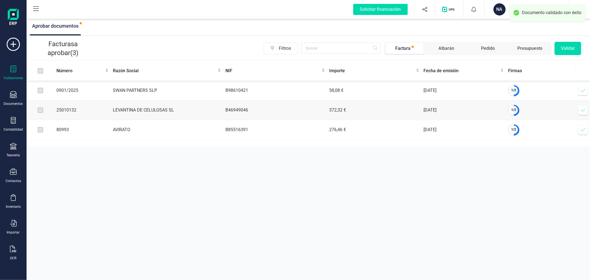
click at [582, 90] on icon at bounding box center [583, 91] width 6 height 6
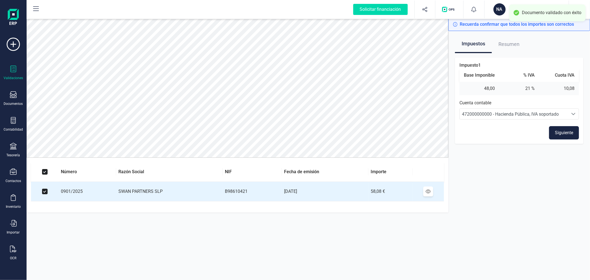
click at [573, 132] on button "Siguiente" at bounding box center [564, 132] width 30 height 13
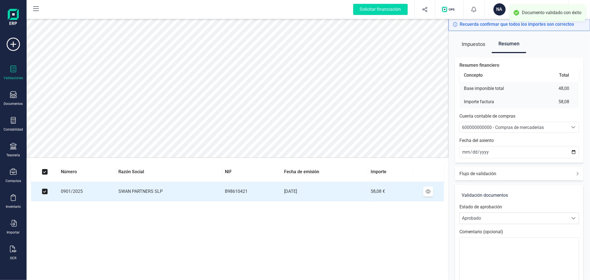
click at [513, 124] on span "600000000000 - Compras de mercaderías" at bounding box center [513, 127] width 108 height 11
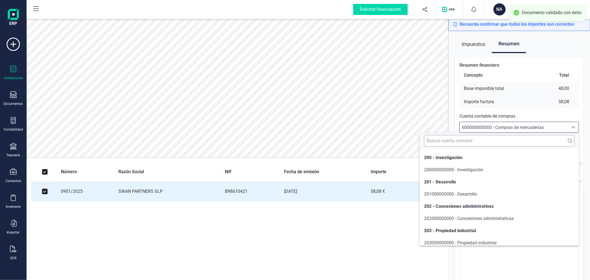
scroll to position [2664, 0]
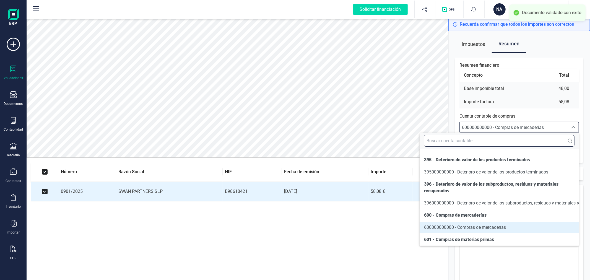
click at [519, 140] on input "text" at bounding box center [499, 141] width 150 height 12
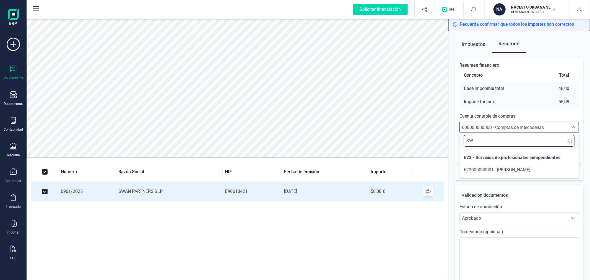
scroll to position [0, 0]
type input "SWA"
click at [510, 172] on span "623000000001 - GASTO SWAN" at bounding box center [496, 169] width 66 height 7
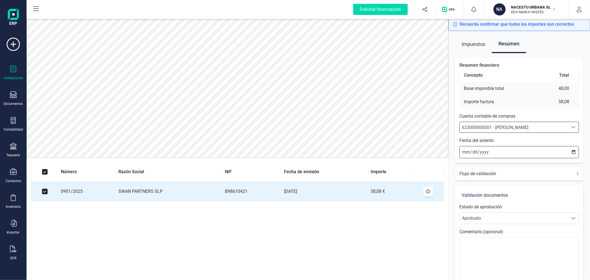
click at [573, 151] on input "[DATE]" at bounding box center [518, 152] width 119 height 12
type input "2025-09-04"
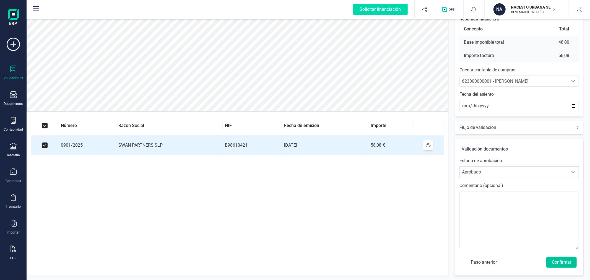
click at [563, 259] on button "Confirmar" at bounding box center [561, 261] width 30 height 11
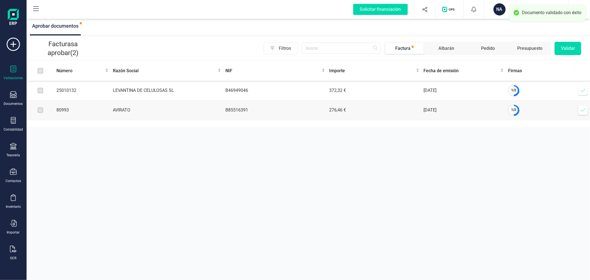
click at [582, 92] on icon at bounding box center [582, 90] width 5 height 3
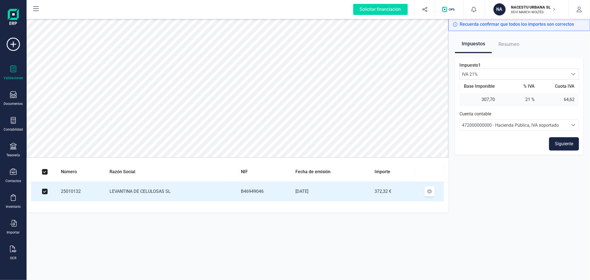
click at [568, 140] on button "Siguiente" at bounding box center [564, 143] width 30 height 13
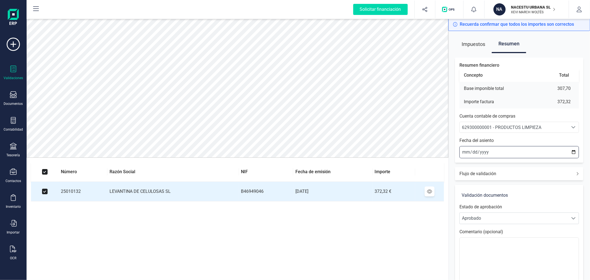
click at [573, 150] on input "[DATE]" at bounding box center [518, 152] width 119 height 12
type input "[DATE]"
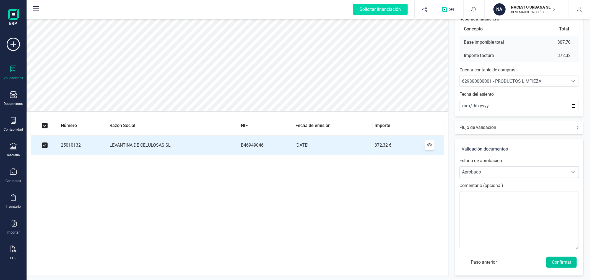
click at [567, 262] on button "Confirmar" at bounding box center [561, 261] width 30 height 11
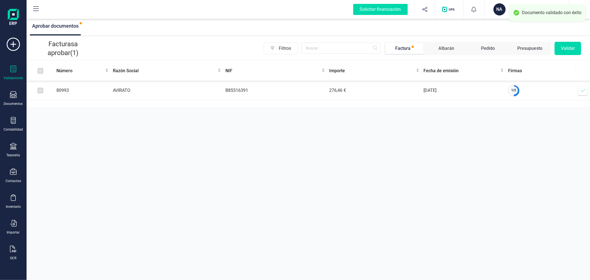
click at [585, 91] on icon at bounding box center [583, 91] width 6 height 6
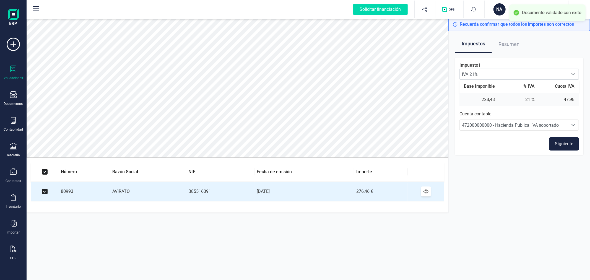
click at [560, 143] on button "Siguiente" at bounding box center [564, 143] width 30 height 13
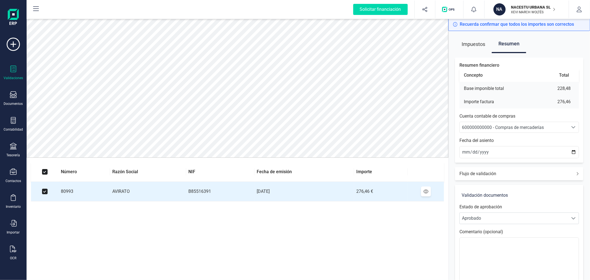
click at [551, 127] on div "600000000000 - Compras de mercaderías" at bounding box center [514, 127] width 104 height 7
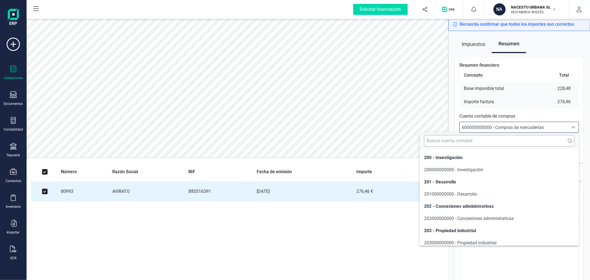
scroll to position [2664, 0]
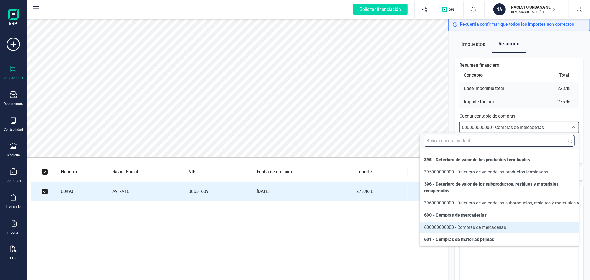
click at [505, 142] on input "text" at bounding box center [499, 141] width 150 height 12
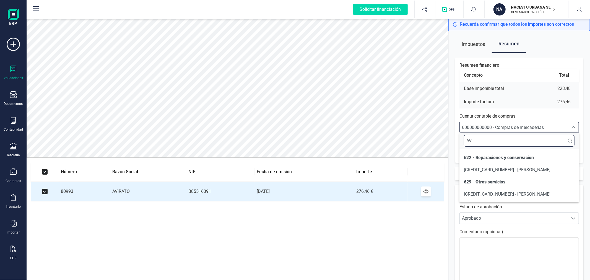
scroll to position [0, 0]
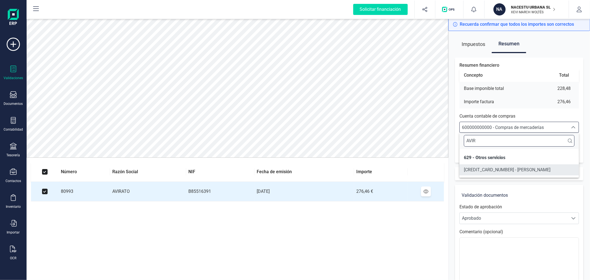
type input "AVIR"
click at [512, 167] on span "629500000001 - GASTO AVIRATO" at bounding box center [506, 169] width 87 height 5
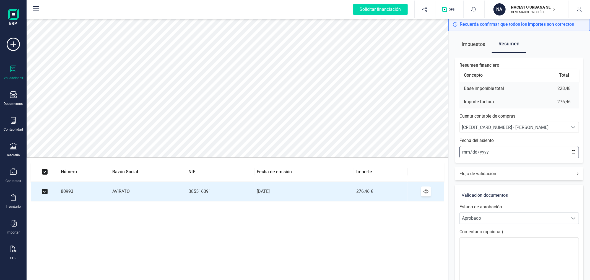
click at [573, 152] on input "[DATE]" at bounding box center [518, 152] width 119 height 12
type input "[DATE]"
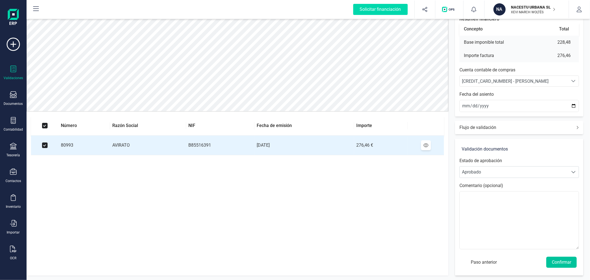
click at [562, 261] on button "Confirmar" at bounding box center [561, 261] width 30 height 11
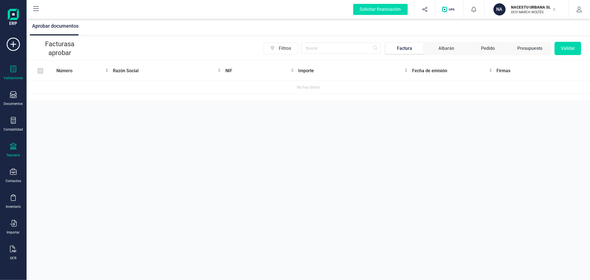
click at [19, 151] on div "Tesorería" at bounding box center [13, 150] width 22 height 15
click at [51, 121] on span "Cartera" at bounding box center [56, 118] width 26 height 7
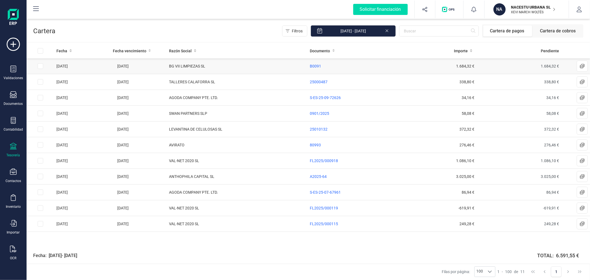
click at [39, 62] on td at bounding box center [41, 66] width 28 height 16
click at [39, 65] on input "Row Selected 1ababaa9-5209-40aa-8ff7-d78547e73465" at bounding box center [41, 66] width 6 height 6
checkbox input "true"
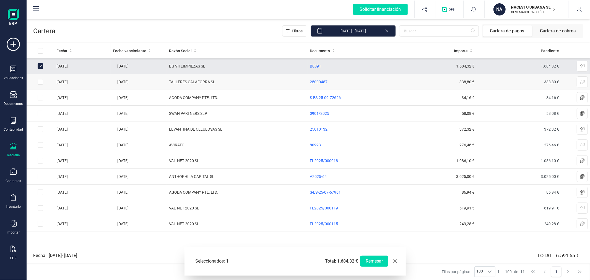
click at [41, 84] on input "Row Selected 96d18a89-1af2-4d23-a922-618eb3e359dc" at bounding box center [41, 82] width 6 height 6
checkbox input "true"
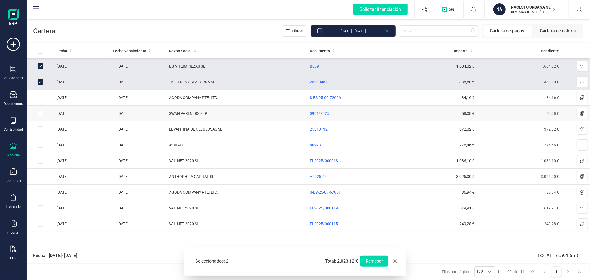
click at [40, 113] on input "Row Selected c8937a15-7f20-4f9d-a287-bcf22ebff44e" at bounding box center [41, 114] width 6 height 6
checkbox input "true"
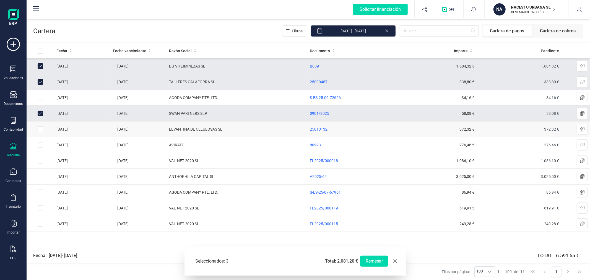
click at [41, 129] on input "Row Selected d8b8804c-5ac6-43fd-8143-b1775728bd2f" at bounding box center [41, 129] width 6 height 6
checkbox input "true"
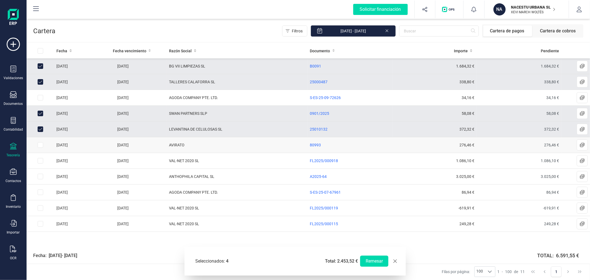
click at [40, 147] on input "Row Selected 51bc706a-9ec9-497a-8865-b8b8a41c7fb4" at bounding box center [41, 145] width 6 height 6
checkbox input "true"
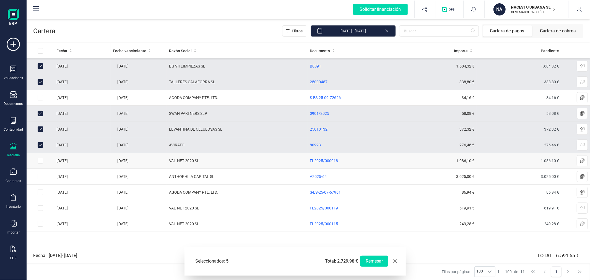
click at [41, 162] on input "Row Selected 5cb8a782-c7f1-4a1b-9ccc-e2030e14560a" at bounding box center [41, 161] width 6 height 6
checkbox input "true"
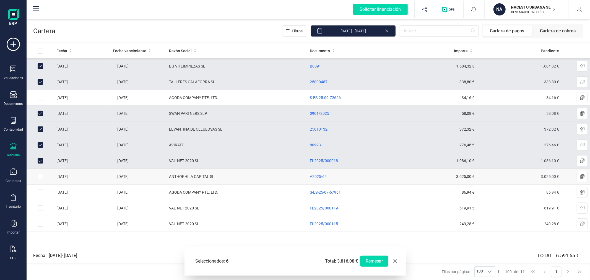
click at [41, 175] on input "Row Selected 39bfb822-bb8e-41bd-8717-dfb230b814cf" at bounding box center [41, 177] width 6 height 6
checkbox input "true"
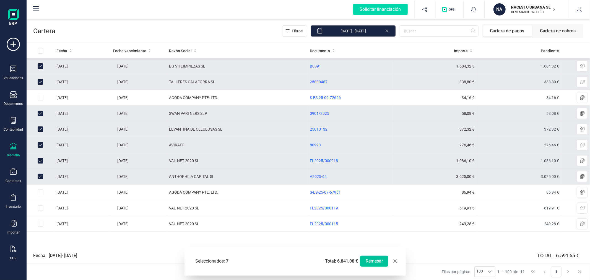
click at [373, 262] on button "Remesar" at bounding box center [374, 260] width 28 height 11
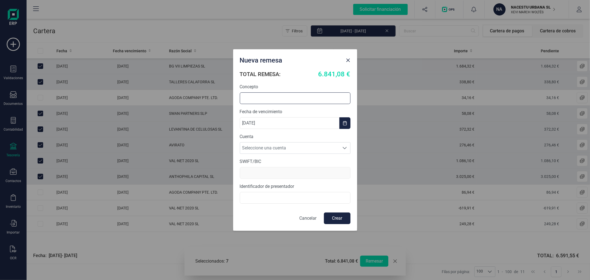
click at [291, 95] on input "text" at bounding box center [295, 98] width 111 height 12
type input "REMESA SEPTIEMBRE"
click at [294, 151] on span "Seleccione una cuenta" at bounding box center [289, 147] width 99 height 11
click at [292, 171] on li "ES7021008622630200158220" at bounding box center [295, 172] width 111 height 11
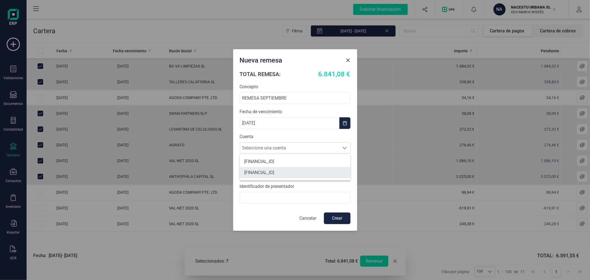
type input "CAIXESBBXXX"
type input "B40596330"
click at [334, 219] on button "Crear" at bounding box center [337, 218] width 27 height 12
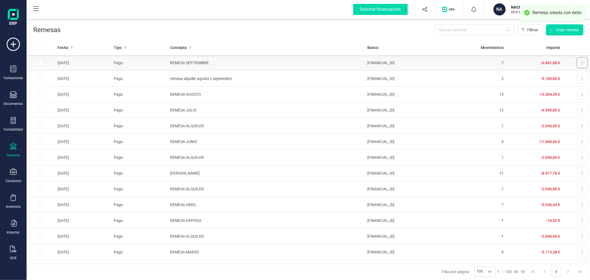
click at [576, 61] on button at bounding box center [581, 62] width 11 height 11
click at [558, 76] on span "Descargar documento" at bounding box center [563, 77] width 38 height 6
click at [491, 10] on div "NA NACESTU URBANA SL XEVI MARCH WOLTÉS" at bounding box center [524, 9] width 66 height 12
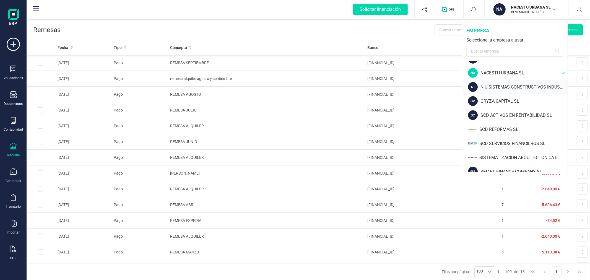
scroll to position [491, 0]
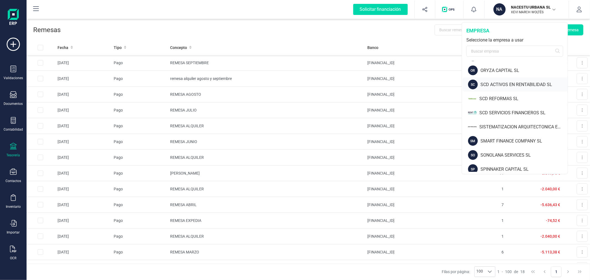
click at [502, 81] on div "SCD ACTIVOS EN RENTABILIDAD SL" at bounding box center [523, 84] width 87 height 7
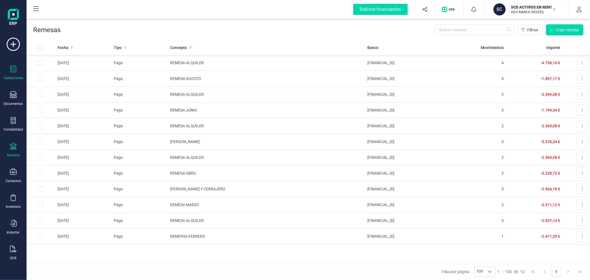
click at [15, 66] on icon at bounding box center [13, 69] width 7 height 7
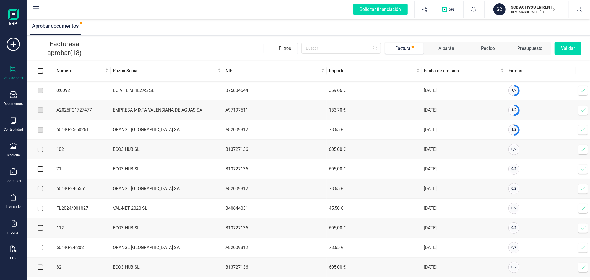
click at [579, 95] on span at bounding box center [582, 90] width 11 height 11
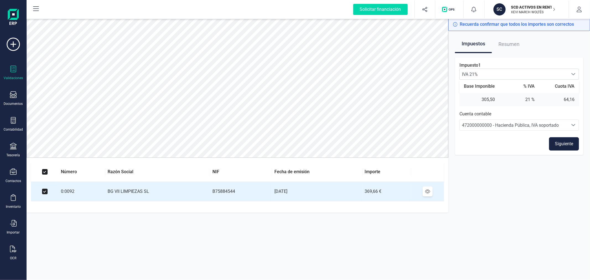
click at [556, 147] on button "Siguiente" at bounding box center [564, 143] width 30 height 13
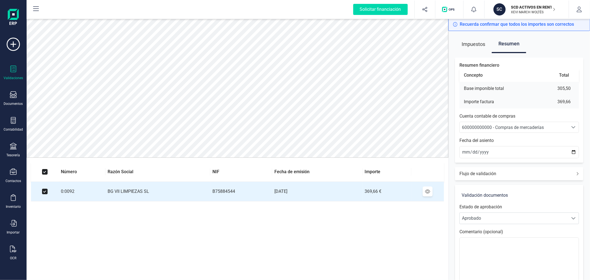
click at [540, 127] on span "600000000000 - Compras de mercaderías" at bounding box center [503, 127] width 82 height 5
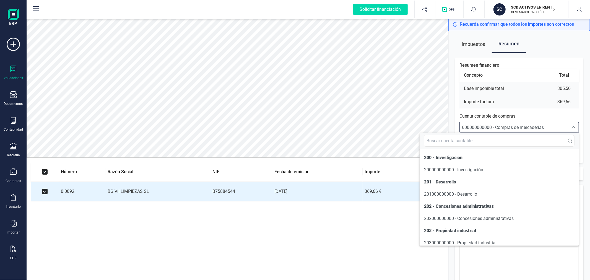
scroll to position [2653, 0]
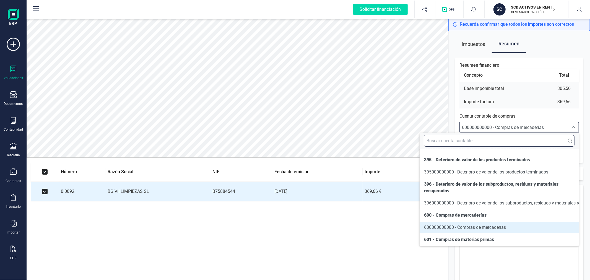
click at [483, 138] on input "text" at bounding box center [499, 141] width 150 height 12
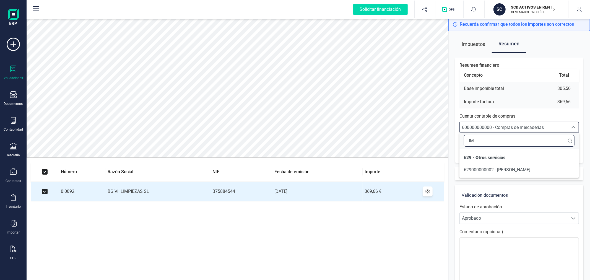
scroll to position [0, 0]
type input "LIM"
click at [476, 169] on span "629000000002 - GASTO LIMPIEZA" at bounding box center [496, 169] width 66 height 5
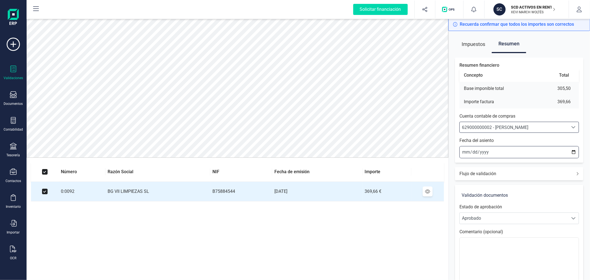
click at [574, 153] on input "[DATE]" at bounding box center [518, 152] width 119 height 12
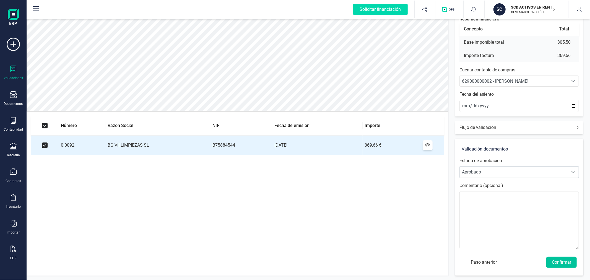
click at [562, 267] on button "Confirmar" at bounding box center [561, 261] width 30 height 11
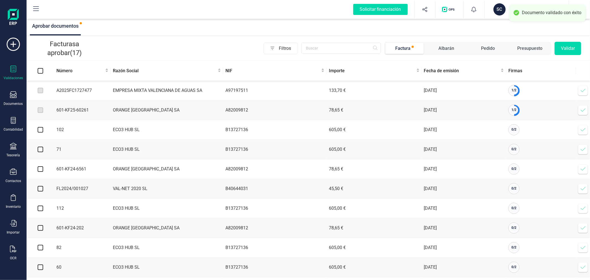
click at [581, 88] on icon at bounding box center [583, 91] width 6 height 6
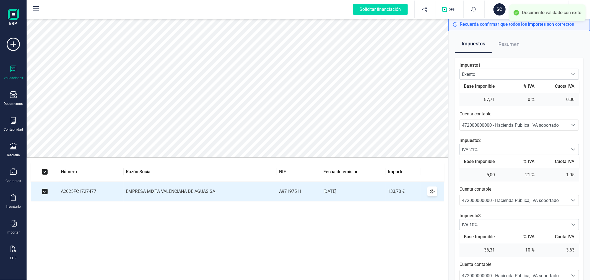
scroll to position [25, 0]
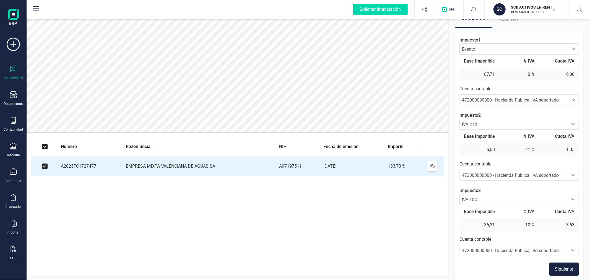
click at [554, 270] on button "Siguiente" at bounding box center [564, 268] width 30 height 13
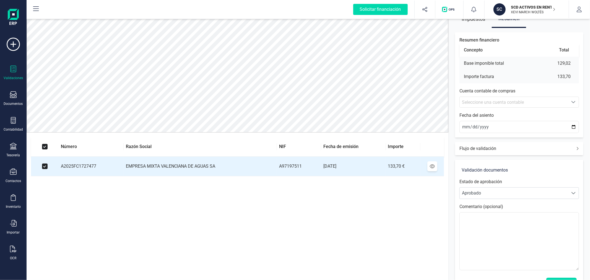
click at [491, 99] on div "Seleccione una cuenta contable" at bounding box center [514, 102] width 104 height 7
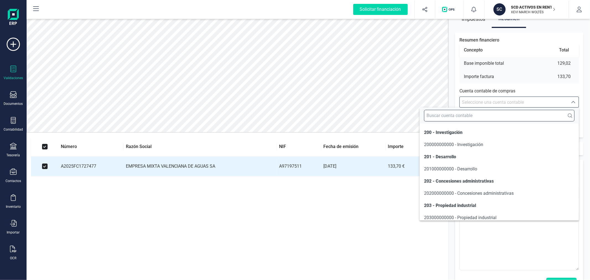
click at [483, 113] on input "text" at bounding box center [499, 116] width 150 height 12
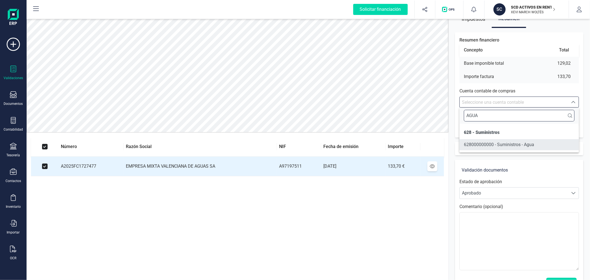
type input "AGUA"
click at [506, 148] on li "628000000000 - Suministros - Agua" at bounding box center [518, 144] width 119 height 11
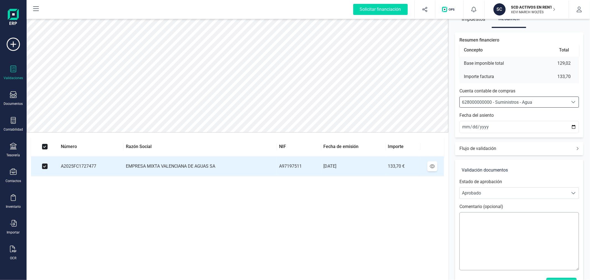
scroll to position [46, 0]
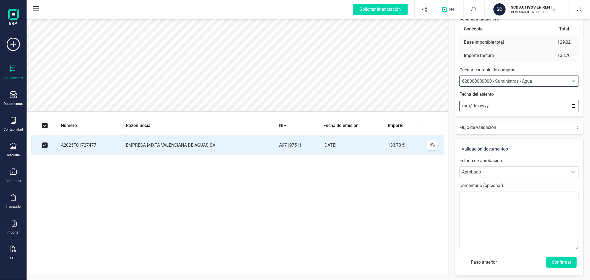
click at [575, 104] on input "[DATE]" at bounding box center [518, 106] width 119 height 12
type input "2025-09-15"
click at [555, 265] on button "Confirmar" at bounding box center [561, 261] width 30 height 11
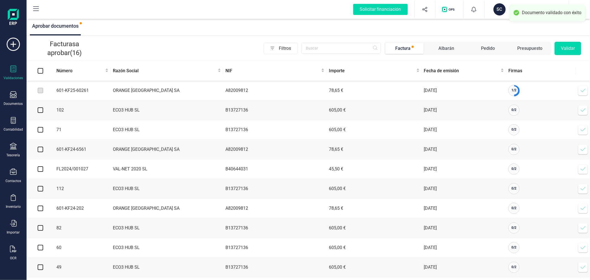
click at [582, 90] on icon at bounding box center [583, 91] width 6 height 6
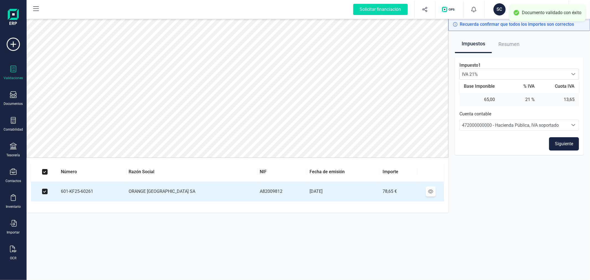
click at [559, 148] on button "Siguiente" at bounding box center [564, 143] width 30 height 13
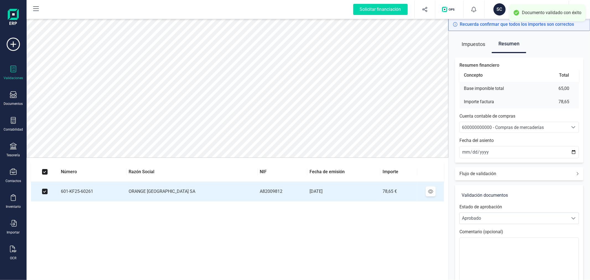
click at [488, 125] on span "600000000000 - Compras de mercaderías" at bounding box center [503, 127] width 82 height 5
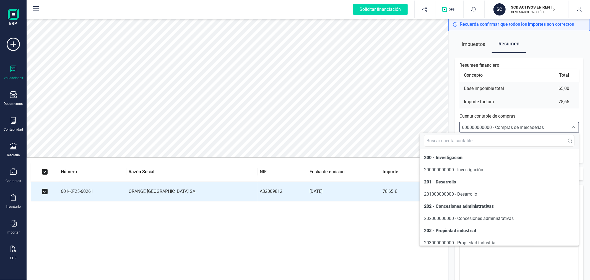
scroll to position [2653, 0]
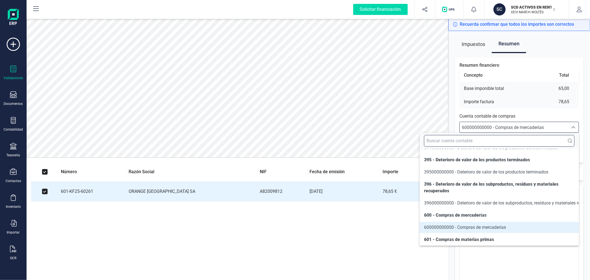
click at [492, 139] on input "text" at bounding box center [499, 141] width 150 height 12
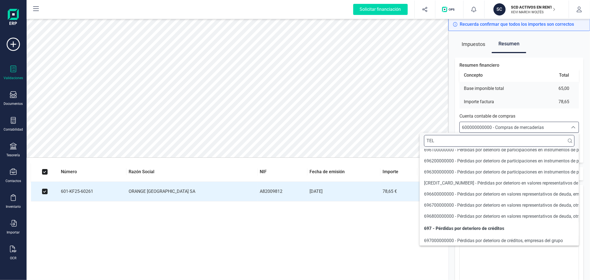
scroll to position [0, 0]
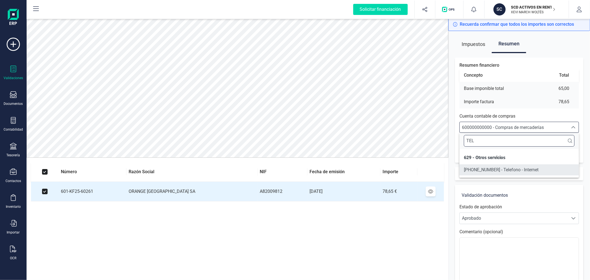
type input "TEL"
click at [502, 171] on span "629000000001 - Telefono - Internet" at bounding box center [500, 169] width 75 height 5
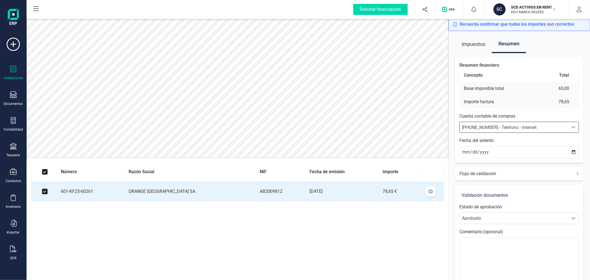
scroll to position [46, 0]
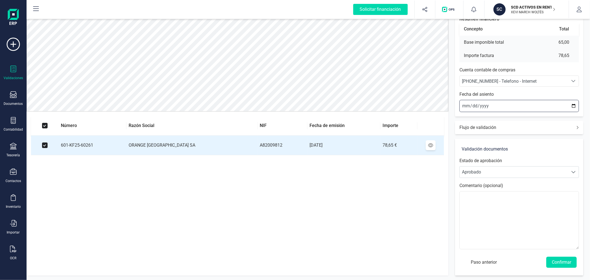
click at [573, 107] on input "[DATE]" at bounding box center [518, 106] width 119 height 12
click at [572, 106] on input "2025-09-04" at bounding box center [518, 106] width 119 height 12
type input "2025-09-03"
click at [560, 258] on button "Confirmar" at bounding box center [561, 261] width 30 height 11
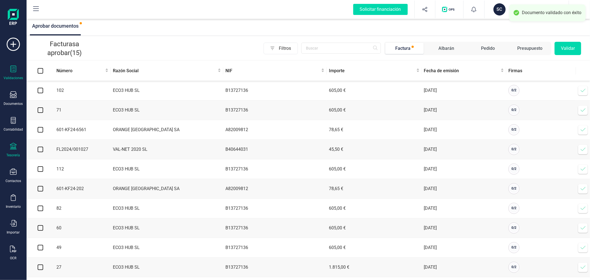
click at [12, 147] on icon at bounding box center [13, 146] width 7 height 7
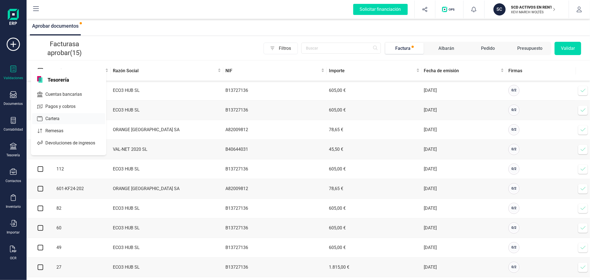
click at [54, 122] on span "Cartera" at bounding box center [56, 118] width 26 height 7
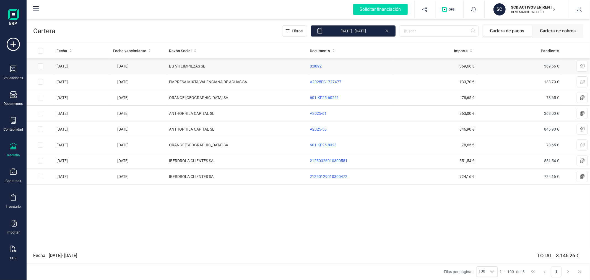
click at [41, 65] on input "Row Selected 8116a224-21e4-482e-8cc5-60747e99e151" at bounding box center [41, 66] width 6 height 6
checkbox input "true"
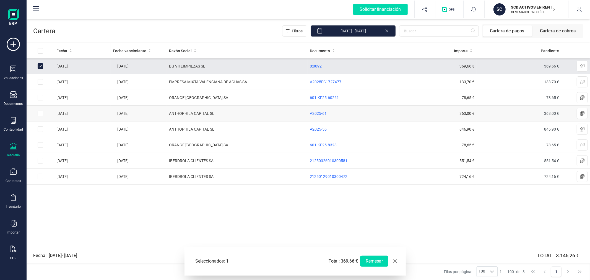
click at [40, 113] on input "Row Selected 3fcc50e5-96c3-4774-82fe-a6e36e1d3c1c" at bounding box center [41, 114] width 6 height 6
checkbox input "true"
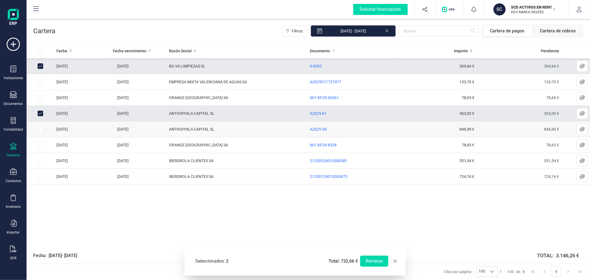
click at [38, 129] on input "Row Selected efb1a1c4-d0a2-417d-8ea8-7e82a0a223ac" at bounding box center [41, 129] width 6 height 6
checkbox input "true"
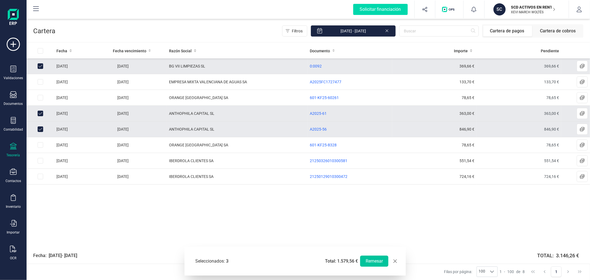
click at [372, 260] on button "Remesar" at bounding box center [374, 260] width 28 height 11
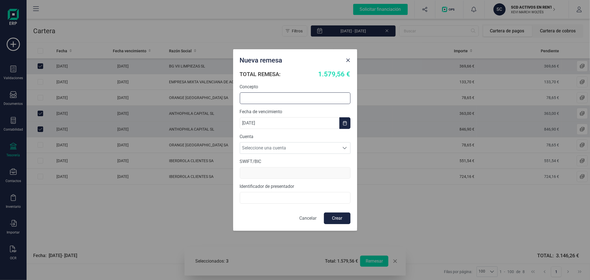
click at [293, 97] on input "text" at bounding box center [295, 98] width 111 height 12
type input "REMESA SEPTIEMBRE"
click at [266, 145] on span "Seleccione una cuenta" at bounding box center [289, 147] width 99 height 11
click at [272, 164] on li "ES5531590078582915661827" at bounding box center [295, 161] width 111 height 11
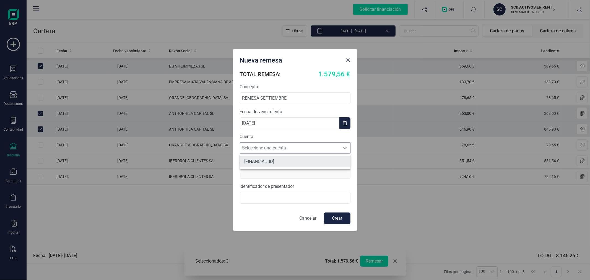
type input "BCOEESMM159"
type input "B44787075000"
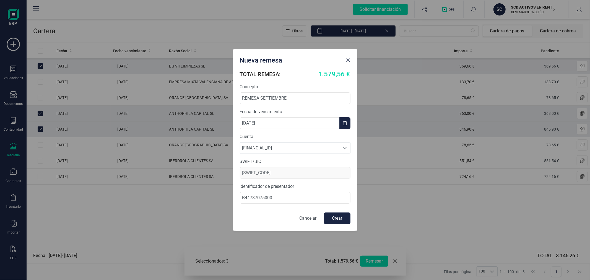
click at [339, 217] on button "Crear" at bounding box center [337, 218] width 27 height 12
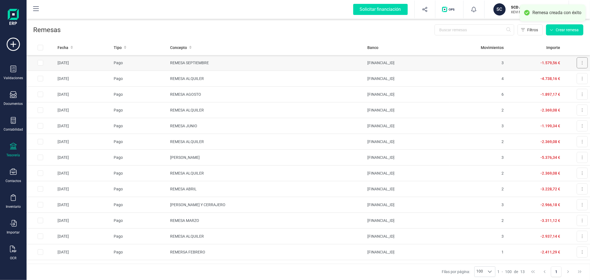
click at [578, 61] on button at bounding box center [581, 62] width 11 height 11
click at [560, 76] on span "Descargar documento" at bounding box center [563, 77] width 38 height 6
click at [525, 12] on p "XEVI MARCH WOLTÉS" at bounding box center [533, 12] width 44 height 4
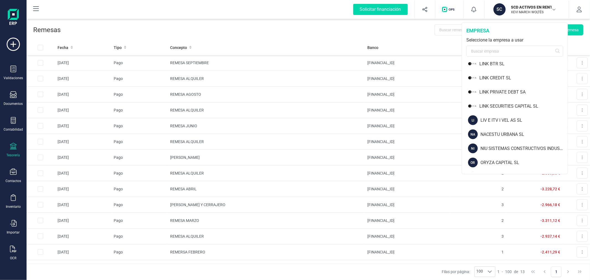
scroll to position [580, 0]
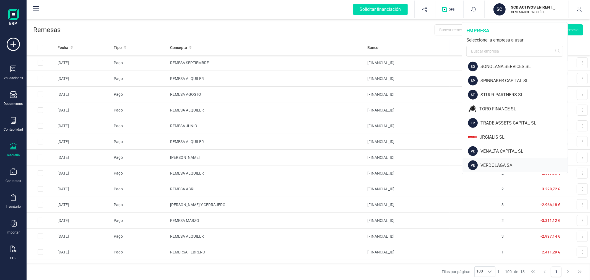
click at [502, 161] on div "VE VERDOLAGA SA" at bounding box center [514, 165] width 105 height 14
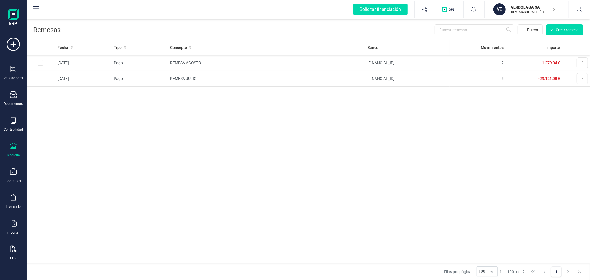
drag, startPoint x: 134, startPoint y: 142, endPoint x: 49, endPoint y: 150, distance: 85.3
click at [134, 142] on div "Fecha Tipo Concepto Banco Movimientos Importe 11/09/2025 Pago REMESA AGOSTO ES5…" at bounding box center [308, 151] width 563 height 223
click at [15, 151] on div at bounding box center [13, 147] width 7 height 8
click at [53, 115] on div "Cartera" at bounding box center [68, 118] width 73 height 11
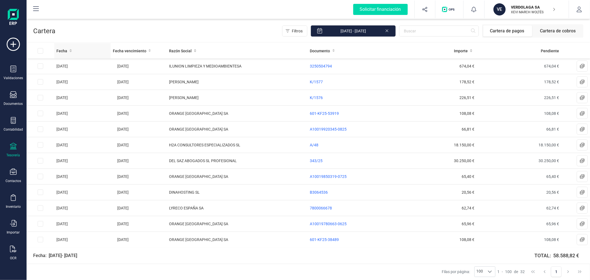
click at [61, 50] on span "Fecha" at bounding box center [61, 51] width 11 height 6
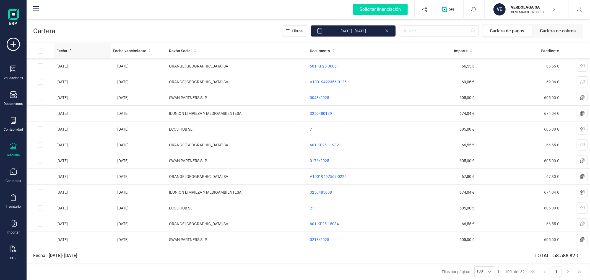
click at [61, 50] on span "Fecha" at bounding box center [61, 51] width 11 height 6
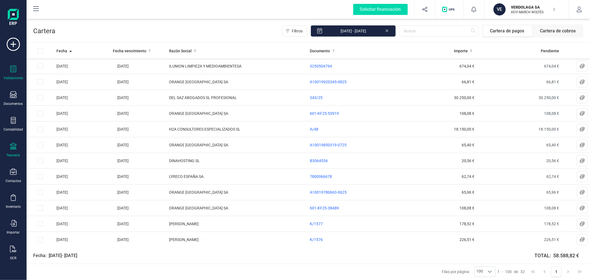
click at [12, 70] on icon at bounding box center [13, 69] width 7 height 7
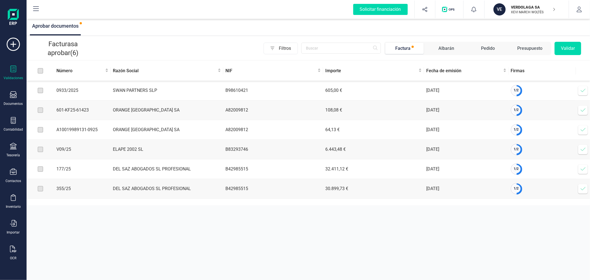
click at [582, 89] on icon at bounding box center [583, 91] width 6 height 6
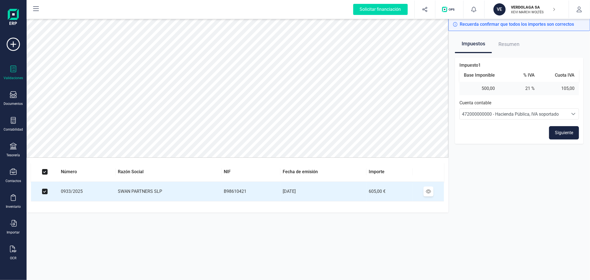
click at [561, 136] on button "Siguiente" at bounding box center [564, 132] width 30 height 13
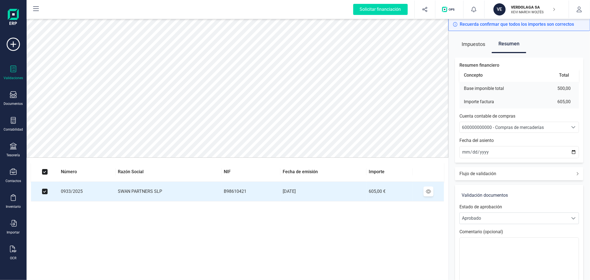
click at [554, 125] on div "600000000000 - Compras de mercaderías" at bounding box center [514, 127] width 104 height 7
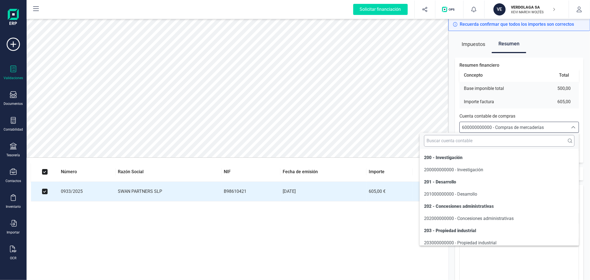
scroll to position [3305, 0]
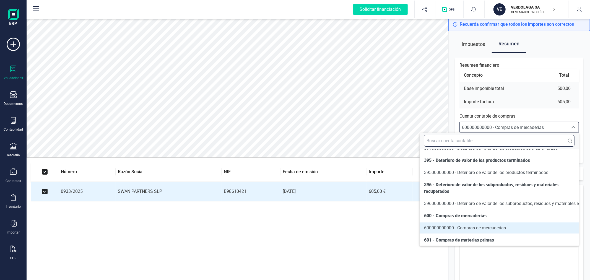
click at [534, 136] on input "text" at bounding box center [499, 141] width 150 height 12
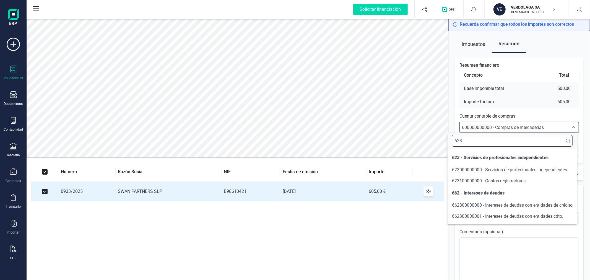
scroll to position [0, 0]
type input "623"
click at [531, 167] on span "623000000000 - Servicios de profesionales independientes" at bounding box center [509, 169] width 115 height 5
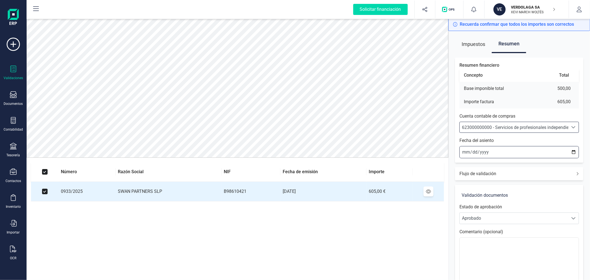
click at [572, 150] on input "[DATE]" at bounding box center [518, 152] width 119 height 12
type input "2025-09-04"
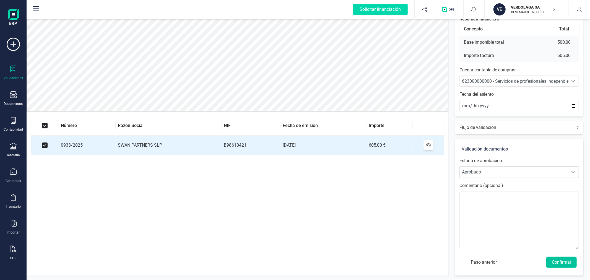
click at [554, 261] on button "Confirmar" at bounding box center [561, 261] width 30 height 11
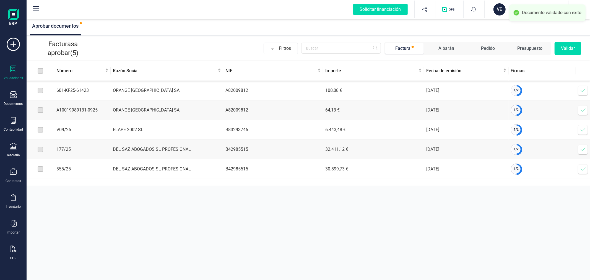
click at [583, 150] on icon at bounding box center [583, 149] width 6 height 6
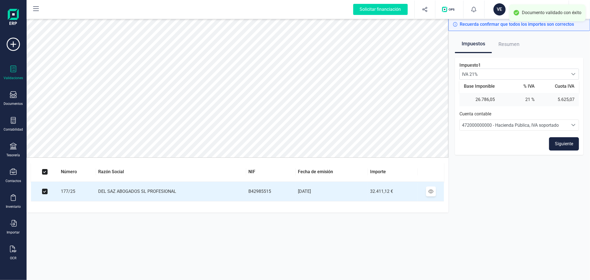
click at [567, 148] on button "Siguiente" at bounding box center [564, 143] width 30 height 13
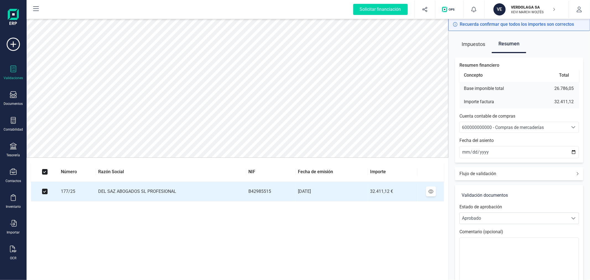
click at [505, 123] on span "600000000000 - Compras de mercaderías" at bounding box center [513, 127] width 108 height 11
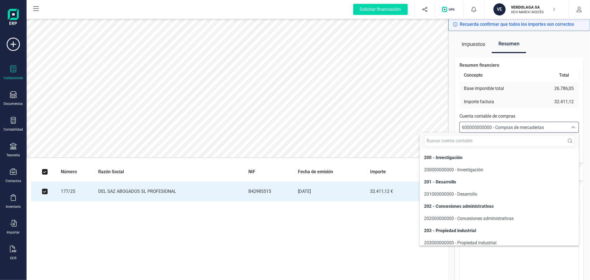
scroll to position [3305, 0]
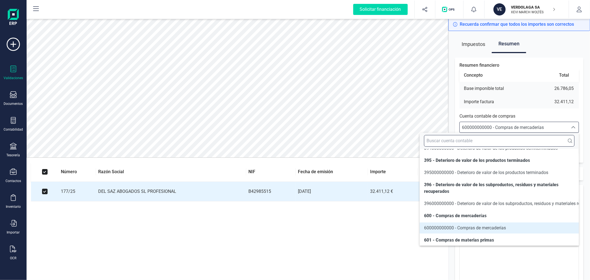
click at [496, 142] on input "text" at bounding box center [499, 141] width 150 height 12
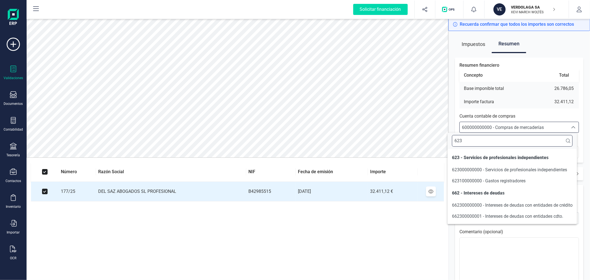
scroll to position [0, 0]
type input "623"
click at [516, 166] on span "623000000000 - Servicios de profesionales independientes" at bounding box center [509, 169] width 115 height 7
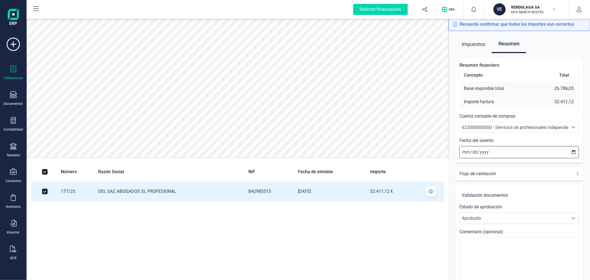
click at [573, 150] on input "[DATE]" at bounding box center [518, 152] width 119 height 12
type input "2025-07-09"
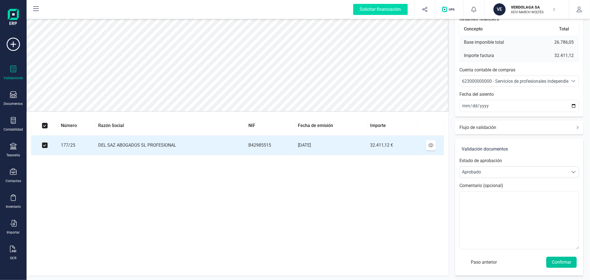
click at [563, 263] on button "Confirmar" at bounding box center [561, 261] width 30 height 11
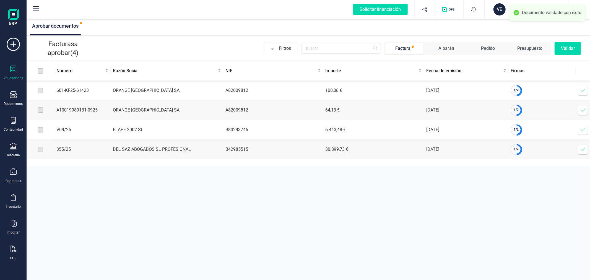
click at [582, 152] on icon at bounding box center [583, 149] width 6 height 6
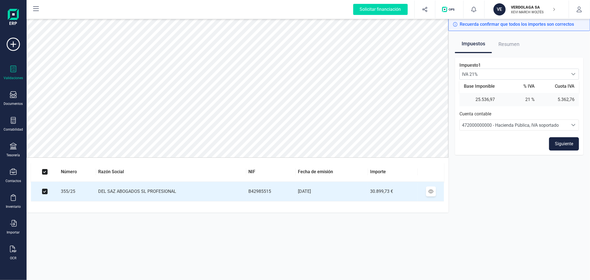
click at [564, 142] on button "Siguiente" at bounding box center [564, 143] width 30 height 13
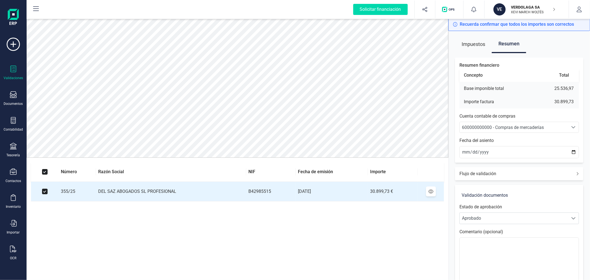
click at [518, 125] on span "600000000000 - Compras de mercaderías" at bounding box center [503, 127] width 82 height 5
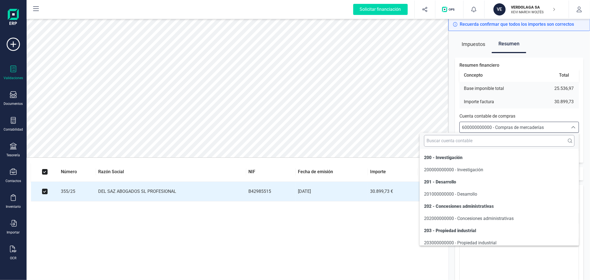
scroll to position [3305, 0]
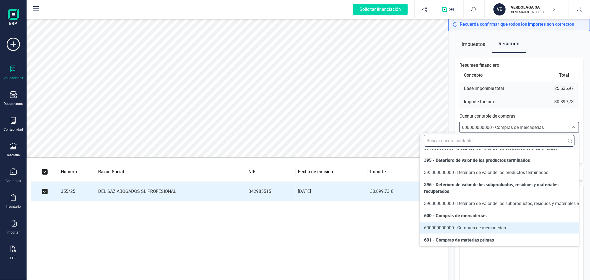
click at [510, 140] on input "text" at bounding box center [499, 141] width 150 height 12
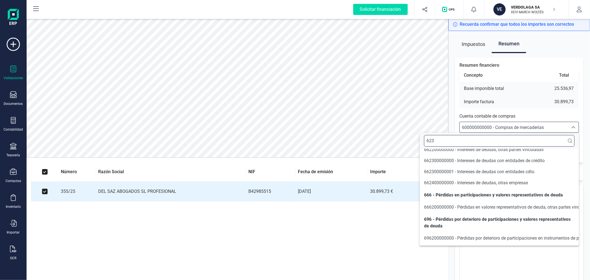
scroll to position [0, 0]
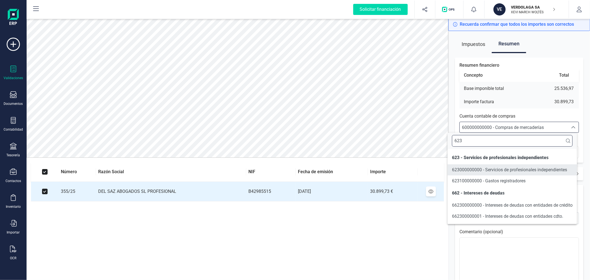
type input "623"
click at [499, 170] on span "623000000000 - Servicios de profesionales independientes" at bounding box center [509, 169] width 115 height 5
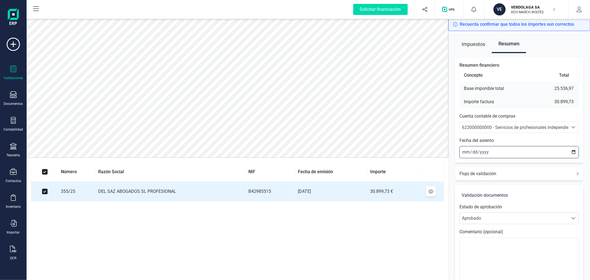
click at [574, 151] on input "[DATE]" at bounding box center [518, 152] width 119 height 12
type input "2025-09-04"
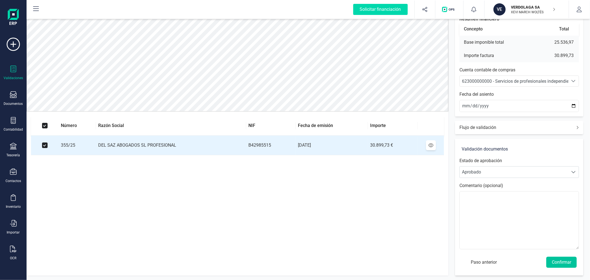
click at [559, 261] on button "Confirmar" at bounding box center [561, 261] width 30 height 11
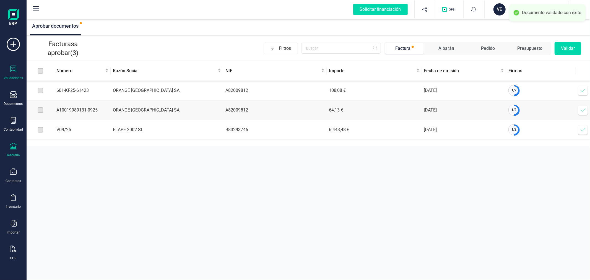
click at [9, 150] on div "Tesorería" at bounding box center [13, 150] width 22 height 15
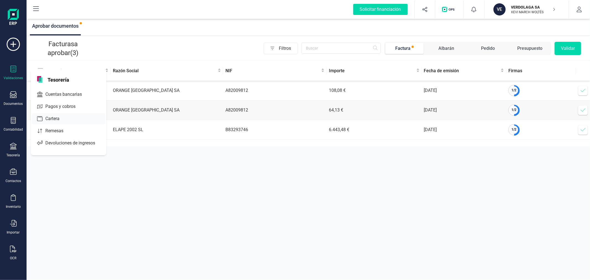
click at [43, 120] on span "Cartera" at bounding box center [56, 118] width 26 height 7
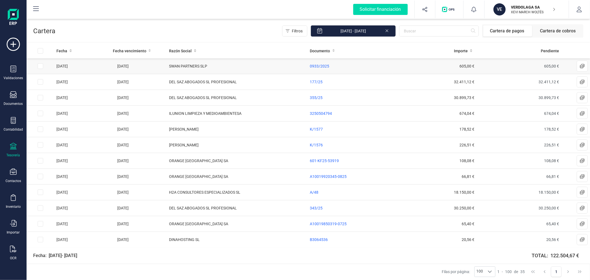
click at [39, 64] on input "Row Selected a2d5a2cc-78fd-433c-ad80-668c3a55bd5f" at bounding box center [41, 66] width 6 height 6
checkbox input "true"
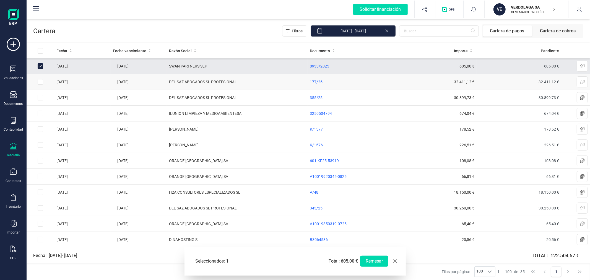
click at [41, 81] on input "Row Selected 190962bd-a1b6-4224-94e1-46b646a56201" at bounding box center [41, 82] width 6 height 6
checkbox input "true"
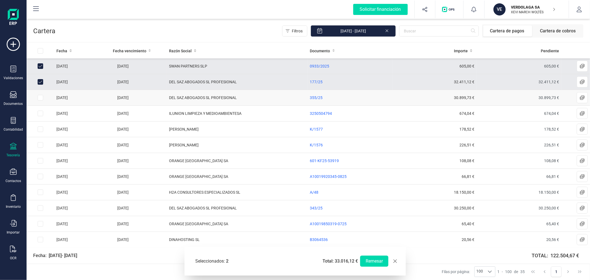
click at [39, 97] on input "Row Selected 842edb1c-3bb0-474f-9977-1f16348dad81" at bounding box center [41, 98] width 6 height 6
checkbox input "true"
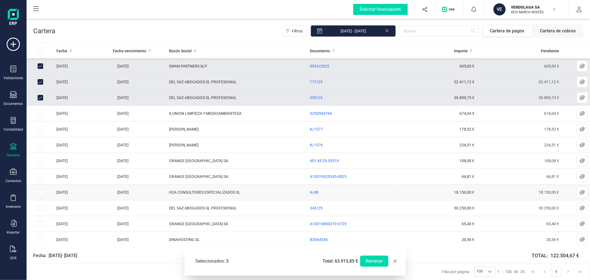
click at [38, 193] on input "Row Selected 594a3a7c-3048-4a93-a78f-1968f840d2ec" at bounding box center [41, 192] width 6 height 6
checkbox input "true"
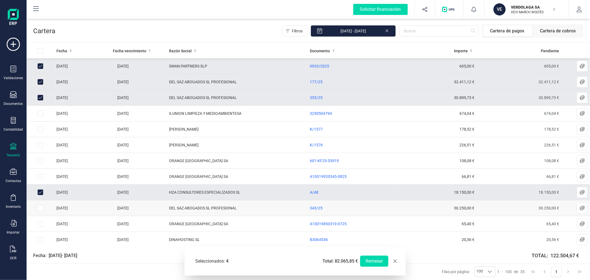
click at [41, 209] on input "Row Selected 2ac961c5-847b-4f71-9d76-92b4a24e4e01" at bounding box center [41, 208] width 6 height 6
checkbox input "true"
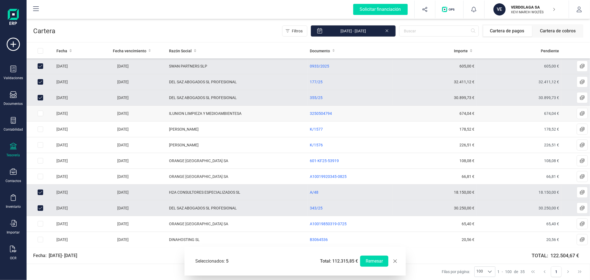
click at [40, 115] on input "Row Selected fe38843b-0dae-4e6d-a462-2a66ad9906eb" at bounding box center [41, 114] width 6 height 6
checkbox input "true"
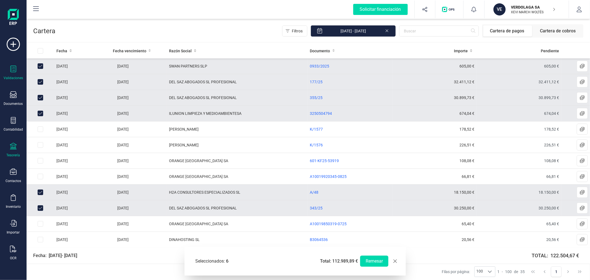
click at [17, 73] on div "Validaciones" at bounding box center [13, 73] width 22 height 15
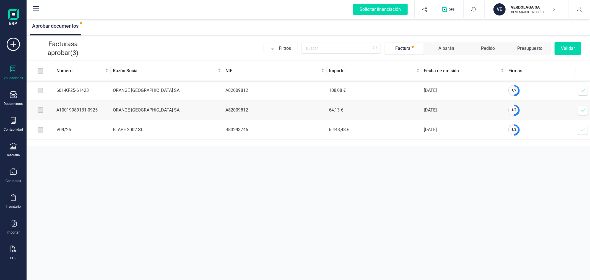
click at [581, 87] on span at bounding box center [582, 90] width 11 height 11
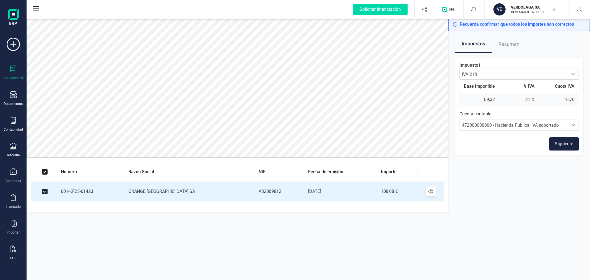
click at [559, 142] on button "Siguiente" at bounding box center [564, 143] width 30 height 13
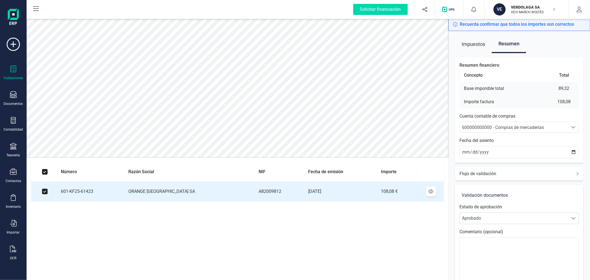
click at [499, 125] on span "600000000000 - Compras de mercaderías" at bounding box center [503, 127] width 82 height 5
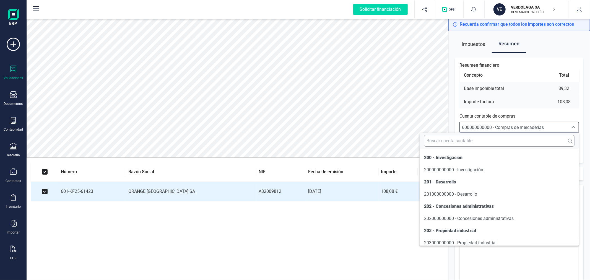
scroll to position [3305, 0]
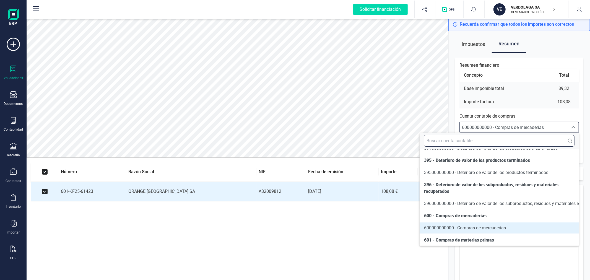
click at [495, 139] on input "text" at bounding box center [499, 141] width 150 height 12
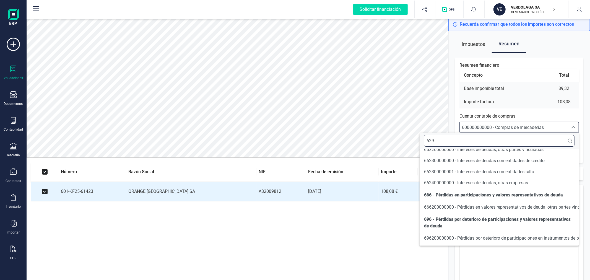
scroll to position [0, 0]
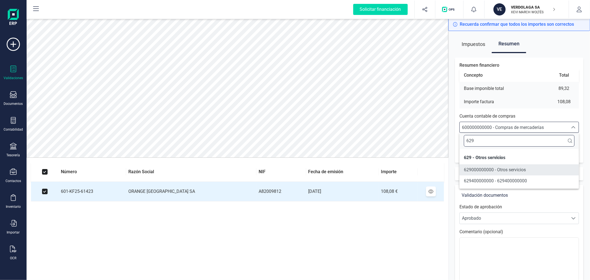
type input "629"
click at [507, 174] on li "629000000000 - Otros servicios" at bounding box center [518, 169] width 119 height 11
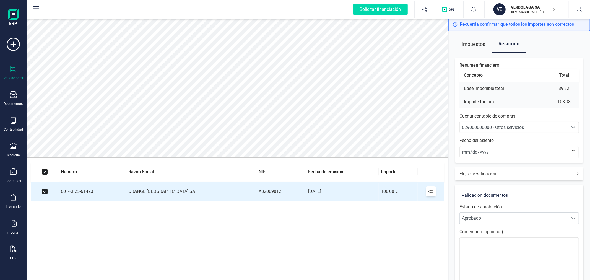
click at [484, 125] on span "629000000000 - Otros servicios" at bounding box center [493, 127] width 62 height 5
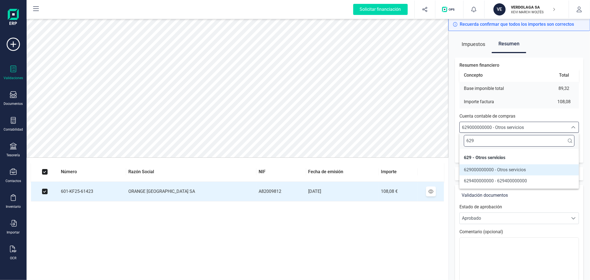
click at [484, 139] on input "629" at bounding box center [518, 141] width 111 height 12
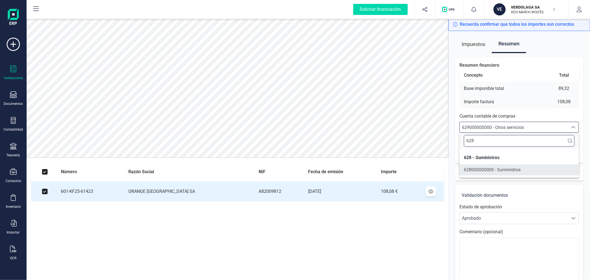
type input "628"
click at [499, 169] on span "628000000000 - Suministros" at bounding box center [491, 169] width 57 height 5
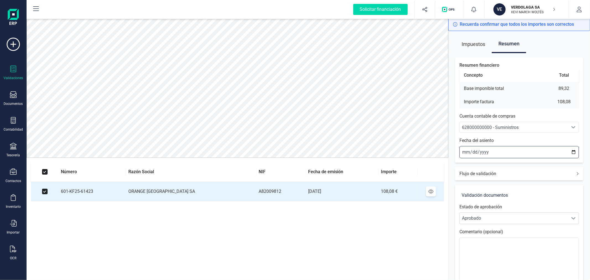
click at [572, 153] on input "[DATE]" at bounding box center [518, 152] width 119 height 12
type input "2025-09-03"
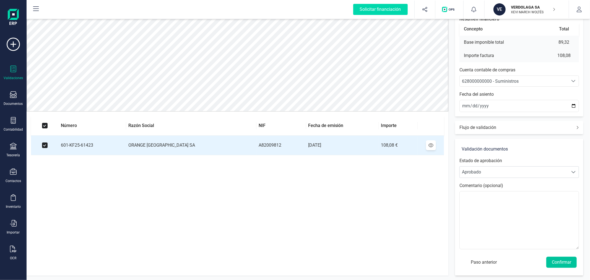
click at [566, 259] on button "Confirmar" at bounding box center [561, 261] width 30 height 11
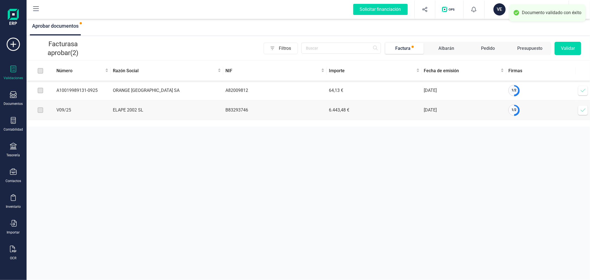
click at [581, 91] on icon at bounding box center [582, 90] width 5 height 3
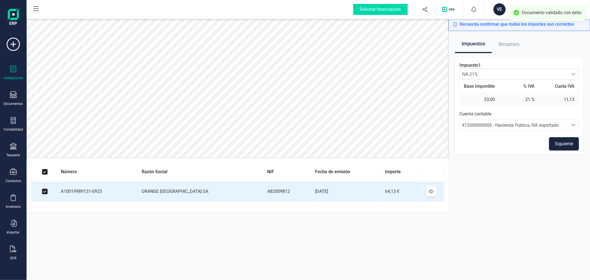
click at [554, 142] on button "Siguiente" at bounding box center [564, 143] width 30 height 13
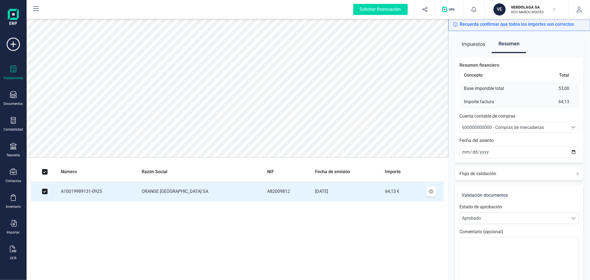
click at [479, 125] on span "600000000000 - Compras de mercaderías" at bounding box center [503, 127] width 82 height 5
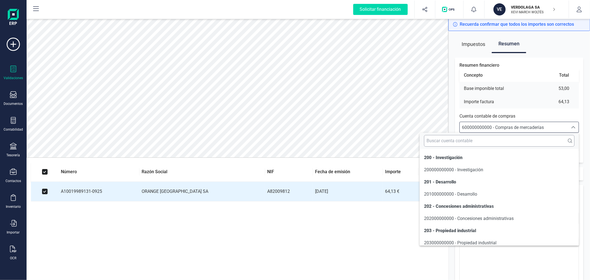
scroll to position [3305, 0]
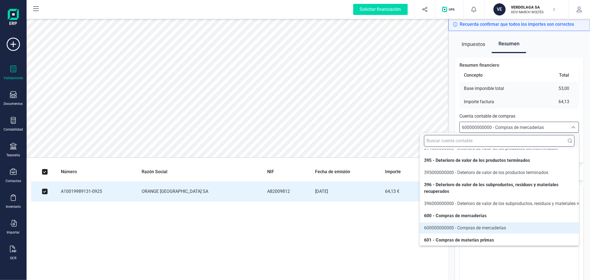
click at [476, 135] on input "text" at bounding box center [499, 141] width 150 height 12
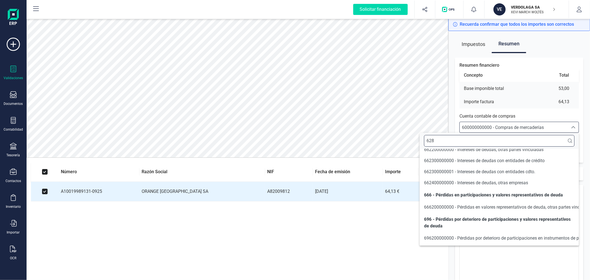
scroll to position [0, 0]
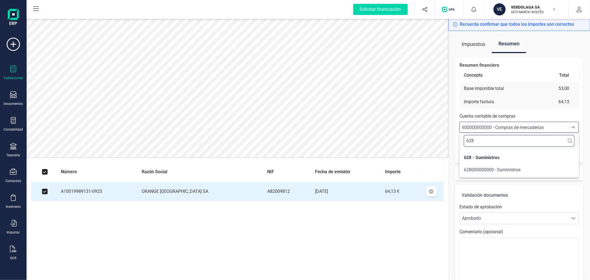
type input "628"
click at [488, 167] on span "628000000000 - Suministros" at bounding box center [491, 169] width 57 height 5
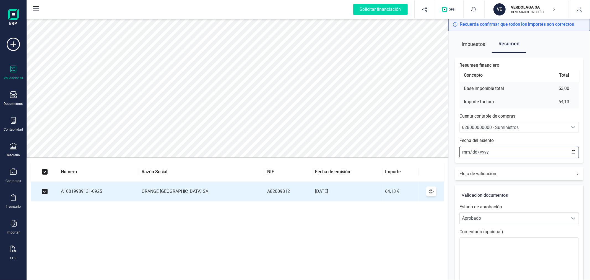
click at [573, 152] on input "[DATE]" at bounding box center [518, 152] width 119 height 12
type input "2025-09-05"
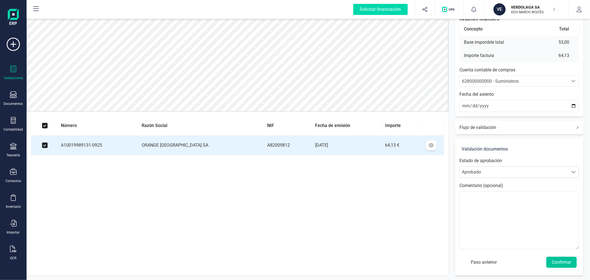
click at [565, 263] on button "Confirmar" at bounding box center [561, 261] width 30 height 11
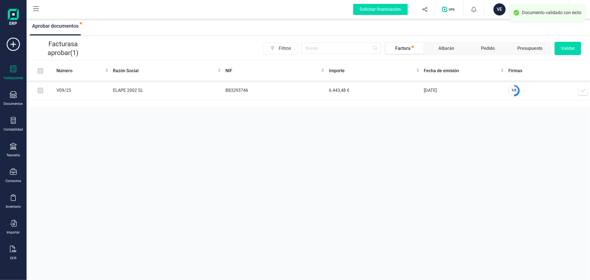
click at [582, 89] on icon at bounding box center [583, 91] width 6 height 6
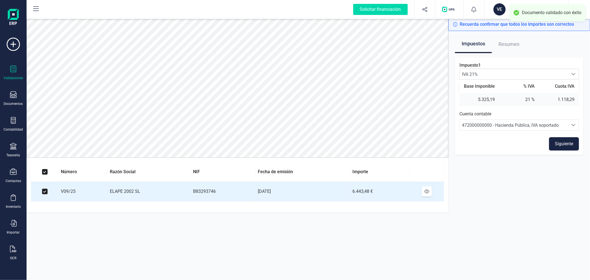
click at [564, 143] on button "Siguiente" at bounding box center [564, 143] width 30 height 13
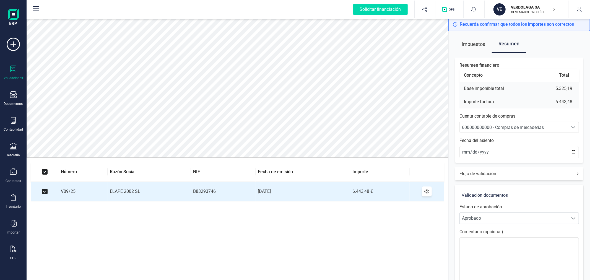
click at [503, 126] on span "600000000000 - Compras de mercaderías" at bounding box center [503, 127] width 82 height 5
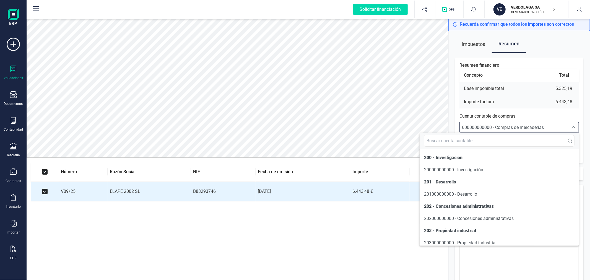
scroll to position [3305, 0]
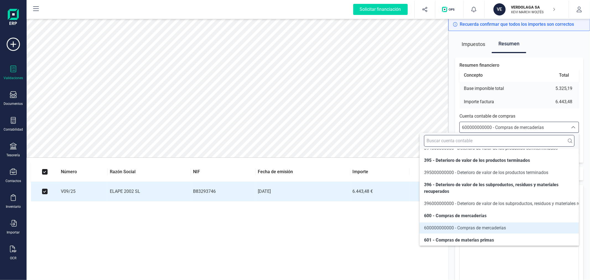
click at [502, 141] on input "text" at bounding box center [499, 141] width 150 height 12
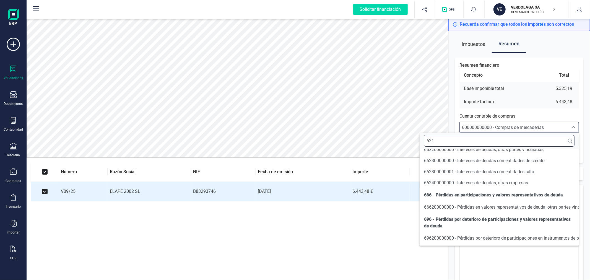
scroll to position [0, 0]
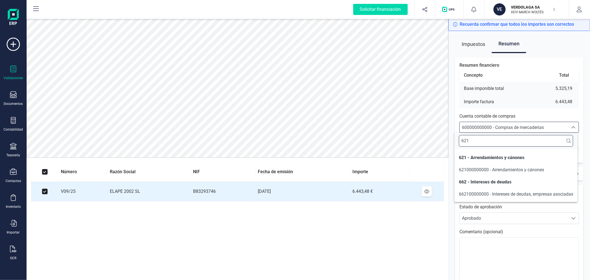
type input "621"
click at [527, 172] on span "621000000000 - Arrendamientos y cánones" at bounding box center [501, 169] width 85 height 5
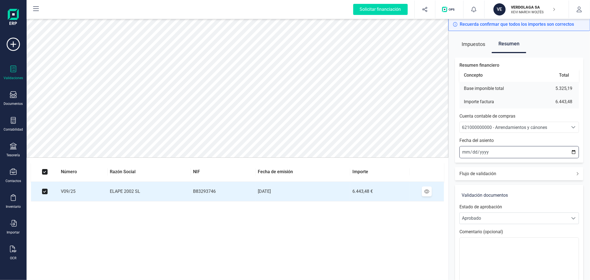
click at [574, 151] on input "[DATE]" at bounding box center [518, 152] width 119 height 12
type input "2025-09-01"
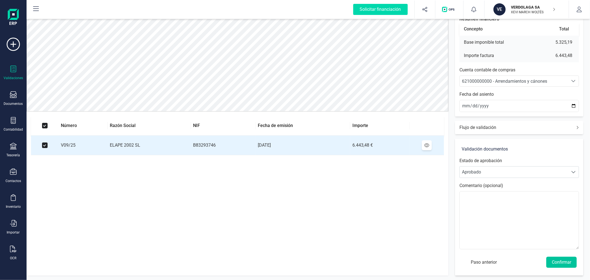
click at [558, 262] on button "Confirmar" at bounding box center [561, 261] width 30 height 11
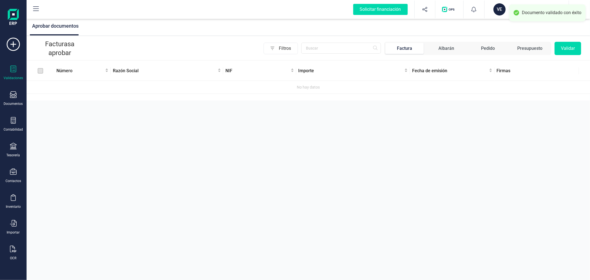
click at [76, 158] on div "Aprobar documentos Facturas a aprobar Filtros Factura Albarán Pedido Presupuest…" at bounding box center [308, 140] width 563 height 280
click at [520, 10] on p "XEVI MARCH WOLTÉS" at bounding box center [533, 12] width 44 height 4
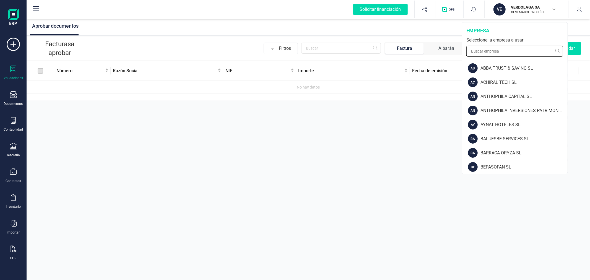
click at [510, 50] on input "text" at bounding box center [514, 51] width 97 height 11
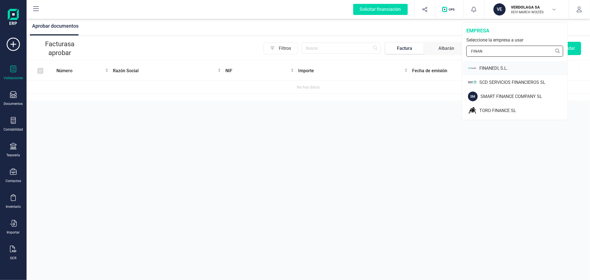
type input "FINAN"
click at [499, 68] on div "FINANEDI, S.L." at bounding box center [523, 68] width 88 height 7
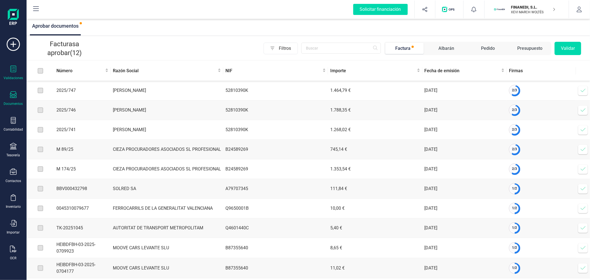
click at [7, 100] on div "Documentos" at bounding box center [13, 98] width 22 height 15
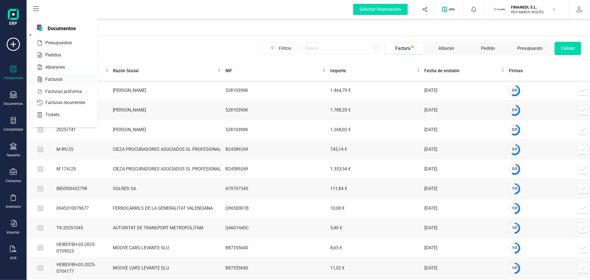
click at [59, 81] on span "Facturas" at bounding box center [57, 79] width 29 height 7
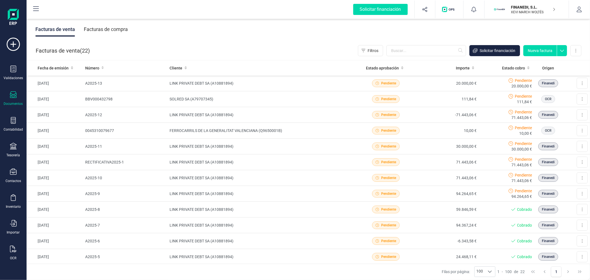
click at [127, 27] on div "Facturas de compra" at bounding box center [106, 29] width 44 height 14
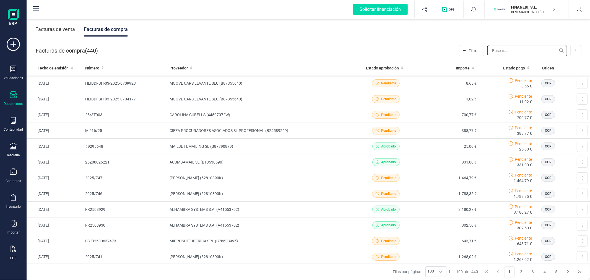
click at [516, 53] on input "text" at bounding box center [527, 50] width 80 height 11
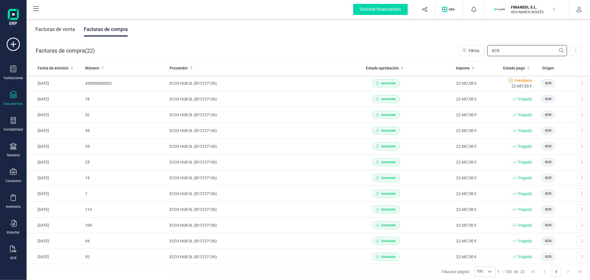
type input "ECO"
click at [101, 27] on div "Facturas de compra" at bounding box center [106, 29] width 44 height 14
click at [507, 48] on input "ECO" at bounding box center [527, 50] width 80 height 11
click at [507, 49] on input "ECO" at bounding box center [527, 50] width 80 height 11
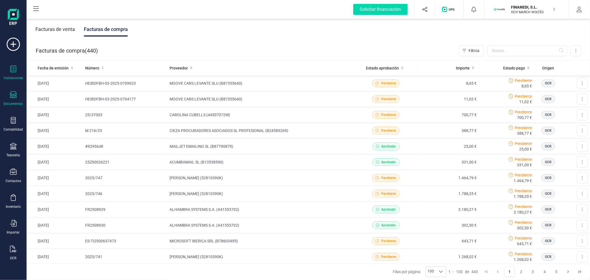
click at [9, 69] on div "Validaciones" at bounding box center [13, 73] width 22 height 15
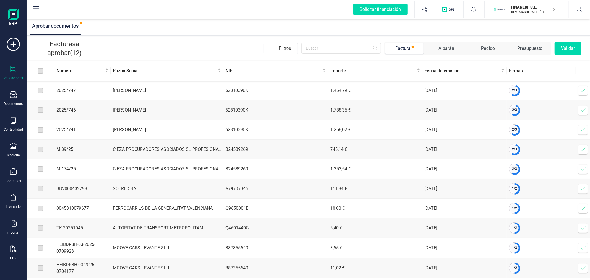
click at [584, 89] on icon at bounding box center [583, 91] width 6 height 6
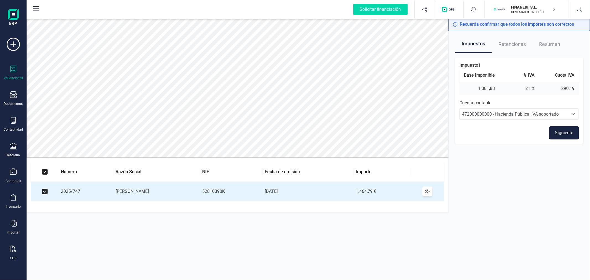
click at [565, 130] on button "Siguiente" at bounding box center [564, 132] width 30 height 13
click at [565, 129] on button "Siguiente" at bounding box center [564, 132] width 30 height 13
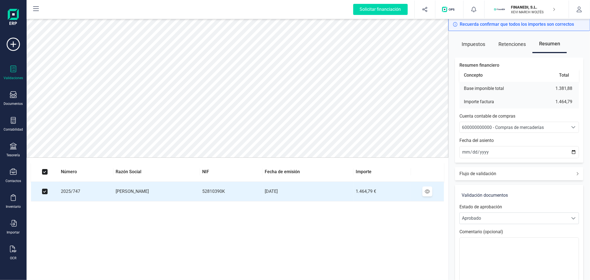
click at [491, 128] on span "600000000000 - Compras de mercaderías" at bounding box center [503, 127] width 82 height 5
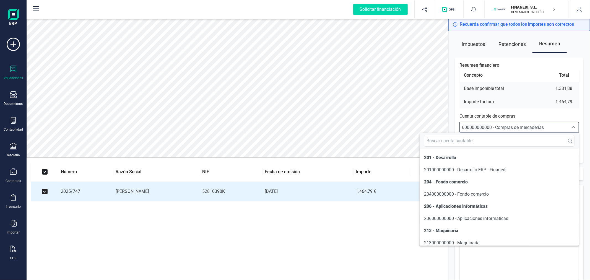
scroll to position [1185, 0]
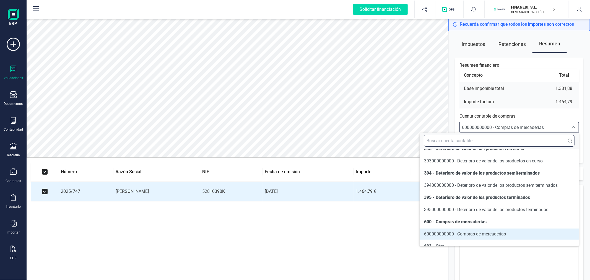
click at [493, 139] on input "text" at bounding box center [499, 141] width 150 height 12
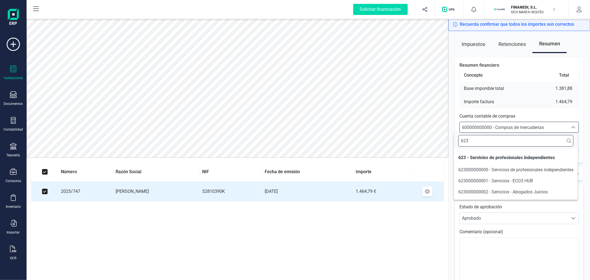
scroll to position [0, 0]
type input "623"
click at [506, 190] on span "623000000002 - Servicios - Abogados Juicios" at bounding box center [502, 191] width 89 height 5
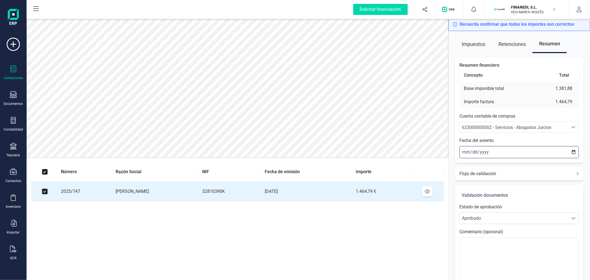
click at [572, 151] on input "[DATE]" at bounding box center [518, 152] width 119 height 12
type input "[DATE]"
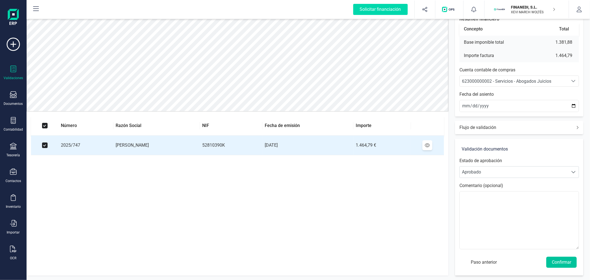
click at [565, 261] on button "Confirmar" at bounding box center [561, 261] width 30 height 11
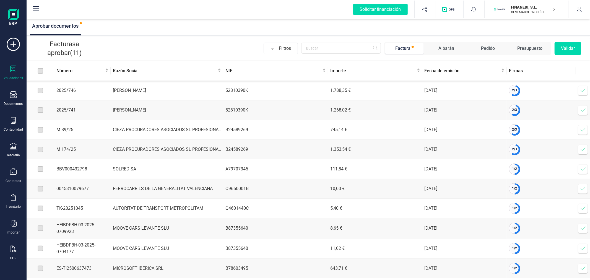
click at [582, 90] on icon at bounding box center [583, 91] width 6 height 6
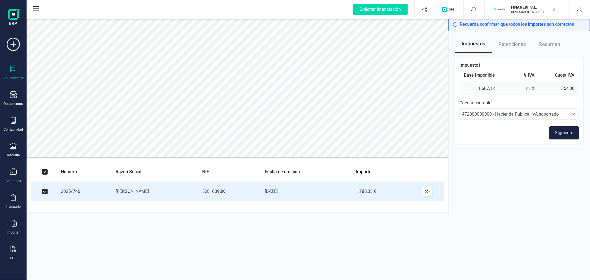
click at [551, 128] on button "Siguiente" at bounding box center [564, 132] width 30 height 13
click at [558, 133] on button "Siguiente" at bounding box center [564, 132] width 30 height 13
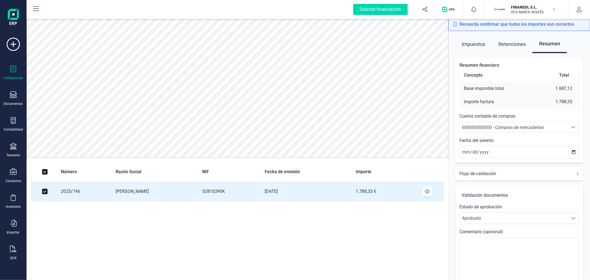
click at [543, 127] on span "600000000000 - Compras de mercaderías" at bounding box center [503, 127] width 82 height 5
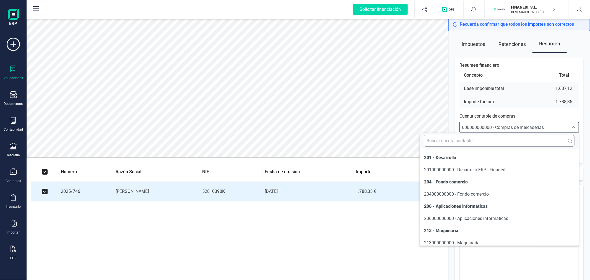
scroll to position [1185, 0]
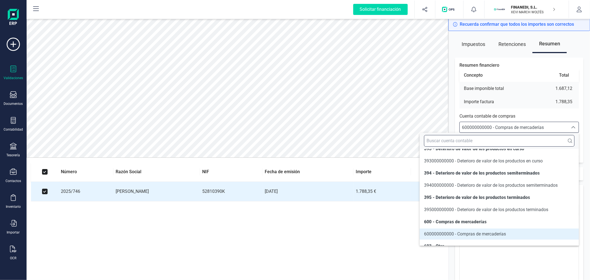
click at [527, 140] on input "text" at bounding box center [499, 141] width 150 height 12
type input "36"
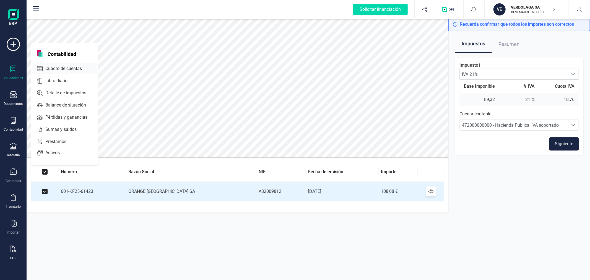
click at [70, 70] on span "Cuadro de cuentas" at bounding box center [67, 68] width 49 height 7
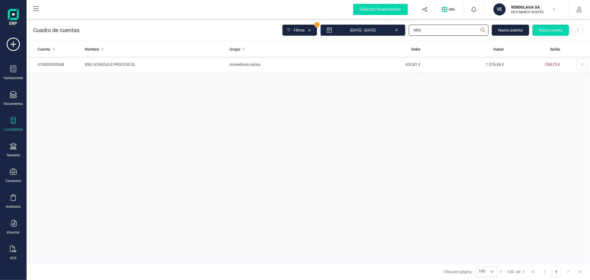
click at [435, 30] on input "RRG" at bounding box center [448, 30] width 80 height 11
click at [434, 31] on input "RRG" at bounding box center [448, 30] width 80 height 11
type input "ORAN"
click at [263, 64] on td "Acreedores varios" at bounding box center [282, 65] width 111 height 16
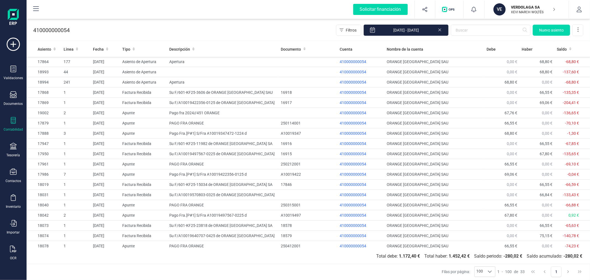
scroll to position [146, 0]
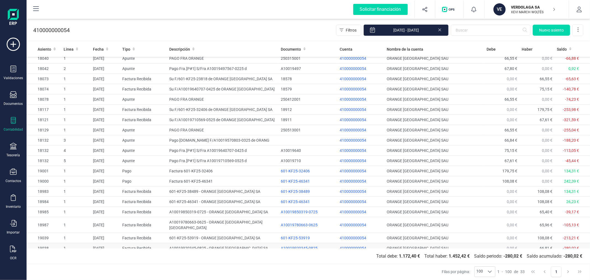
click at [219, 243] on td "A10019920345-0825 - ORANGE [GEOGRAPHIC_DATA] SA" at bounding box center [222, 248] width 111 height 10
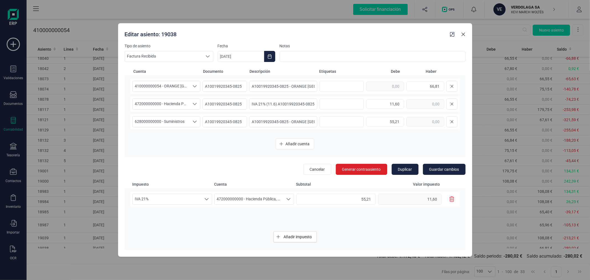
click at [463, 31] on button "Close" at bounding box center [463, 34] width 9 height 9
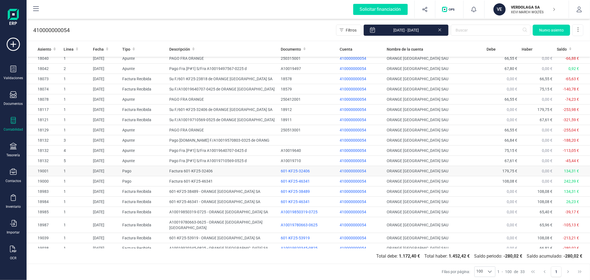
click at [192, 169] on td "Factura 601-KF25-32406" at bounding box center [222, 171] width 111 height 10
click at [188, 80] on td "Su F/601-KF25-23818 de ORANGE [GEOGRAPHIC_DATA] SA" at bounding box center [222, 79] width 111 height 10
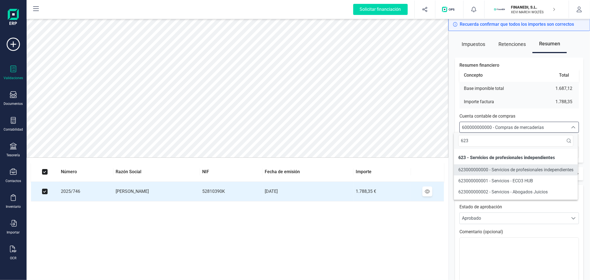
type input "623"
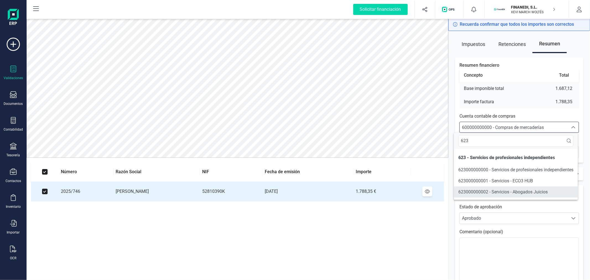
click at [523, 193] on span "623000000002 - Servicios - Abogados Juicios" at bounding box center [502, 191] width 89 height 5
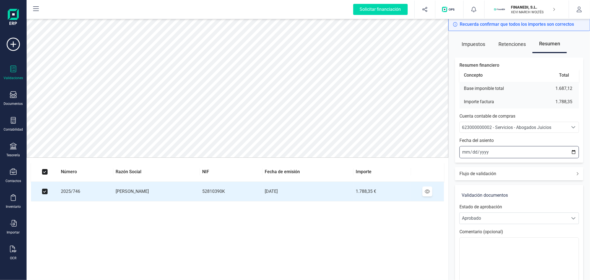
click at [574, 153] on input "[DATE]" at bounding box center [518, 152] width 119 height 12
type input "[DATE]"
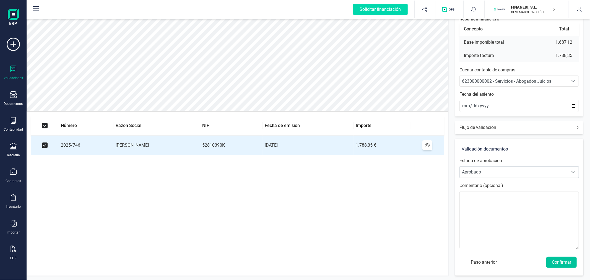
click at [558, 260] on button "Confirmar" at bounding box center [561, 261] width 30 height 11
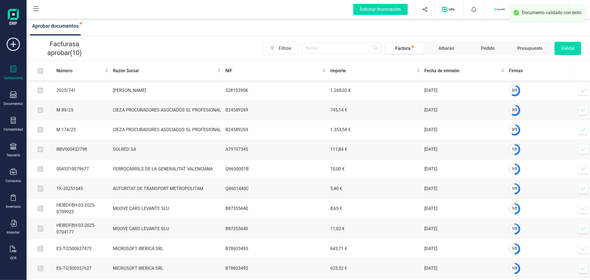
click at [582, 90] on icon at bounding box center [583, 91] width 6 height 6
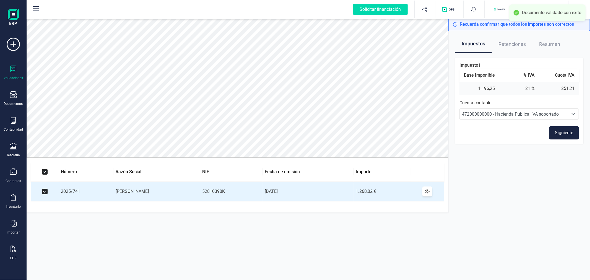
click at [565, 130] on button "Siguiente" at bounding box center [564, 132] width 30 height 13
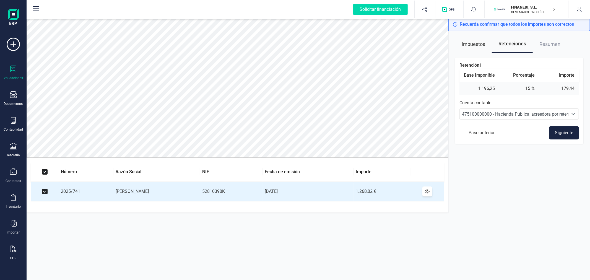
click at [565, 130] on button "Siguiente" at bounding box center [564, 132] width 30 height 13
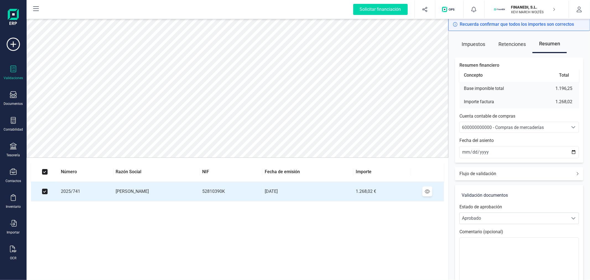
click at [568, 125] on div "Seleccione una cuenta" at bounding box center [573, 127] width 11 height 11
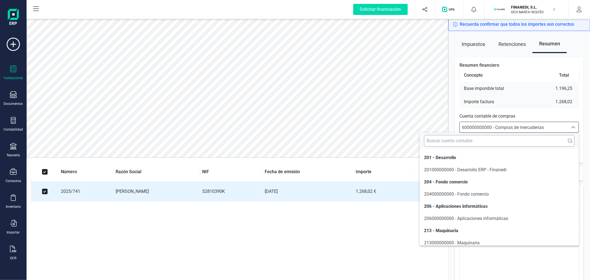
scroll to position [1185, 0]
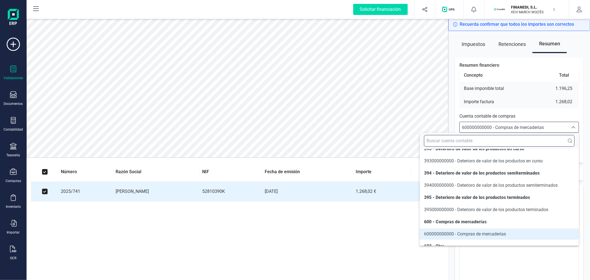
click at [549, 138] on input "text" at bounding box center [499, 141] width 150 height 12
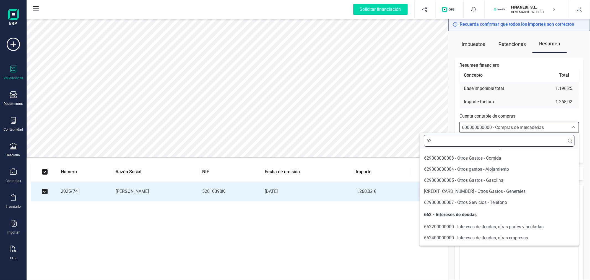
scroll to position [0, 0]
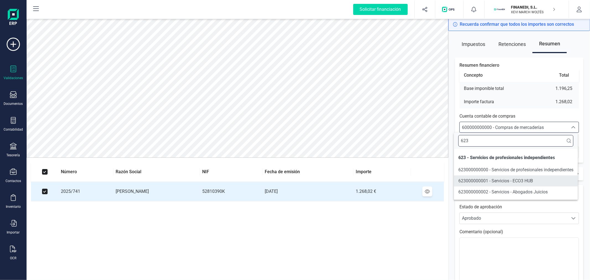
type input "623"
click at [545, 192] on span "623000000002 - Servicios - Abogados Juicios" at bounding box center [502, 191] width 89 height 5
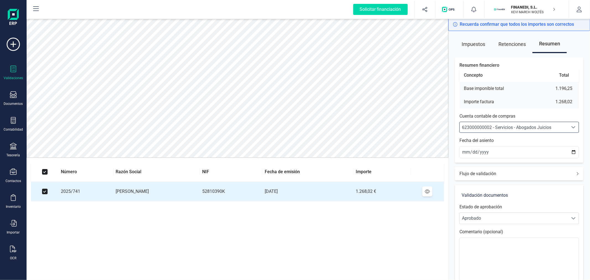
scroll to position [46, 0]
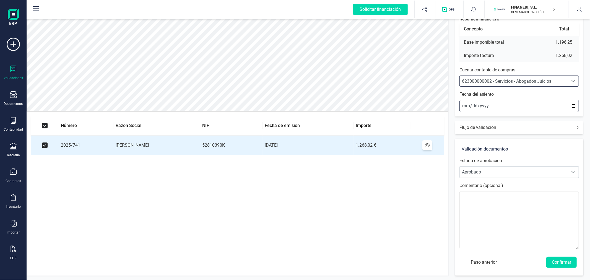
click at [573, 106] on input "[DATE]" at bounding box center [518, 106] width 119 height 12
type input "[DATE]"
click at [555, 258] on button "Confirmar" at bounding box center [561, 261] width 30 height 11
